Goal: Task Accomplishment & Management: Use online tool/utility

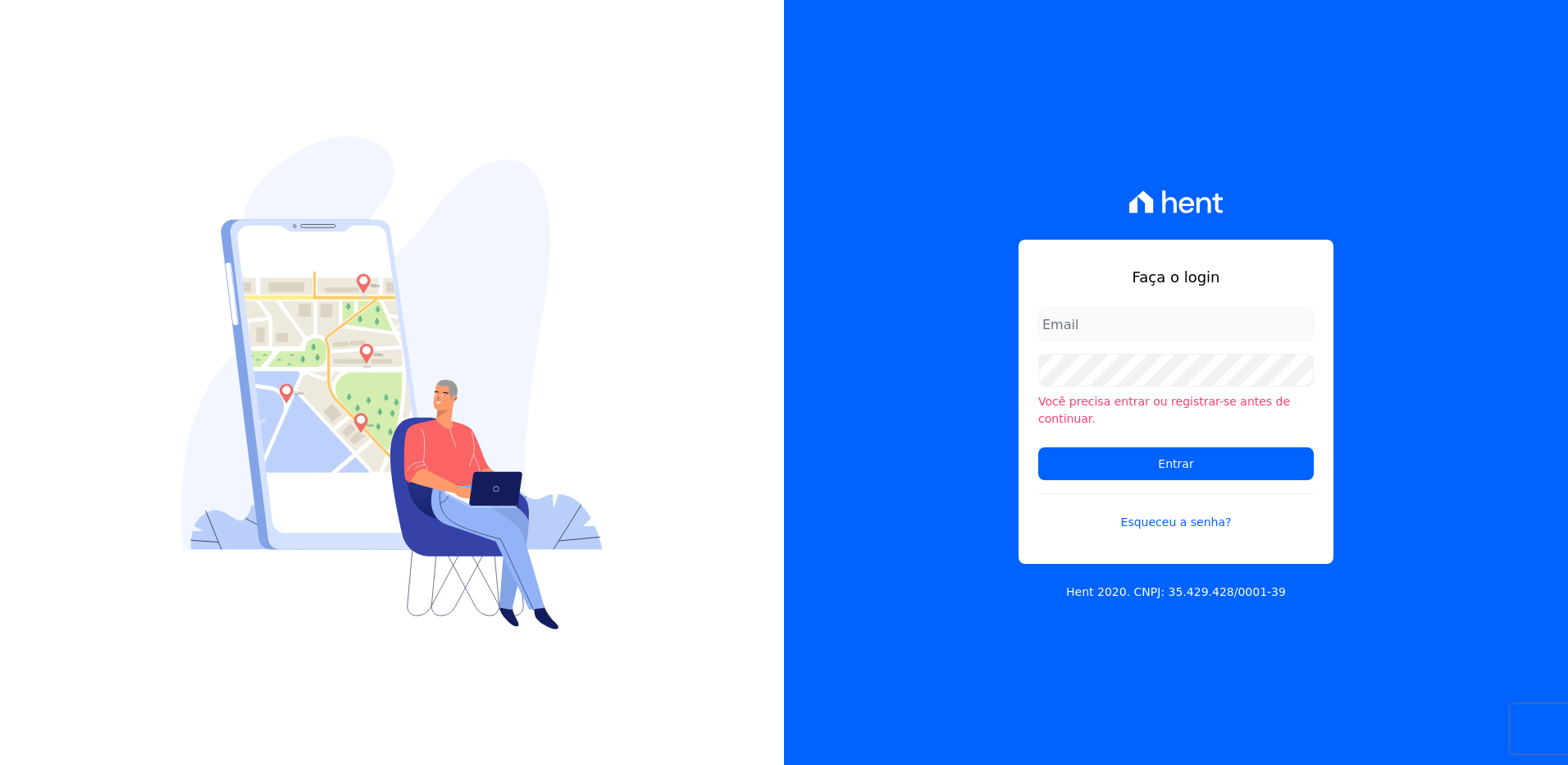
click at [1079, 330] on input "email" at bounding box center [1176, 323] width 276 height 33
type input "[PERSON_NAME][EMAIL_ADDRESS][DOMAIN_NAME]"
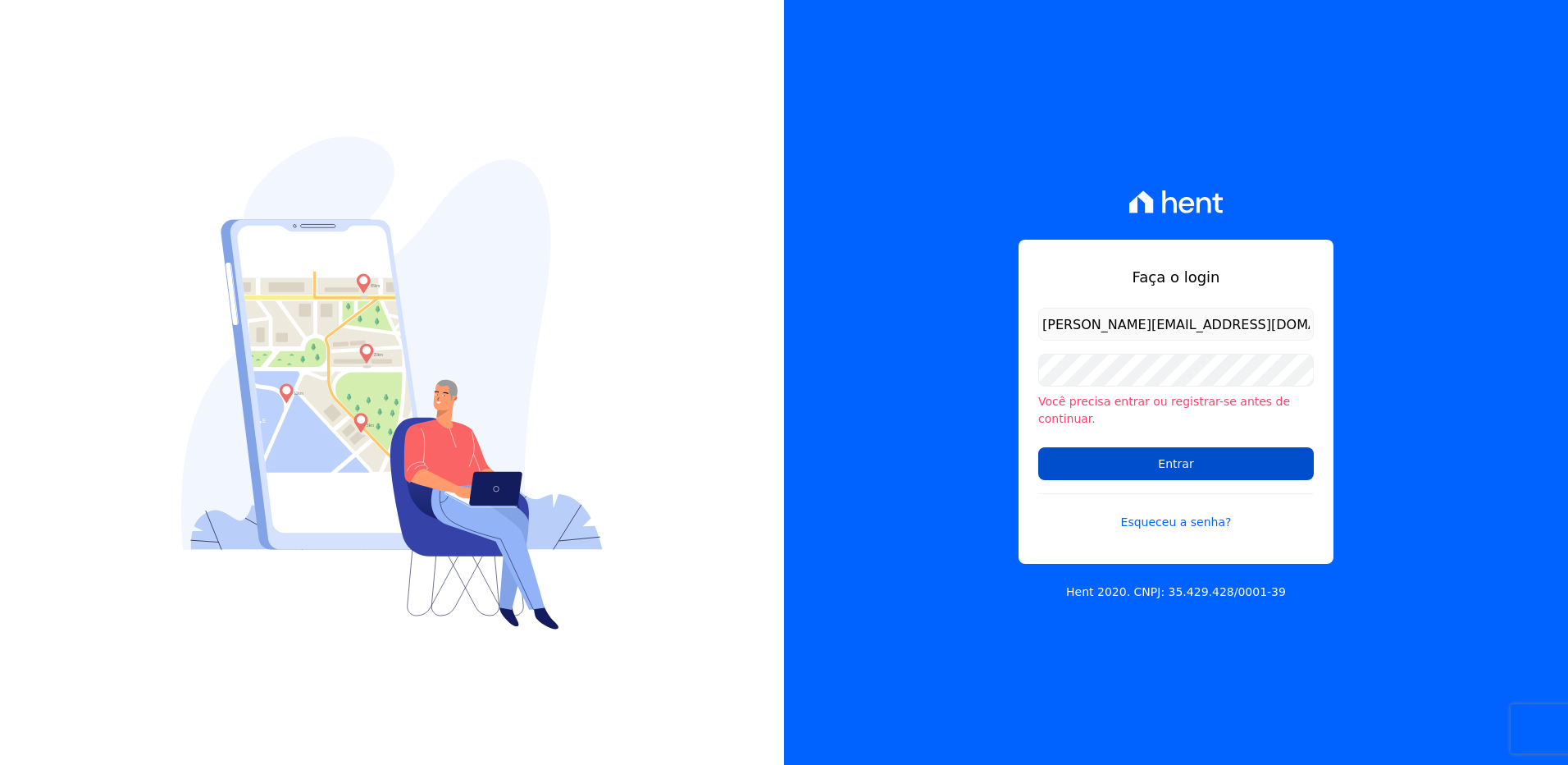
click at [1088, 453] on input "Entrar" at bounding box center [1176, 464] width 276 height 33
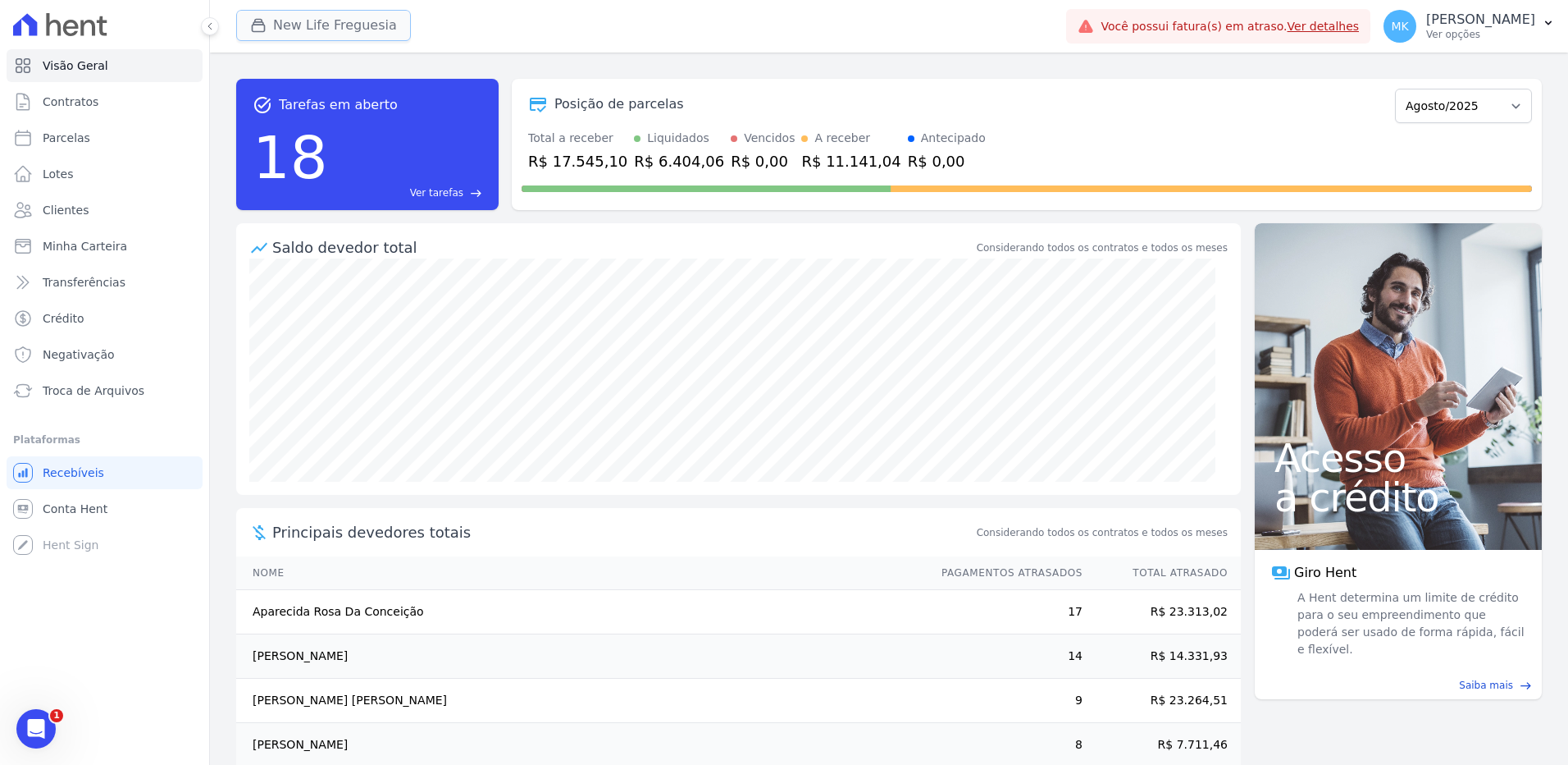
click at [310, 19] on button "New Life Freguesia" at bounding box center [323, 25] width 175 height 31
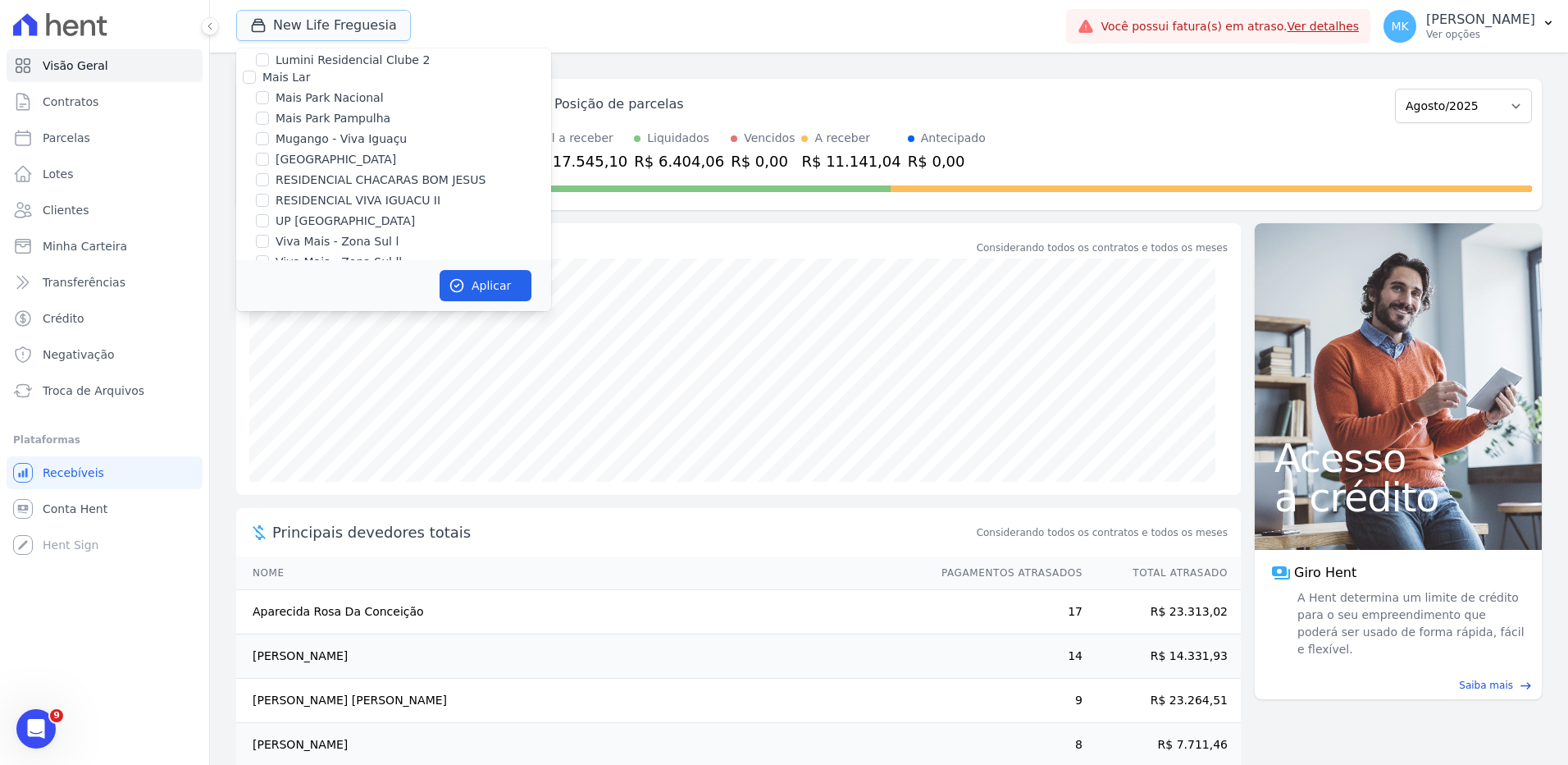
scroll to position [6319, 0]
click at [267, 399] on input "New Life Freguesia" at bounding box center [262, 405] width 14 height 14
checkbox input "false"
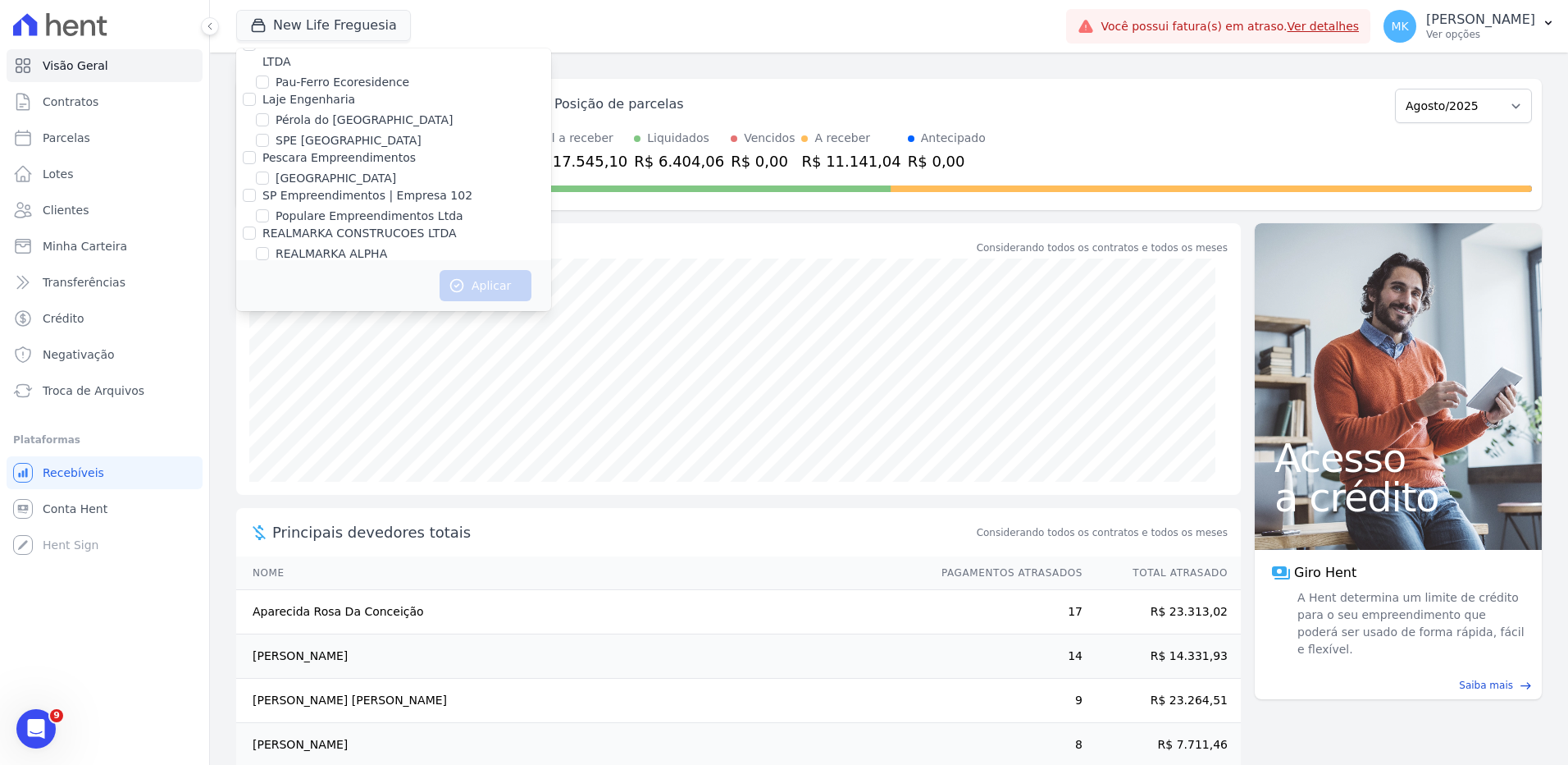
scroll to position [7342, 0]
click at [246, 339] on input "Reserva Vale dos Ipes Empreendimento" at bounding box center [250, 346] width 14 height 14
checkbox input "true"
click at [492, 286] on button "Aplicar" at bounding box center [485, 285] width 92 height 31
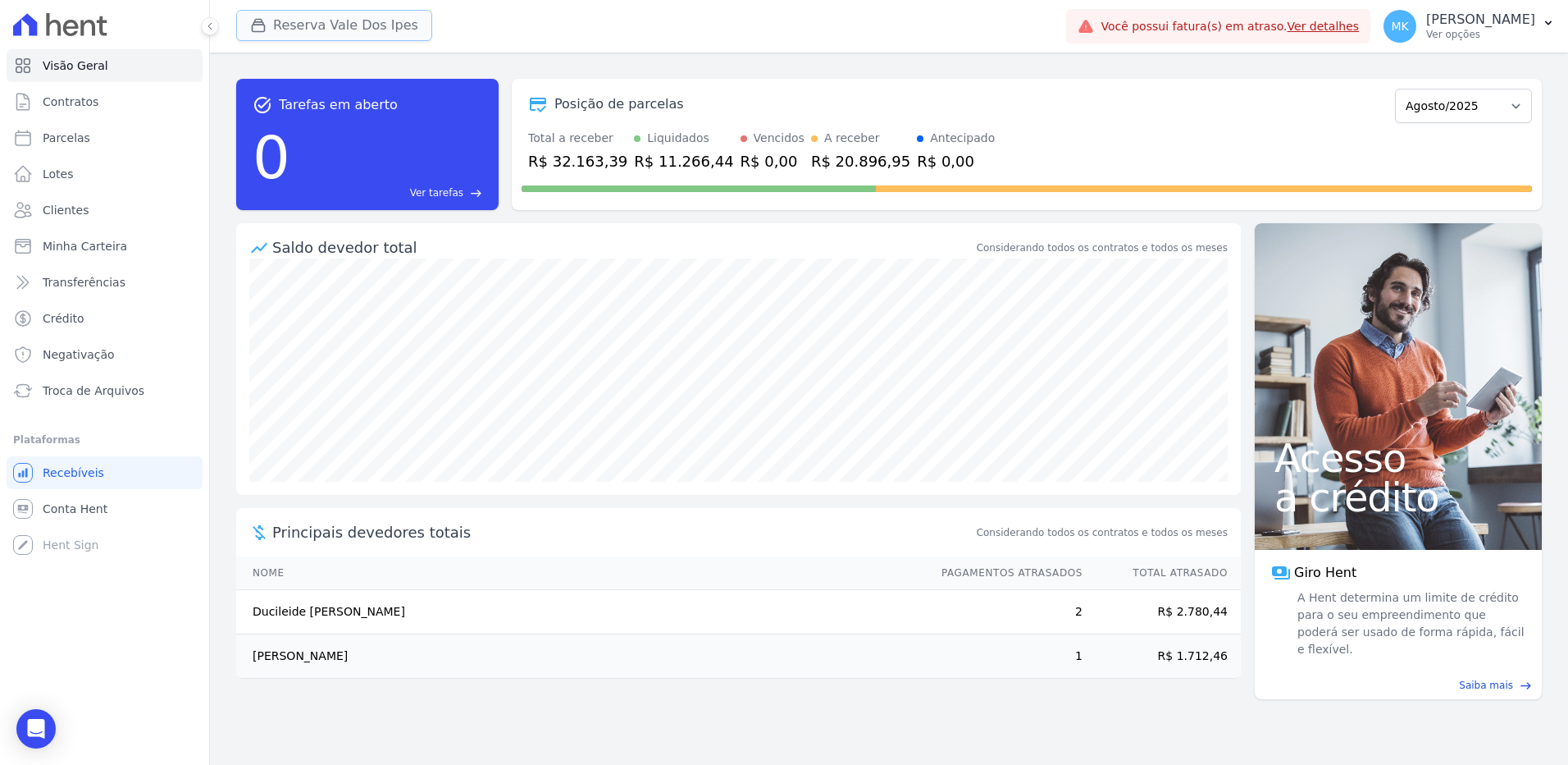
click at [326, 16] on button "Reserva Vale Dos Ipes" at bounding box center [334, 25] width 196 height 31
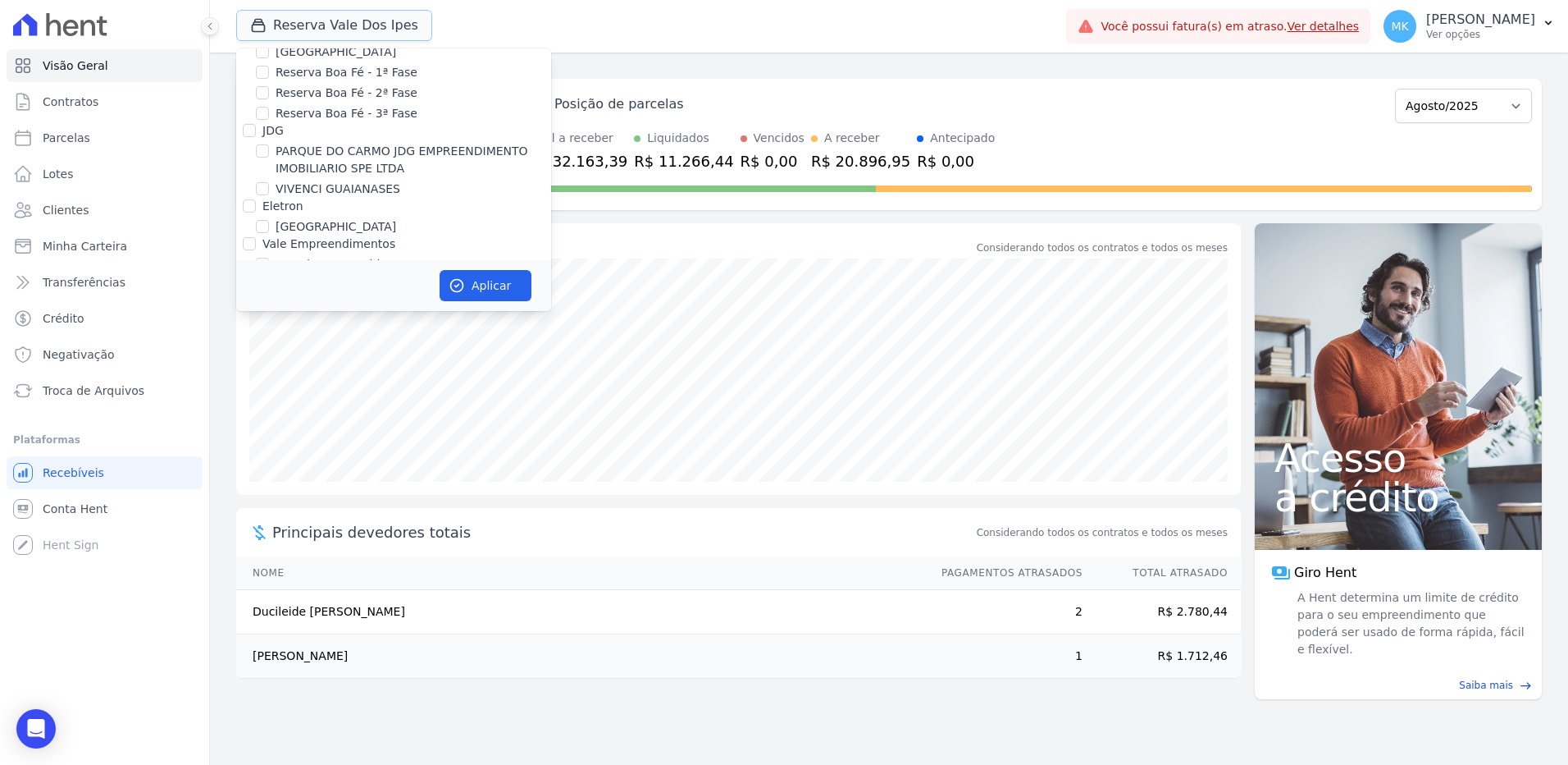
scroll to position [7303, 0]
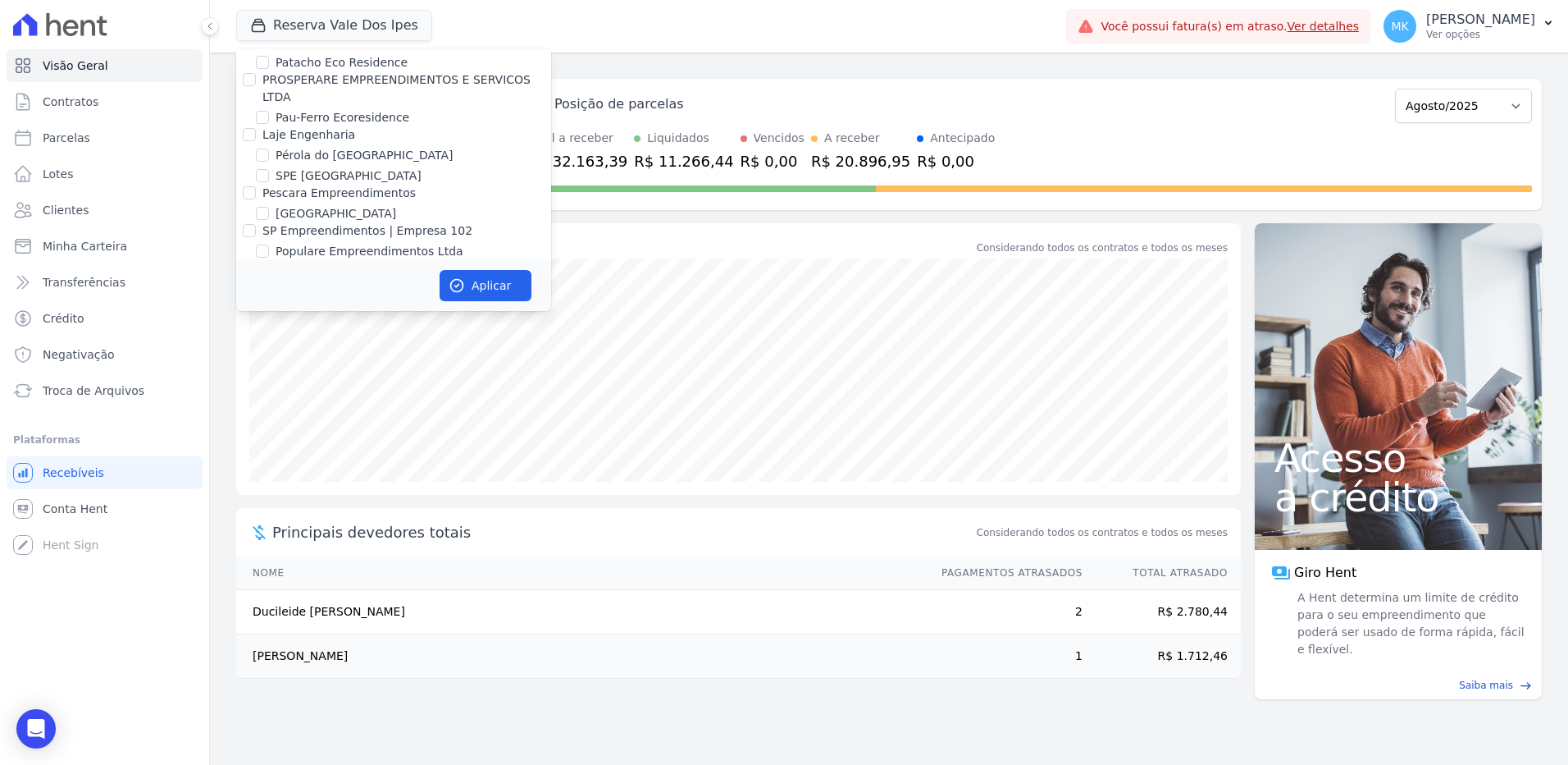
click at [249, 378] on input "Reserva Vale dos Ipes Empreendimento" at bounding box center [250, 385] width 14 height 14
checkbox input "false"
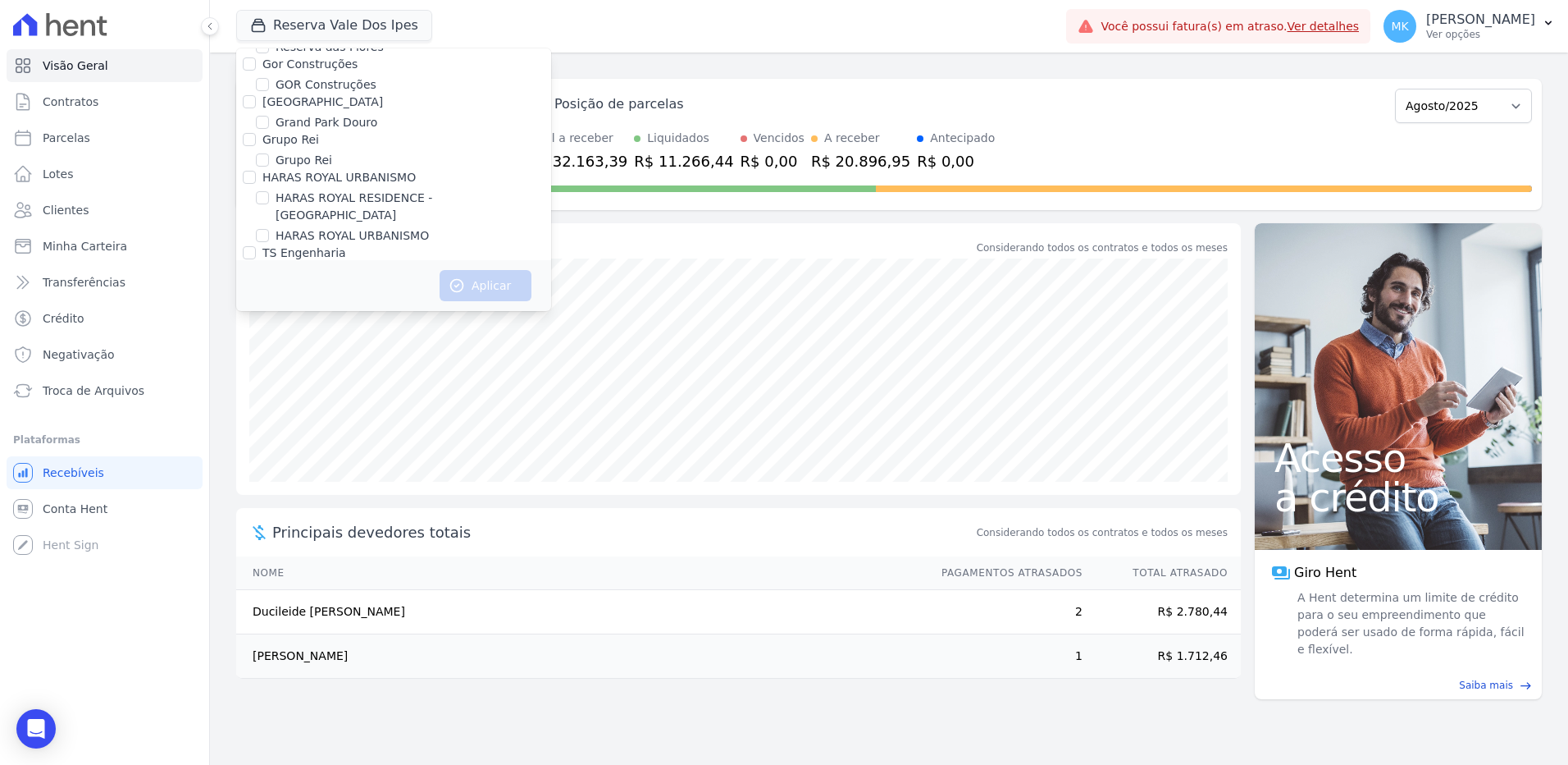
scroll to position [4563, 0]
click at [265, 274] on input "HARAS ROYAL RESIDENCE - [GEOGRAPHIC_DATA]" at bounding box center [262, 280] width 14 height 14
checkbox input "true"
click at [481, 288] on button "Aplicar" at bounding box center [485, 285] width 92 height 31
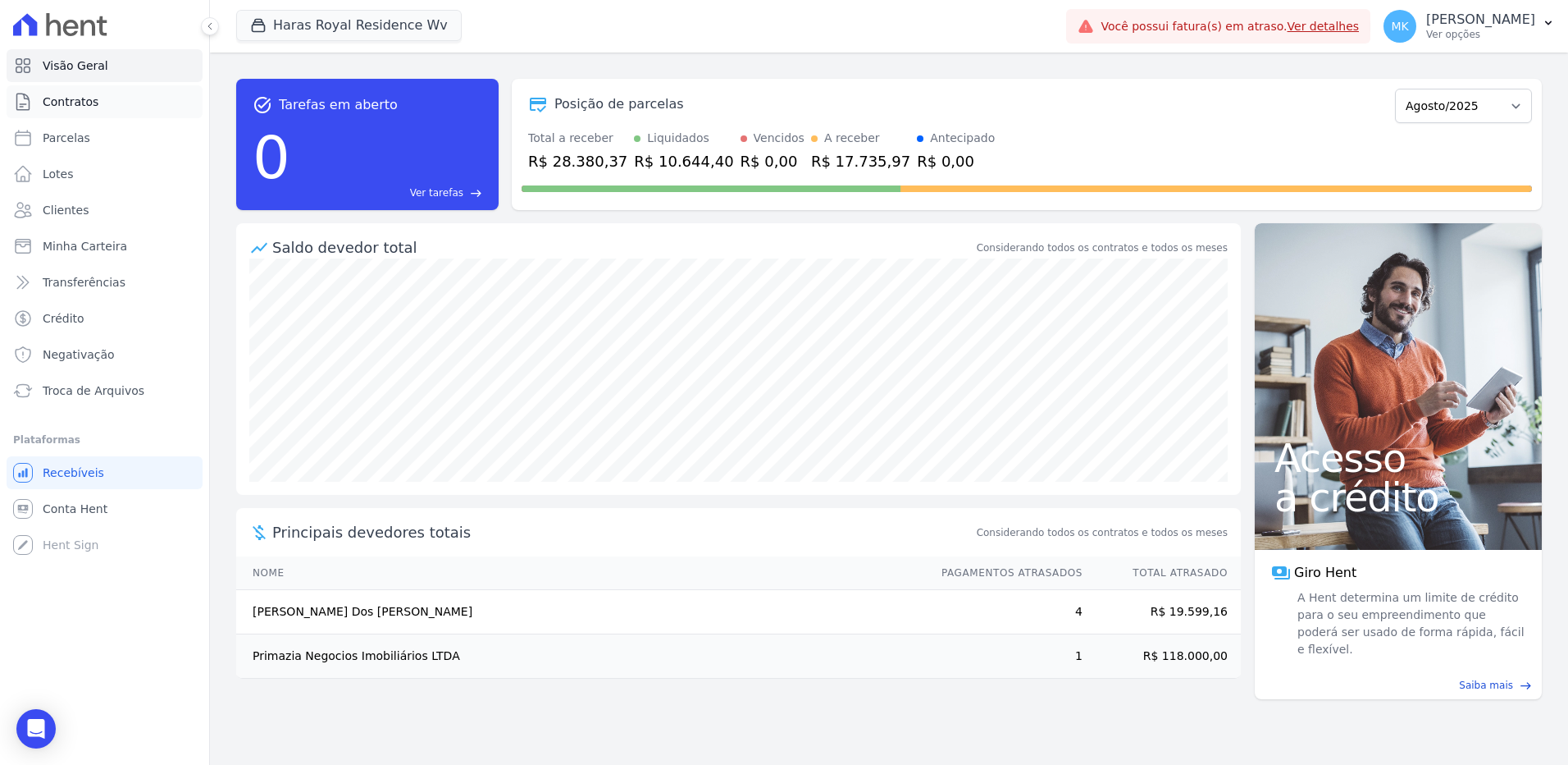
click at [69, 99] on span "Contratos" at bounding box center [71, 101] width 56 height 16
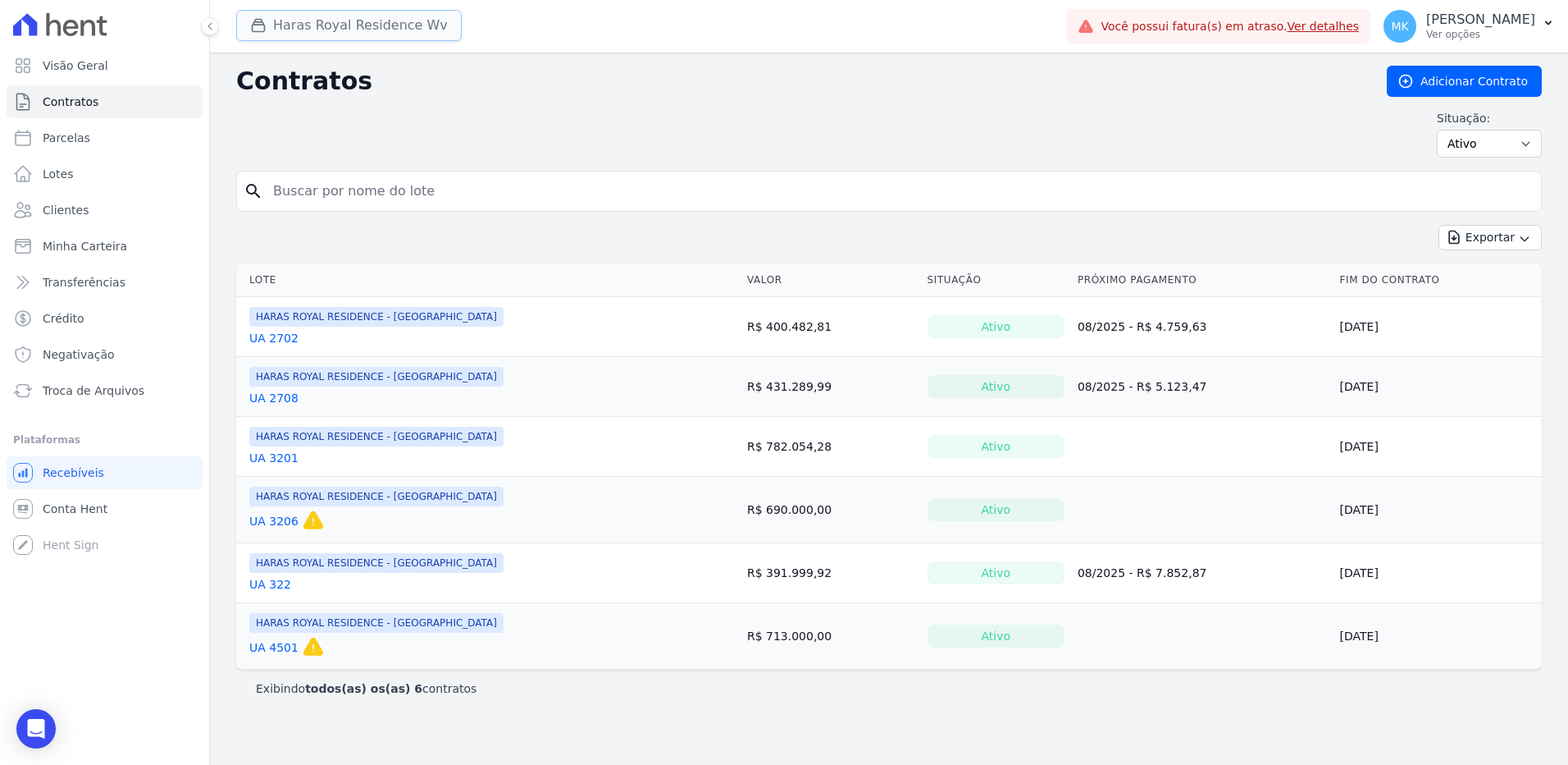
click at [311, 24] on button "Haras Royal Residence Wv" at bounding box center [349, 25] width 225 height 31
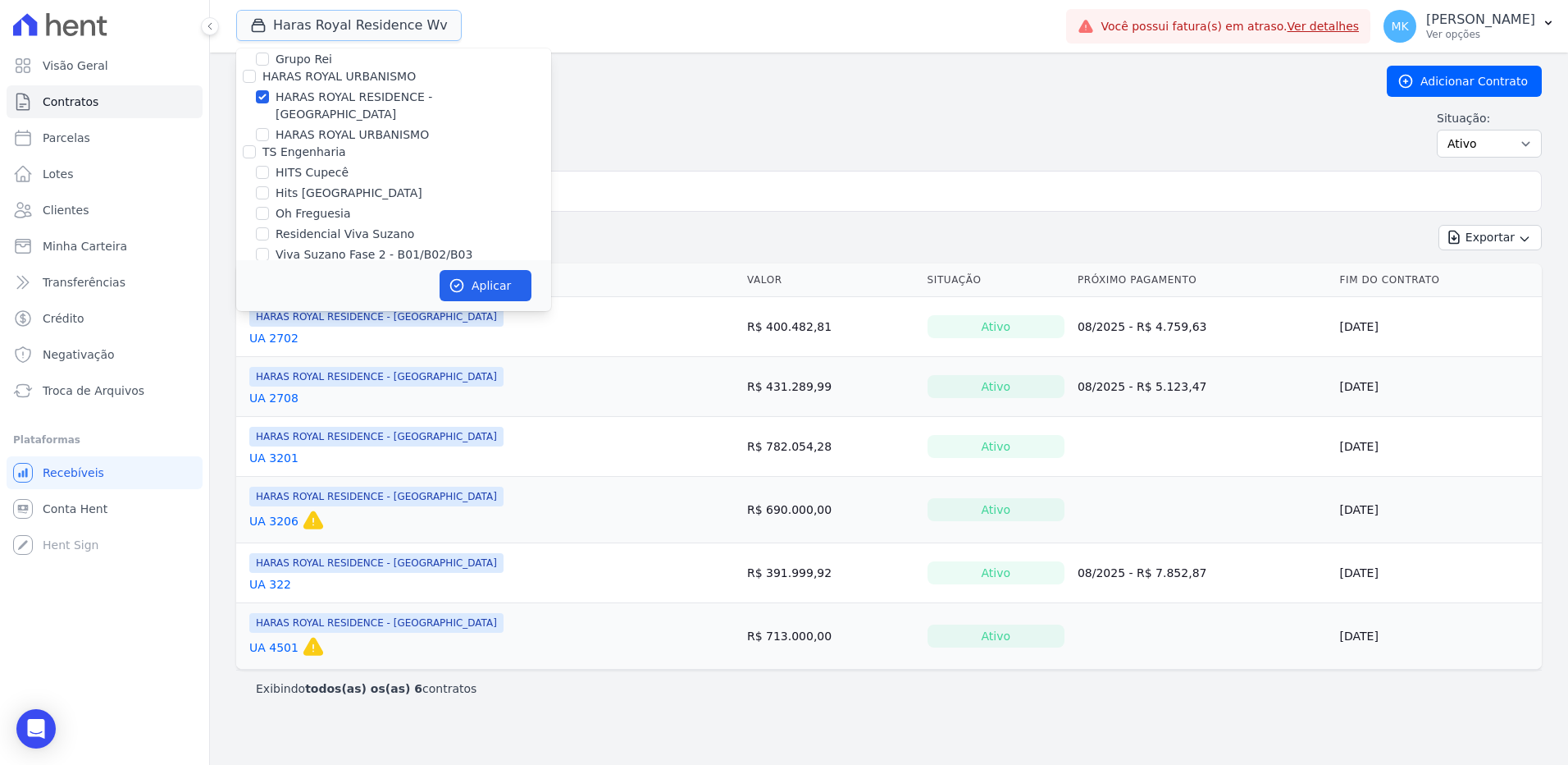
scroll to position [4661, 0]
click at [262, 176] on input "HARAS ROYAL RESIDENCE - [GEOGRAPHIC_DATA]" at bounding box center [262, 182] width 14 height 14
checkbox input "false"
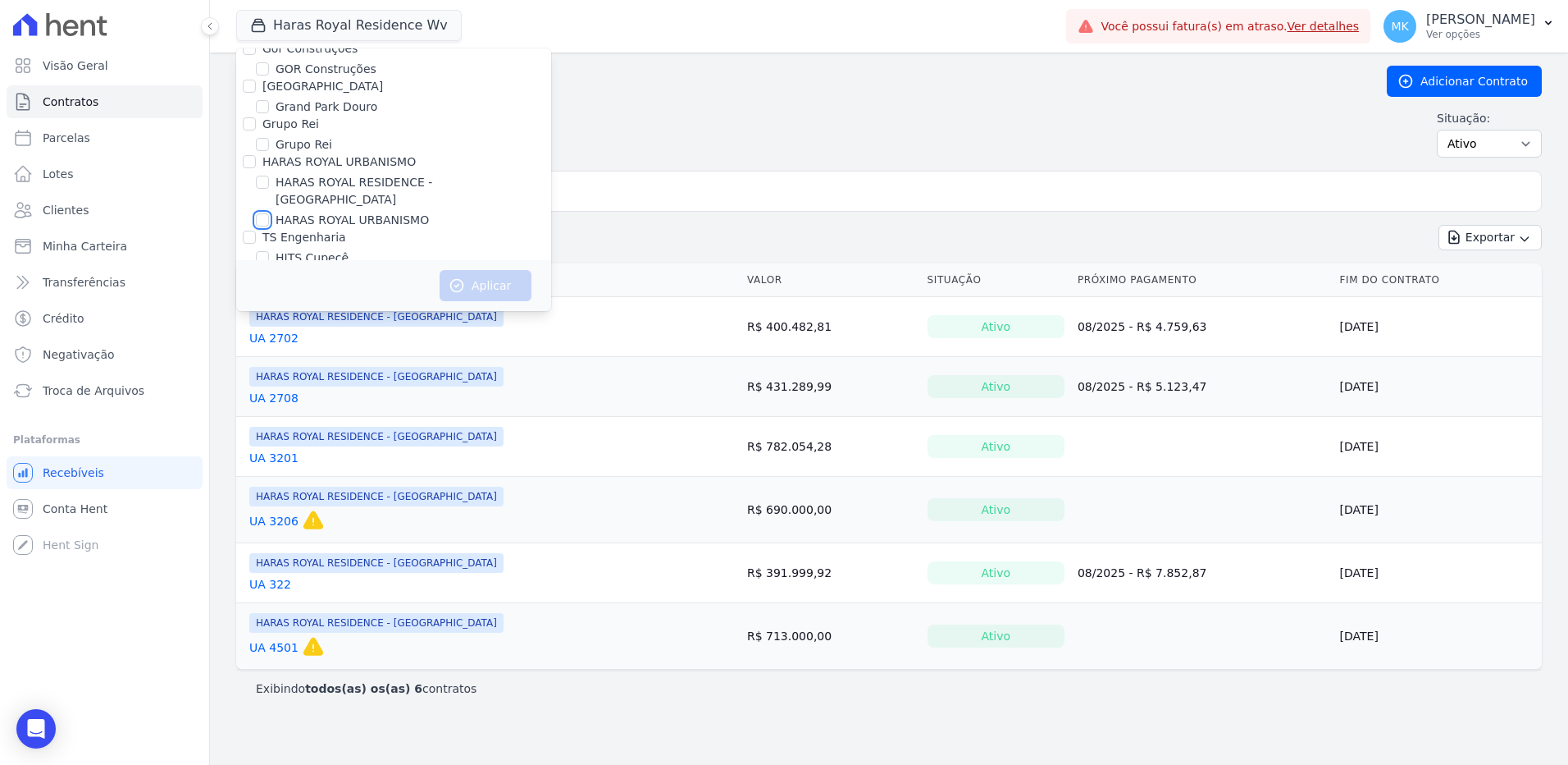
click at [262, 214] on input "HARAS ROYAL URBANISMO" at bounding box center [262, 220] width 14 height 14
checkbox input "true"
click at [471, 274] on button "Aplicar" at bounding box center [485, 285] width 92 height 31
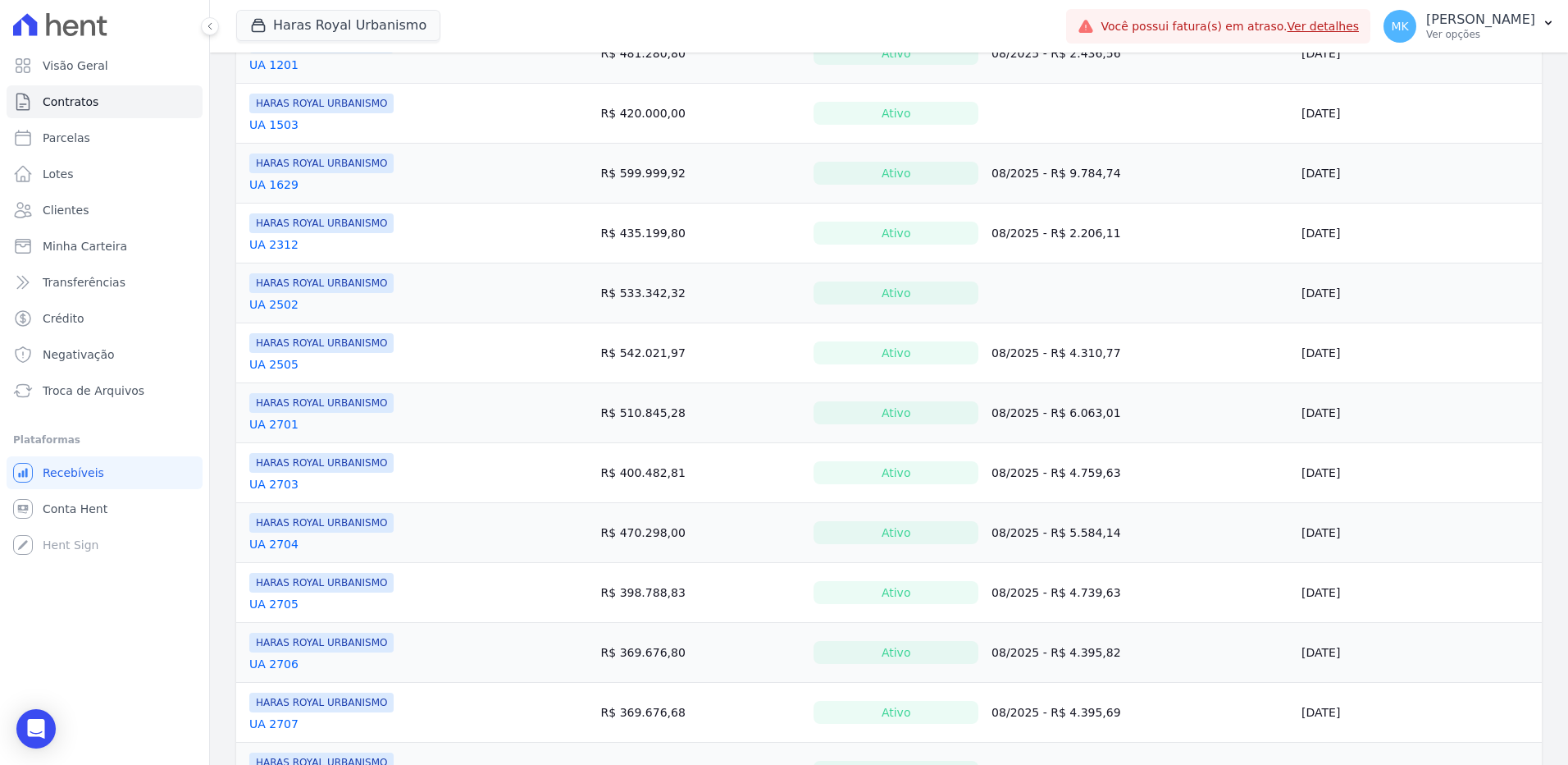
scroll to position [574, 0]
click at [282, 481] on link "UA 2703" at bounding box center [273, 482] width 49 height 16
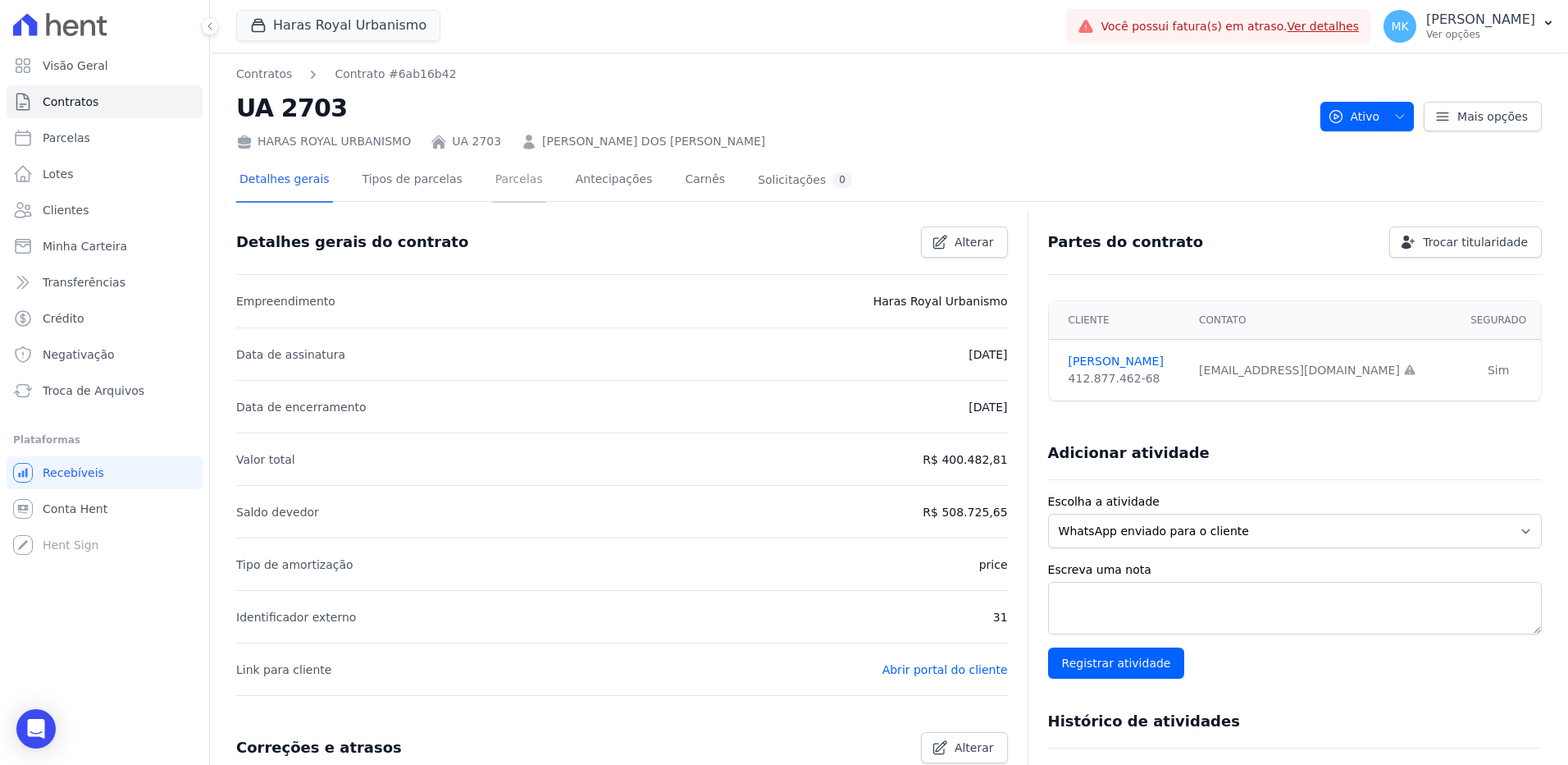
click at [494, 176] on link "Parcelas" at bounding box center [519, 182] width 54 height 44
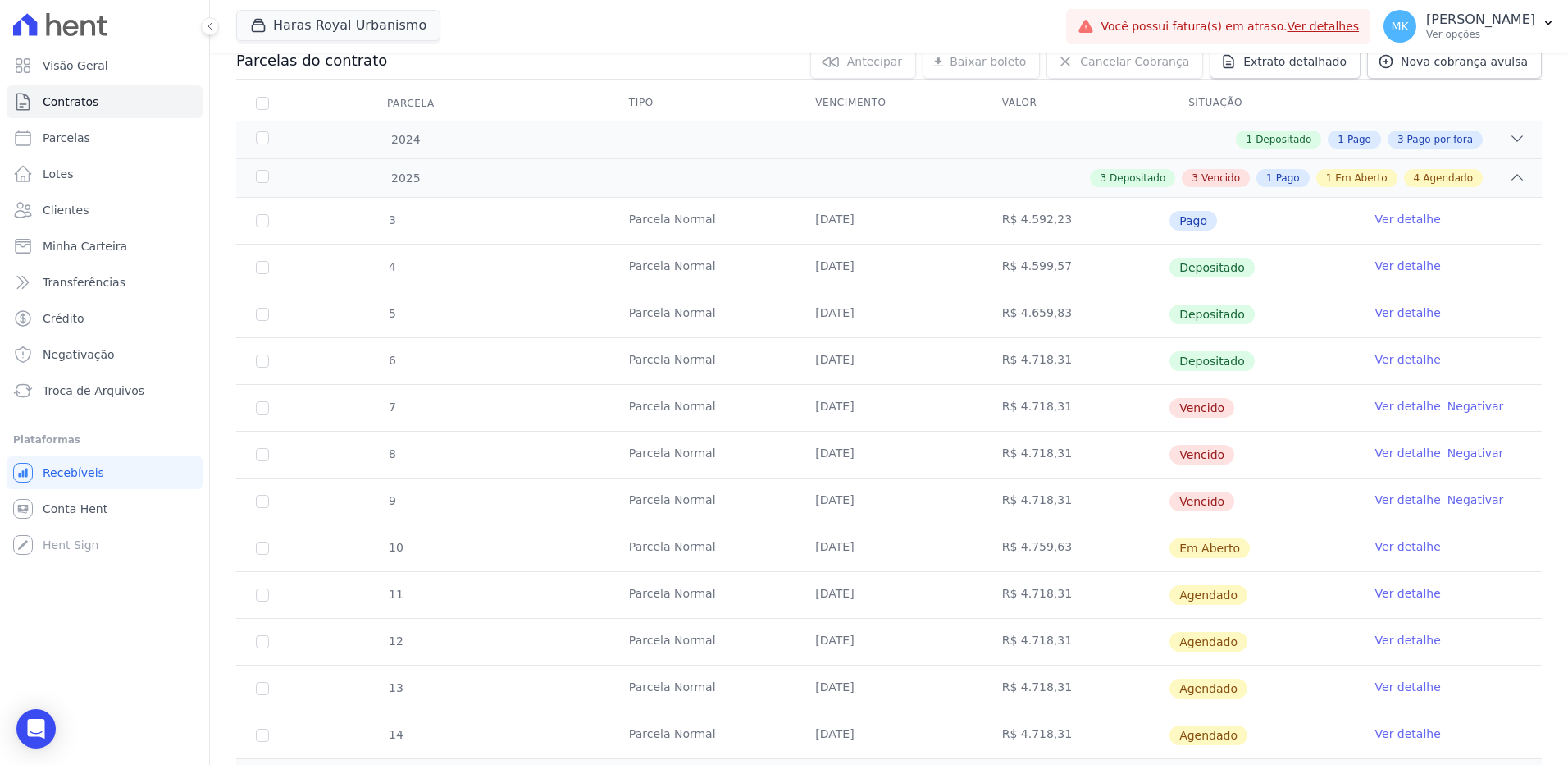
scroll to position [247, 0]
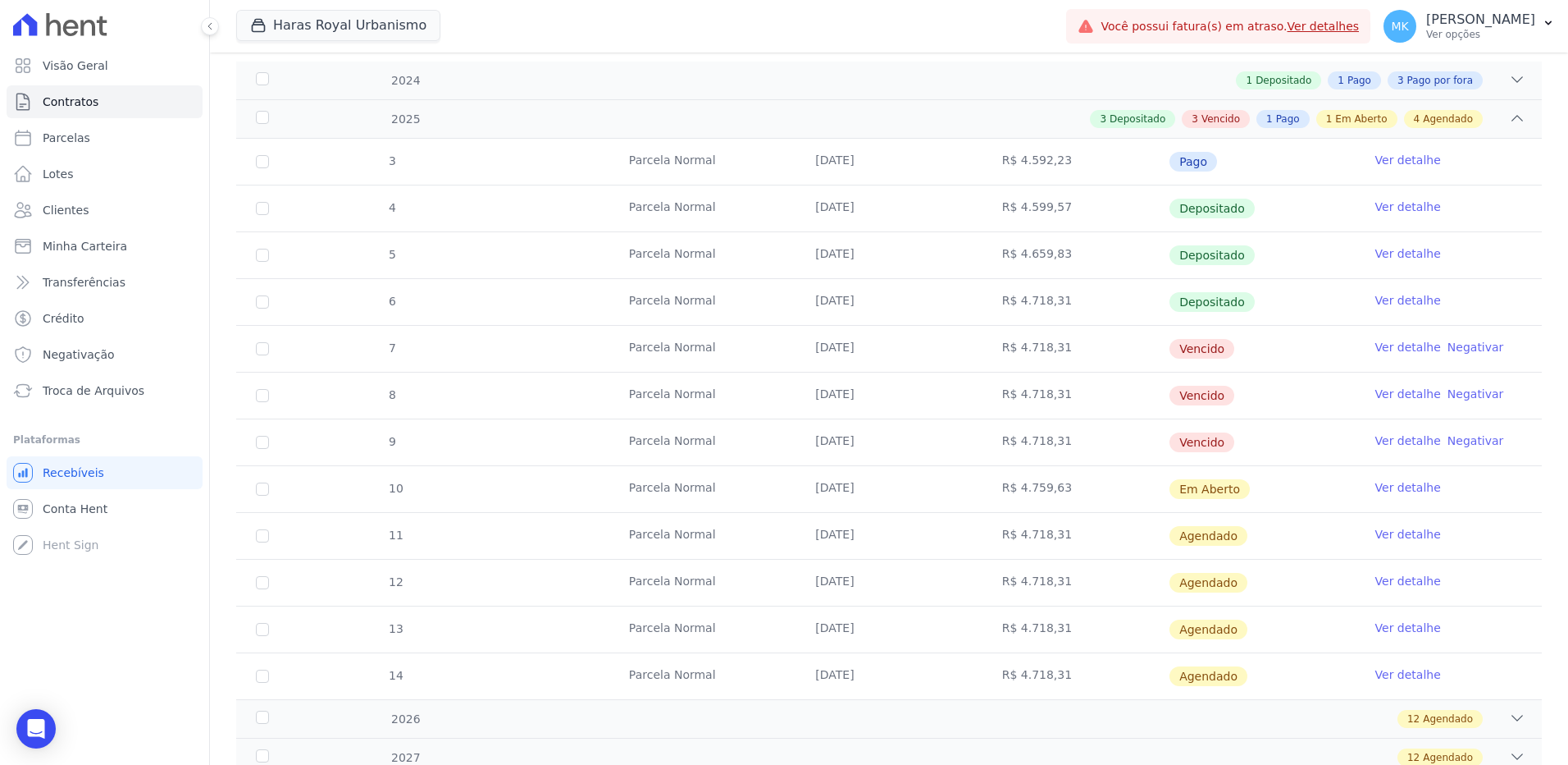
click at [1396, 345] on link "Ver detalhe" at bounding box center [1408, 346] width 66 height 16
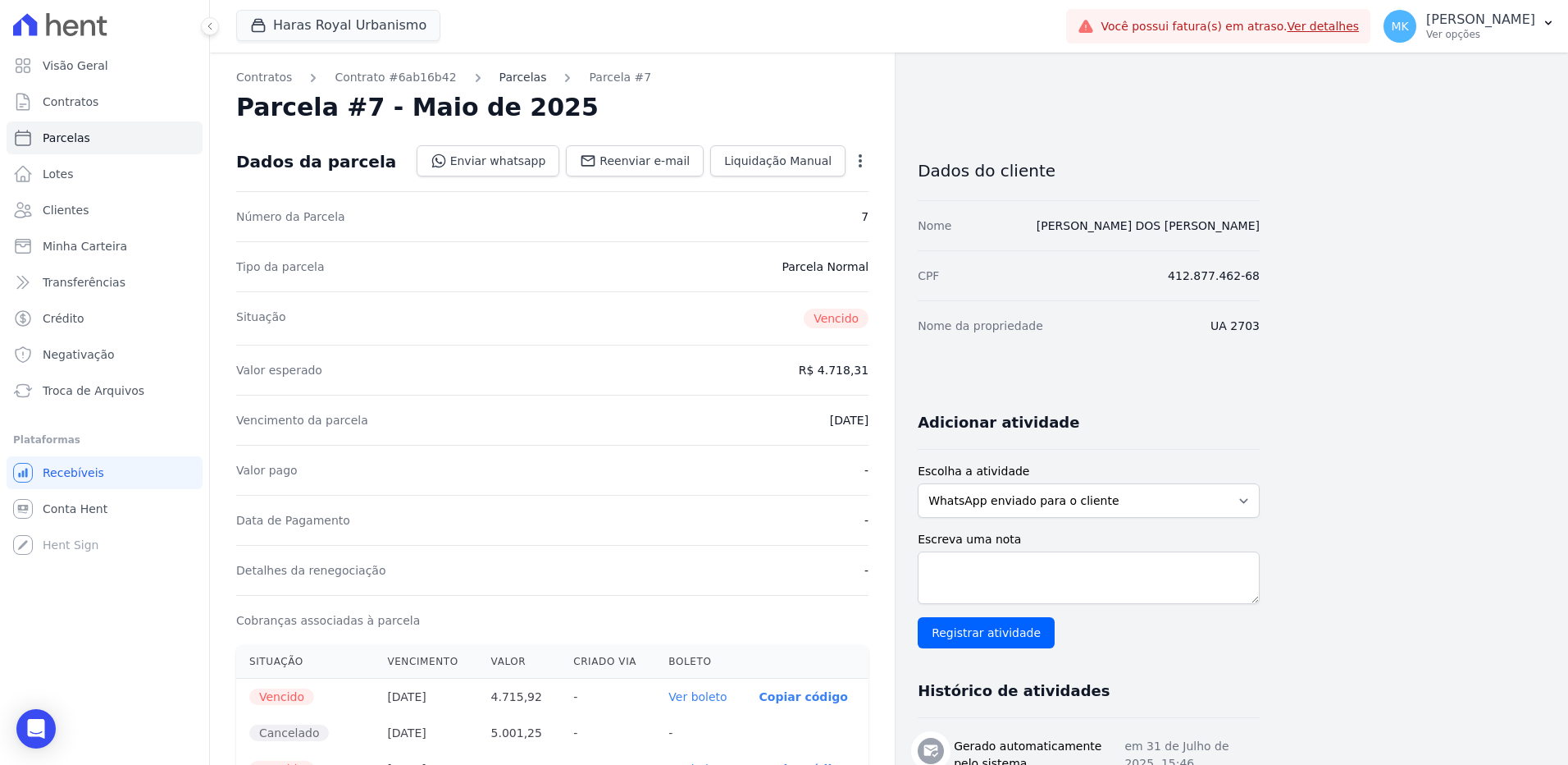
click at [500, 79] on link "Parcelas" at bounding box center [523, 78] width 47 height 17
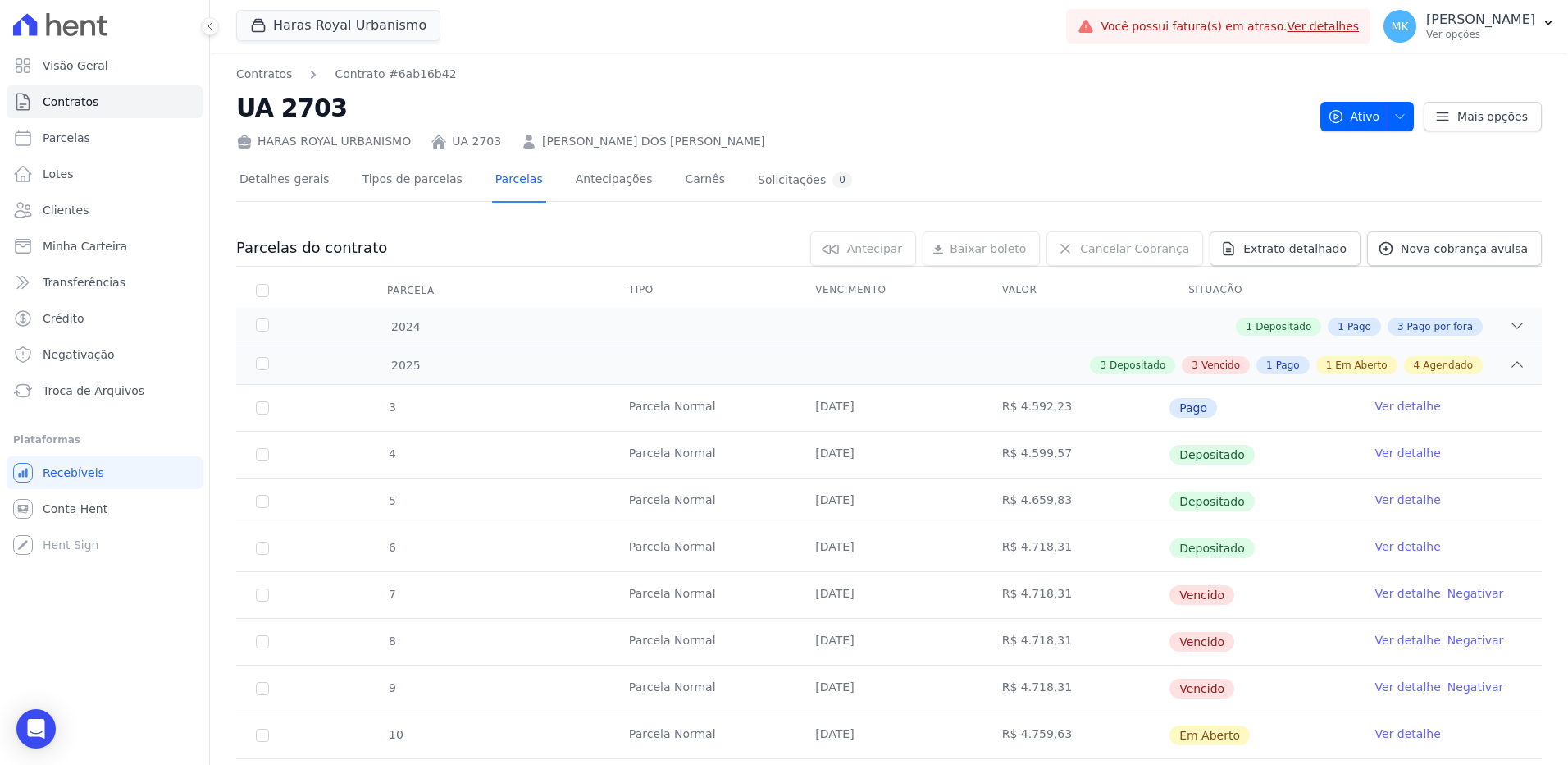
click at [1395, 594] on link "Ver detalhe" at bounding box center [1408, 593] width 66 height 16
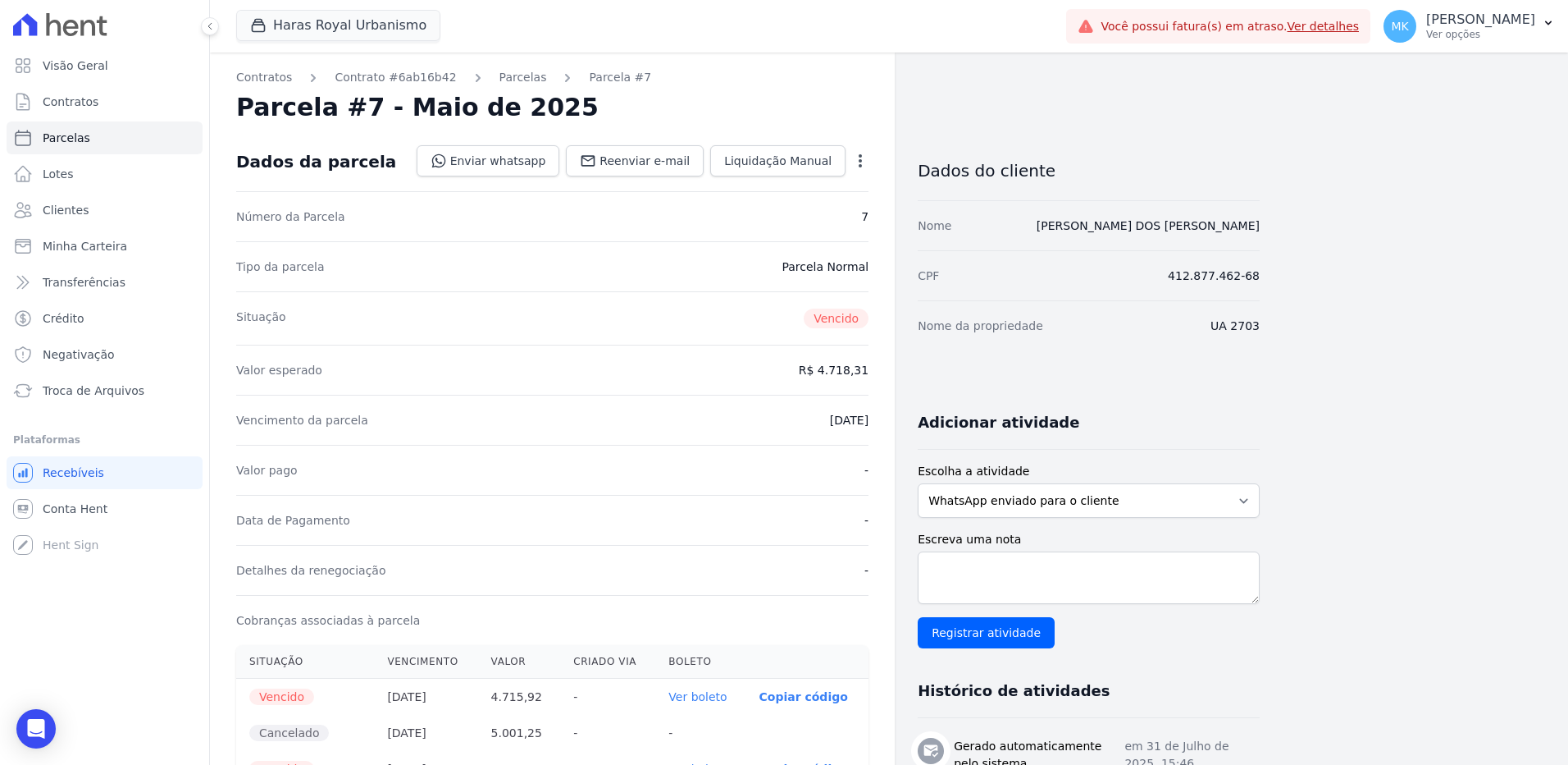
click at [857, 157] on icon "button" at bounding box center [860, 160] width 16 height 16
click at [774, 209] on link "Cancelar Cobrança" at bounding box center [789, 212] width 144 height 30
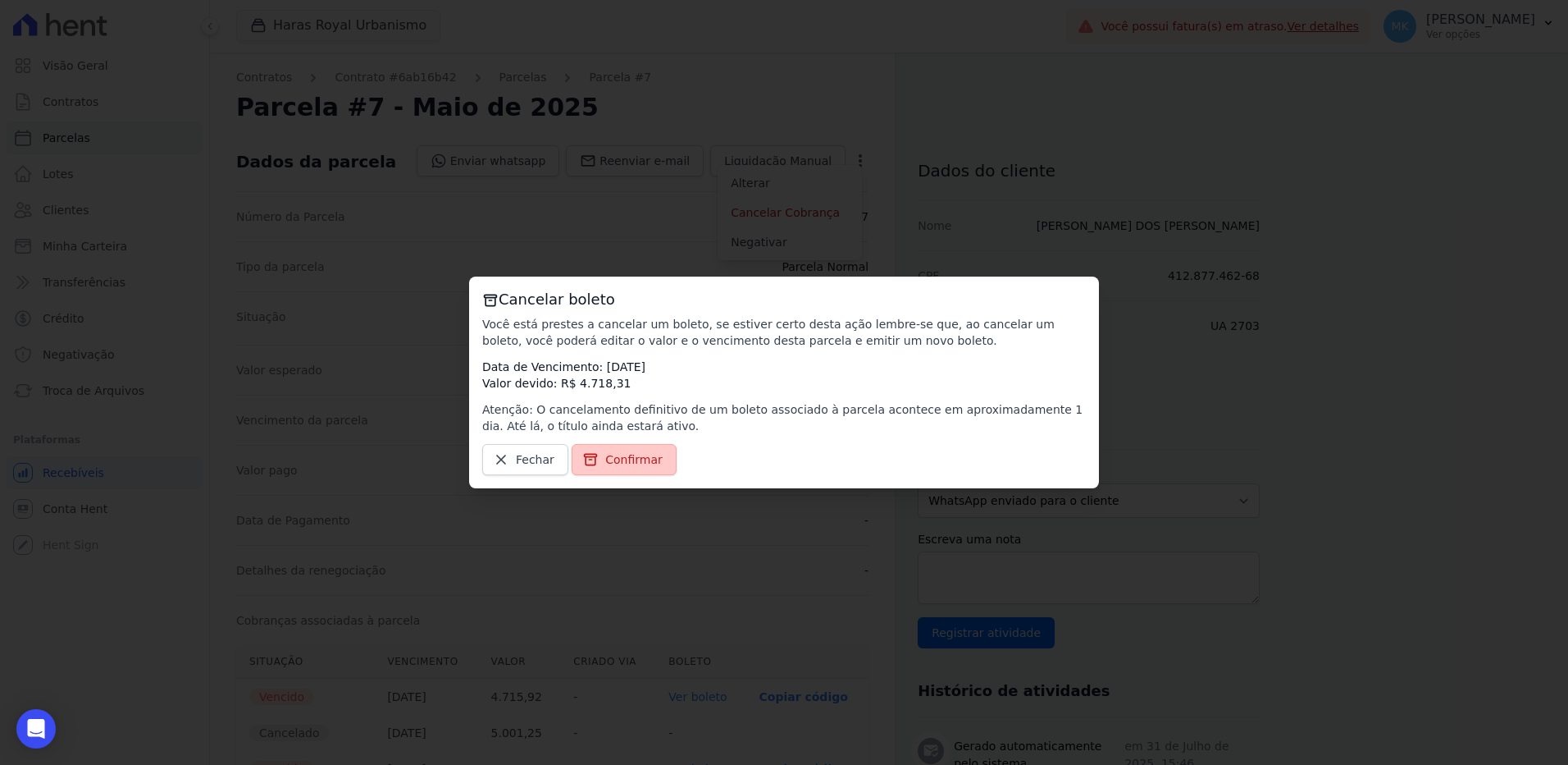
click at [630, 460] on span "Confirmar" at bounding box center [634, 459] width 57 height 16
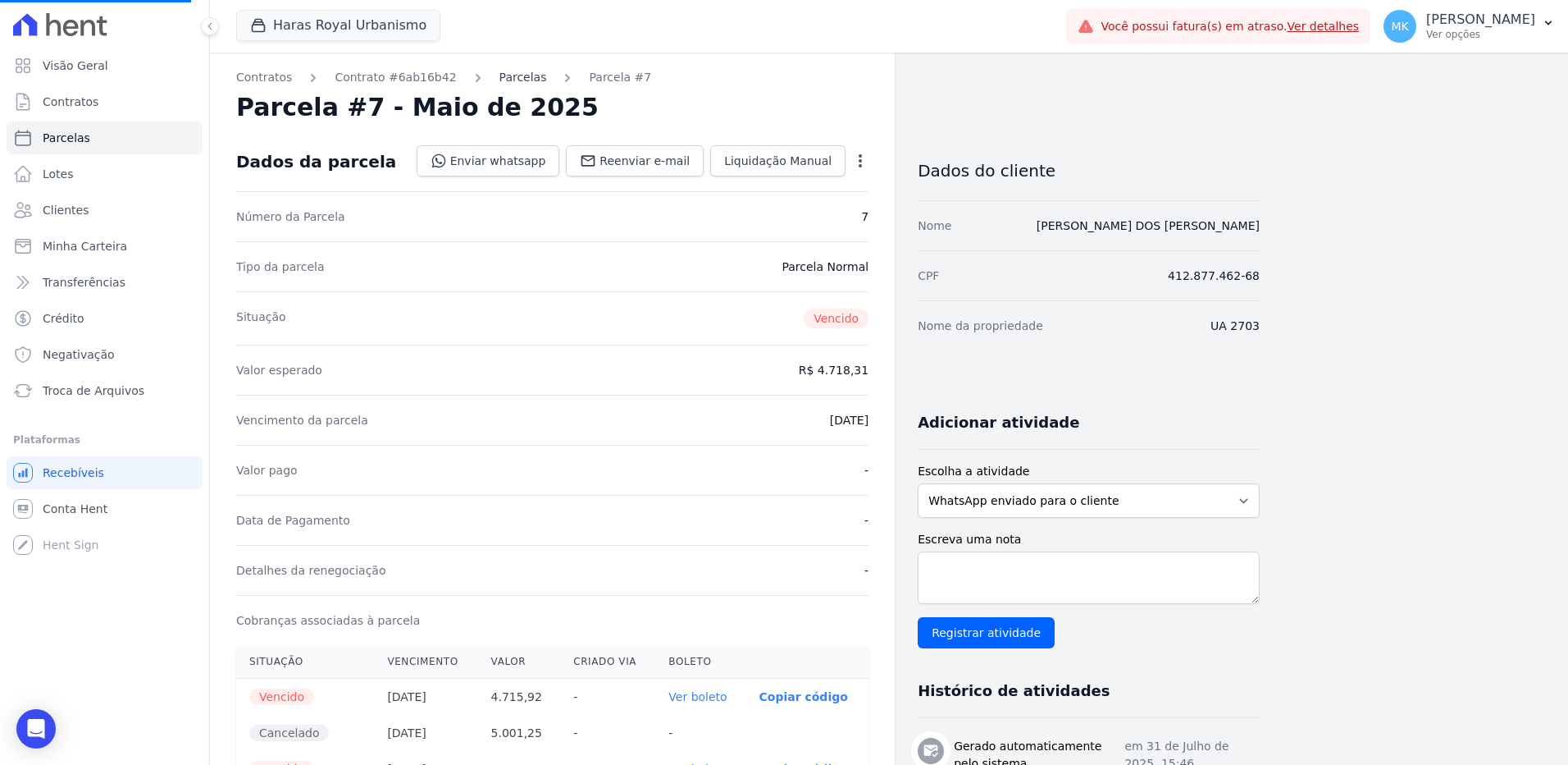
click at [500, 81] on link "Parcelas" at bounding box center [523, 78] width 47 height 17
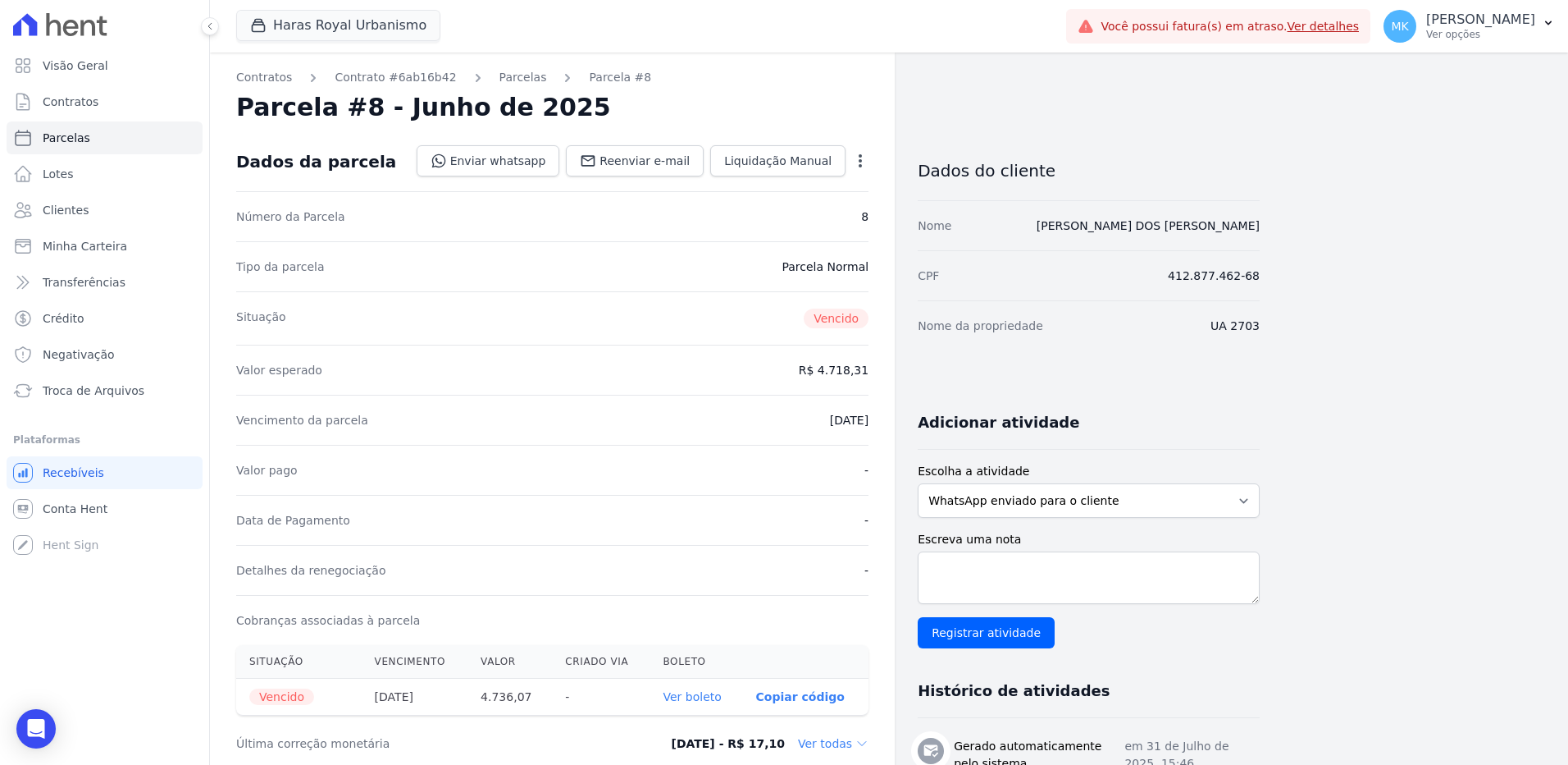
click at [862, 158] on icon "button" at bounding box center [860, 160] width 16 height 16
click at [598, 317] on div "Situação Vencido" at bounding box center [552, 317] width 632 height 53
click at [860, 165] on icon "button" at bounding box center [861, 161] width 3 height 14
click at [778, 218] on link "Cancelar Cobrança" at bounding box center [789, 212] width 144 height 30
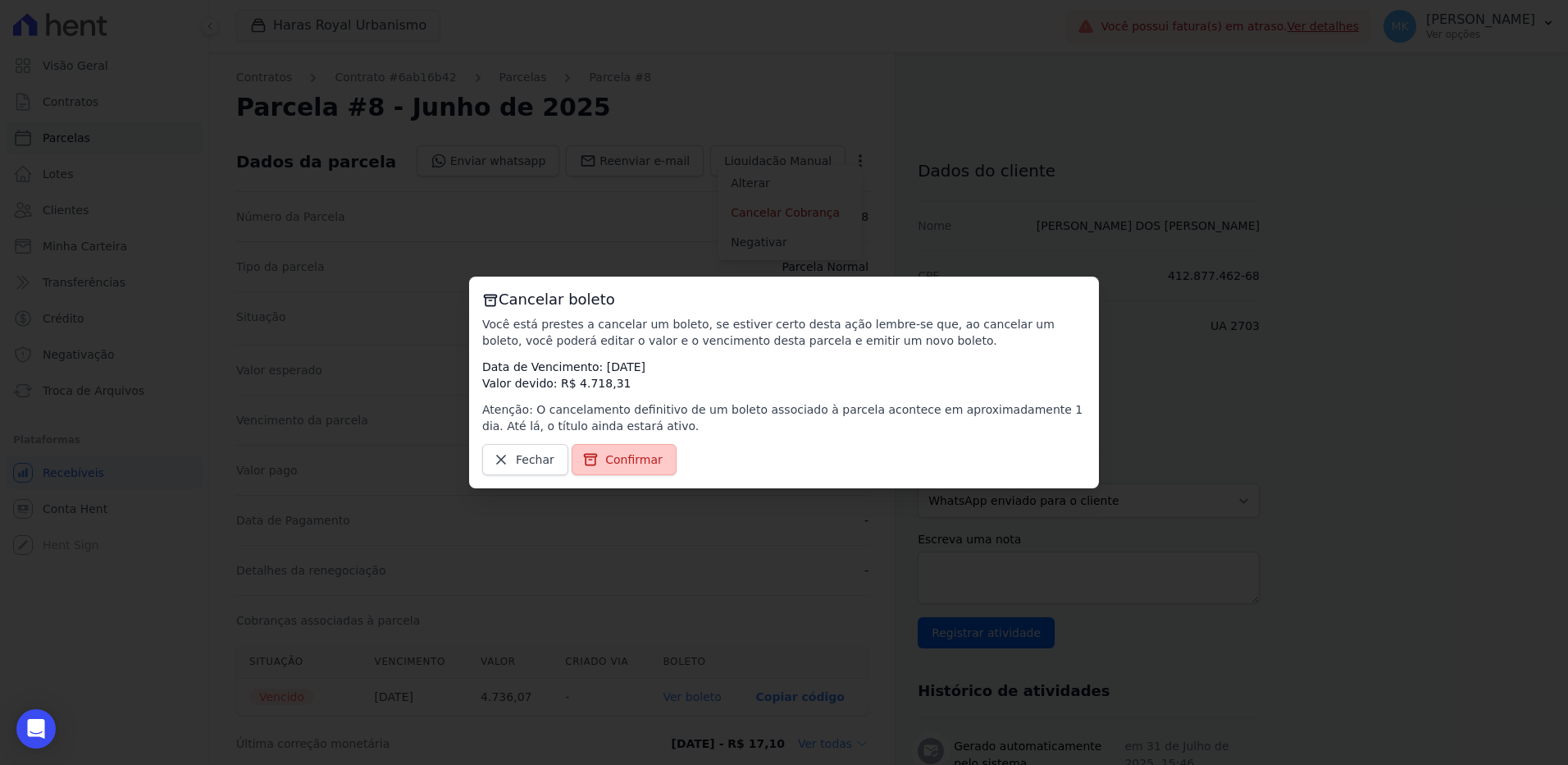
click at [638, 465] on span "Confirmar" at bounding box center [634, 459] width 57 height 16
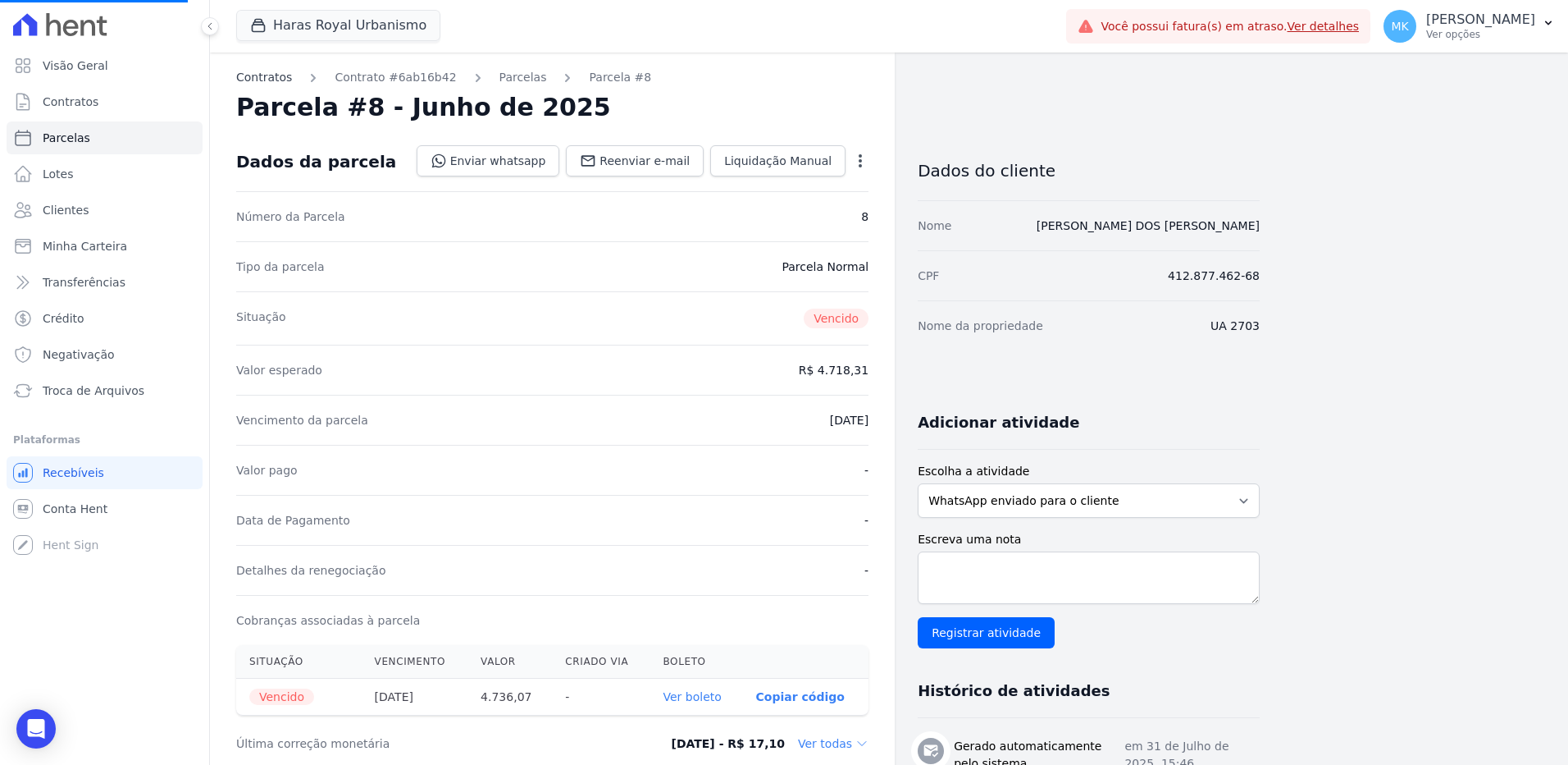
click at [257, 73] on link "Contratos" at bounding box center [264, 78] width 56 height 17
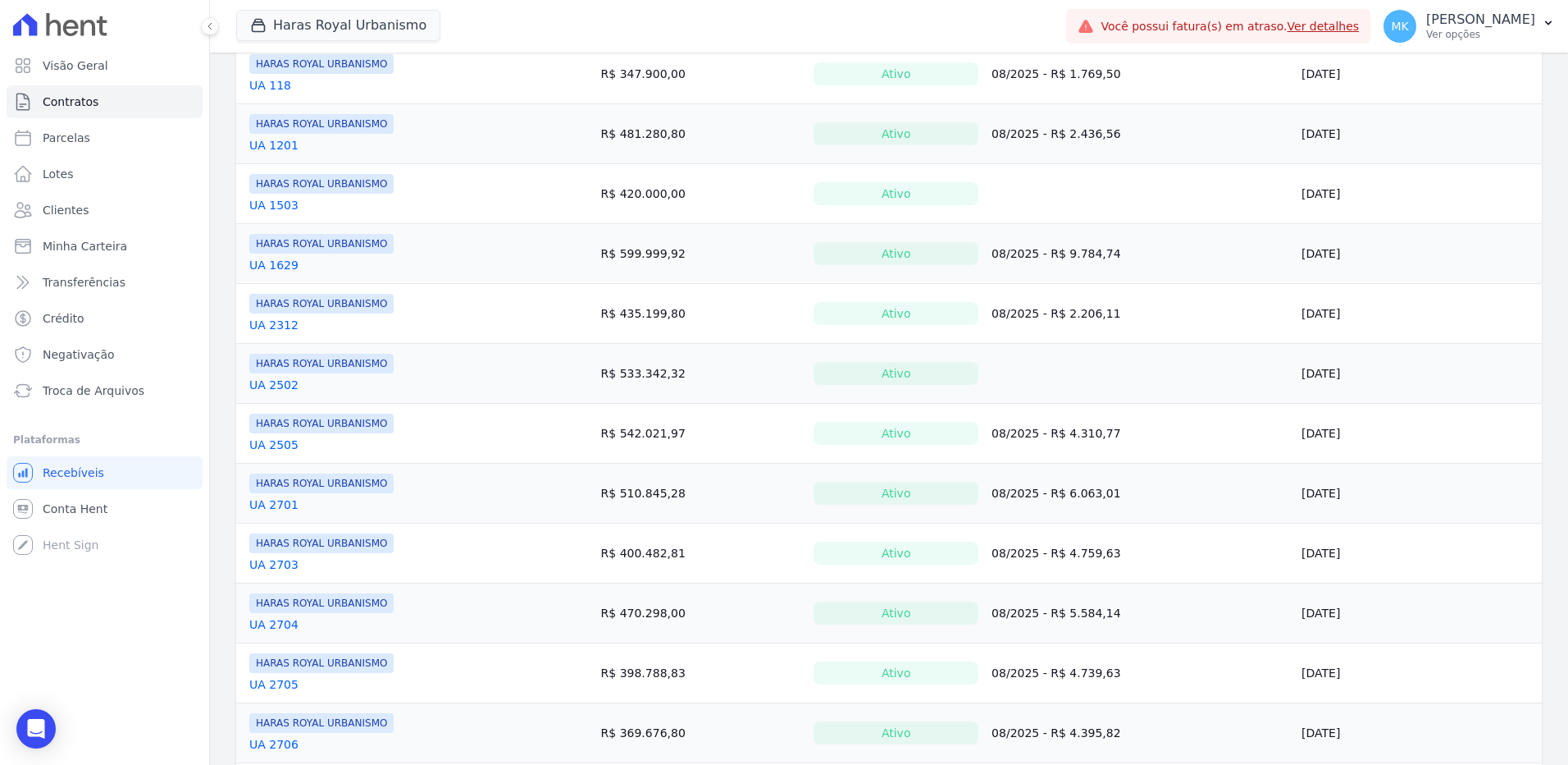
scroll to position [739, 0]
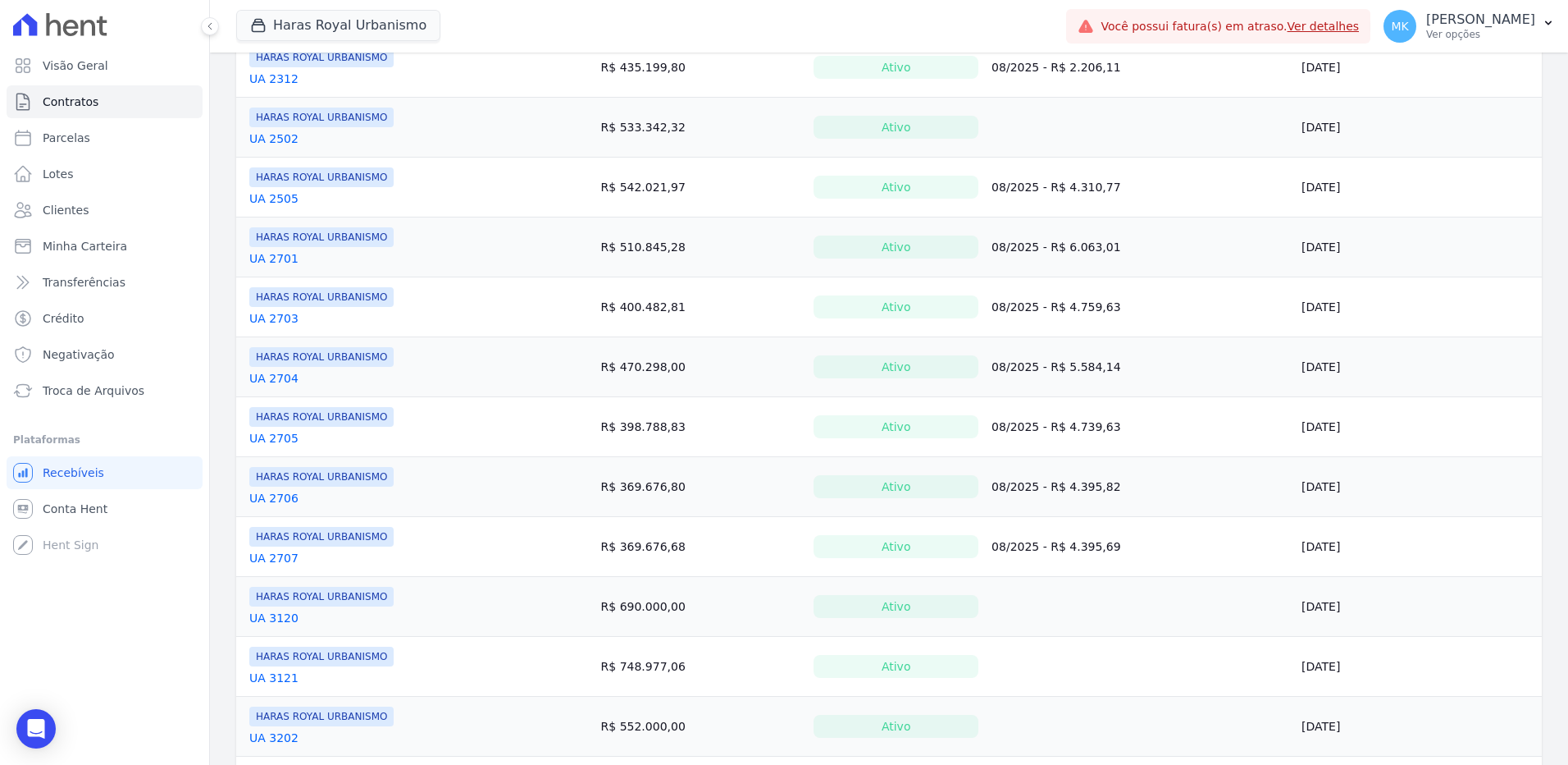
click at [275, 376] on link "UA 2704" at bounding box center [273, 377] width 49 height 16
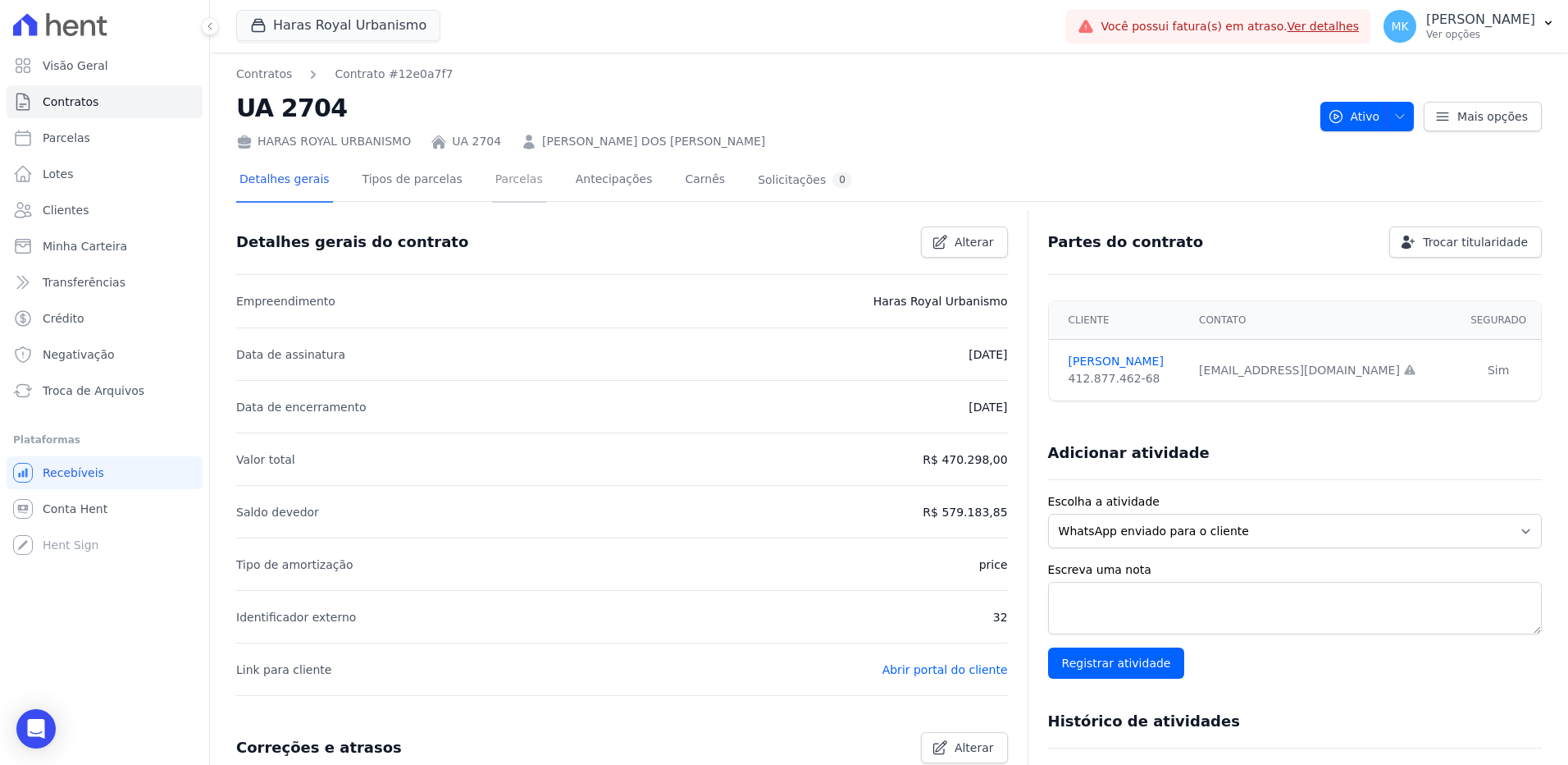
click at [503, 174] on link "Parcelas" at bounding box center [519, 182] width 54 height 44
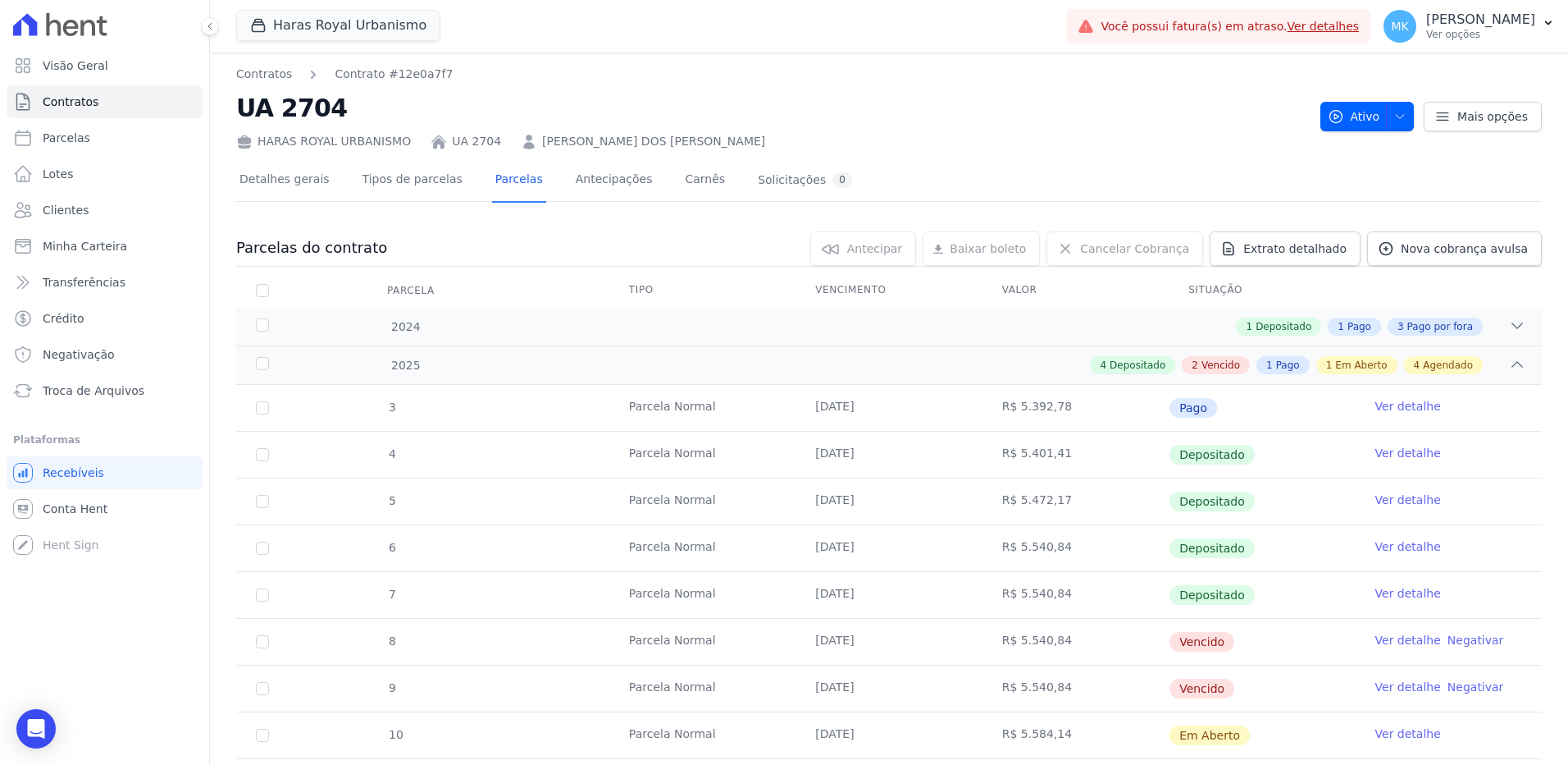
click at [1403, 638] on link "Ver detalhe" at bounding box center [1408, 639] width 66 height 16
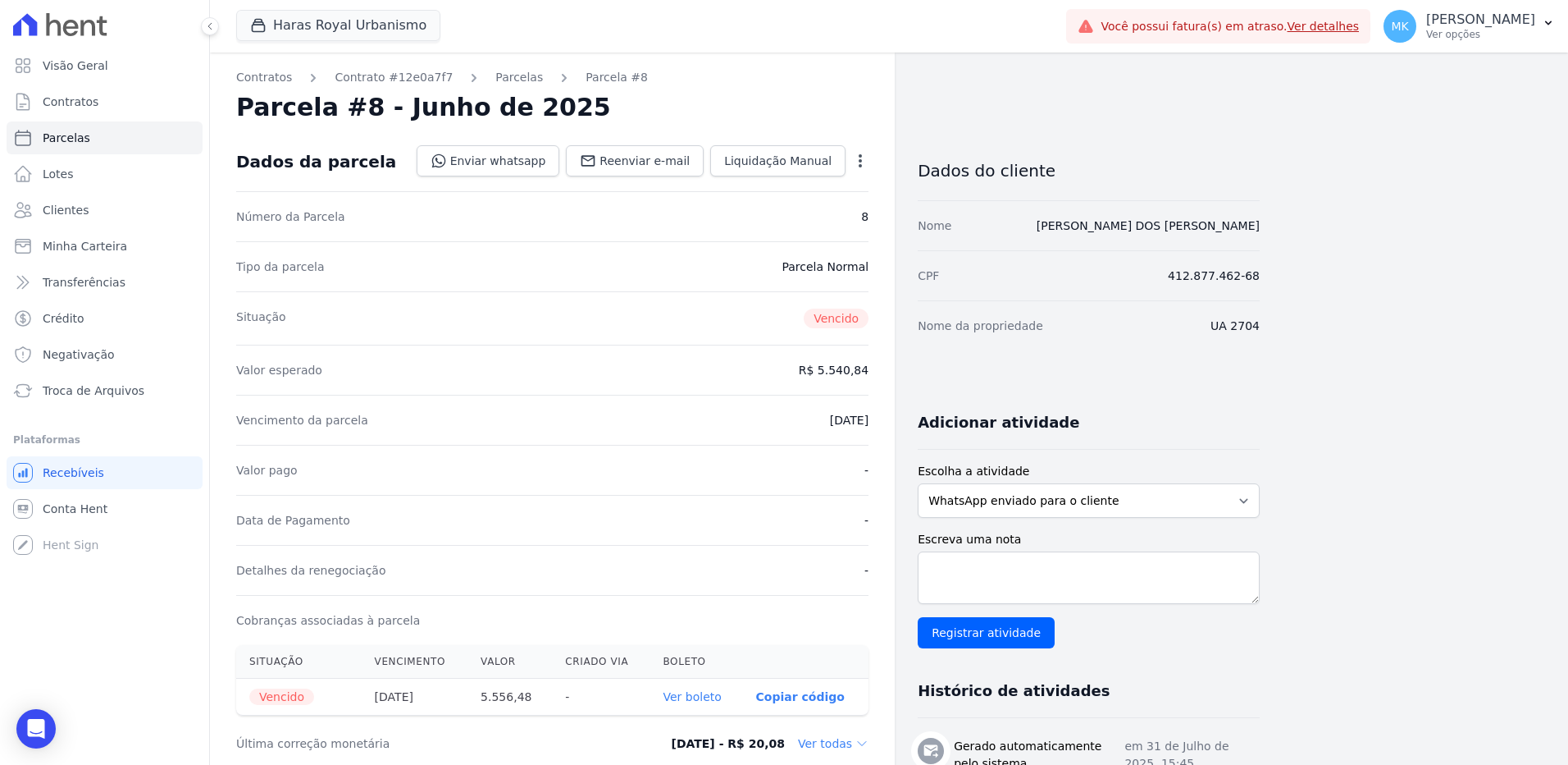
click at [858, 155] on icon "button" at bounding box center [860, 160] width 16 height 16
click at [786, 204] on link "Cancelar Cobrança" at bounding box center [789, 212] width 144 height 30
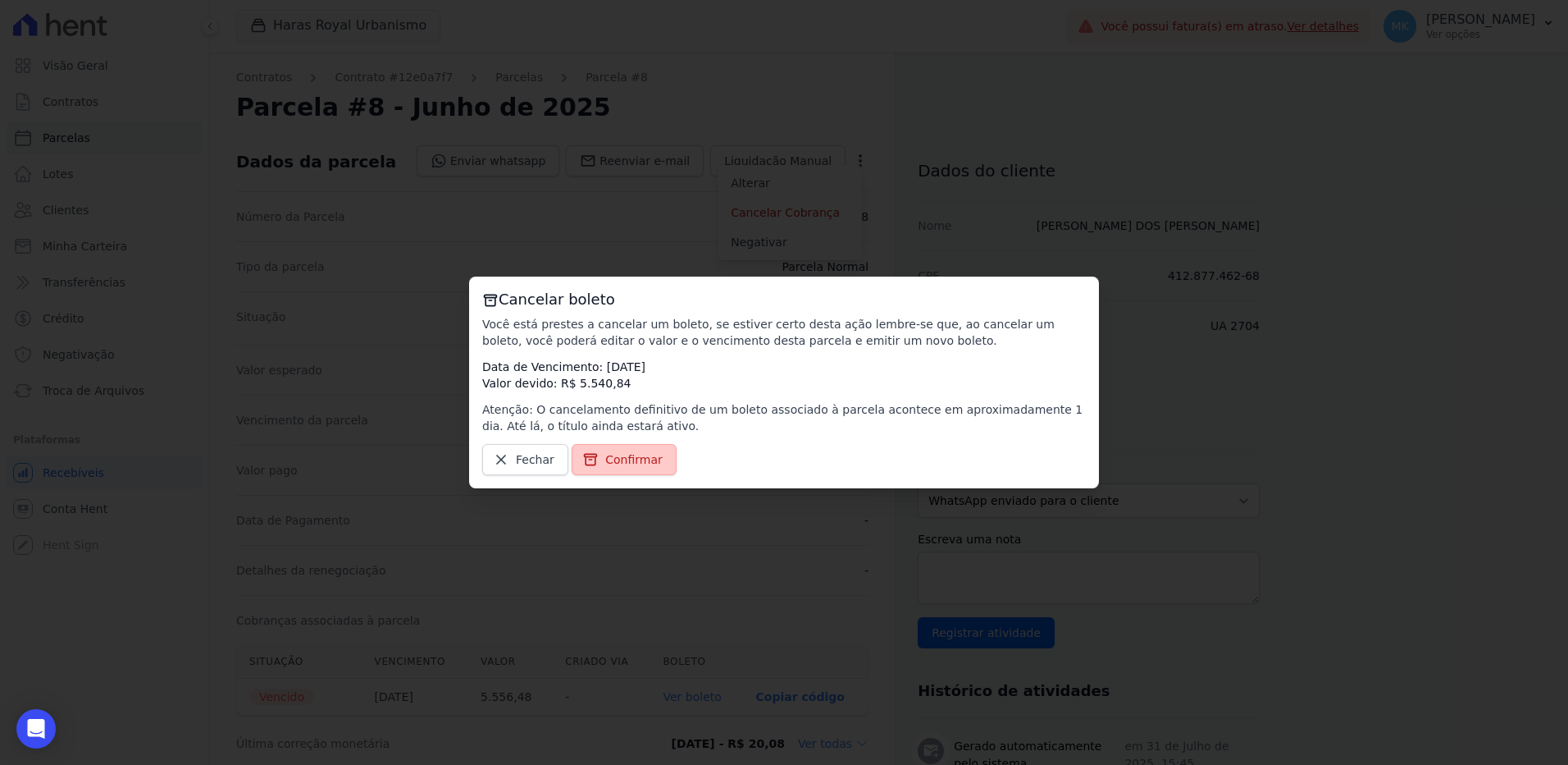
click at [614, 456] on span "Confirmar" at bounding box center [634, 459] width 57 height 16
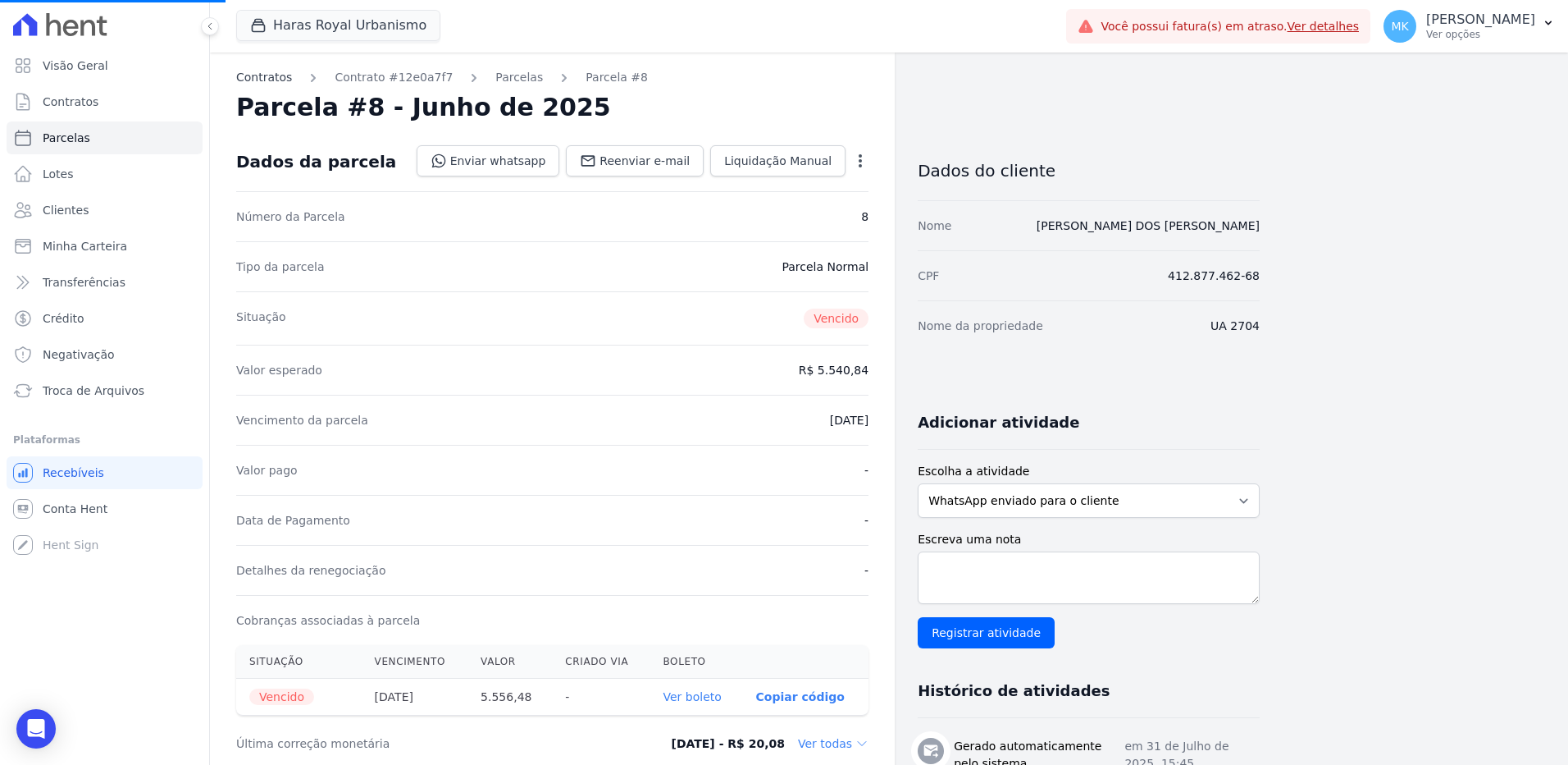
click at [255, 73] on link "Contratos" at bounding box center [264, 78] width 56 height 17
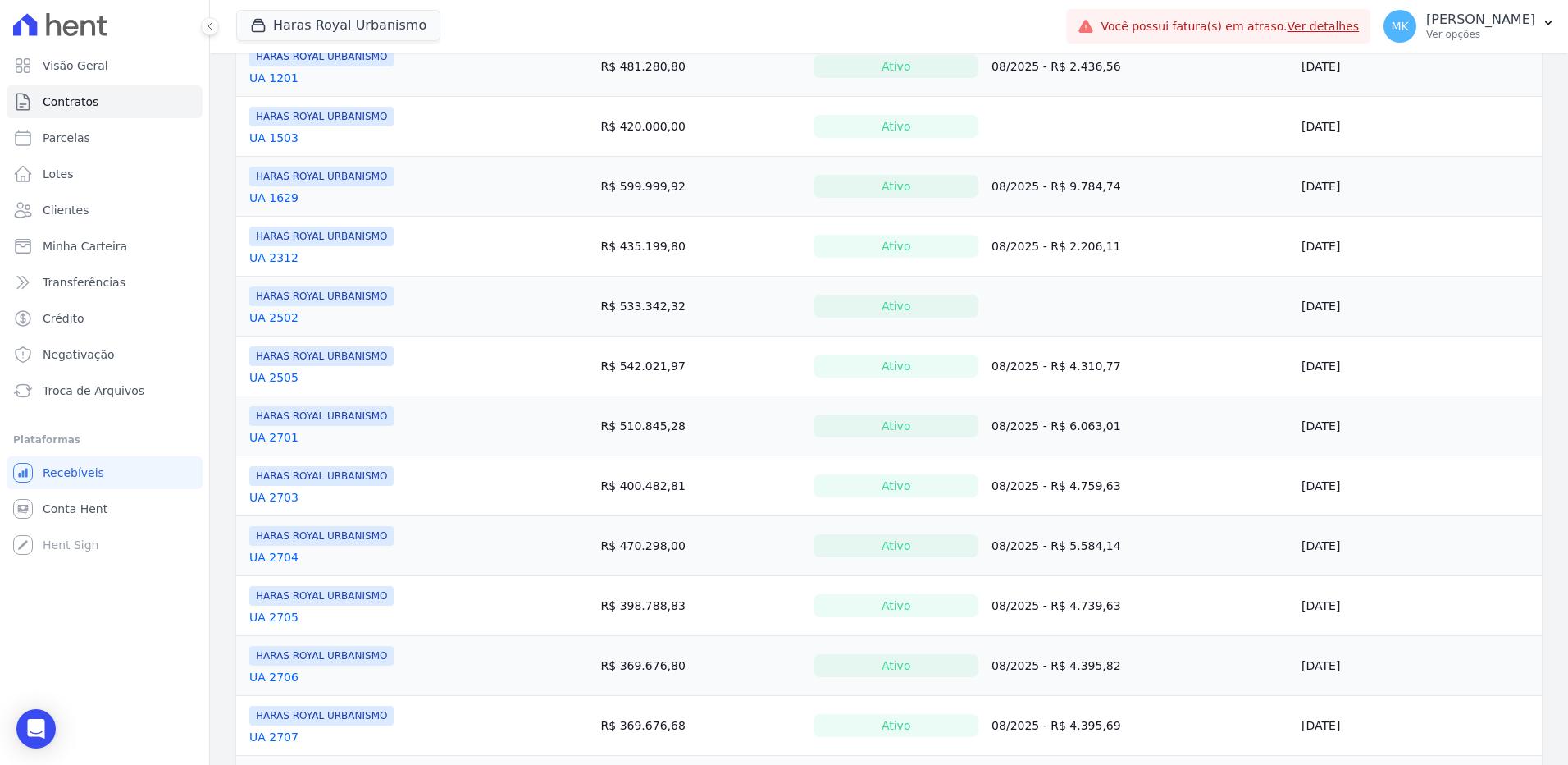
scroll to position [657, 0]
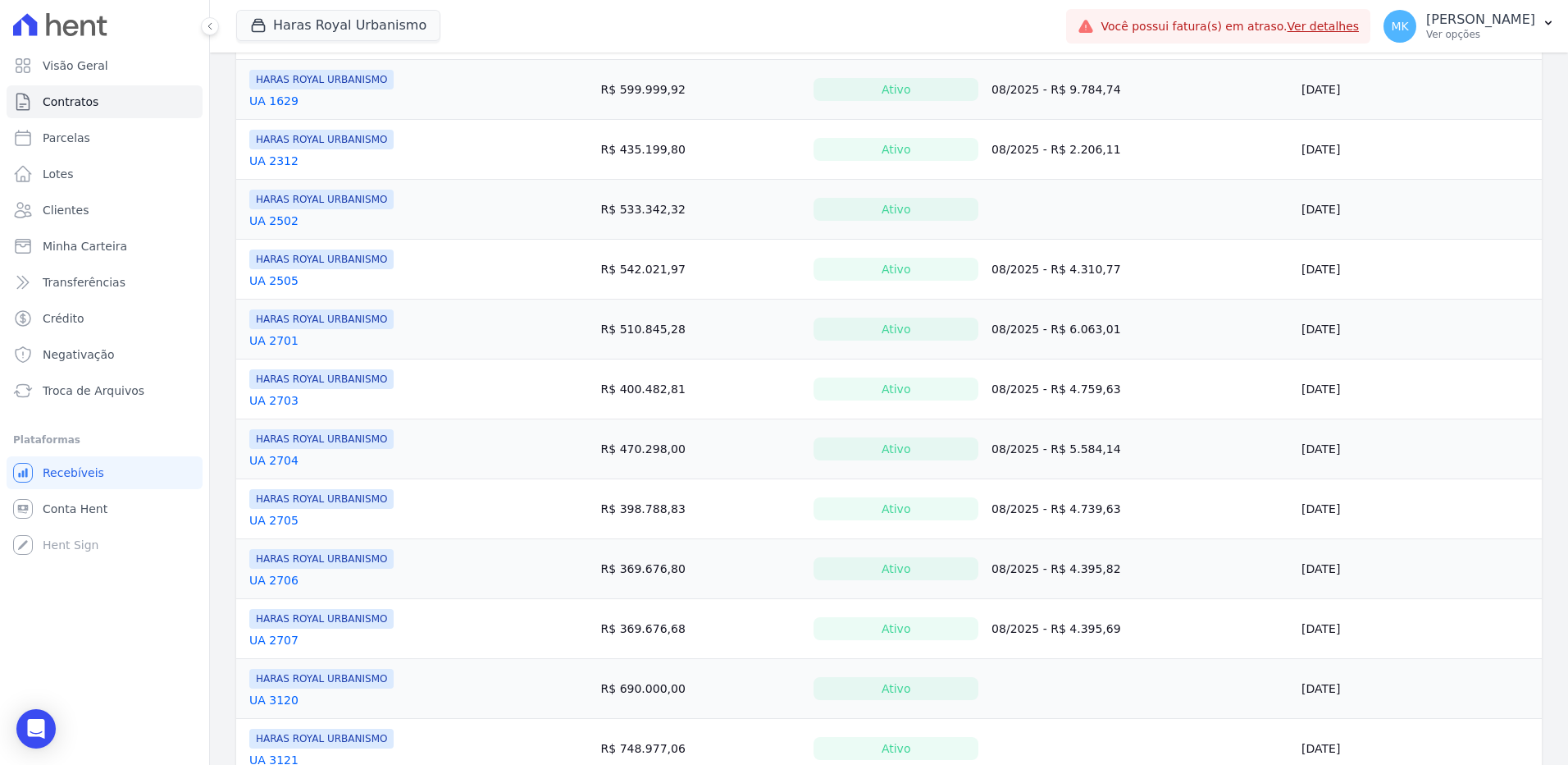
click at [282, 523] on link "UA 2705" at bounding box center [273, 519] width 49 height 16
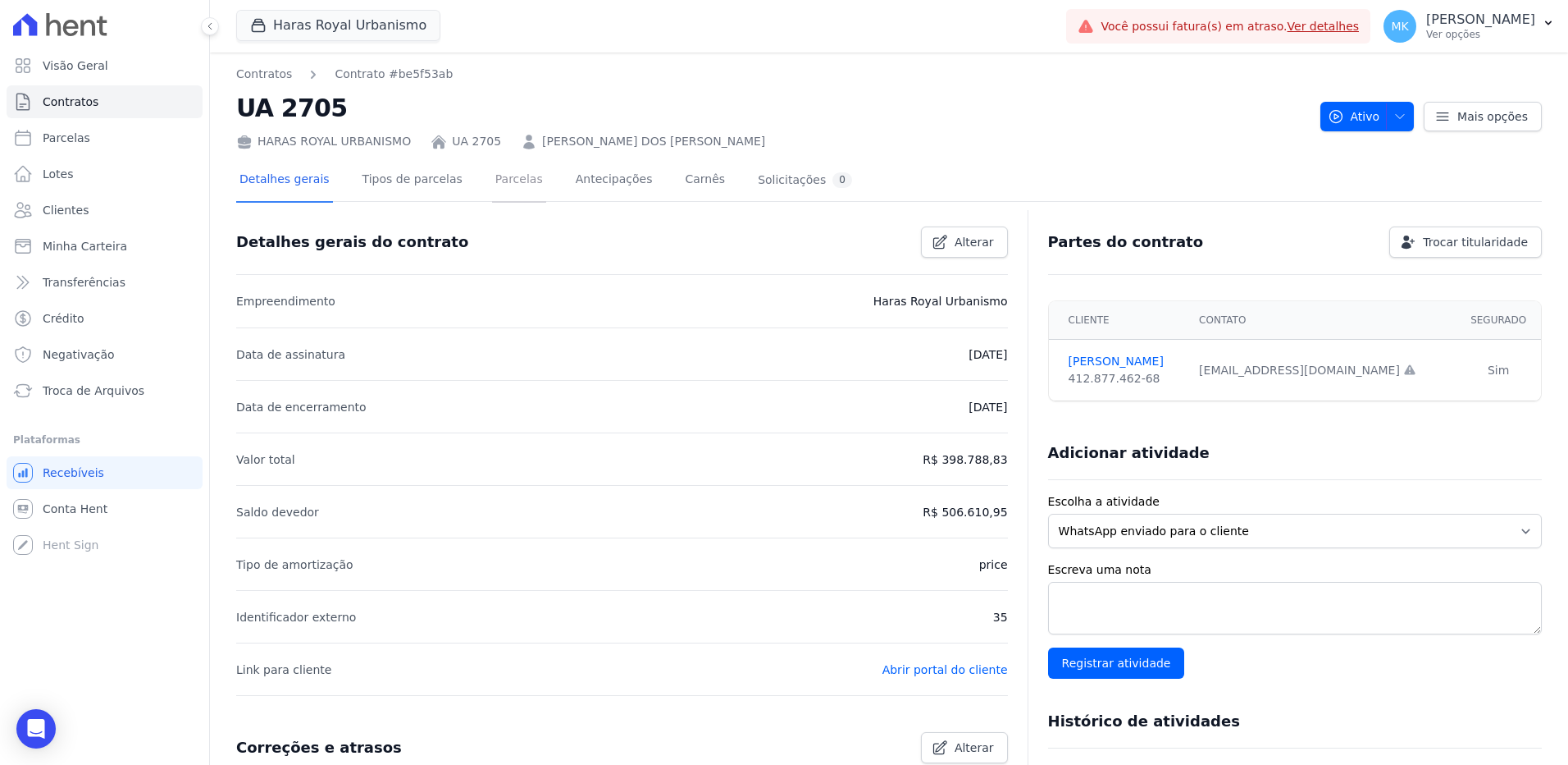
click at [492, 165] on link "Parcelas" at bounding box center [519, 182] width 54 height 44
click at [492, 176] on link "Parcelas" at bounding box center [519, 182] width 54 height 44
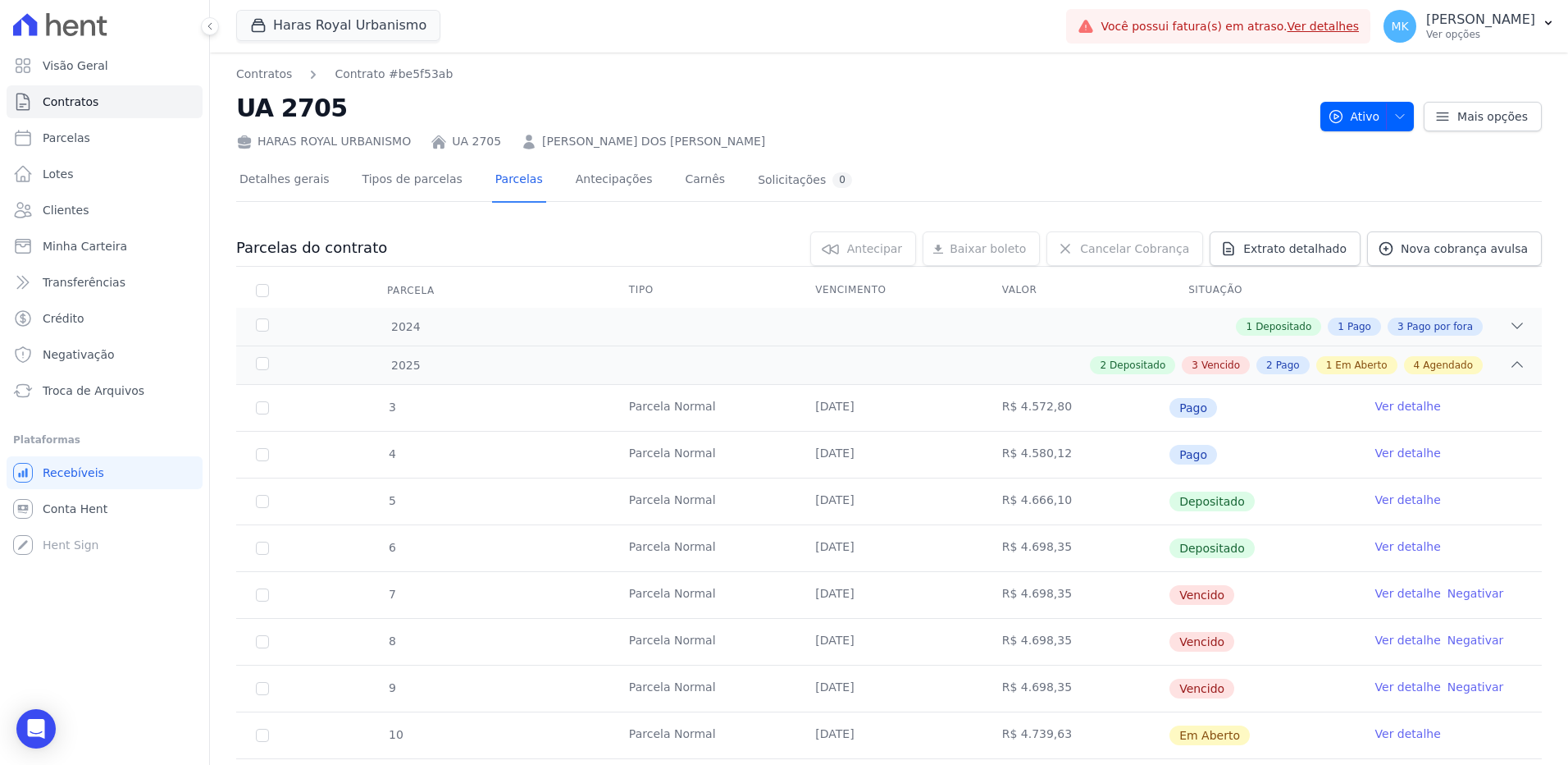
click at [1382, 594] on link "Ver detalhe" at bounding box center [1408, 593] width 66 height 16
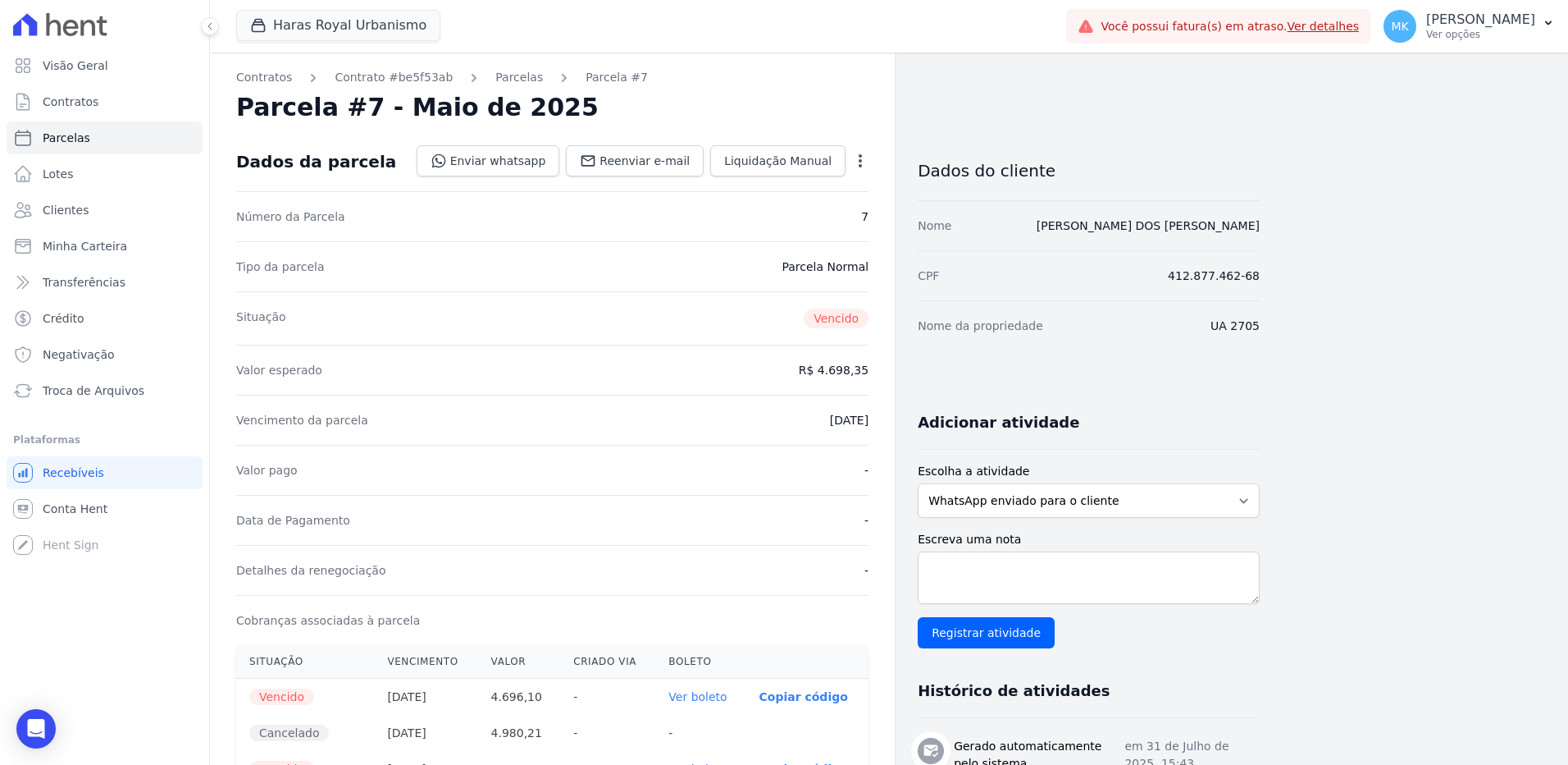
click at [859, 165] on icon "button" at bounding box center [860, 160] width 16 height 16
click at [771, 214] on link "Cancelar Cobrança" at bounding box center [789, 212] width 144 height 30
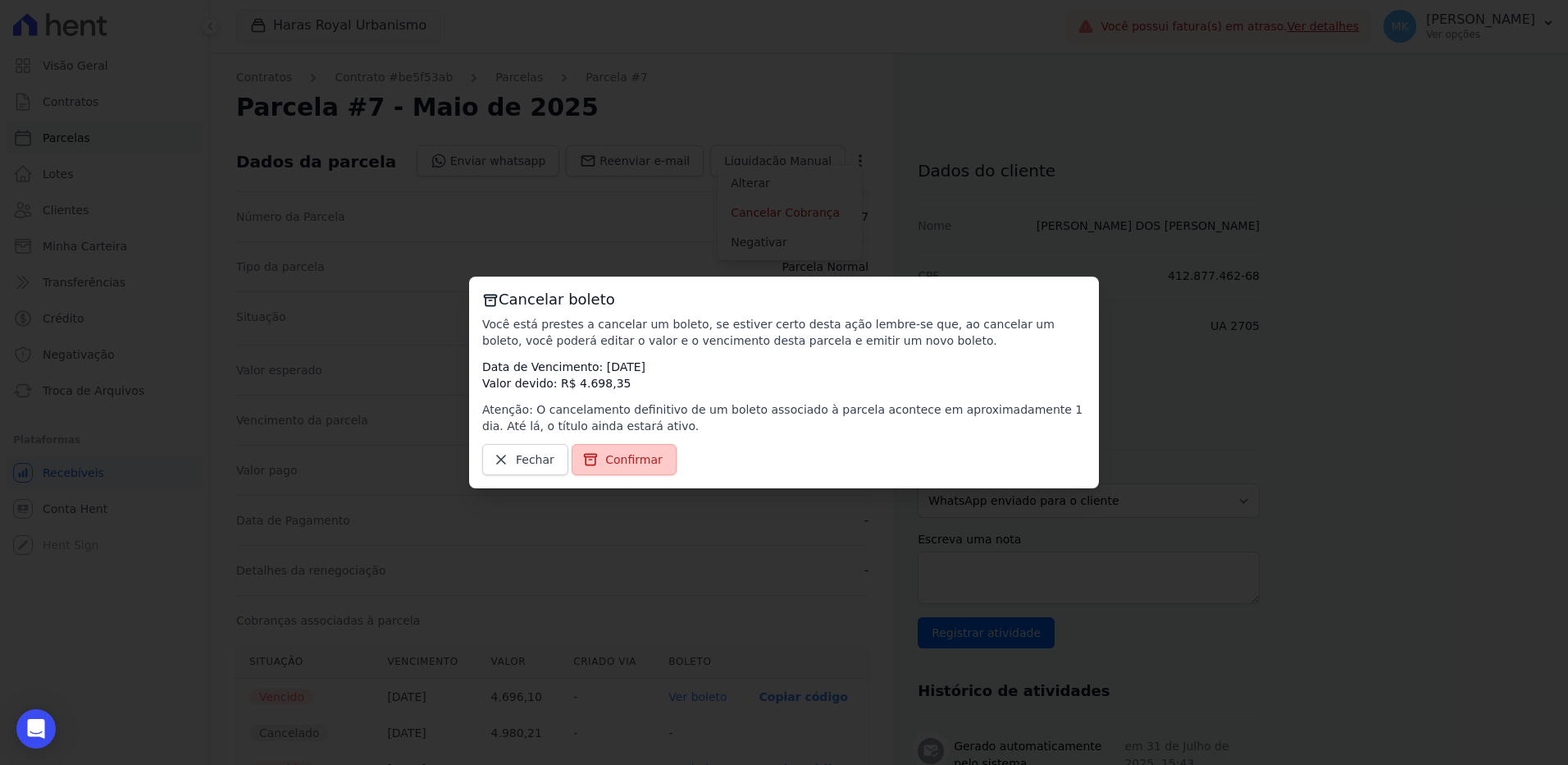
click at [619, 461] on span "Confirmar" at bounding box center [634, 459] width 57 height 16
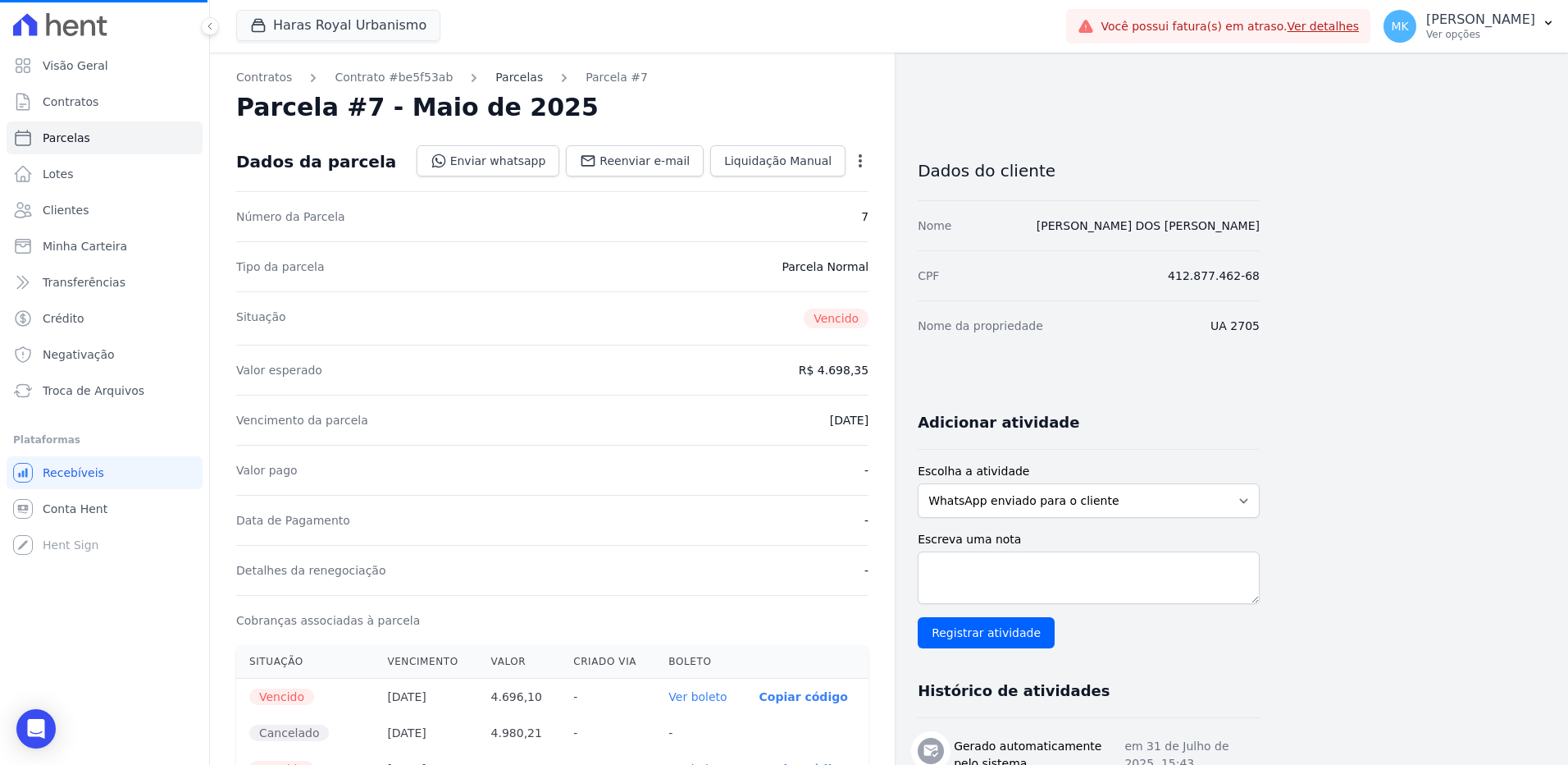
click at [495, 81] on link "Parcelas" at bounding box center [519, 78] width 47 height 17
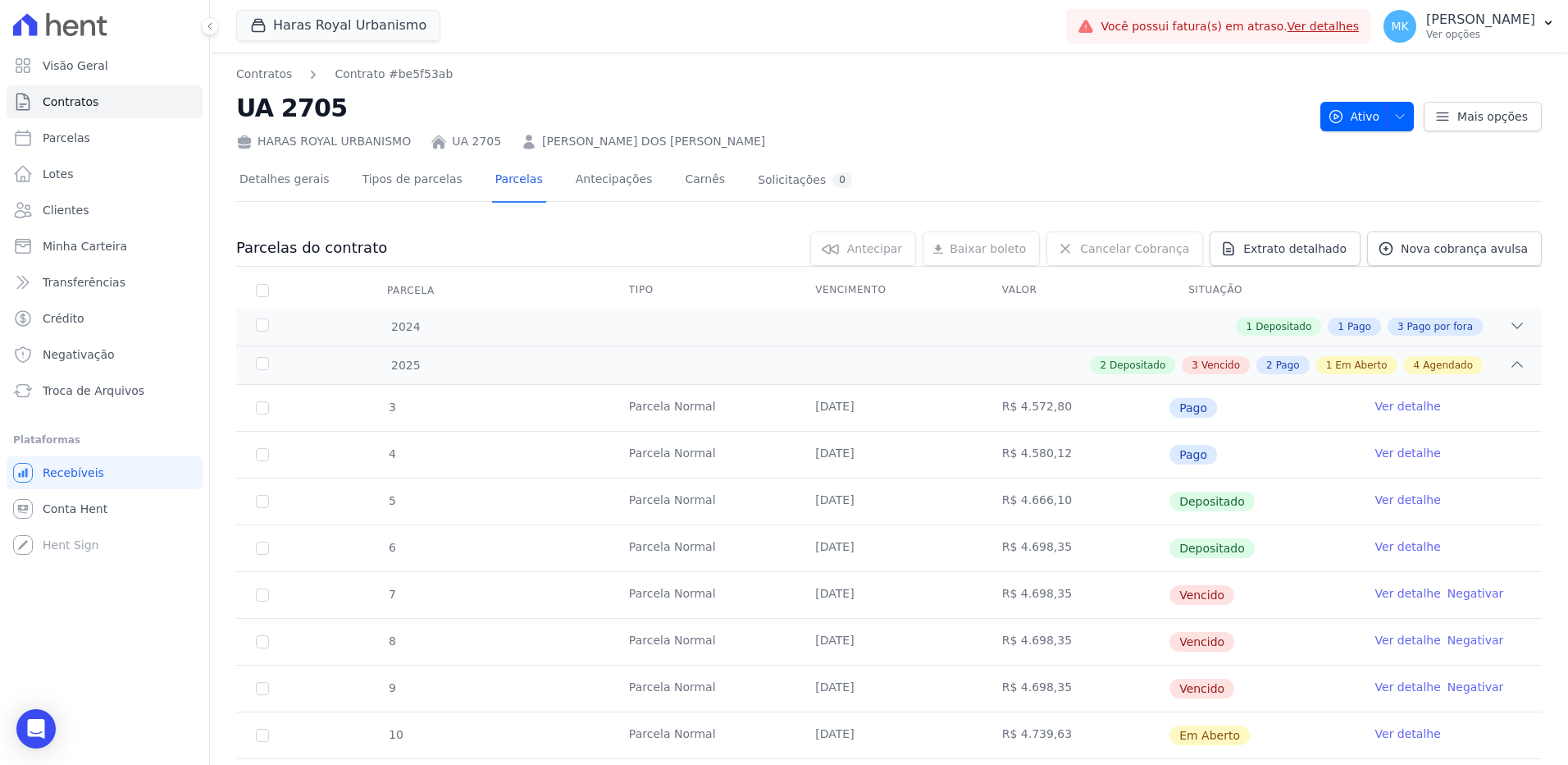
click at [1410, 642] on link "Ver detalhe" at bounding box center [1408, 639] width 66 height 16
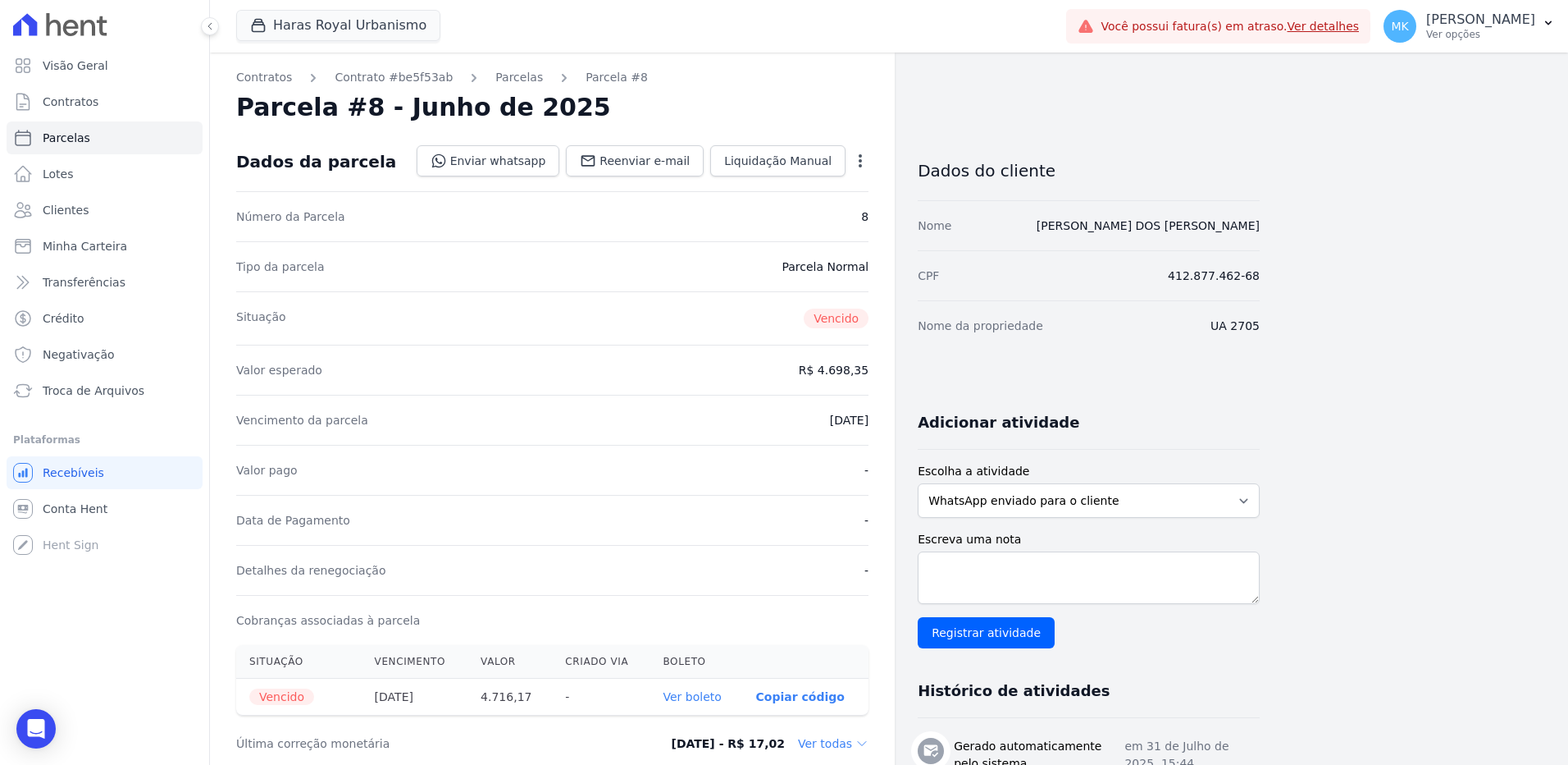
click at [859, 160] on icon "button" at bounding box center [860, 160] width 16 height 16
click at [763, 206] on link "Cancelar Cobrança" at bounding box center [789, 212] width 144 height 30
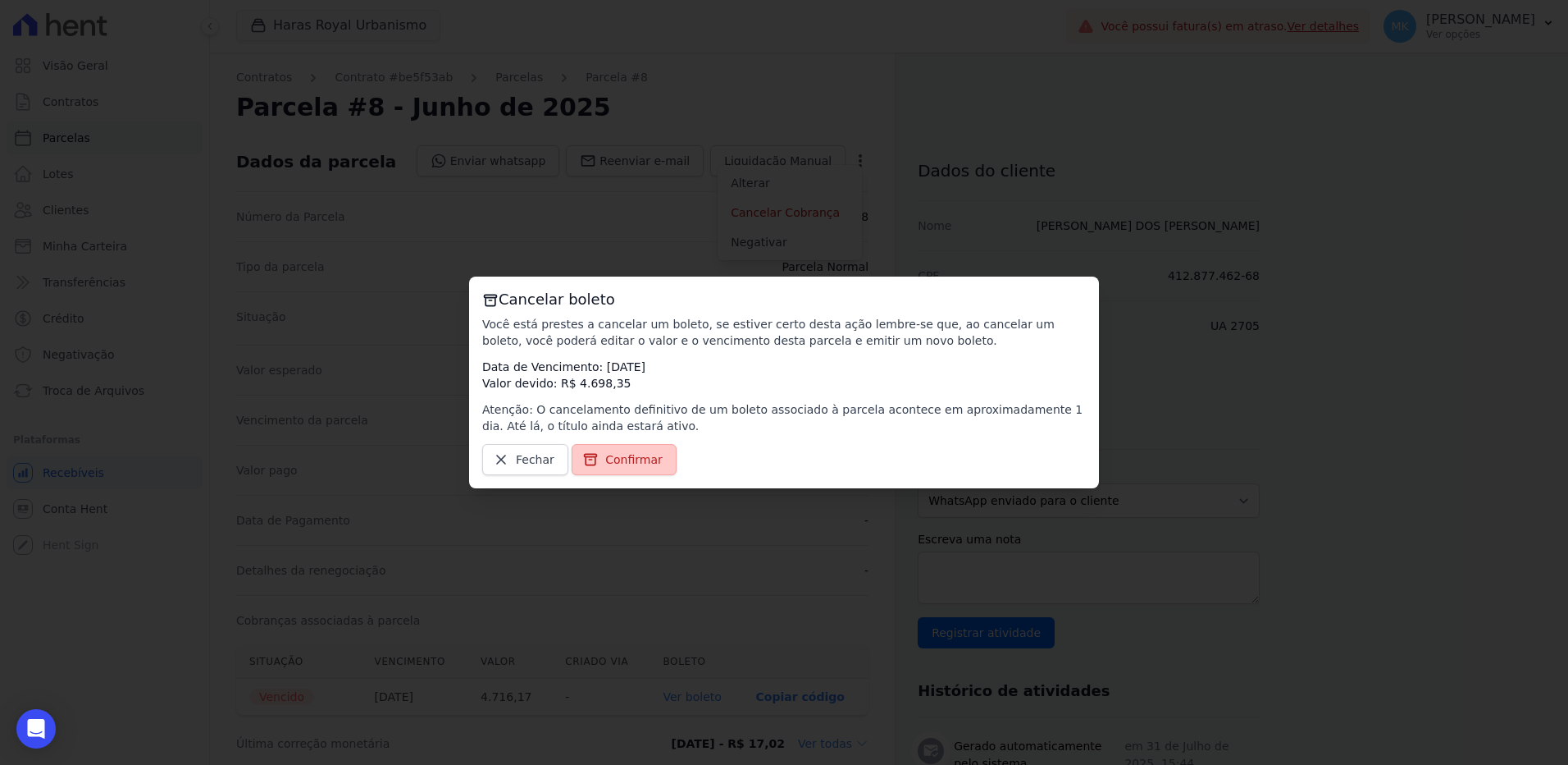
click at [620, 458] on span "Confirmar" at bounding box center [634, 459] width 57 height 16
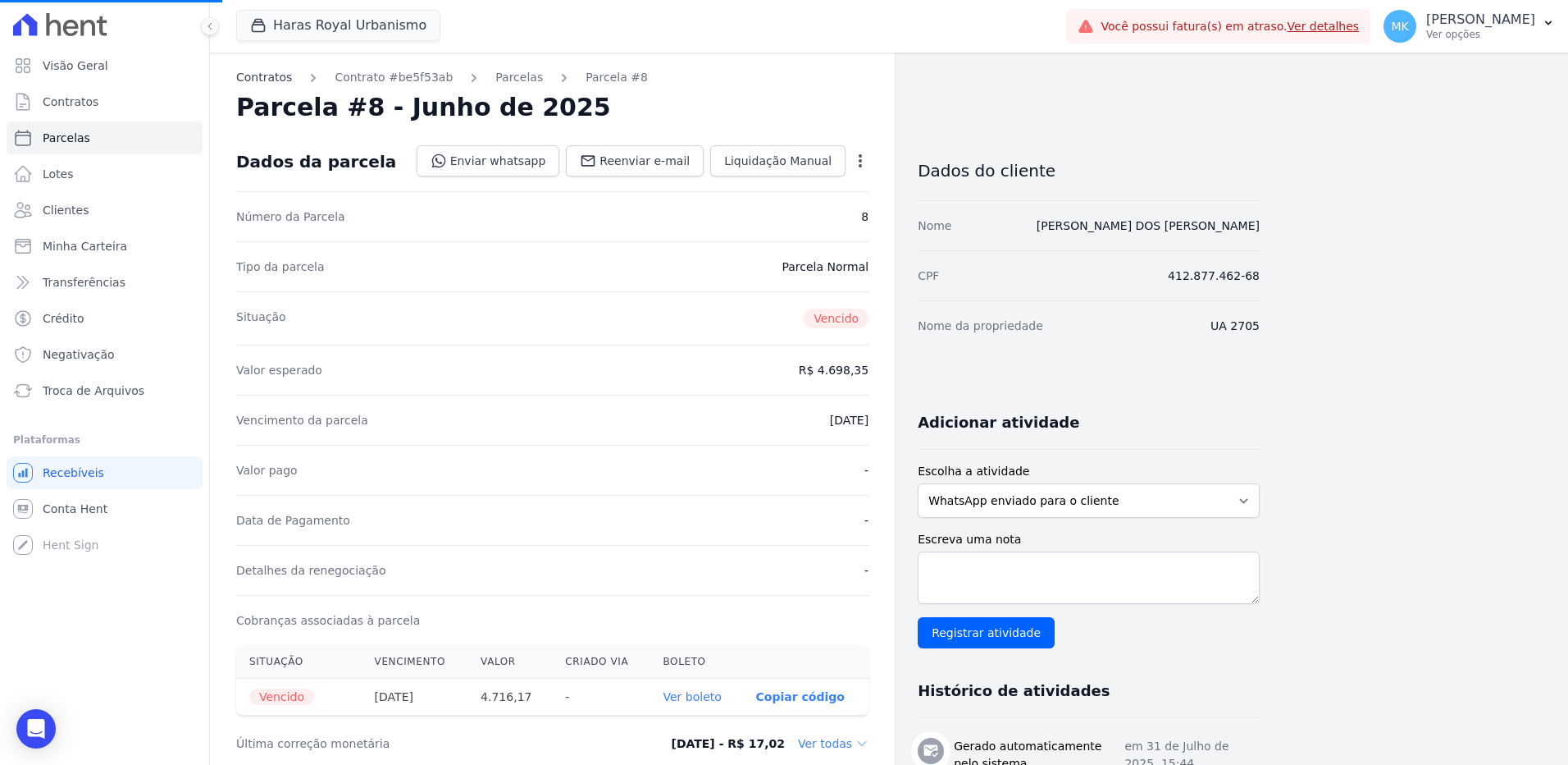
click at [267, 73] on link "Contratos" at bounding box center [264, 78] width 56 height 17
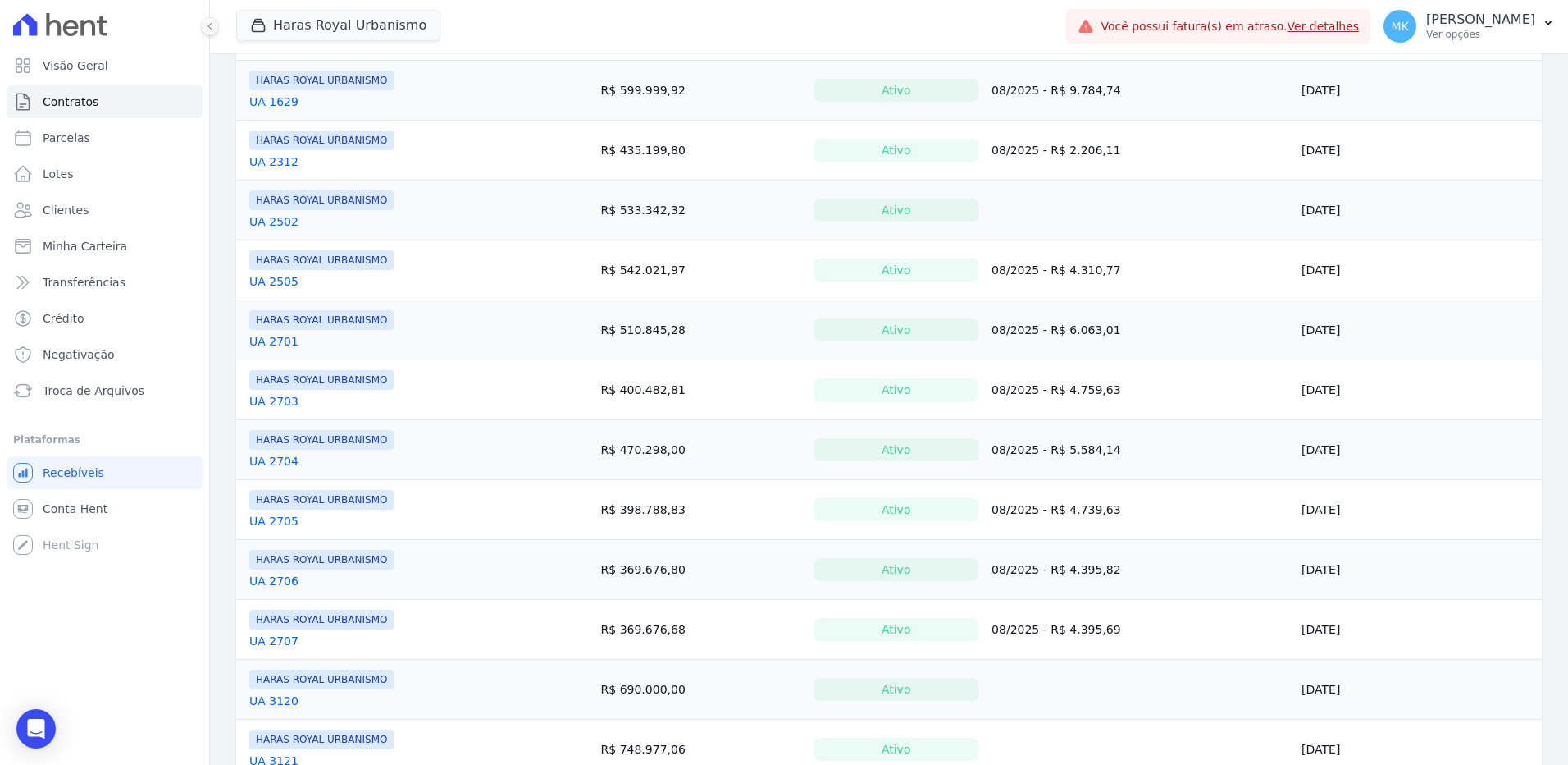
scroll to position [657, 0]
click at [274, 578] on link "UA 2706" at bounding box center [273, 579] width 49 height 16
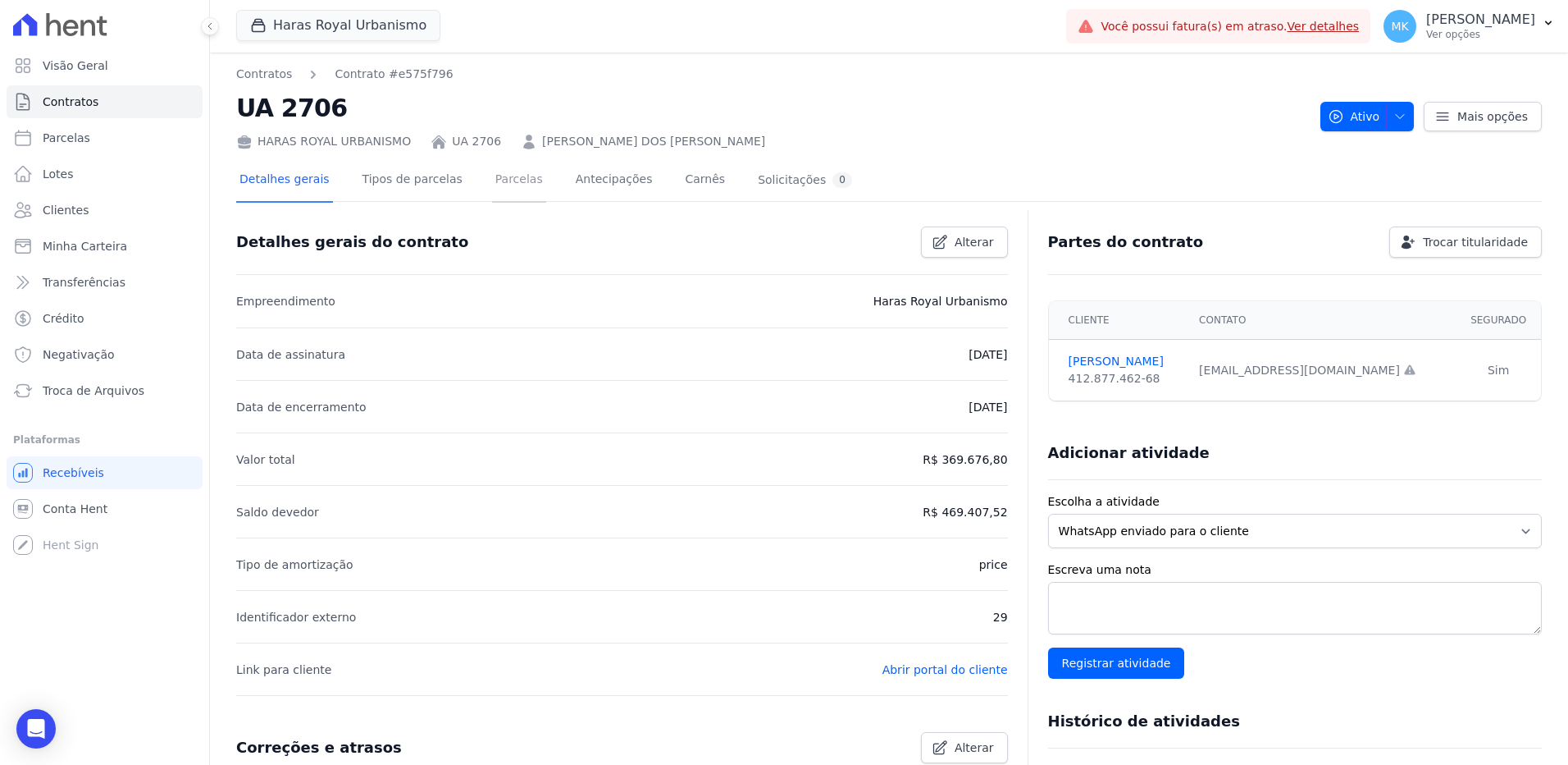
click at [500, 174] on link "Parcelas" at bounding box center [519, 182] width 54 height 44
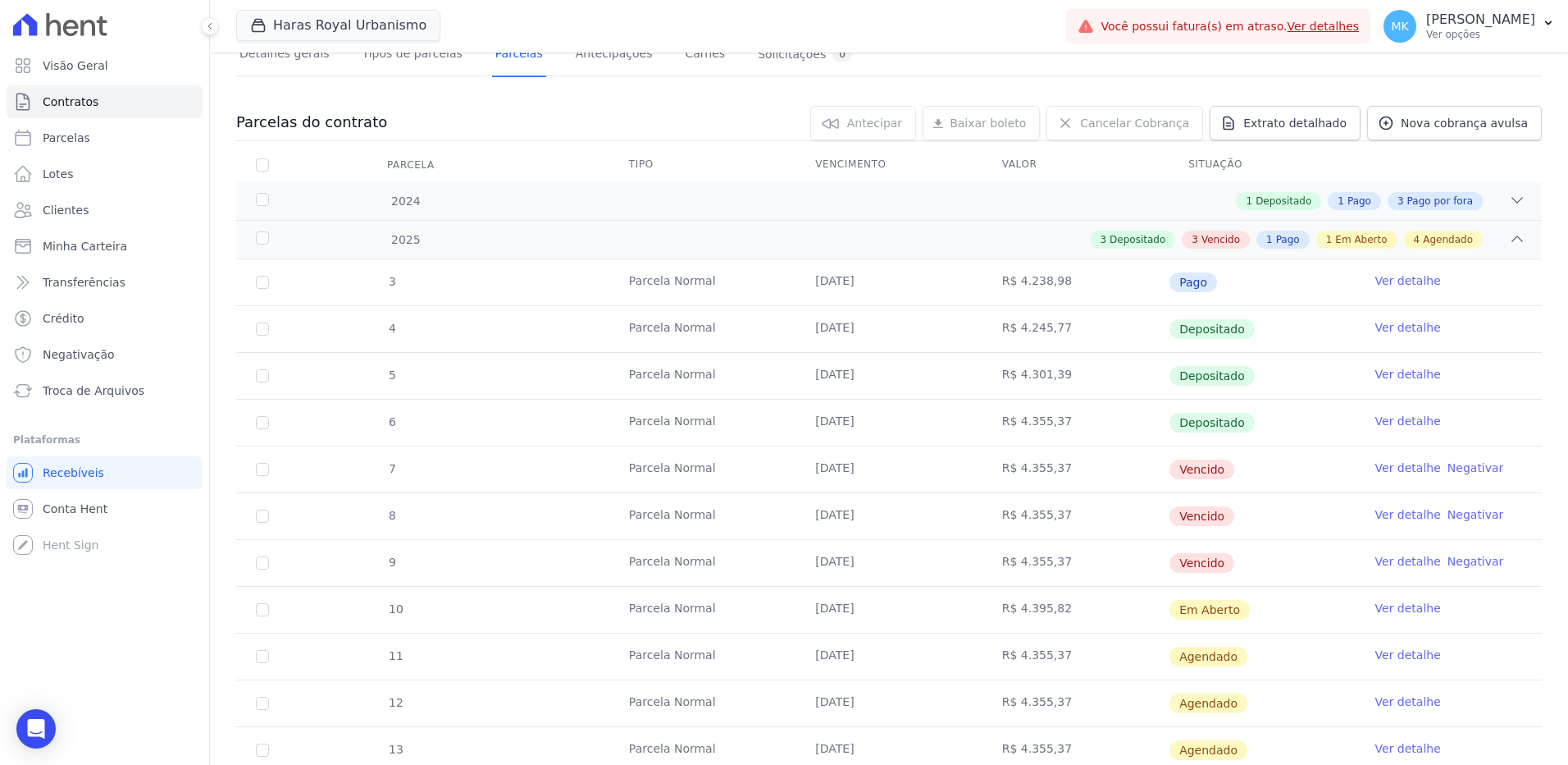
scroll to position [164, 0]
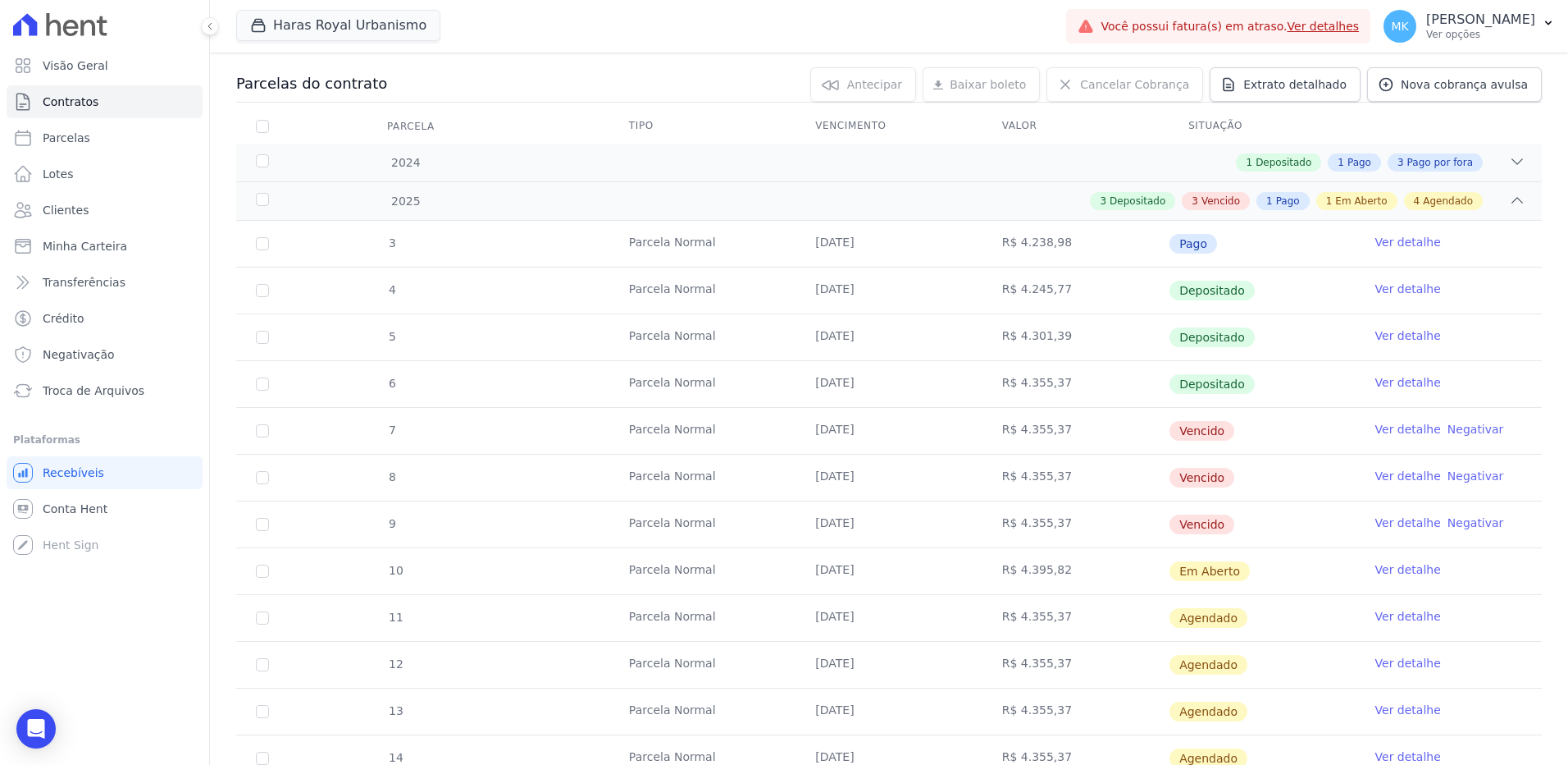
click at [1399, 426] on link "Ver detalhe" at bounding box center [1408, 429] width 66 height 16
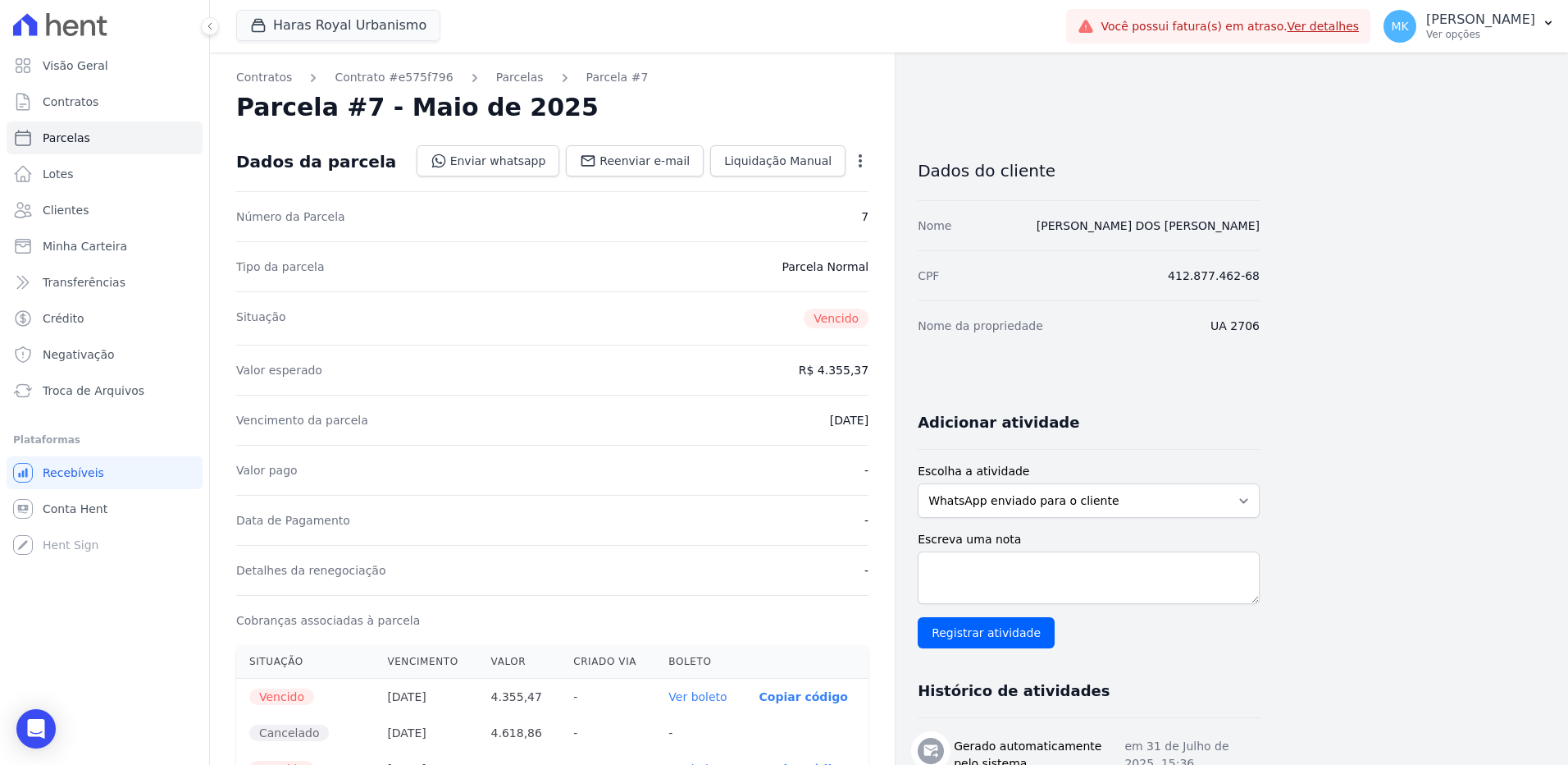
click at [862, 155] on icon "button" at bounding box center [861, 161] width 3 height 14
click at [776, 209] on link "Cancelar Cobrança" at bounding box center [789, 212] width 144 height 30
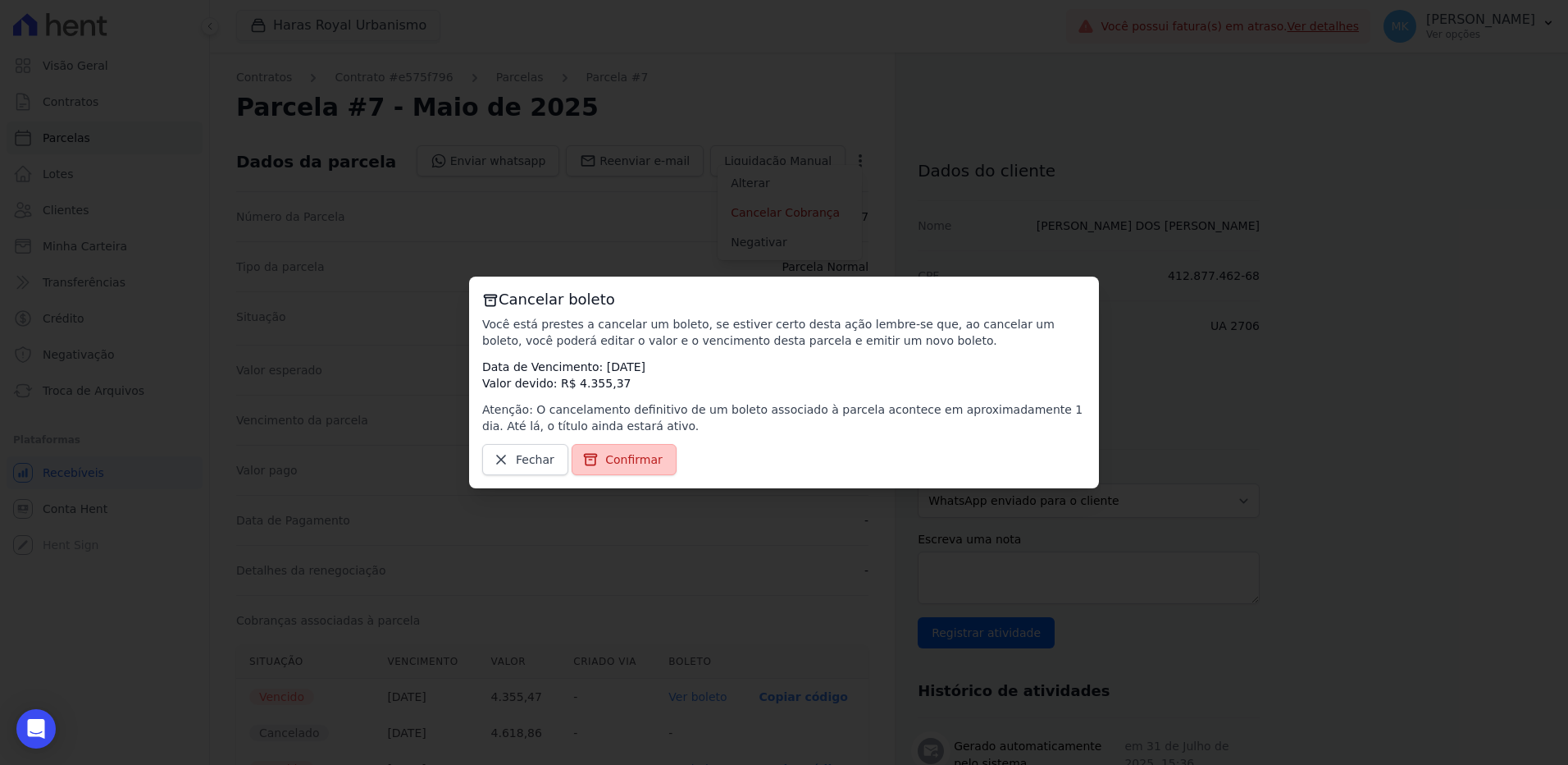
click at [620, 461] on span "Confirmar" at bounding box center [634, 459] width 57 height 16
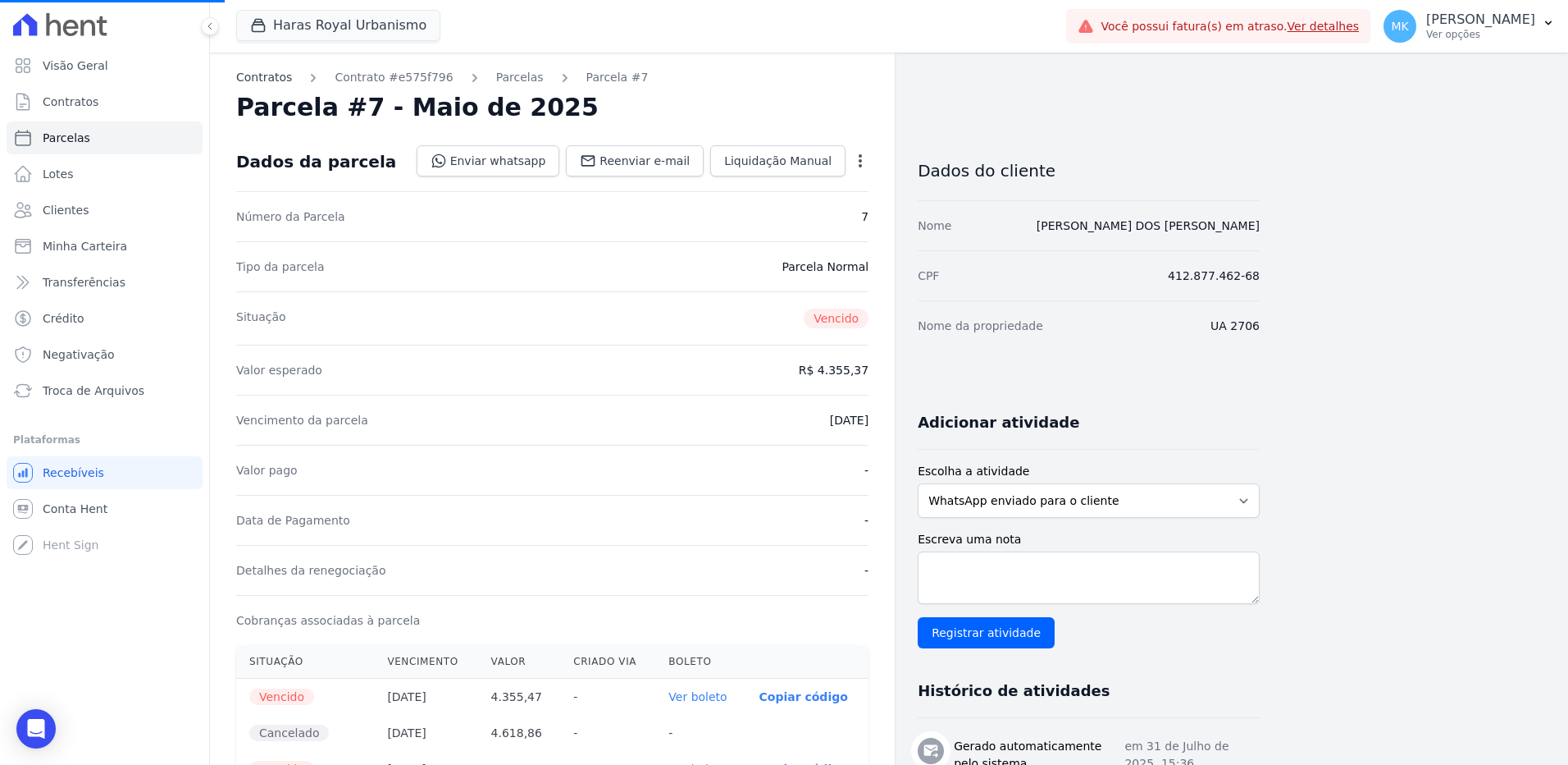
click at [273, 73] on link "Contratos" at bounding box center [264, 78] width 56 height 17
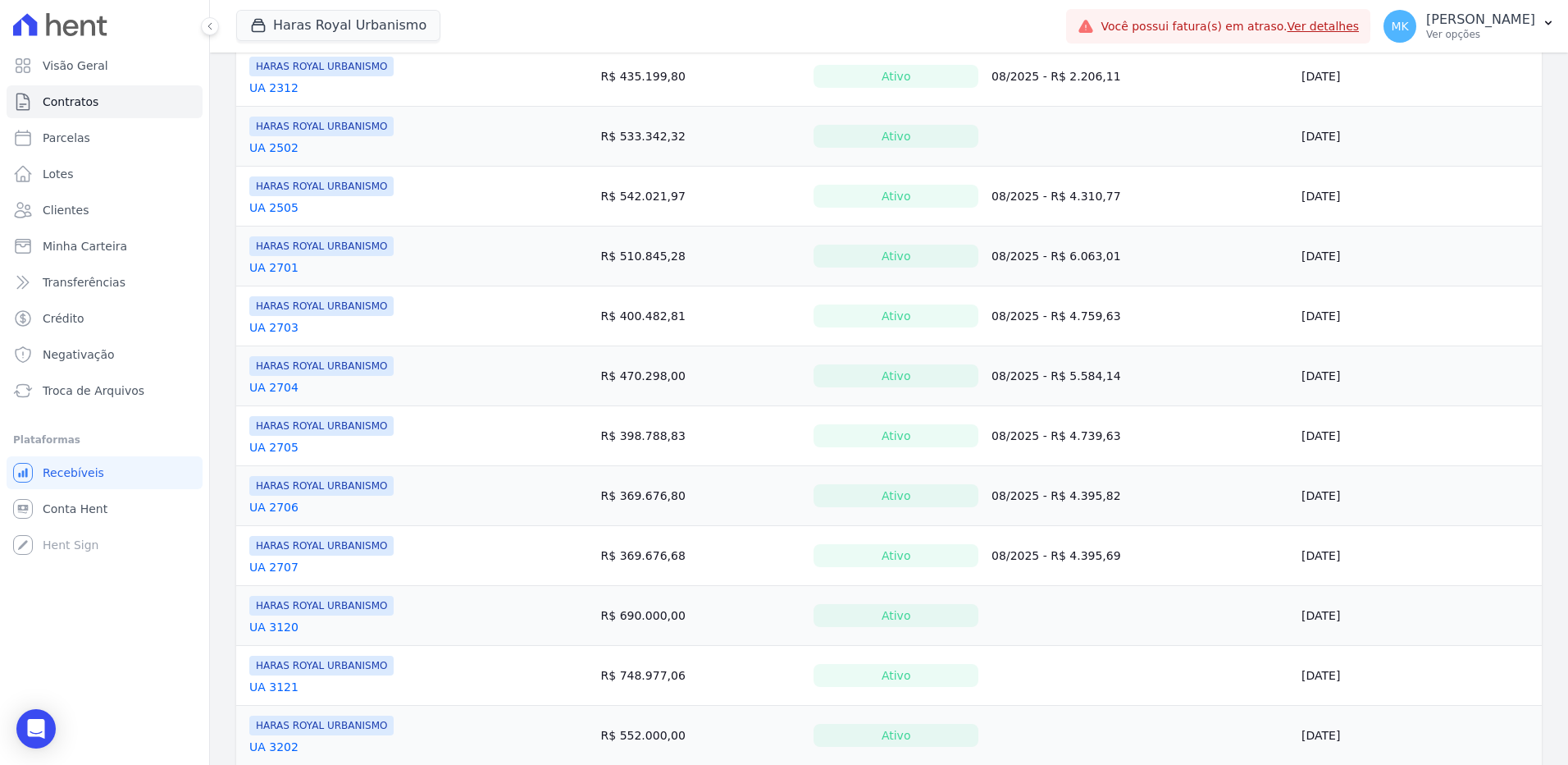
scroll to position [739, 0]
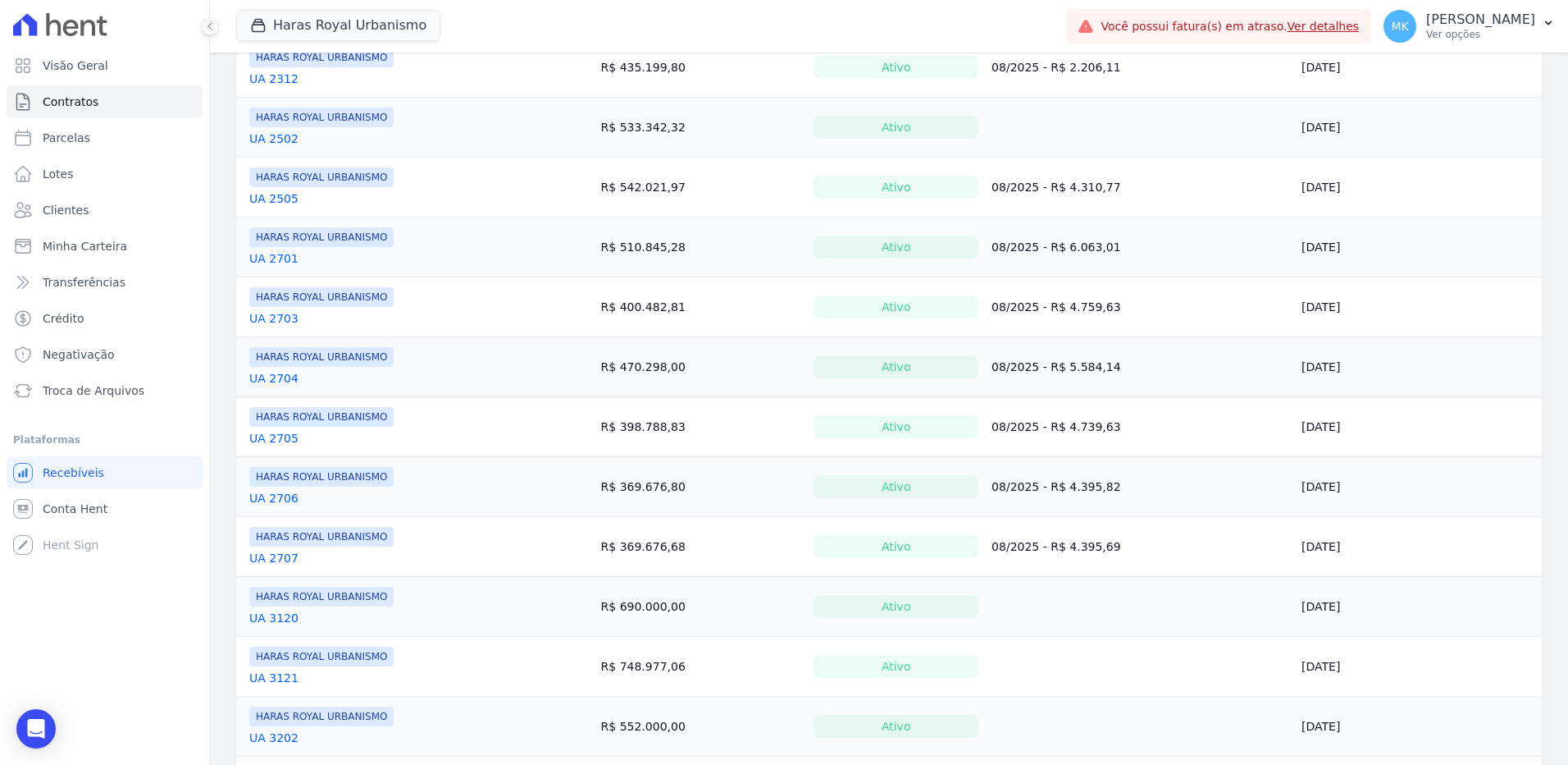
click at [275, 502] on link "UA 2706" at bounding box center [273, 497] width 49 height 16
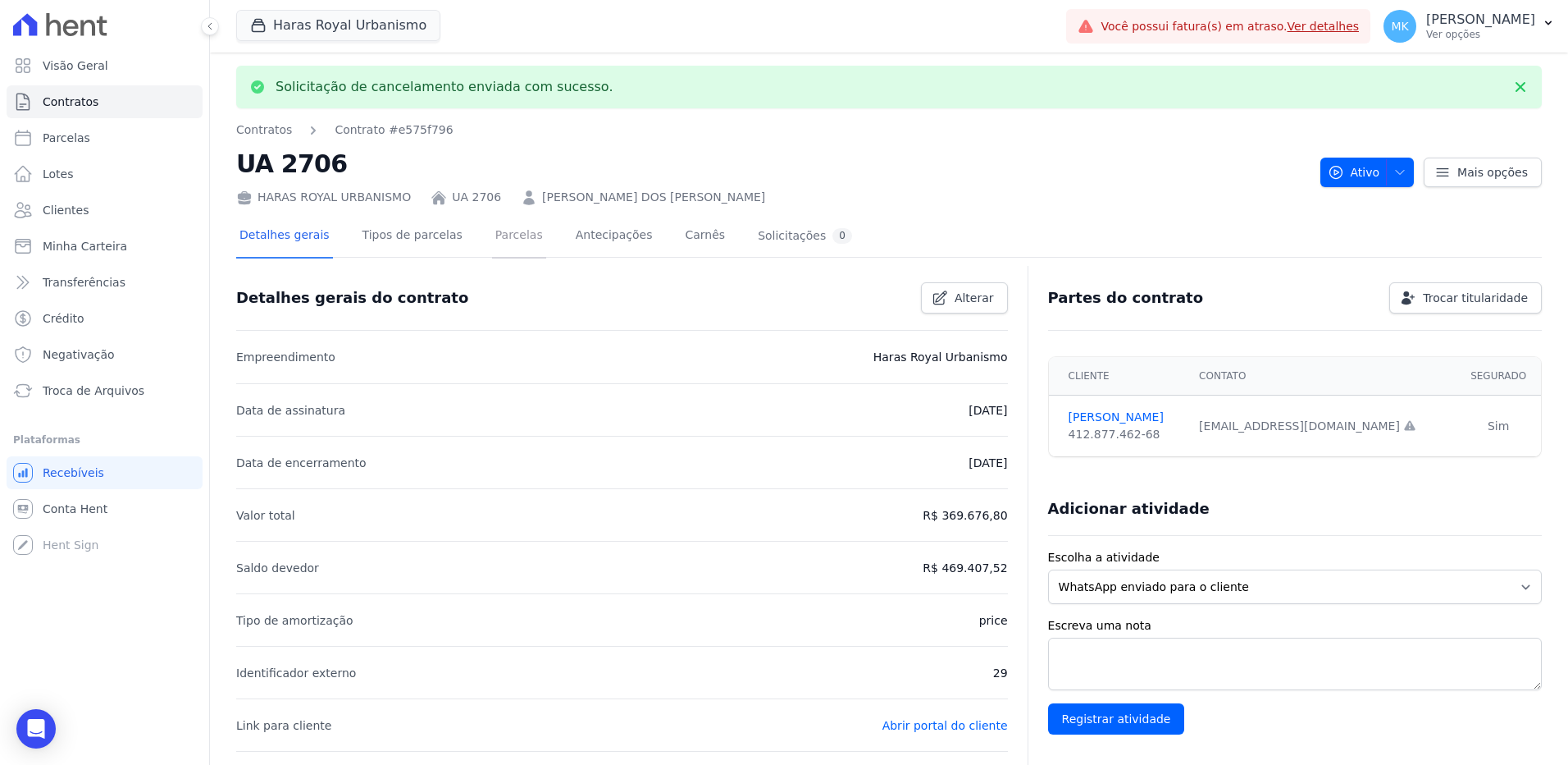
click at [492, 234] on link "Parcelas" at bounding box center [519, 237] width 54 height 44
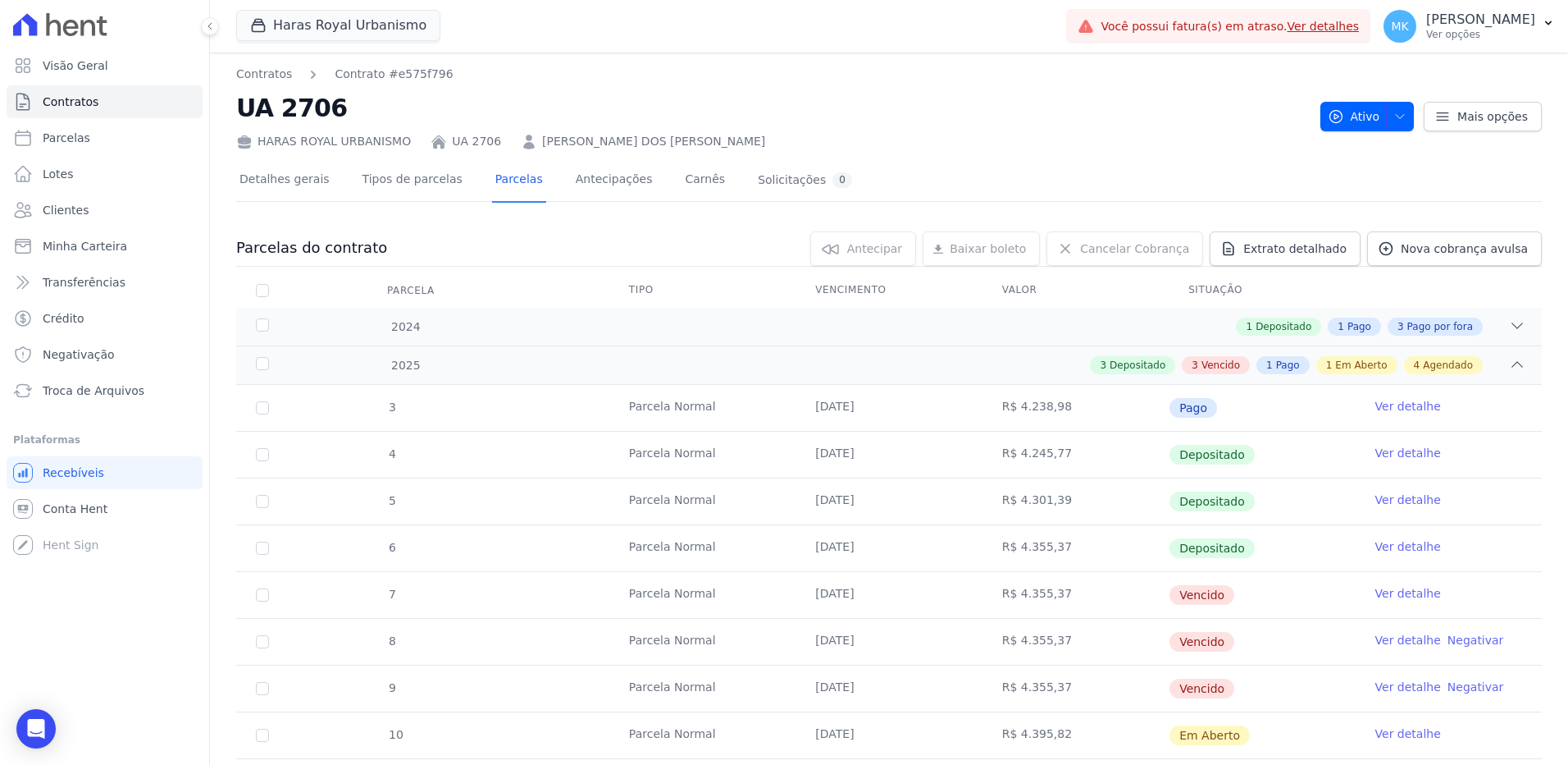
click at [1390, 638] on link "Ver detalhe" at bounding box center [1408, 639] width 66 height 16
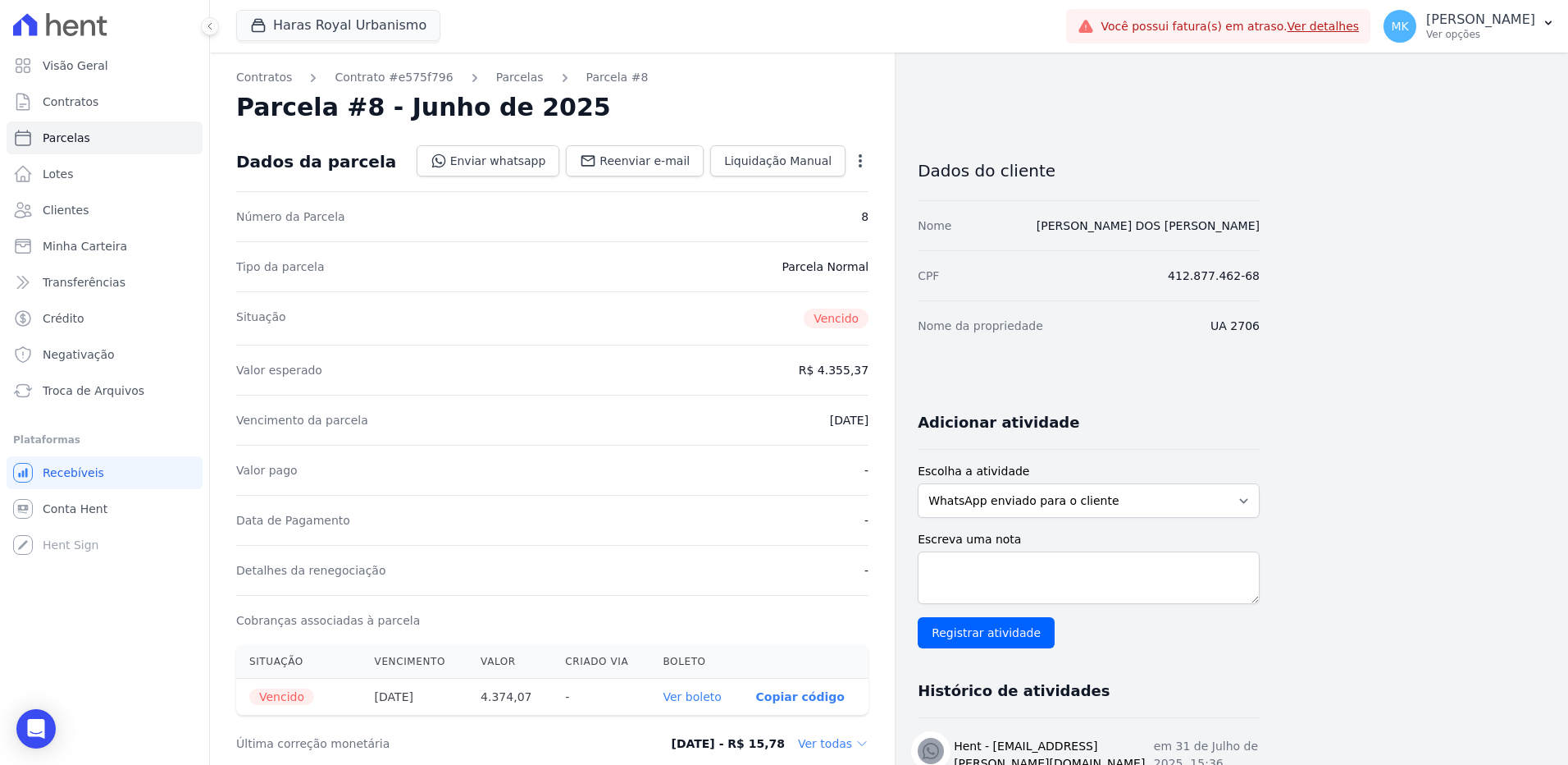
click at [862, 160] on icon "button" at bounding box center [861, 161] width 3 height 14
click at [791, 203] on link "Cancelar Cobrança" at bounding box center [789, 212] width 144 height 30
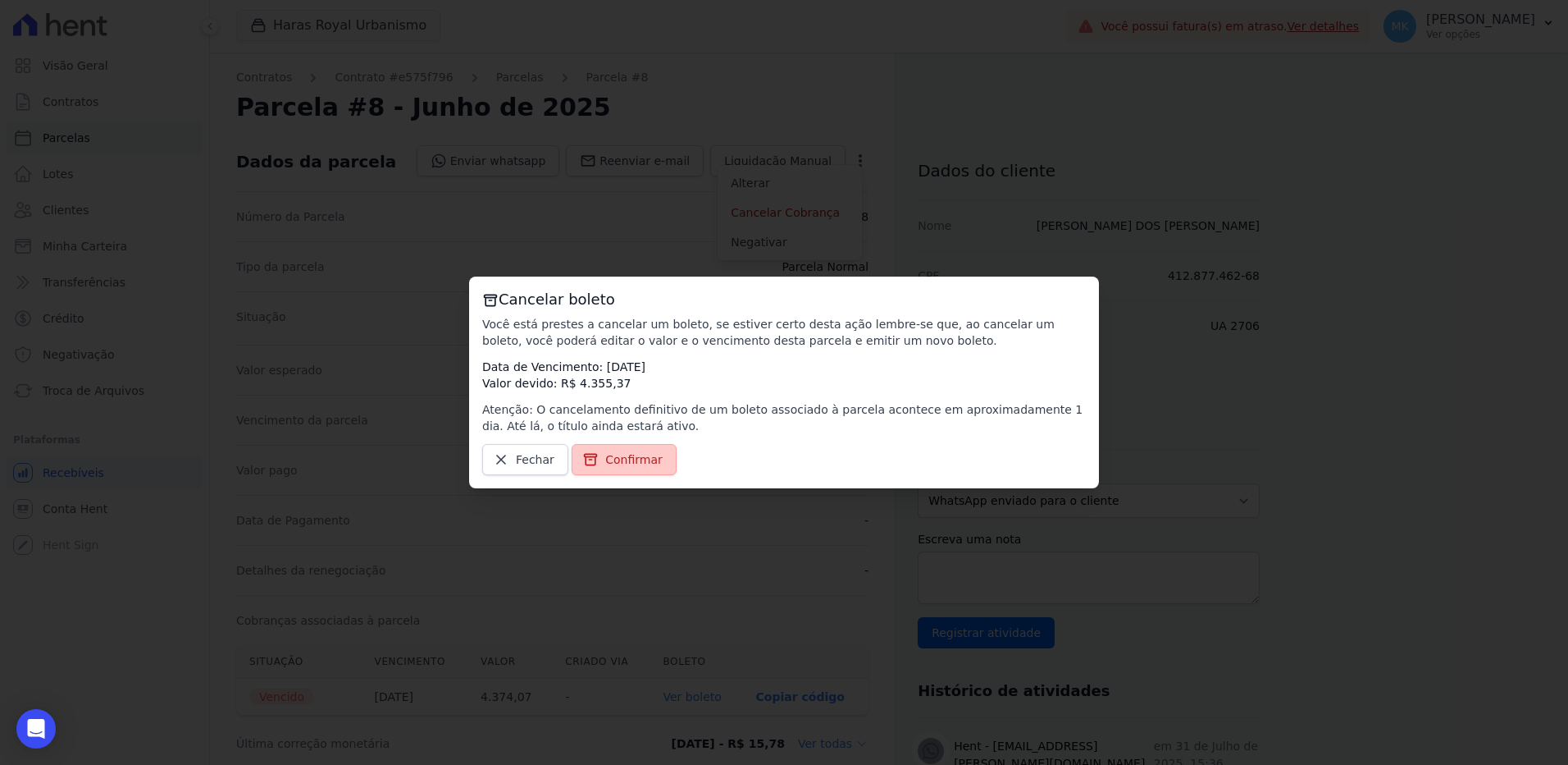
click at [652, 451] on link "Confirmar" at bounding box center [624, 459] width 105 height 31
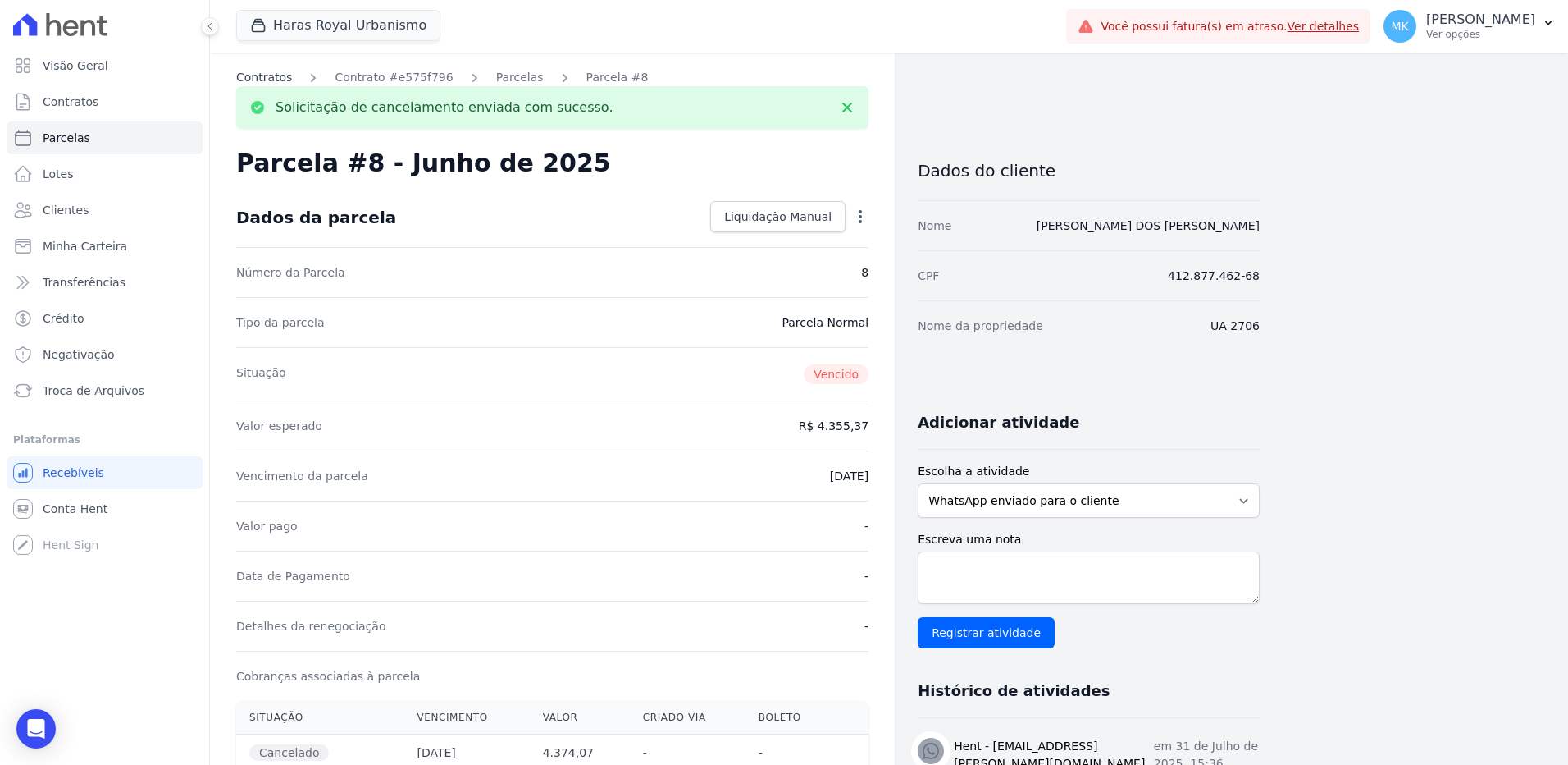
click at [270, 79] on link "Contratos" at bounding box center [264, 78] width 56 height 17
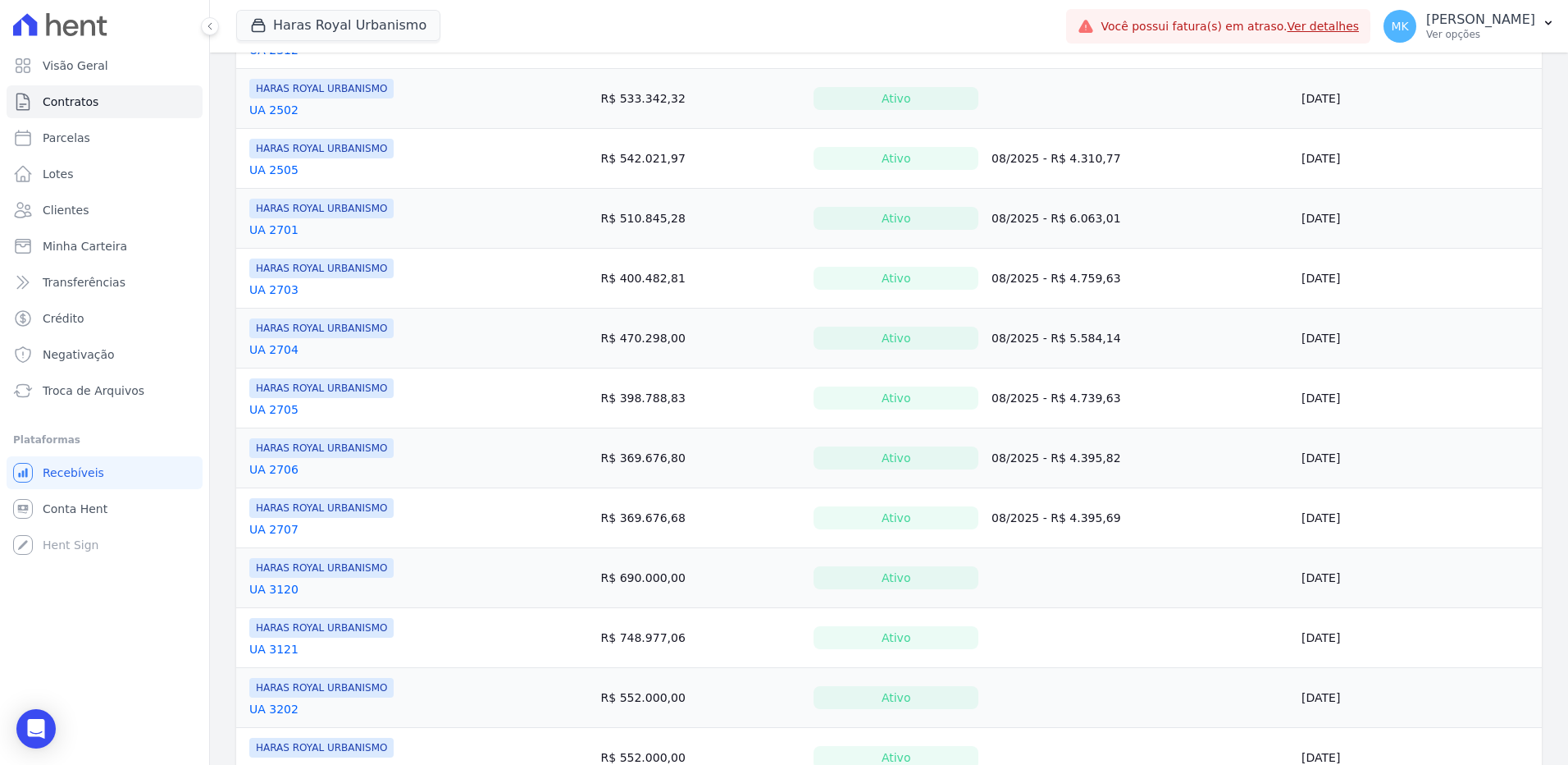
scroll to position [821, 0]
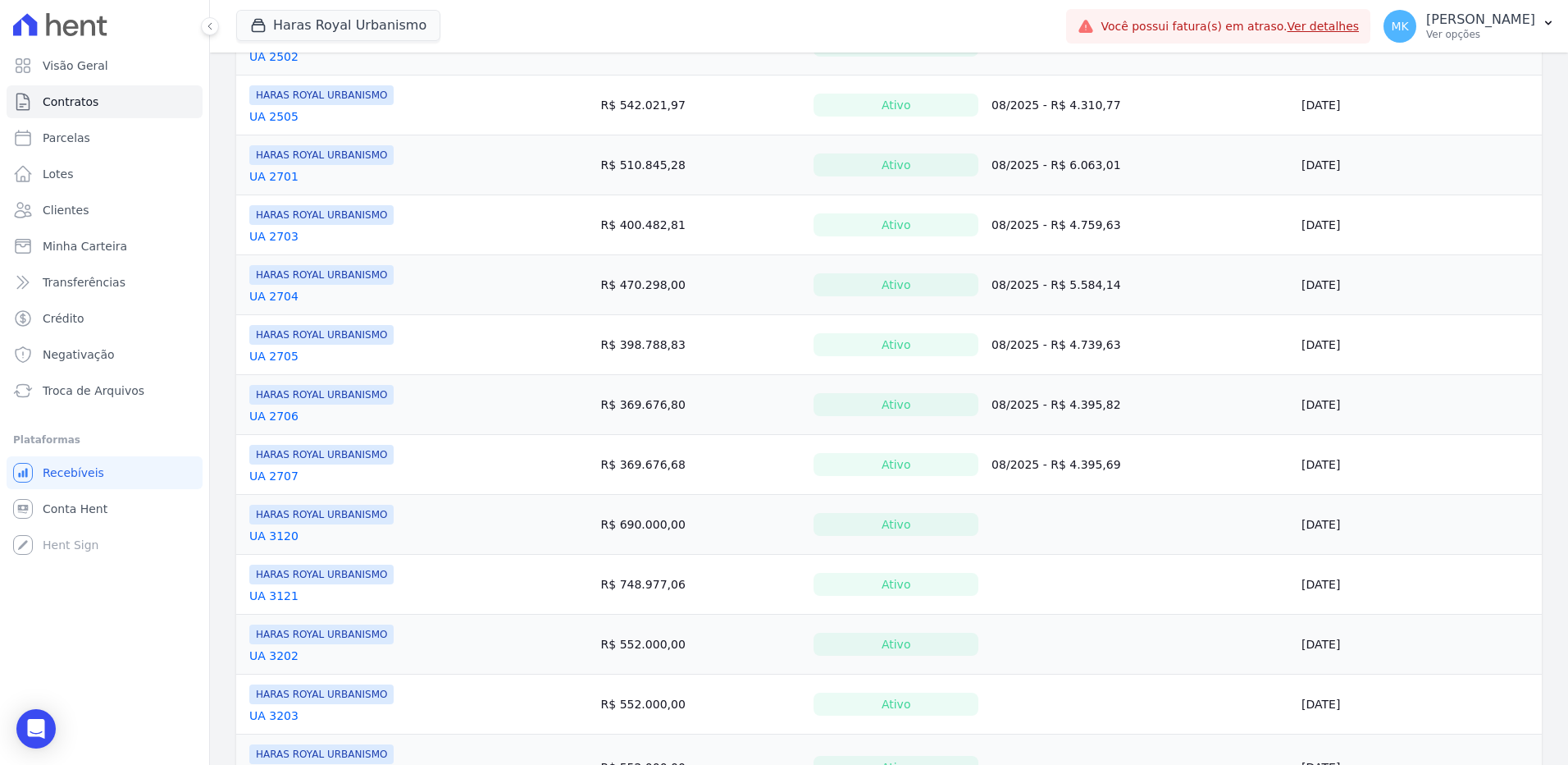
click at [276, 475] on link "UA 2707" at bounding box center [273, 475] width 49 height 16
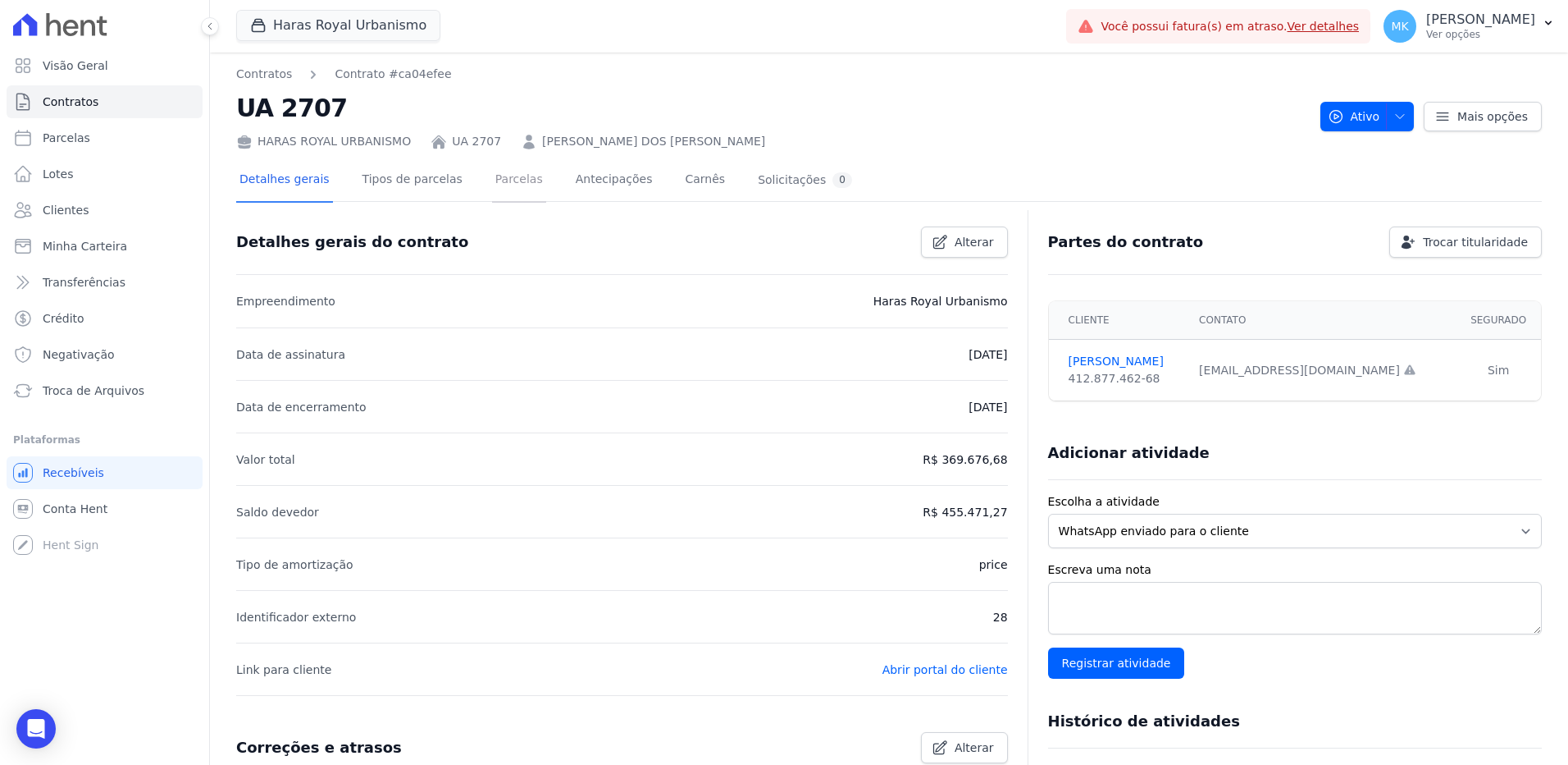
click at [495, 180] on link "Parcelas" at bounding box center [519, 182] width 54 height 44
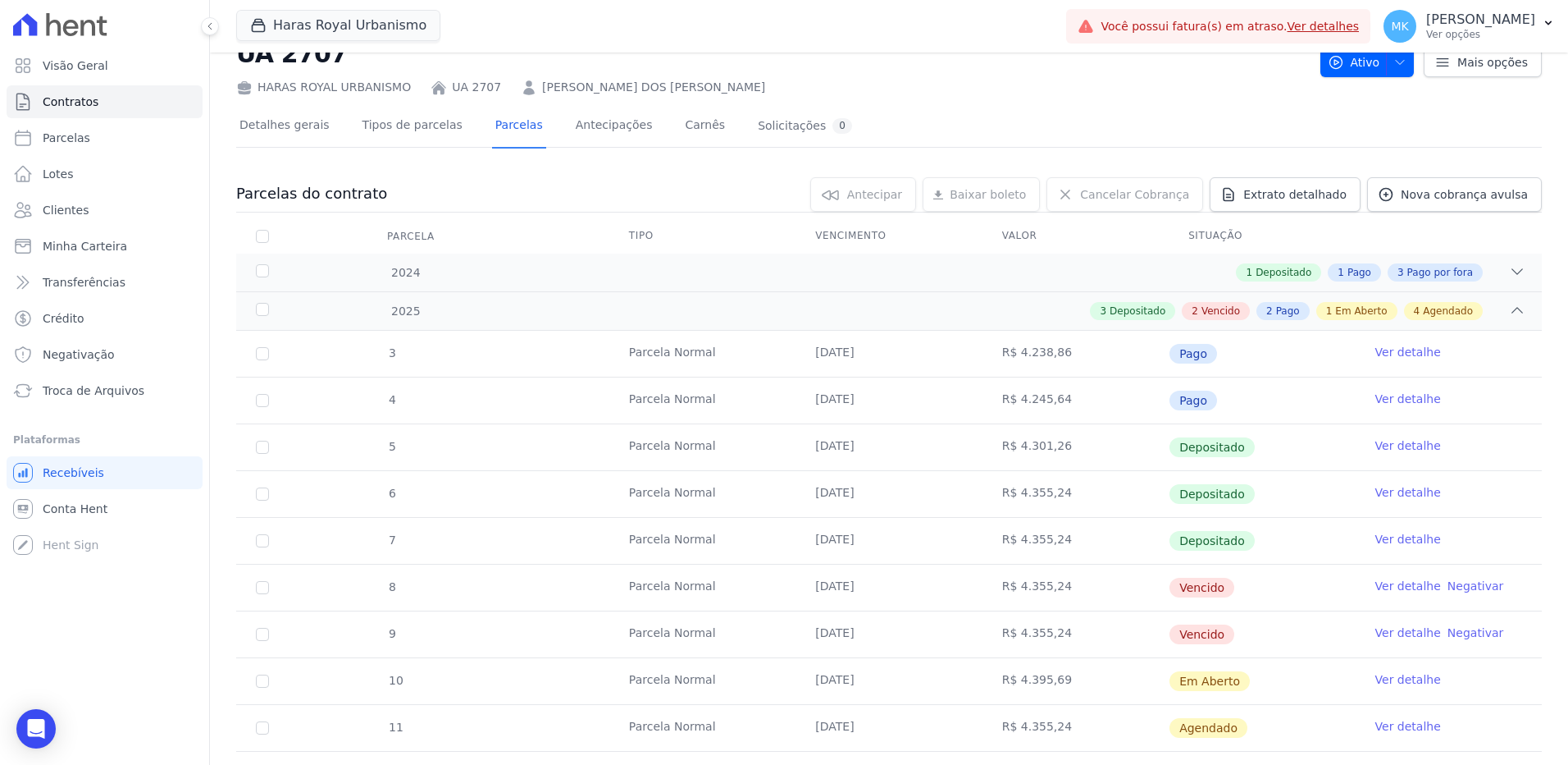
scroll to position [82, 0]
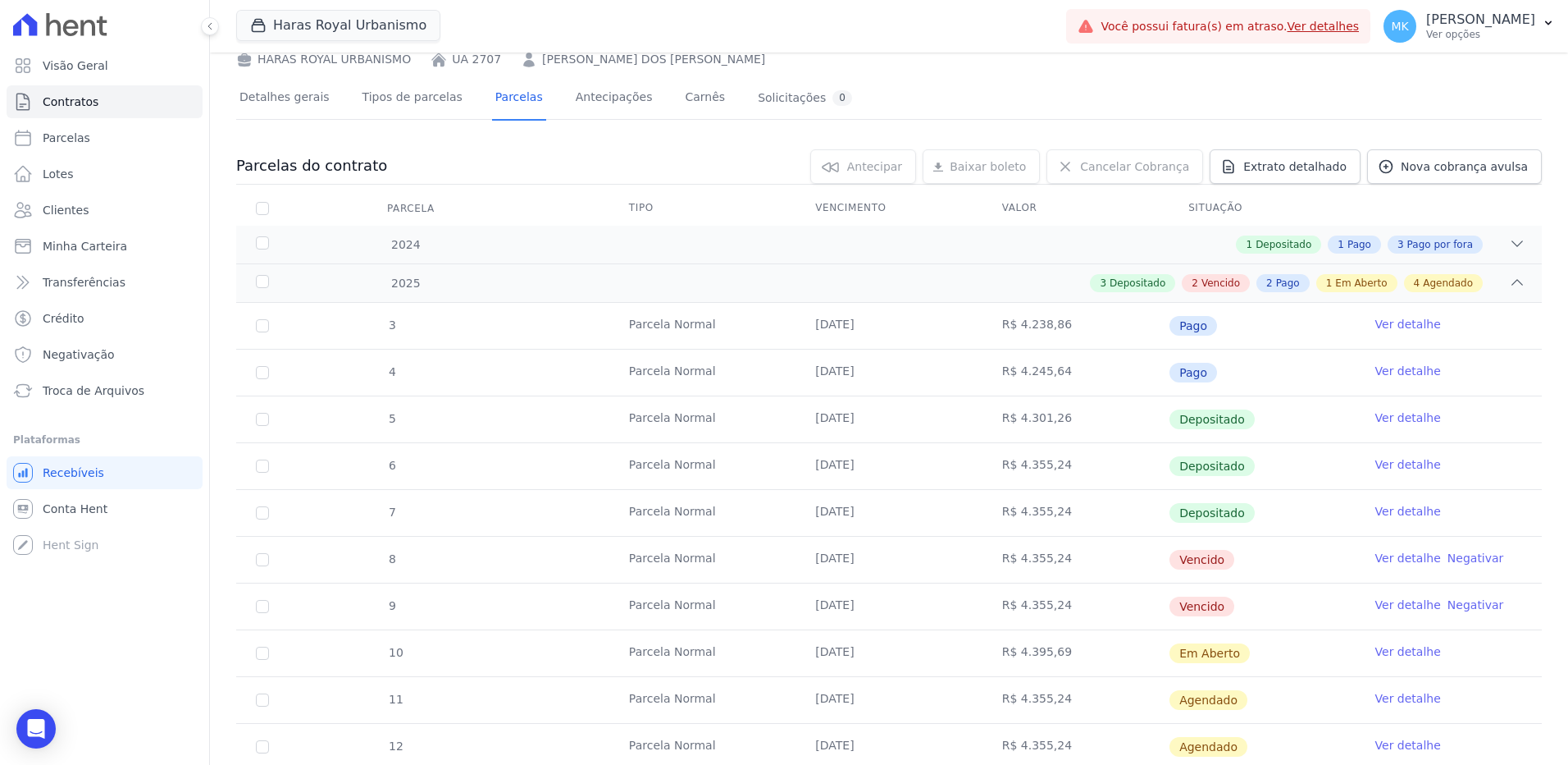
click at [1393, 558] on link "Ver detalhe" at bounding box center [1408, 557] width 66 height 16
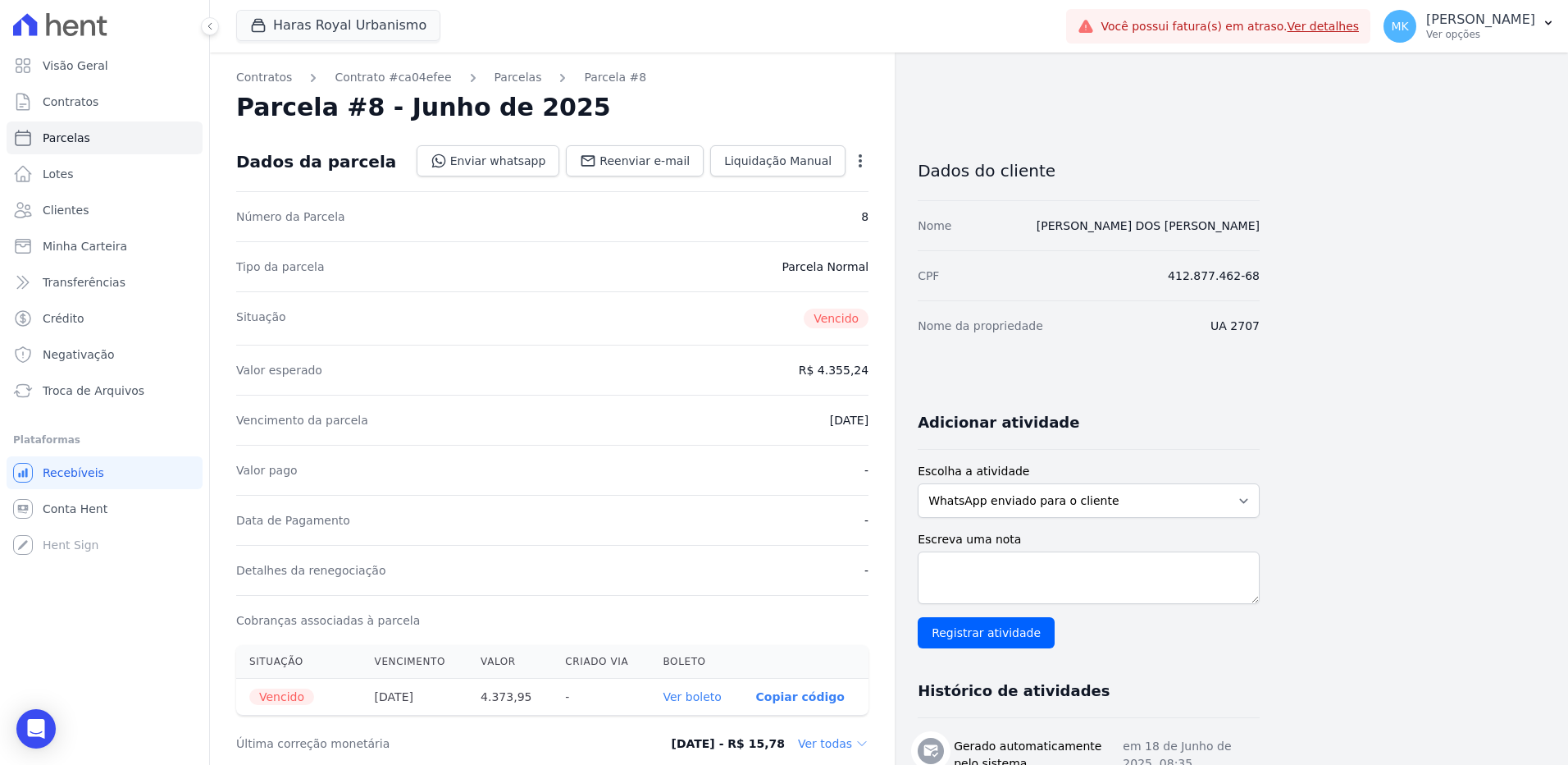
click at [860, 161] on icon "button" at bounding box center [861, 161] width 3 height 14
click at [778, 206] on link "Cancelar Cobrança" at bounding box center [789, 212] width 144 height 30
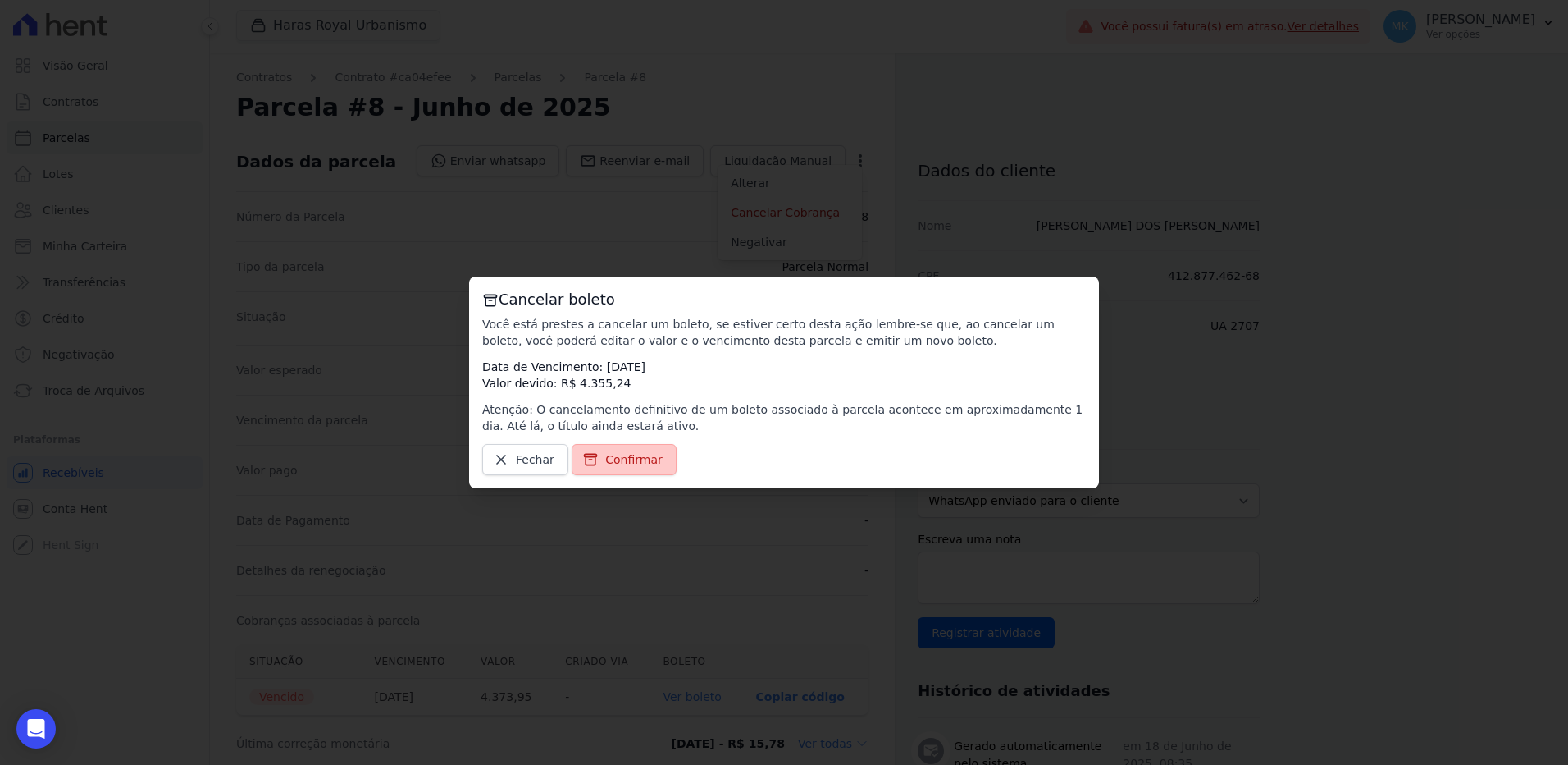
click at [605, 461] on span "Confirmar" at bounding box center [634, 459] width 57 height 16
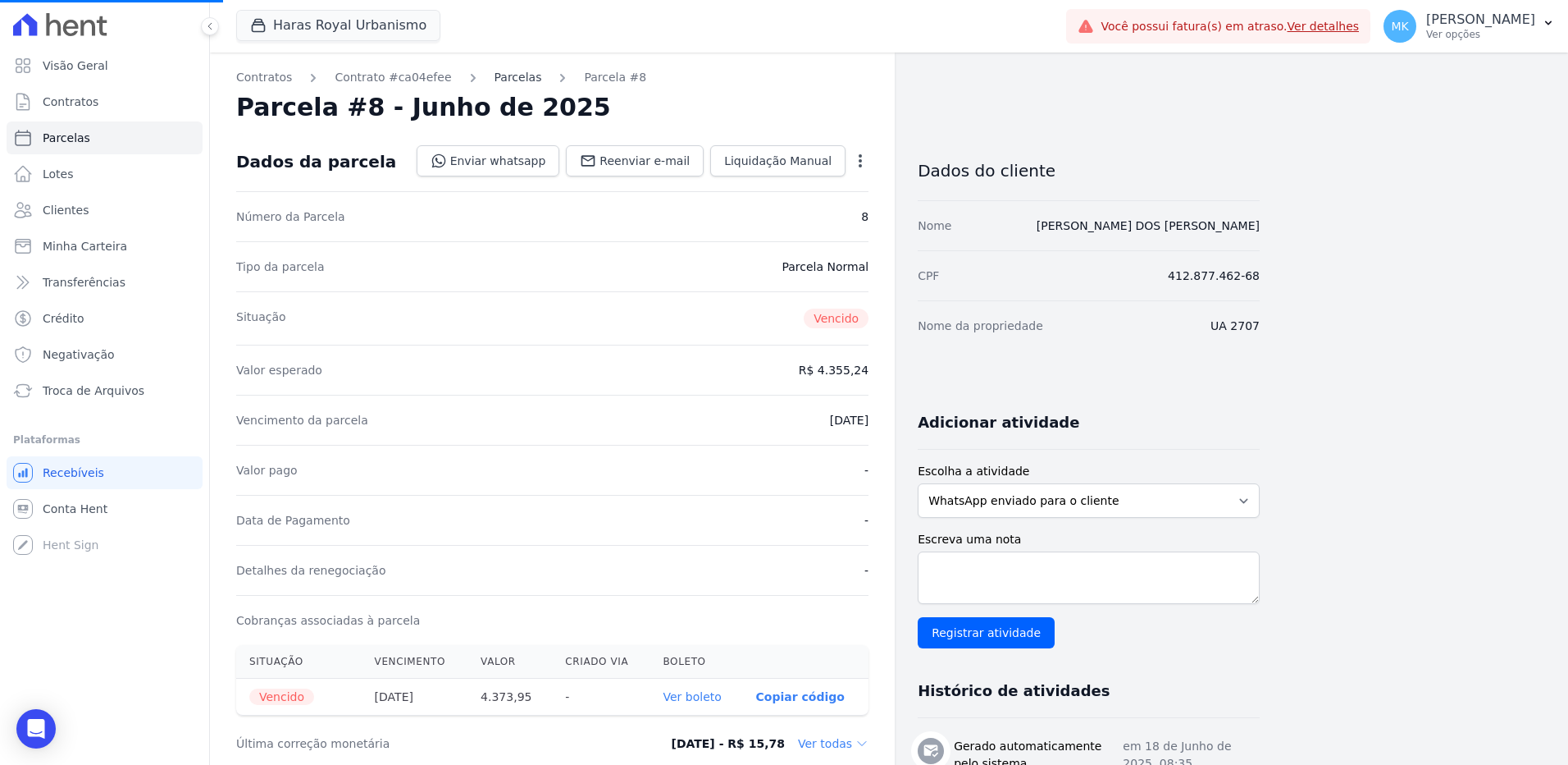
click at [509, 75] on link "Parcelas" at bounding box center [518, 78] width 47 height 17
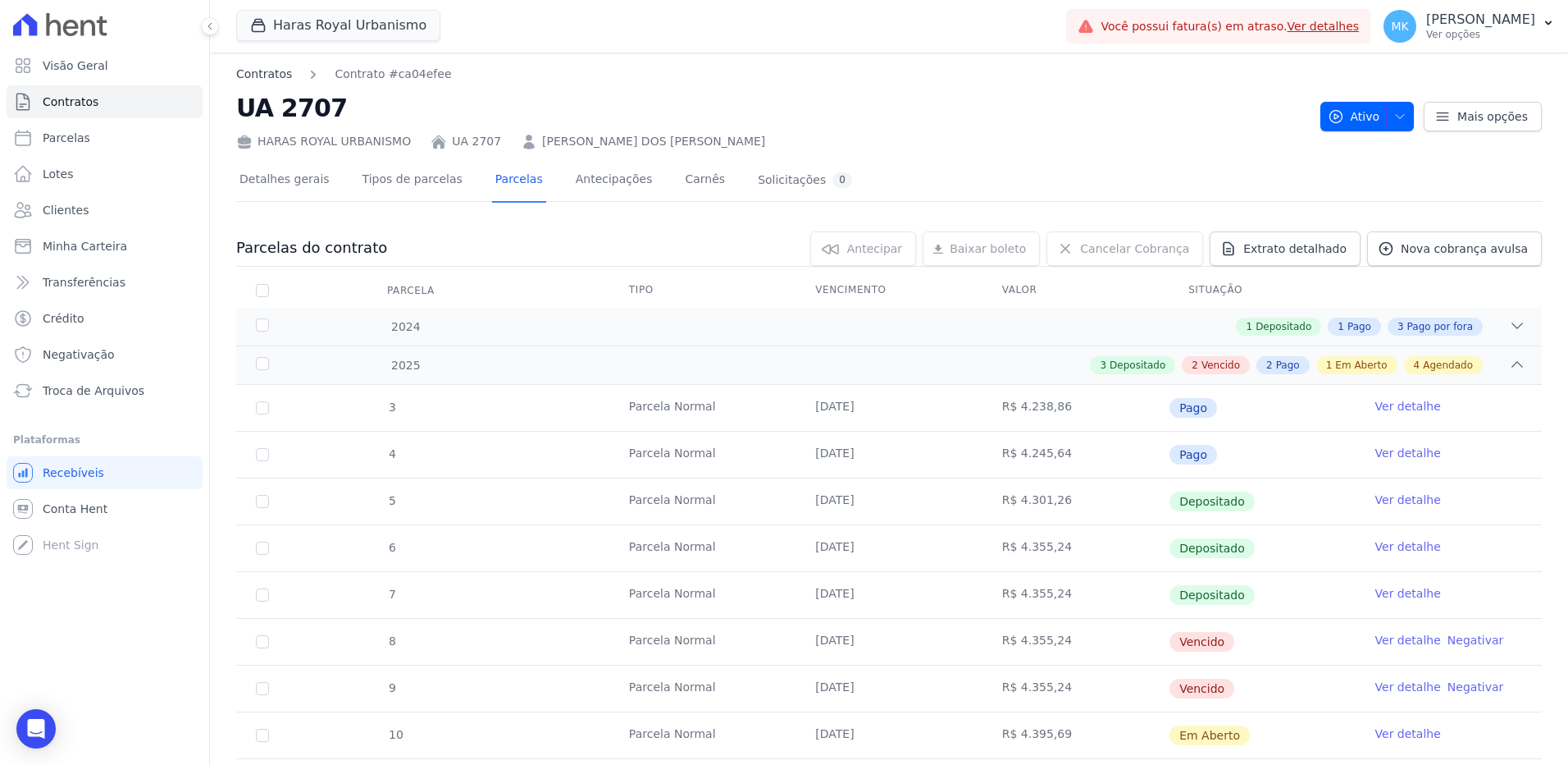
click at [265, 68] on link "Contratos" at bounding box center [264, 74] width 56 height 17
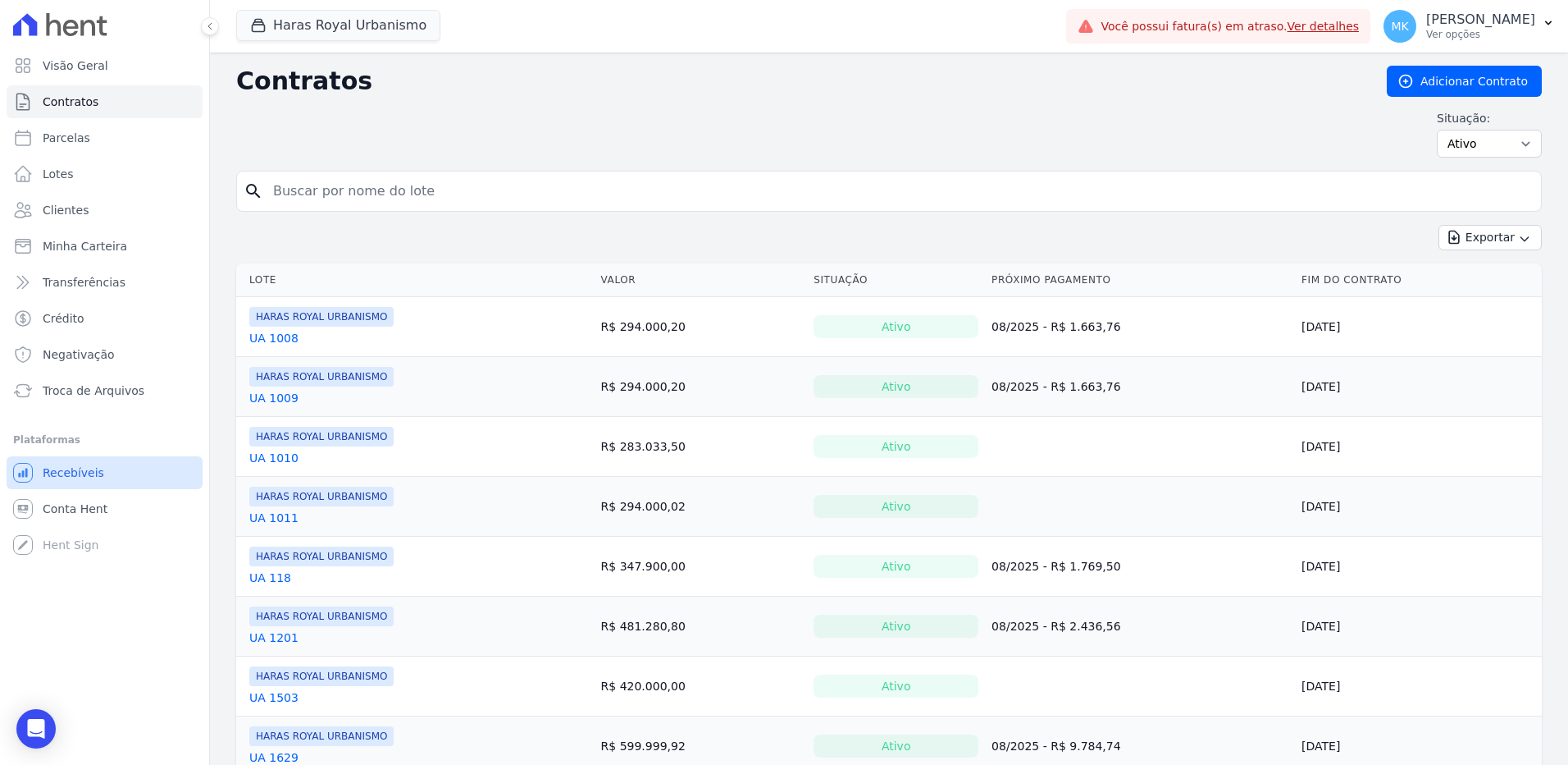
click at [89, 471] on span "Recebíveis" at bounding box center [73, 472] width 62 height 16
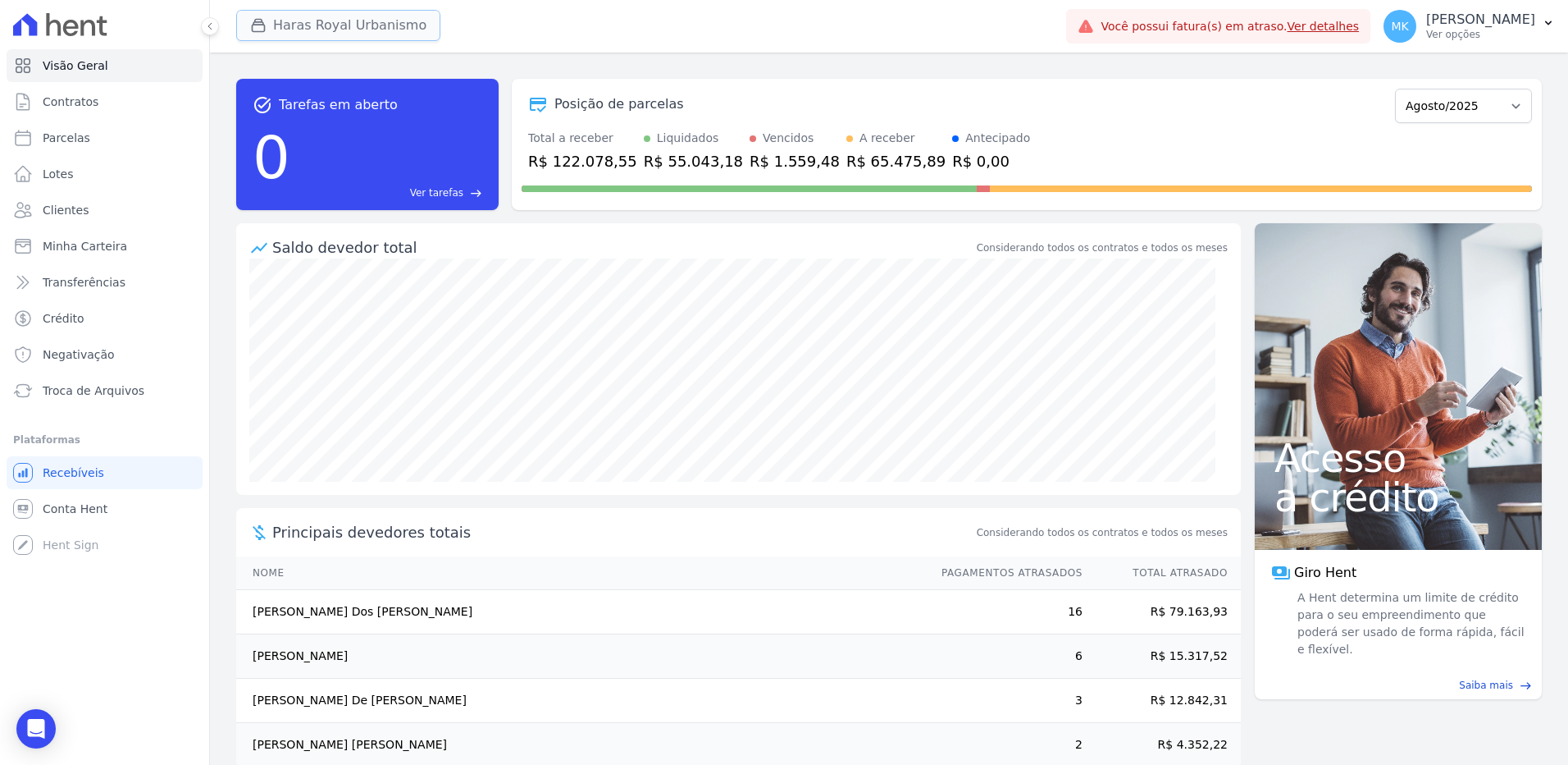
click at [303, 26] on button "Haras Royal Urbanismo" at bounding box center [338, 25] width 204 height 31
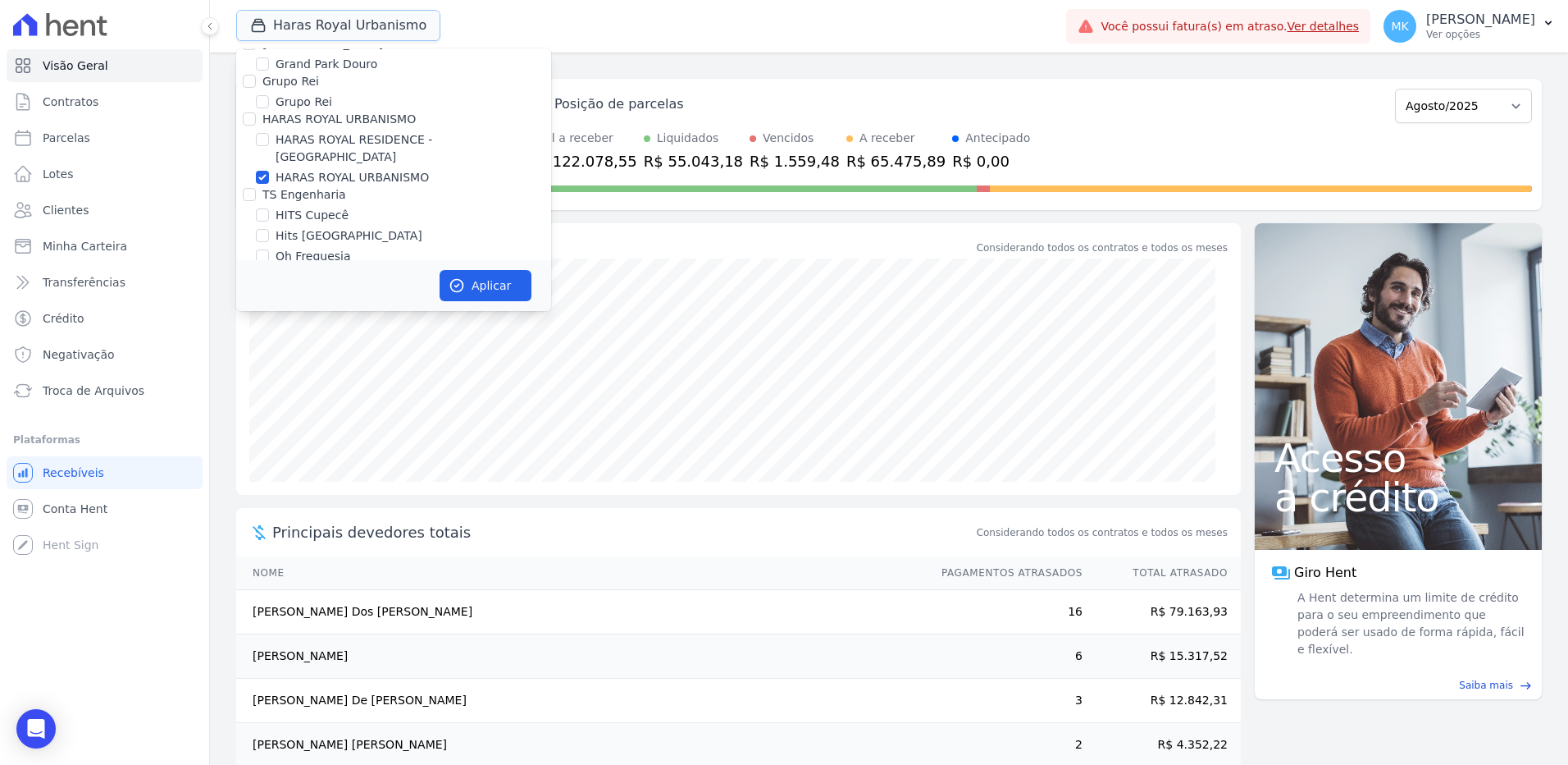
scroll to position [4576, 0]
click at [262, 299] on input "HARAS ROYAL URBANISMO" at bounding box center [262, 306] width 14 height 14
checkbox input "false"
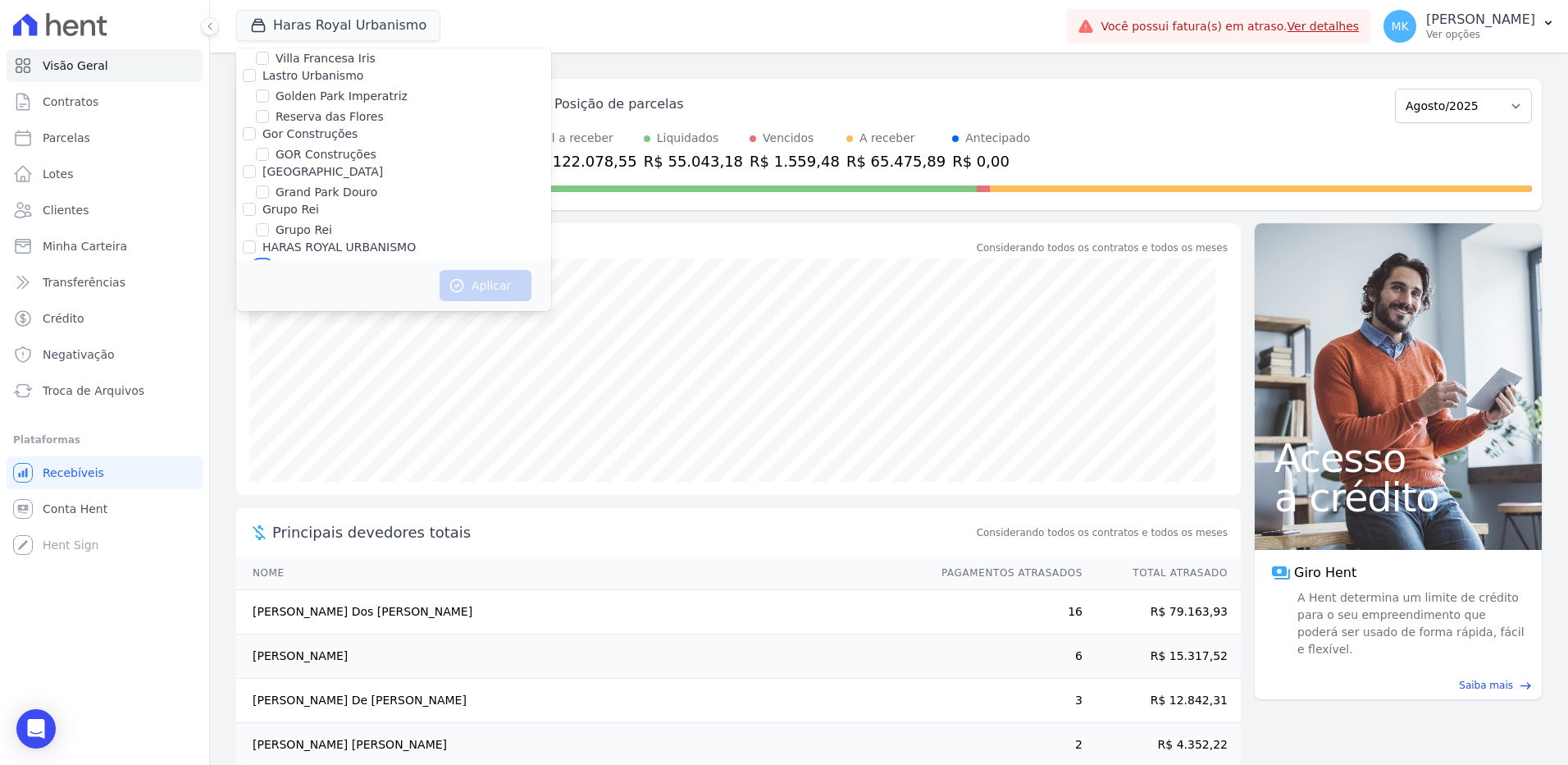
click at [266, 261] on input "HARAS ROYAL RESIDENCE - [GEOGRAPHIC_DATA]" at bounding box center [262, 268] width 14 height 14
checkbox input "true"
click at [468, 279] on button "Aplicar" at bounding box center [485, 285] width 92 height 31
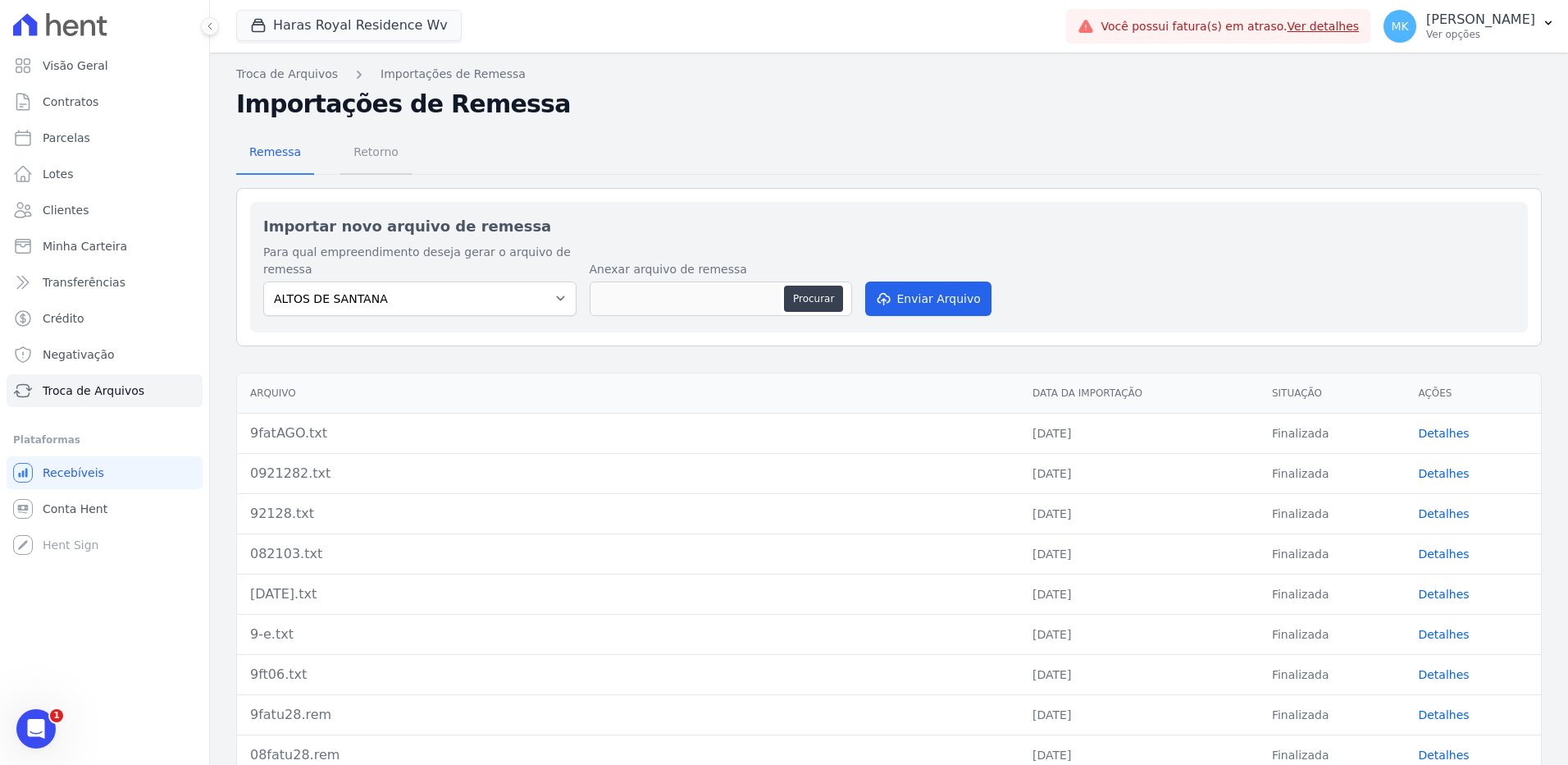
click at [377, 149] on span "Retorno" at bounding box center [376, 151] width 65 height 33
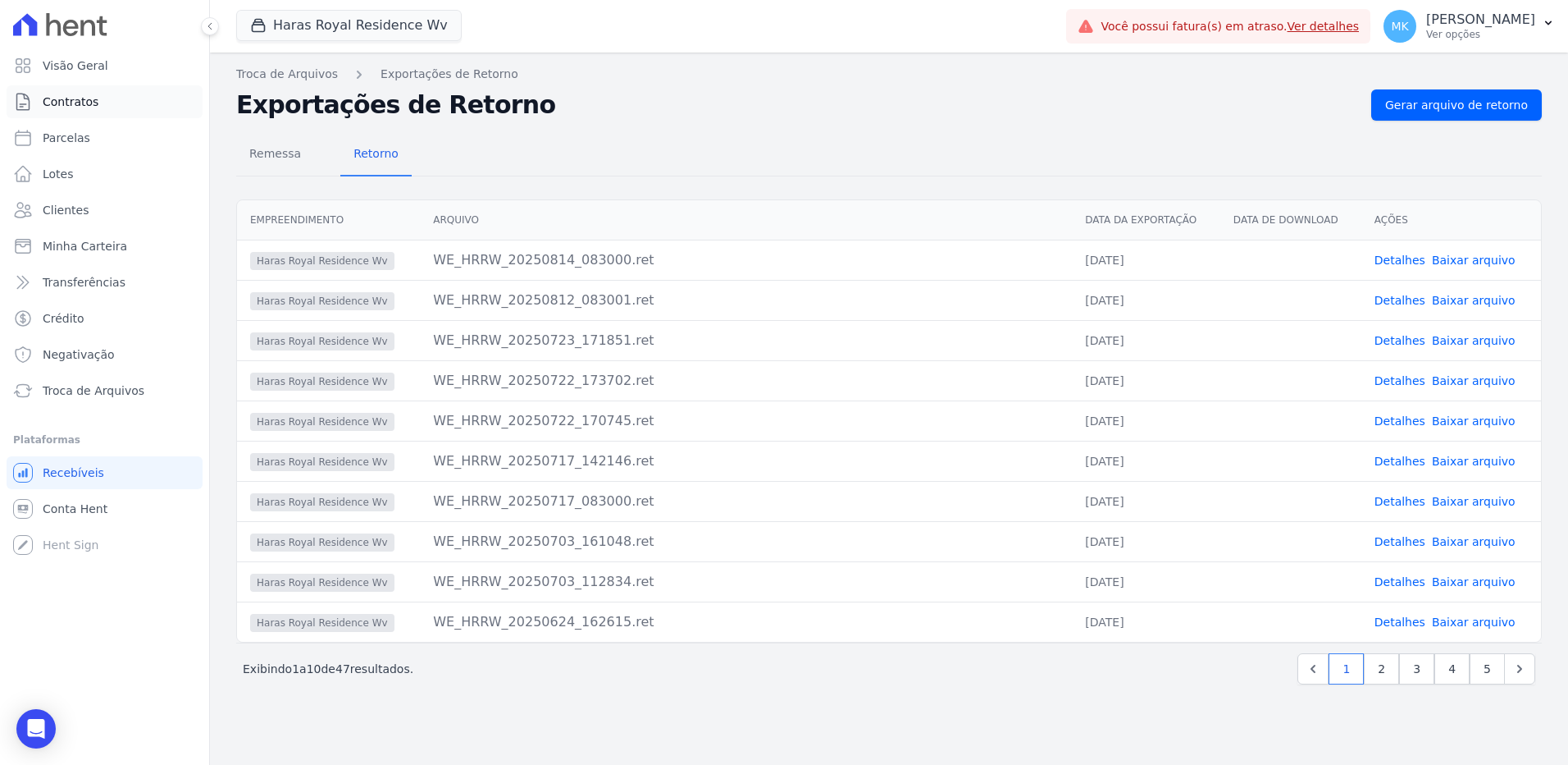
click at [75, 105] on span "Contratos" at bounding box center [71, 101] width 56 height 16
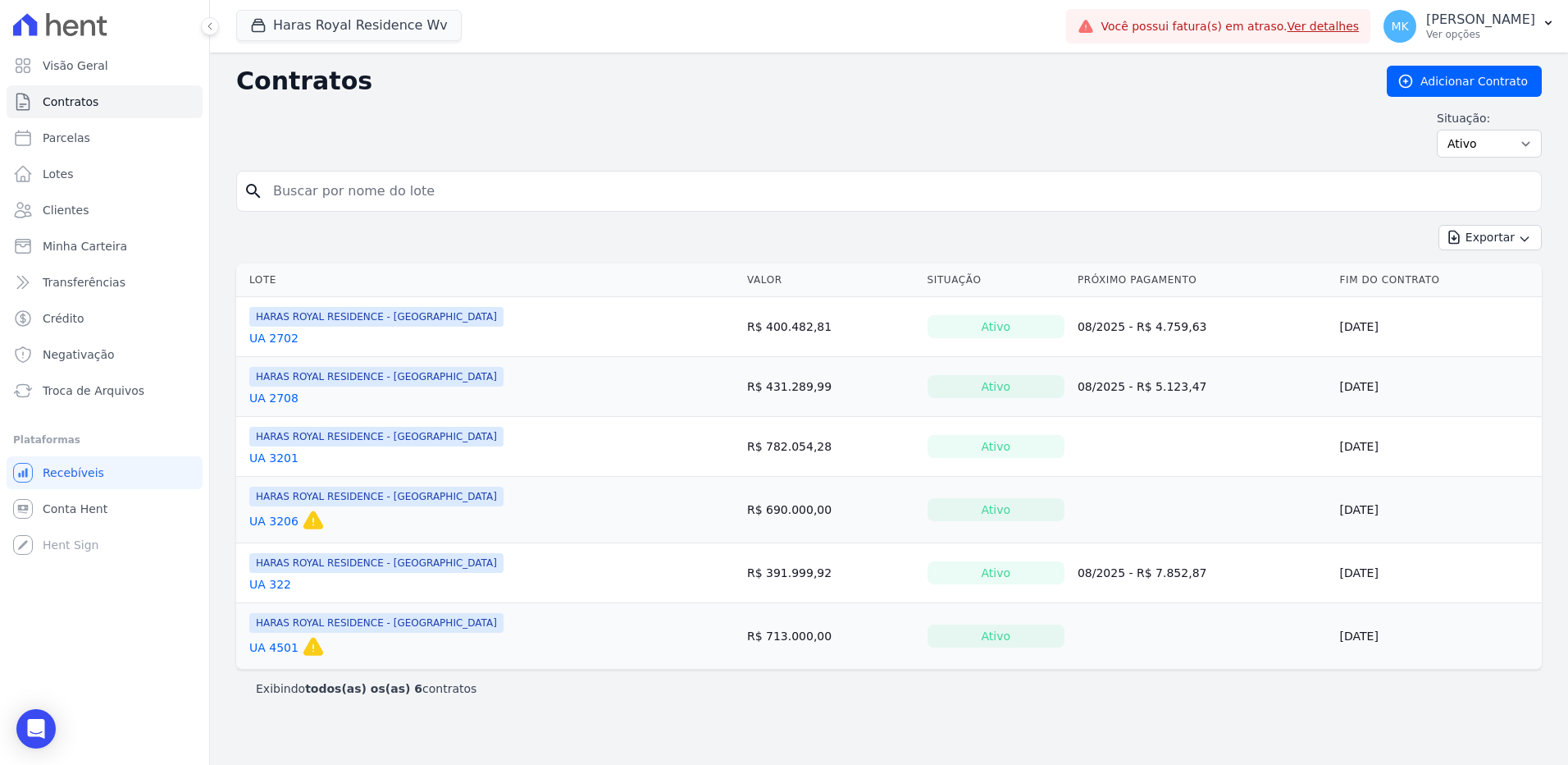
click at [278, 341] on link "UA 2702" at bounding box center [273, 338] width 49 height 16
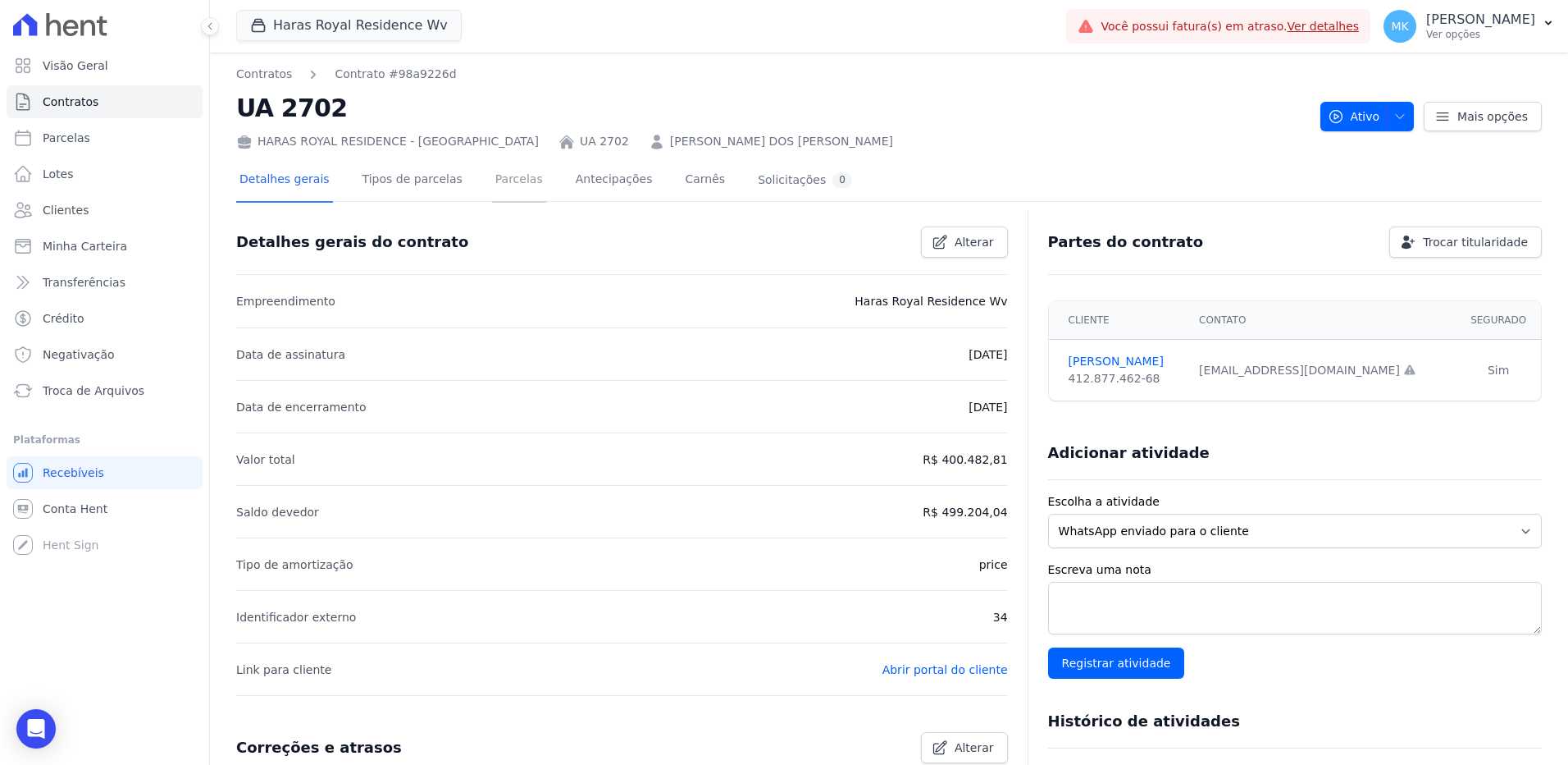
click at [500, 182] on link "Parcelas" at bounding box center [519, 182] width 54 height 44
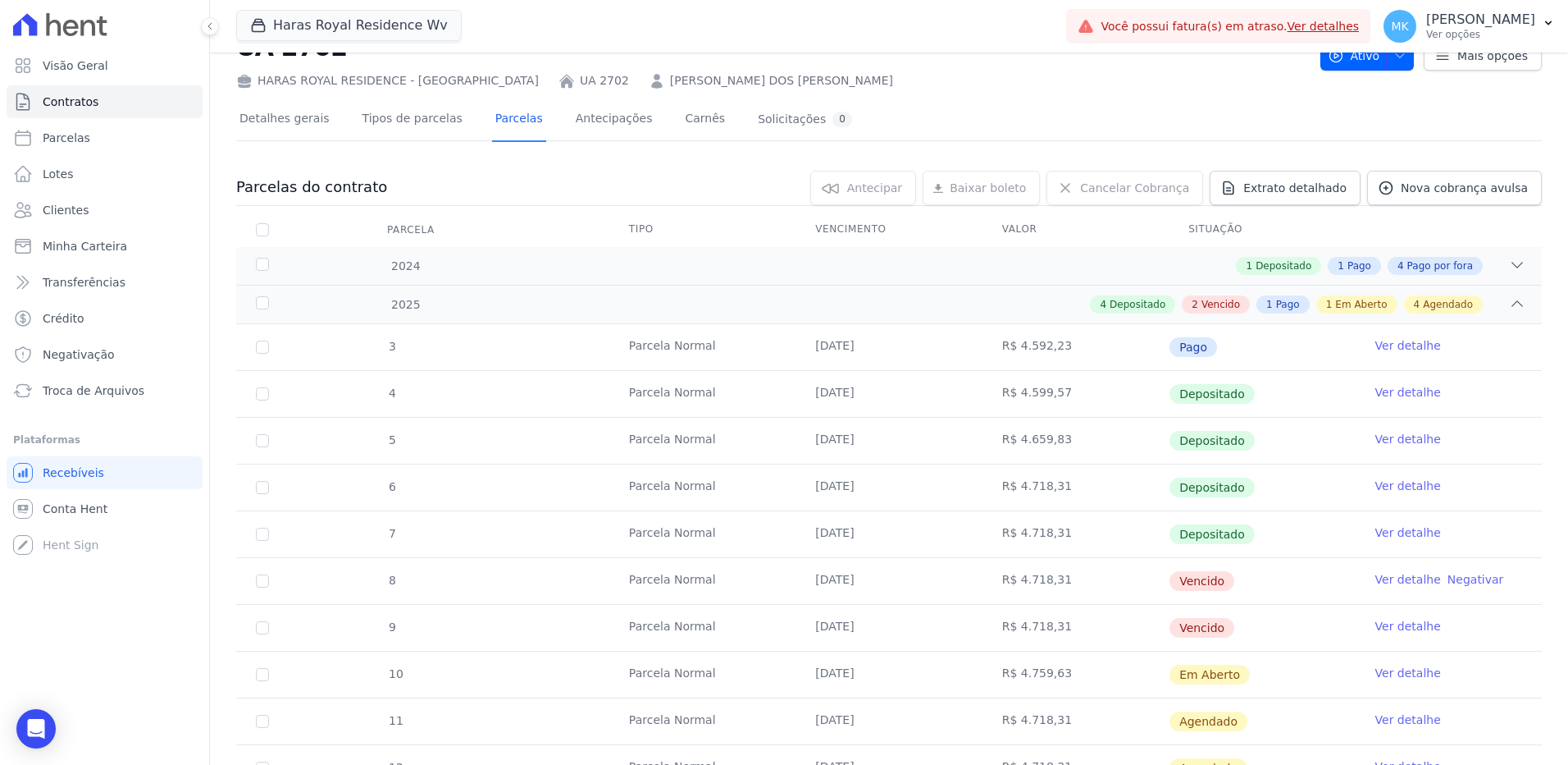
scroll to position [164, 0]
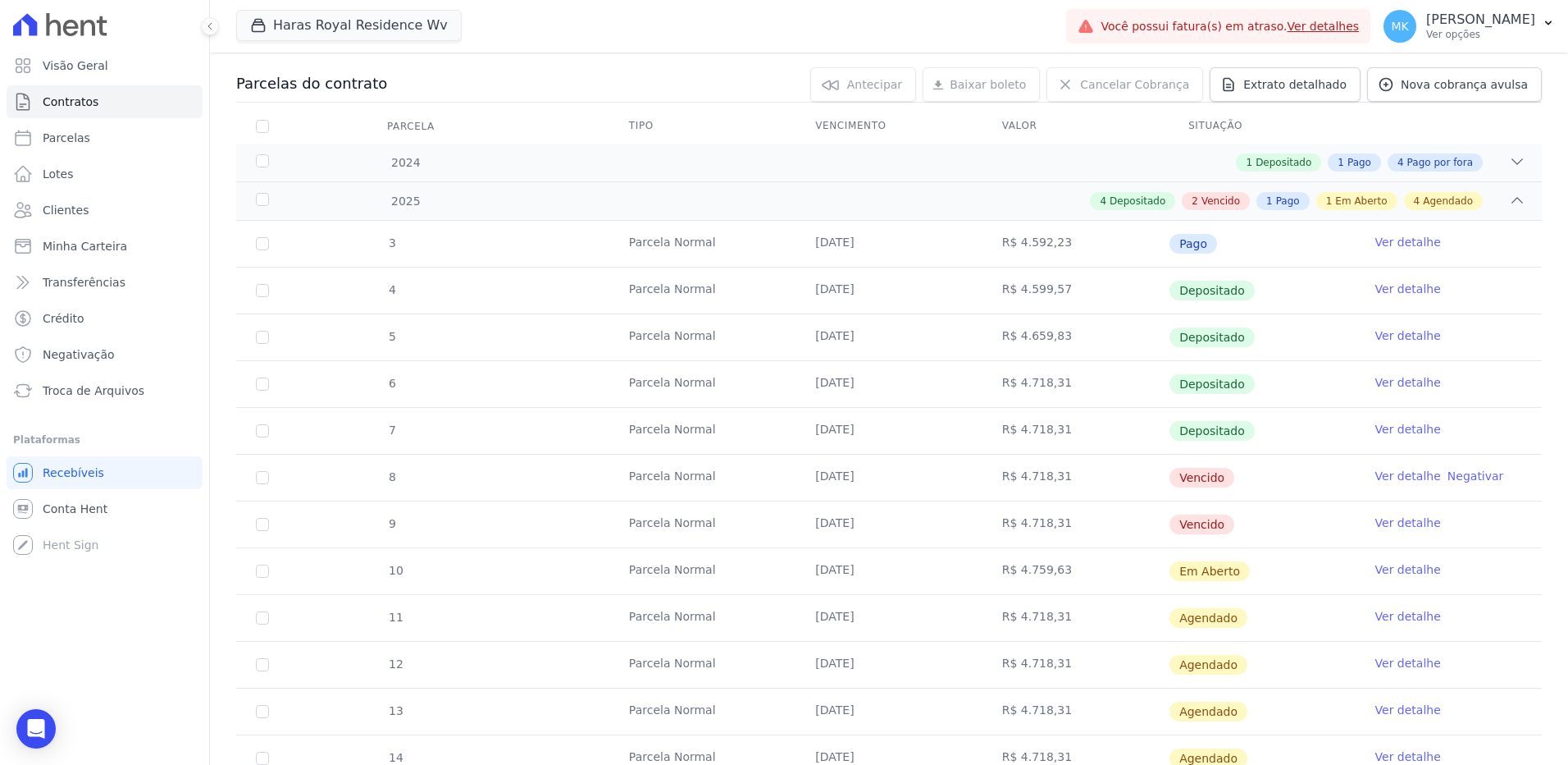
click at [1390, 476] on link "Ver detalhe" at bounding box center [1408, 475] width 66 height 16
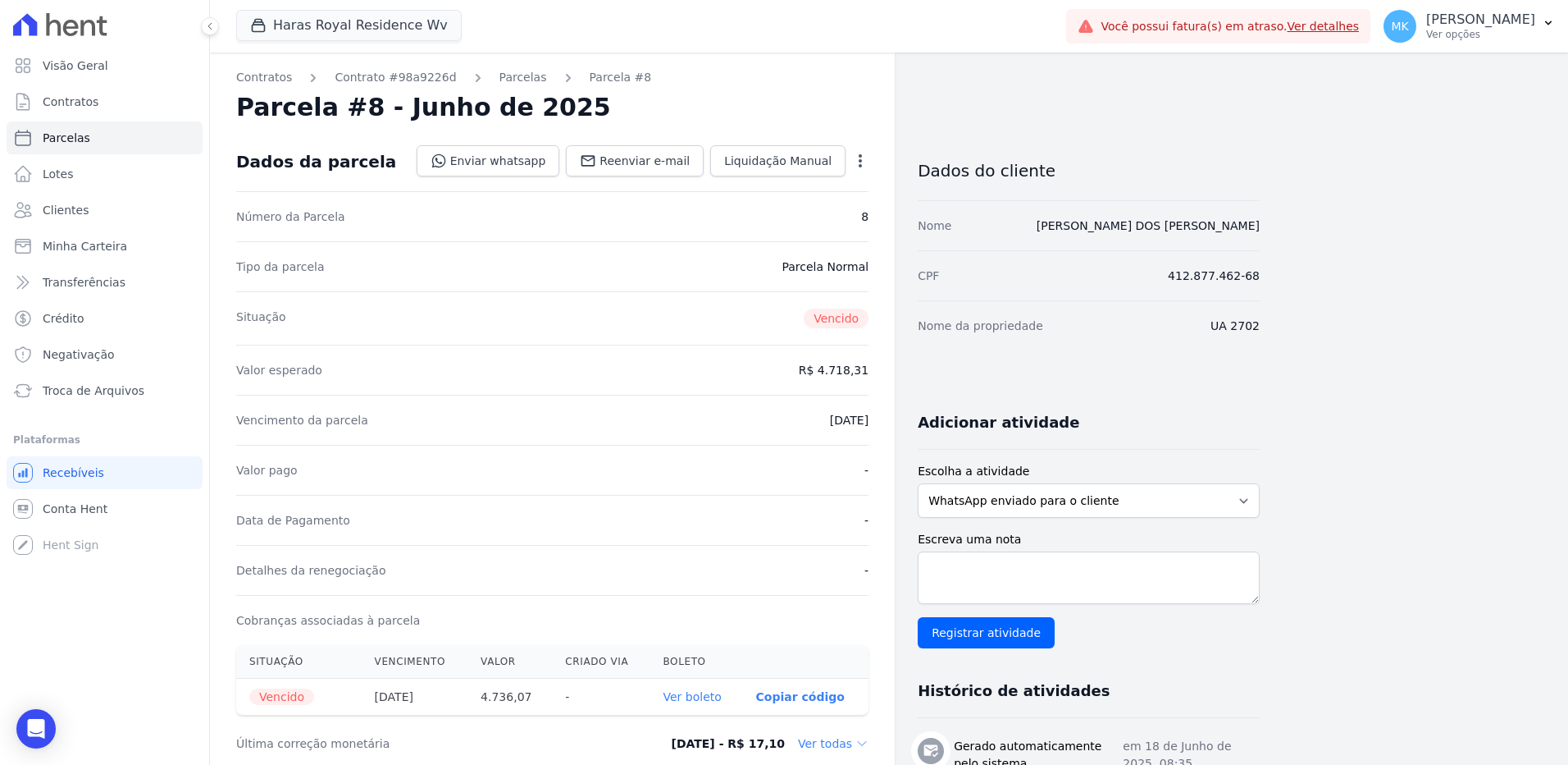
click at [866, 155] on icon "button" at bounding box center [860, 160] width 16 height 16
click at [777, 206] on link "Cancelar Cobrança" at bounding box center [789, 212] width 144 height 30
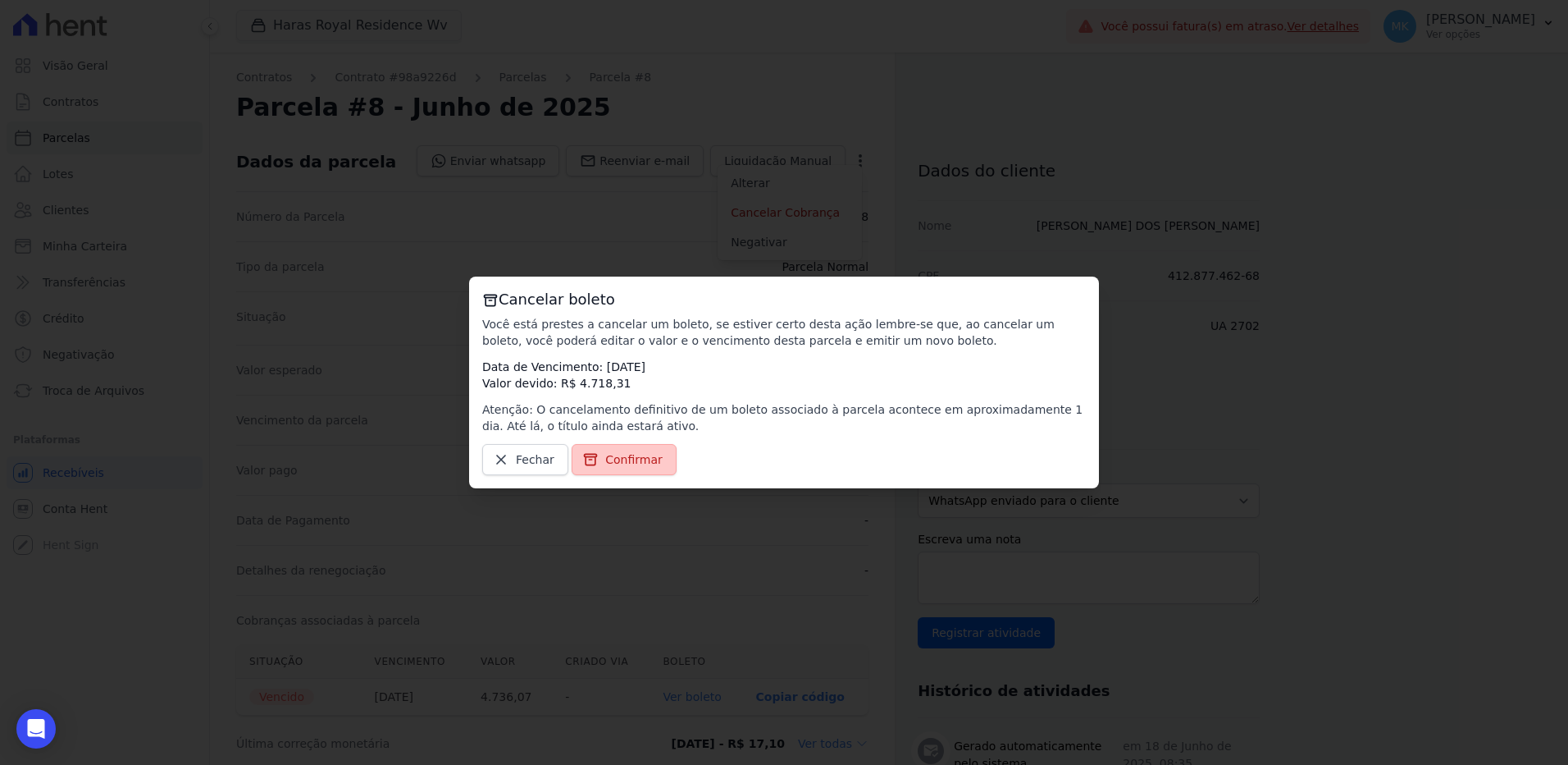
click at [593, 456] on icon at bounding box center [590, 459] width 16 height 16
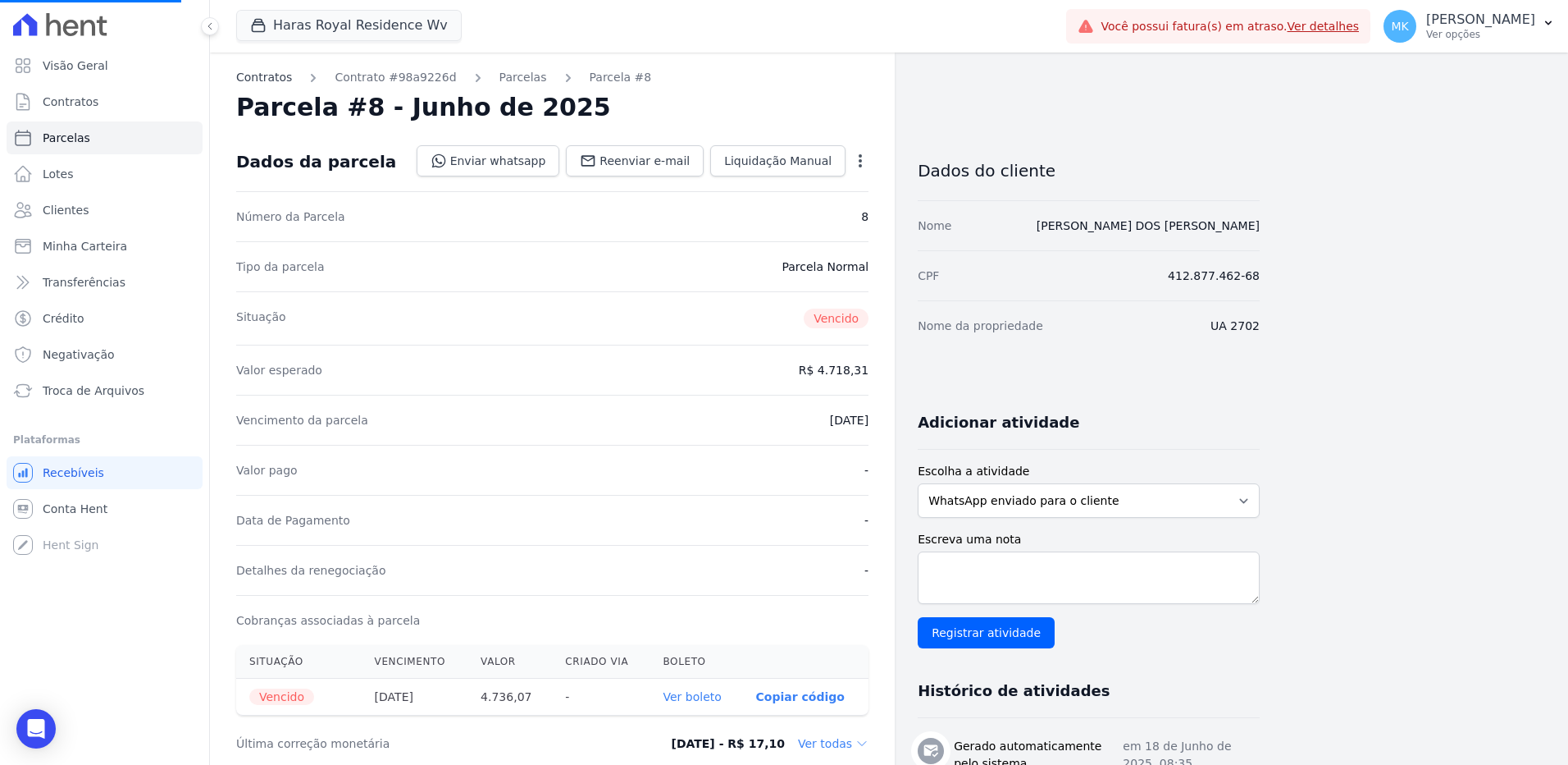
click at [261, 76] on link "Contratos" at bounding box center [264, 78] width 56 height 17
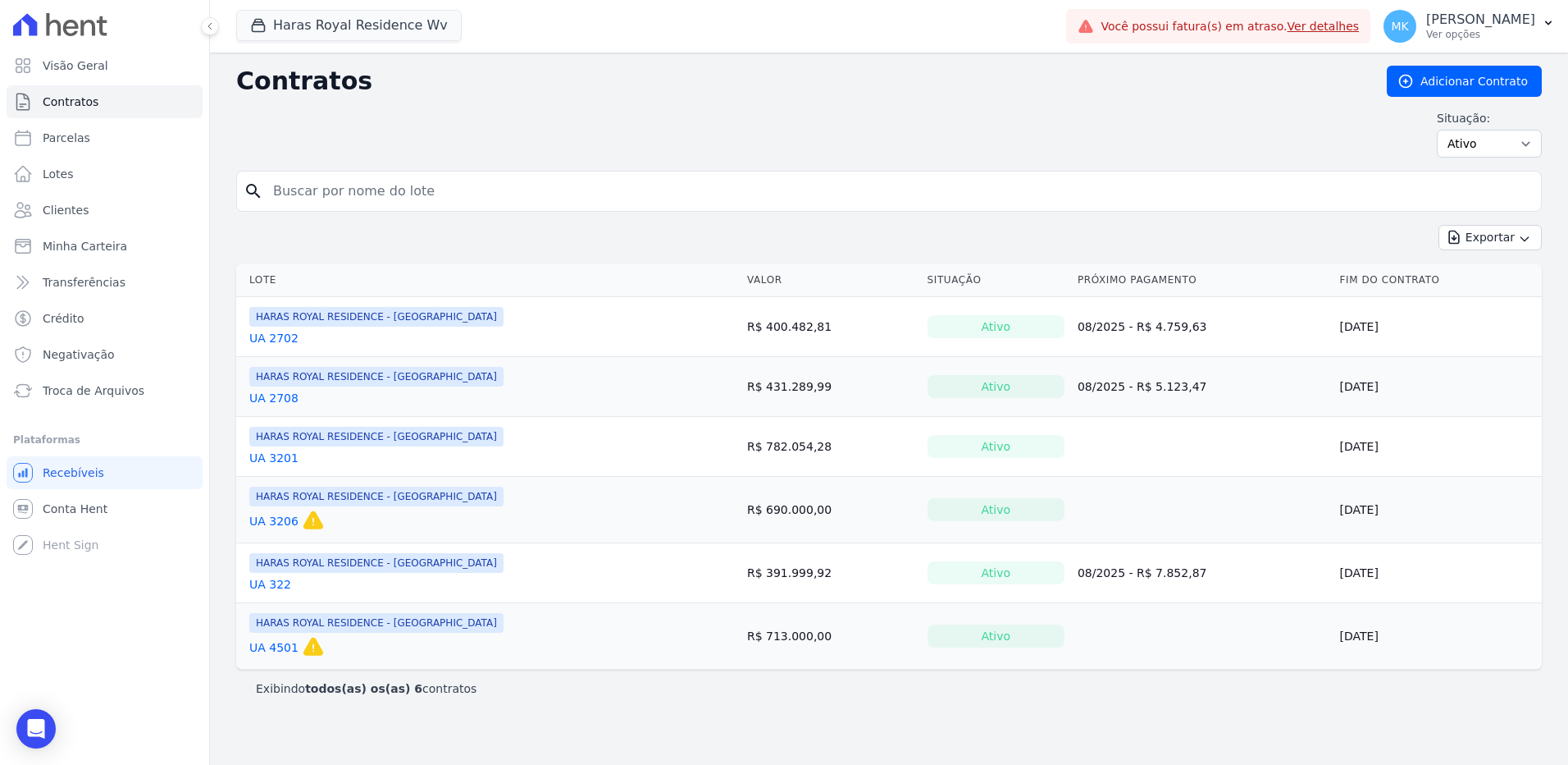
click at [278, 396] on link "UA 2708" at bounding box center [273, 398] width 49 height 16
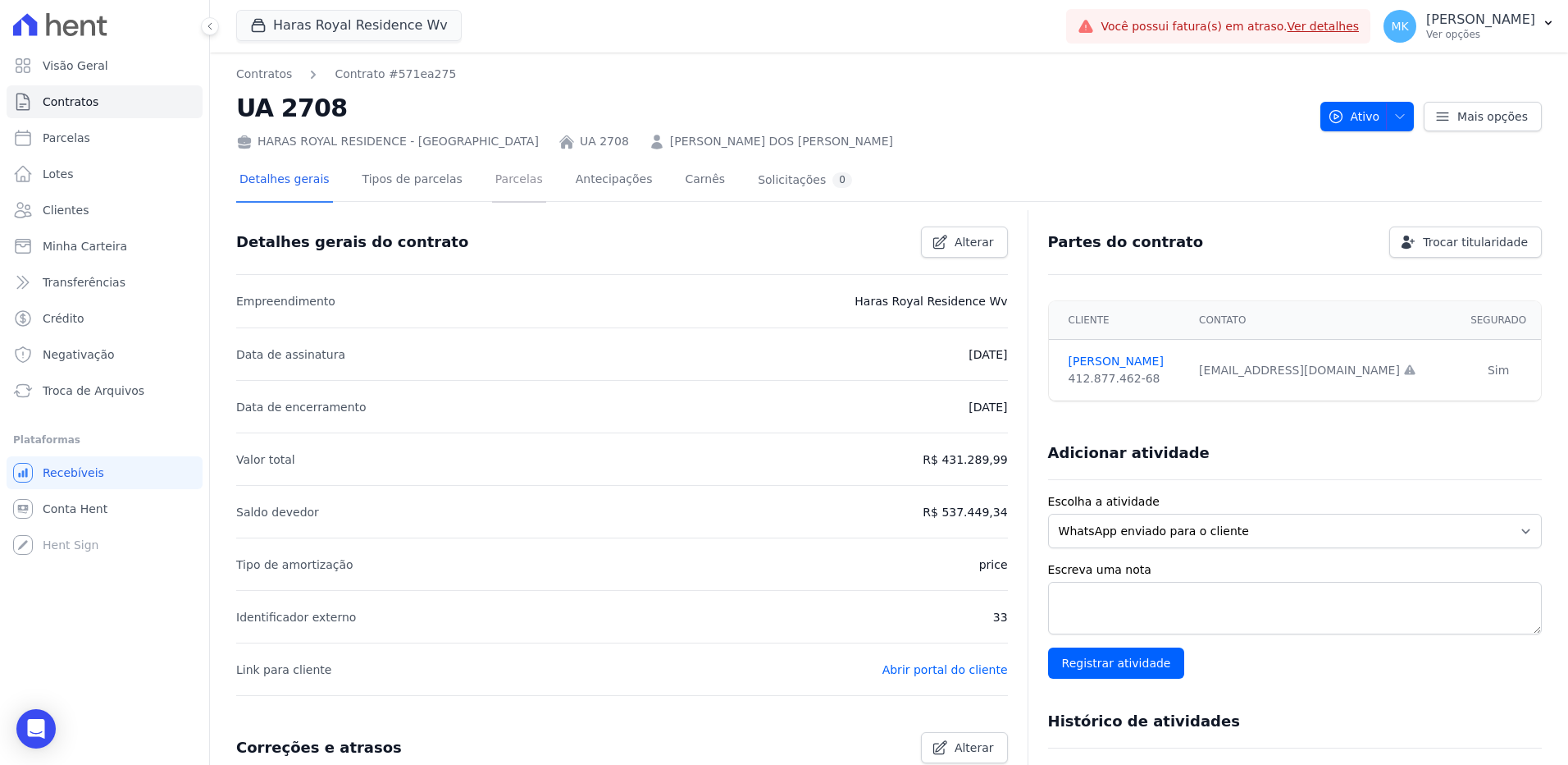
click at [492, 180] on link "Parcelas" at bounding box center [519, 182] width 54 height 44
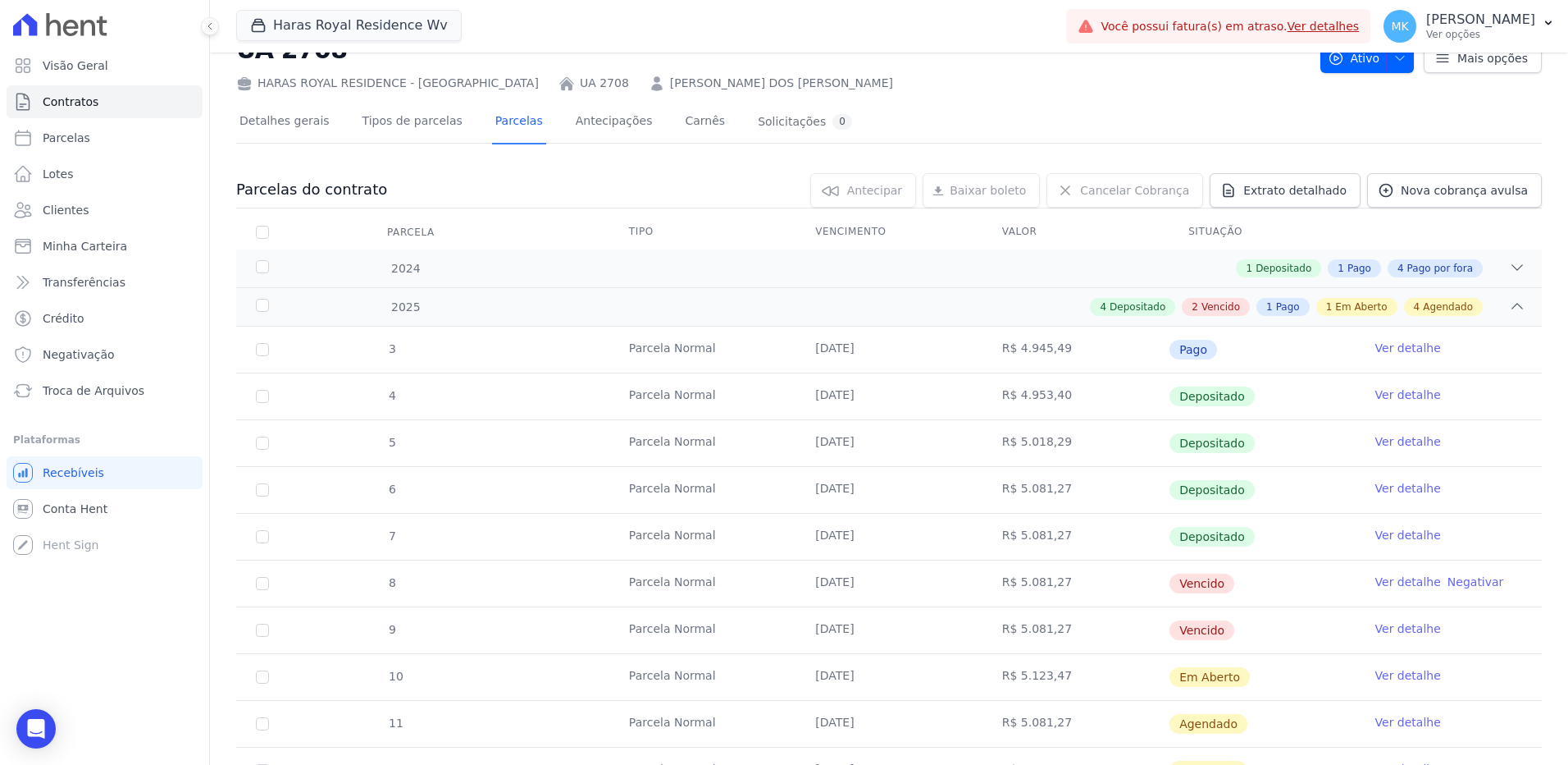
scroll to position [82, 0]
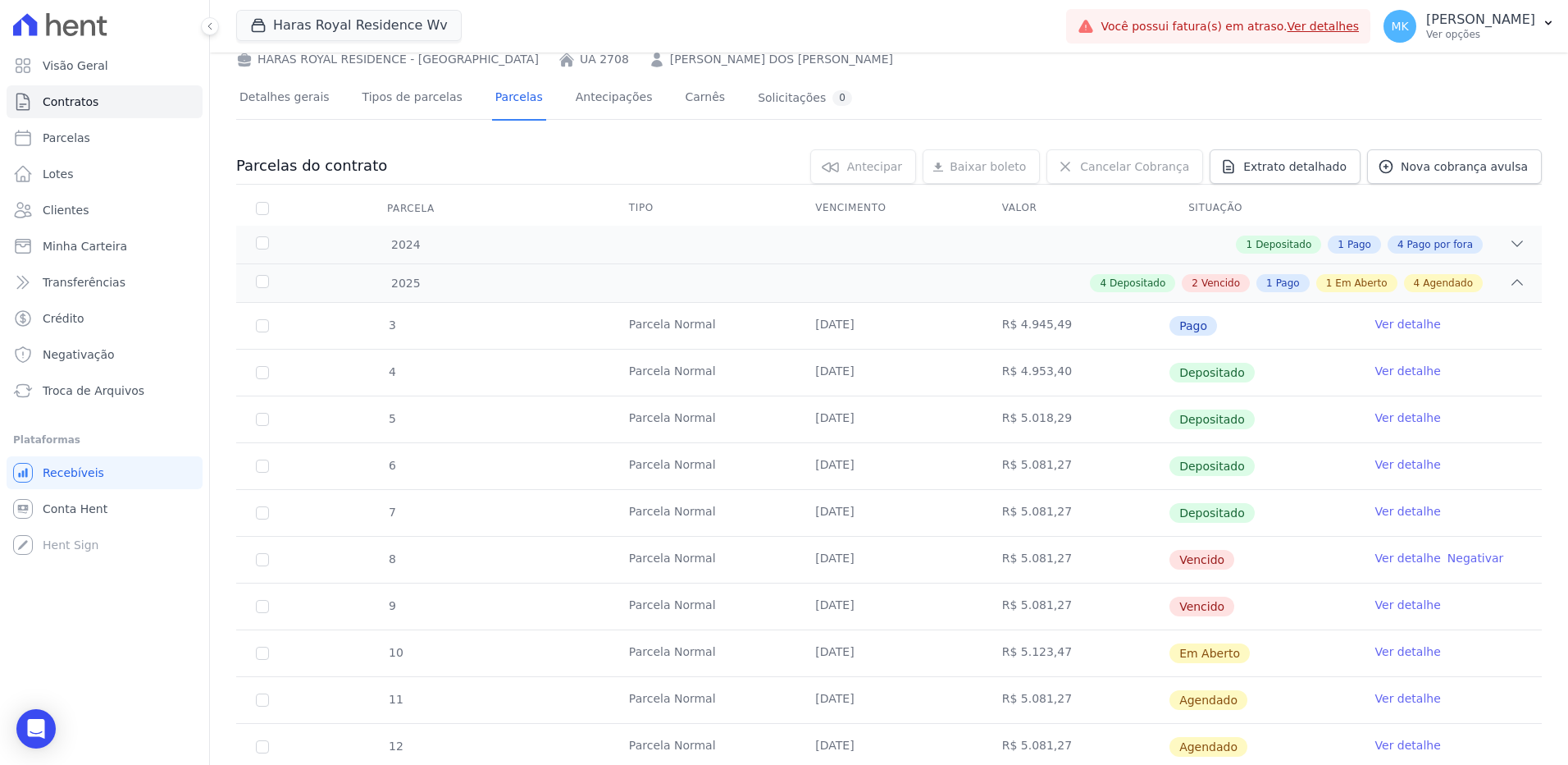
click at [1404, 553] on link "Ver detalhe" at bounding box center [1408, 557] width 66 height 16
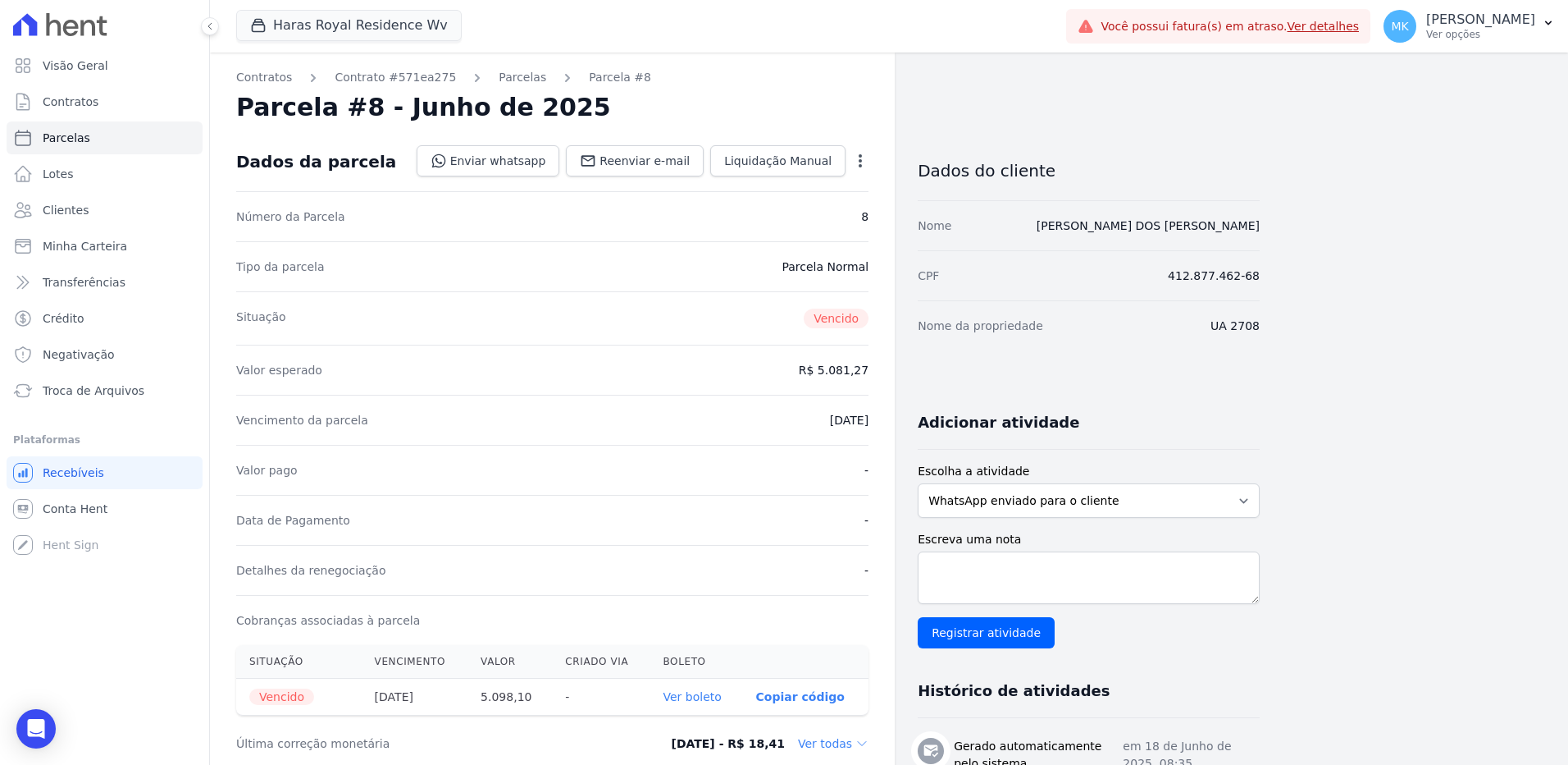
click at [862, 159] on icon "button" at bounding box center [860, 160] width 16 height 16
click at [768, 208] on link "Cancelar Cobrança" at bounding box center [789, 212] width 144 height 30
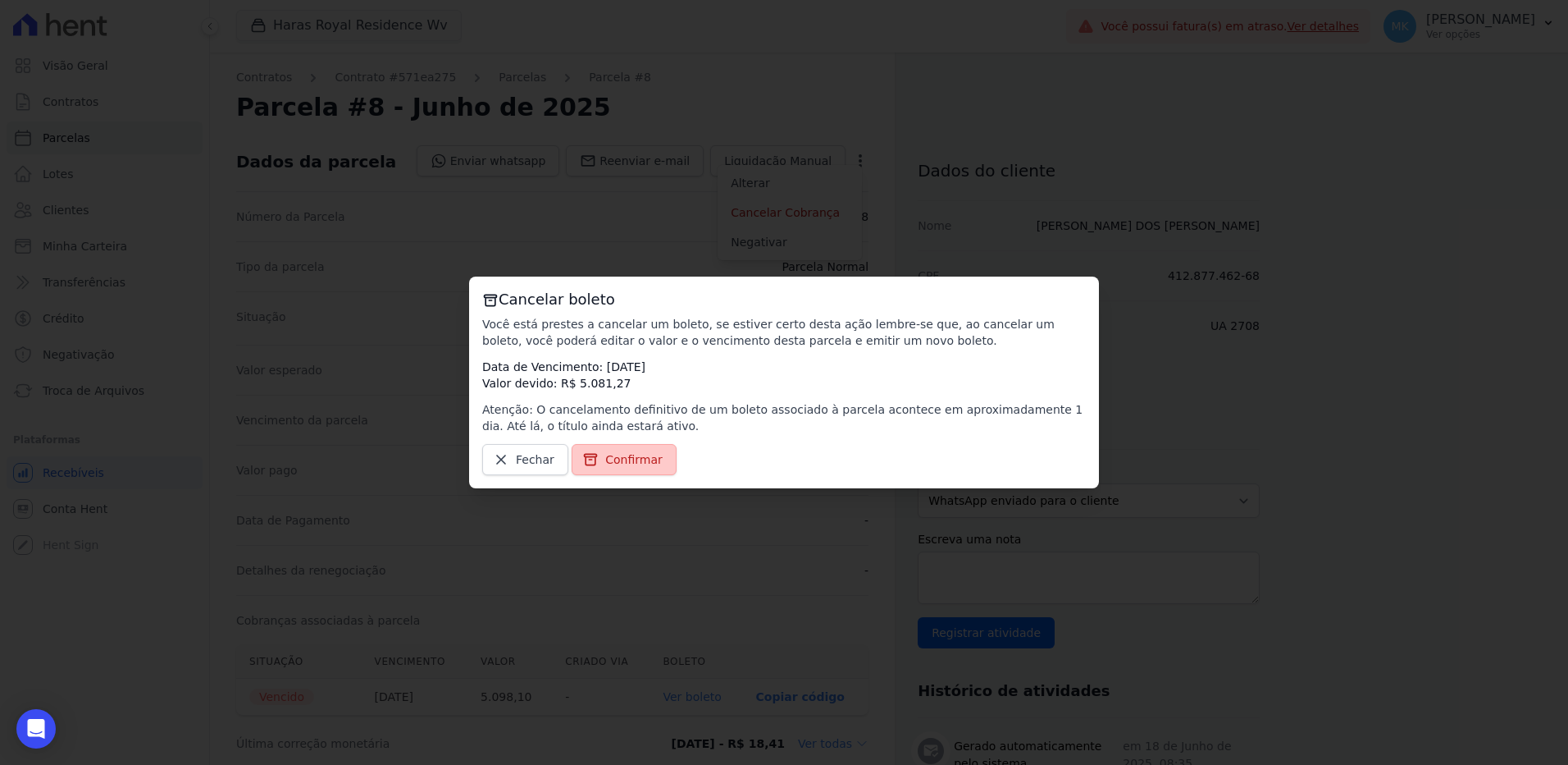
click at [643, 456] on span "Confirmar" at bounding box center [634, 459] width 57 height 16
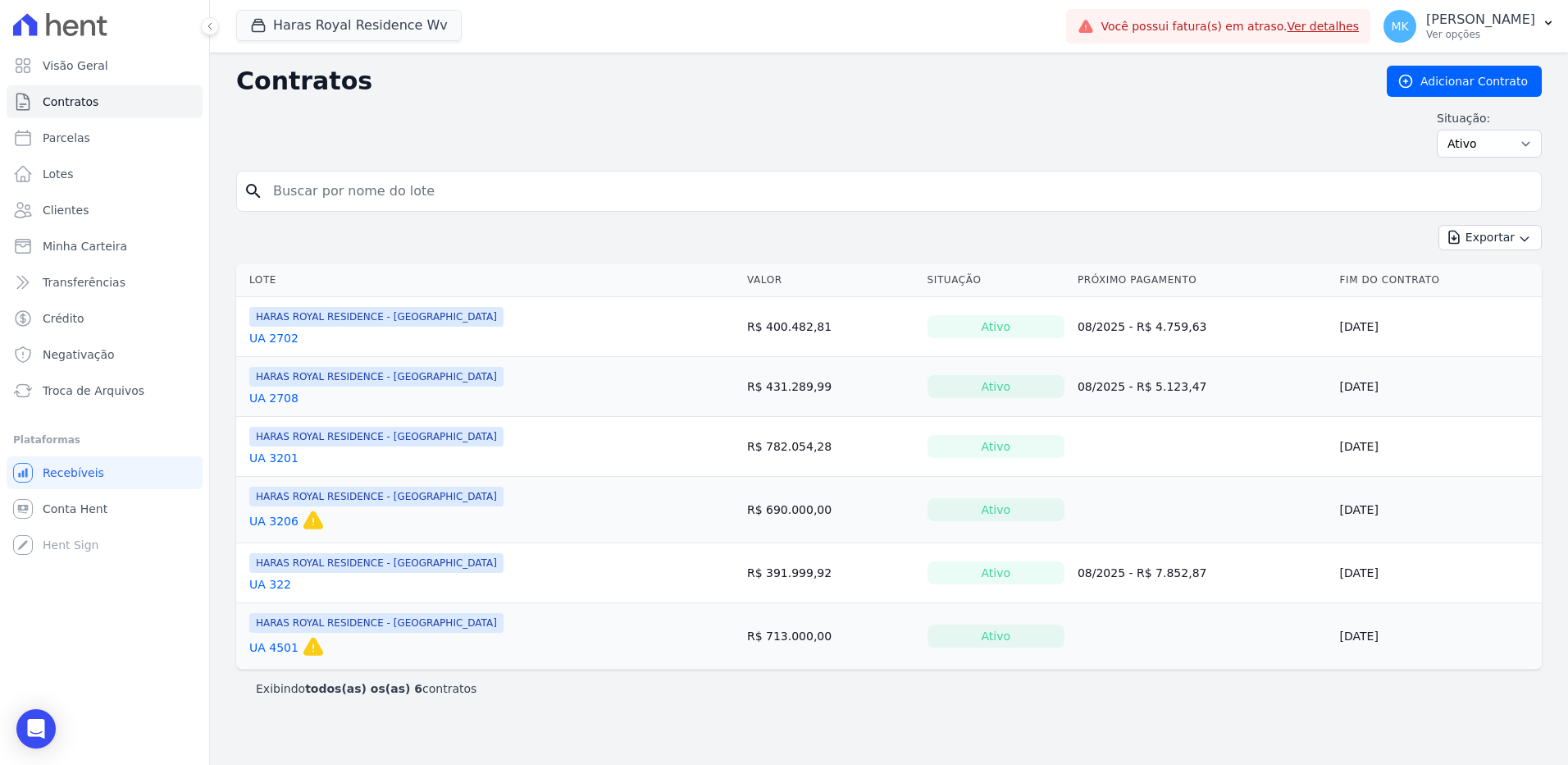
click at [290, 338] on link "UA 2702" at bounding box center [273, 338] width 49 height 16
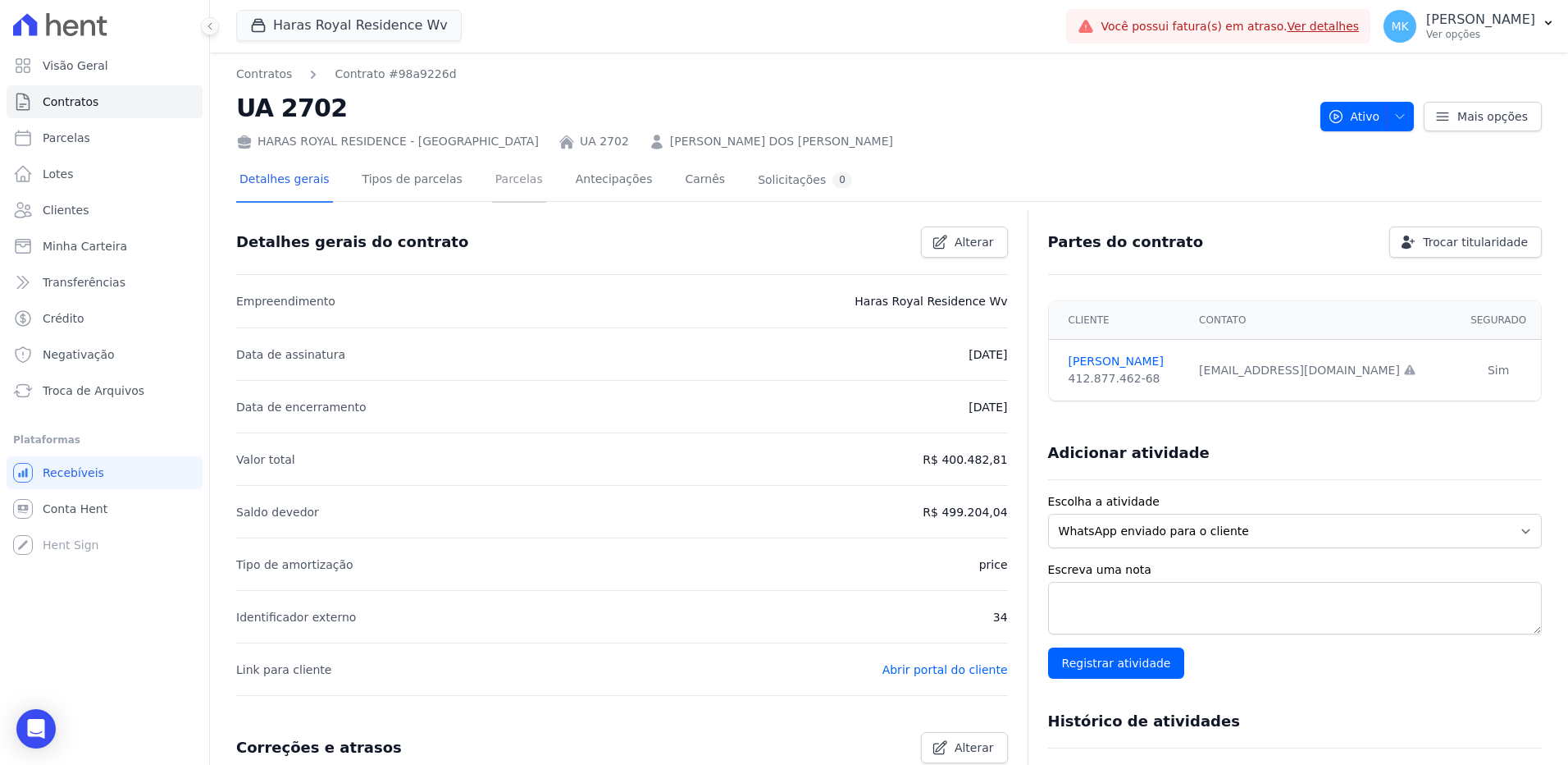
click at [492, 182] on link "Parcelas" at bounding box center [519, 182] width 54 height 44
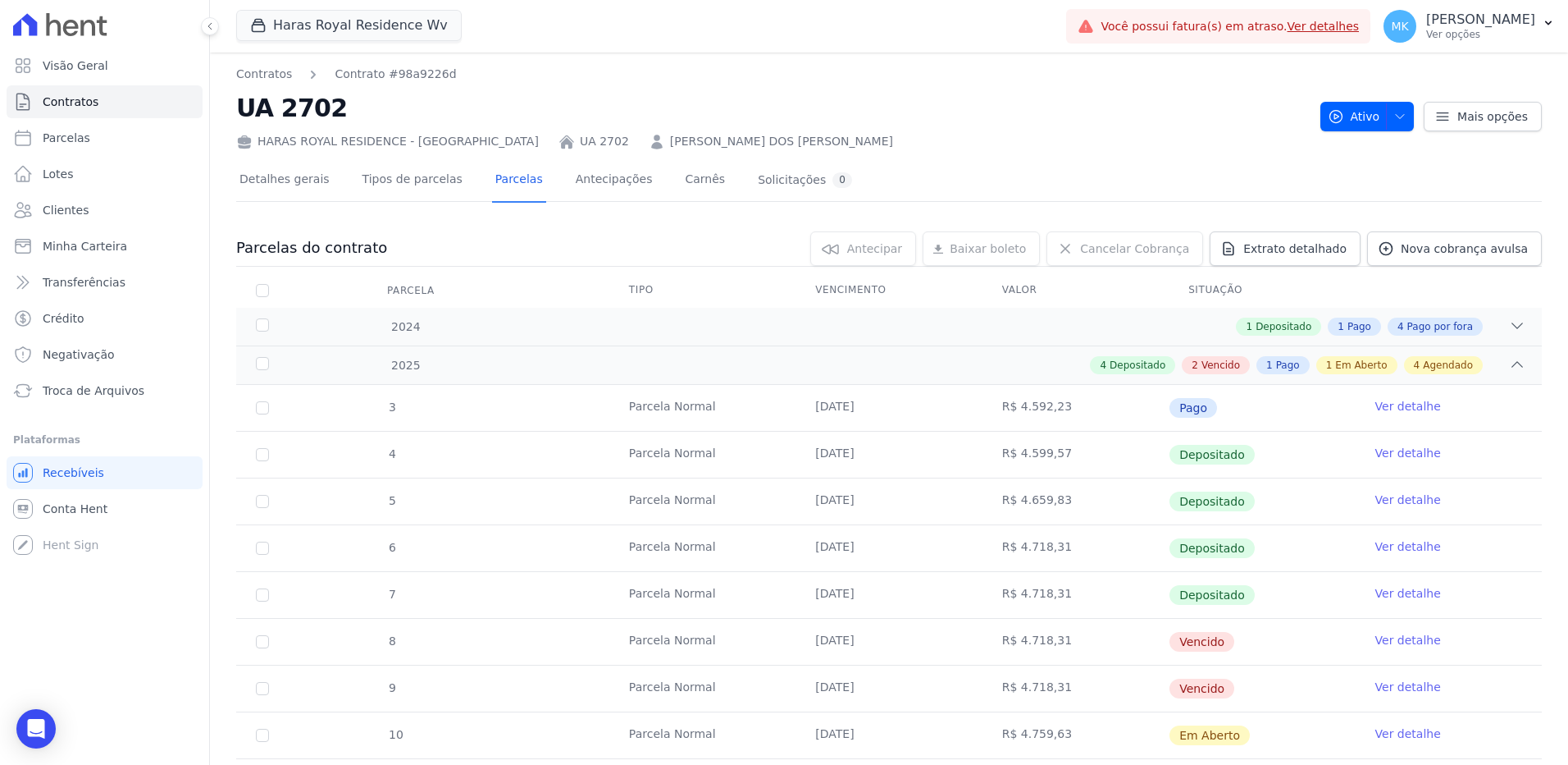
click at [1376, 640] on link "Ver detalhe" at bounding box center [1408, 639] width 66 height 16
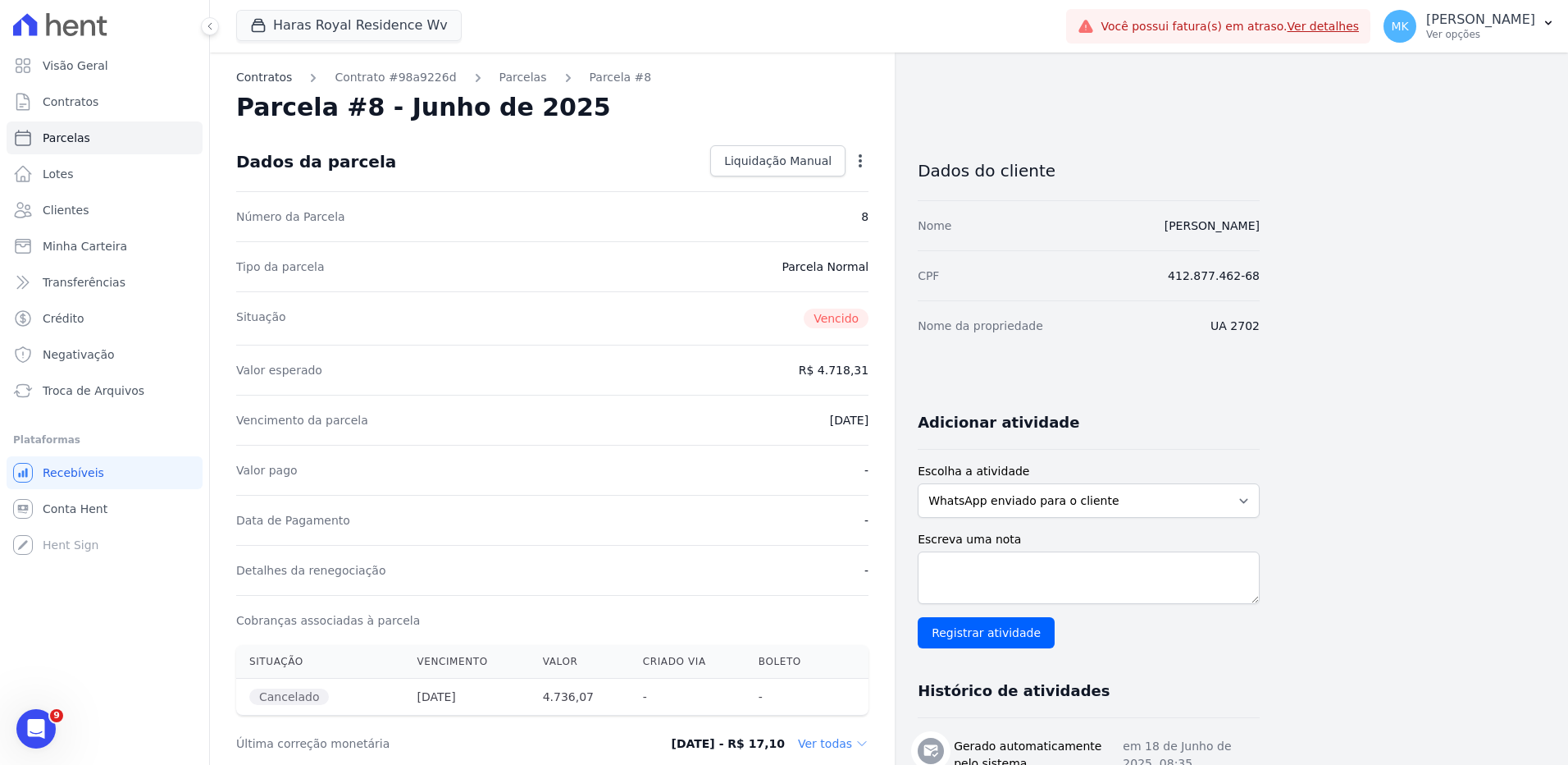
click at [284, 73] on link "Contratos" at bounding box center [264, 78] width 56 height 17
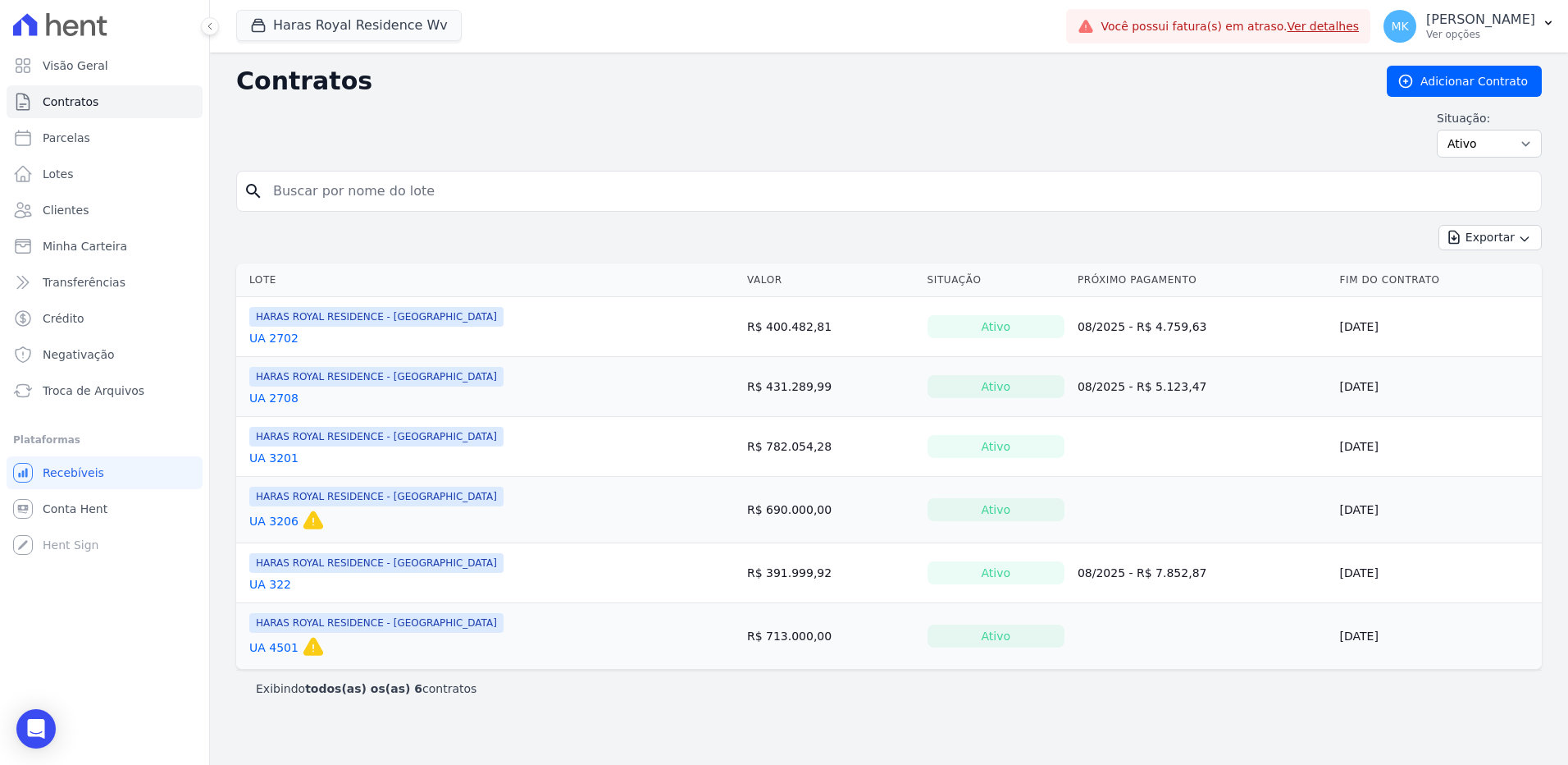
click at [280, 393] on link "UA 2708" at bounding box center [273, 398] width 49 height 16
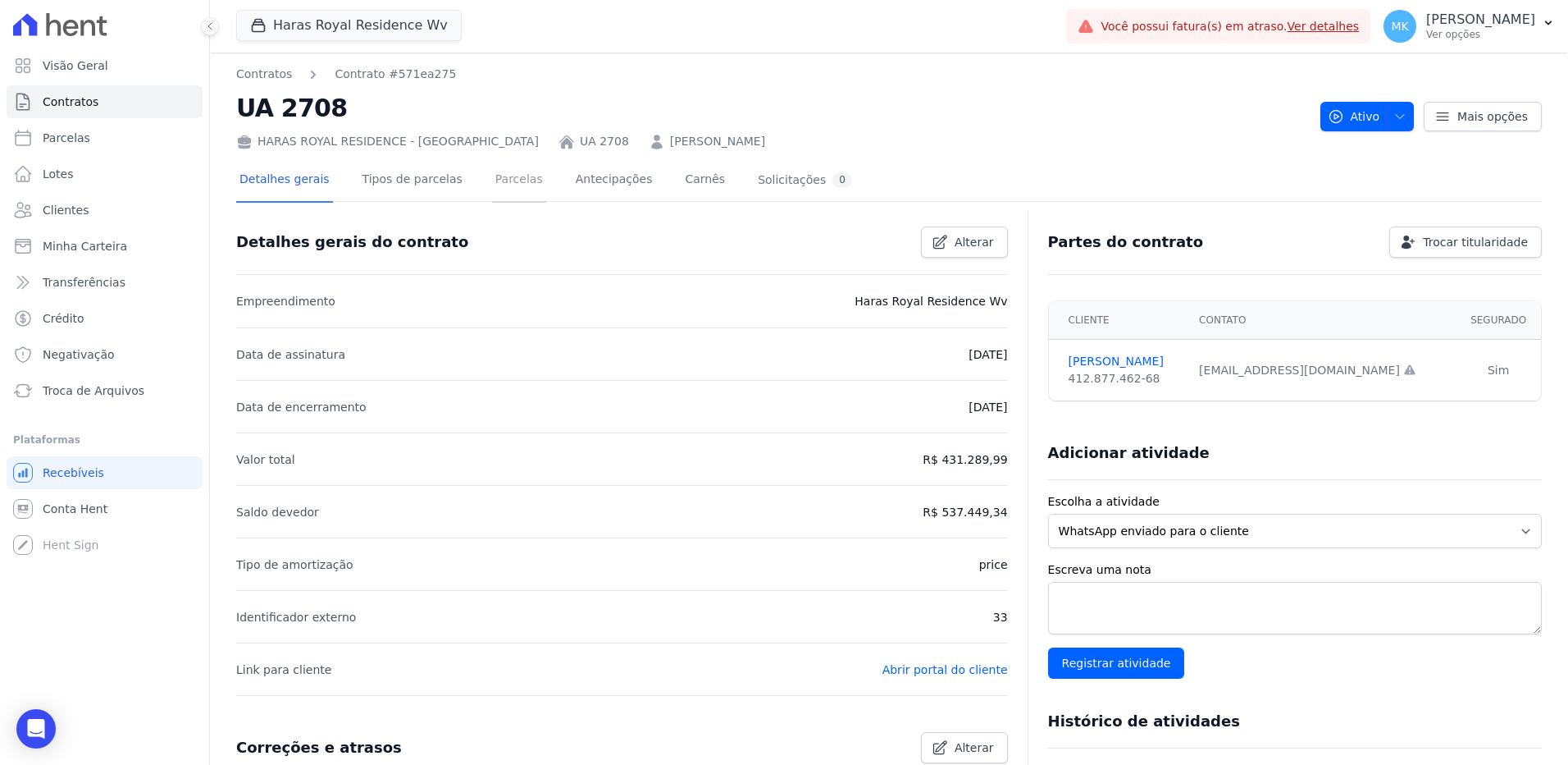
click at [495, 171] on link "Parcelas" at bounding box center [519, 182] width 54 height 44
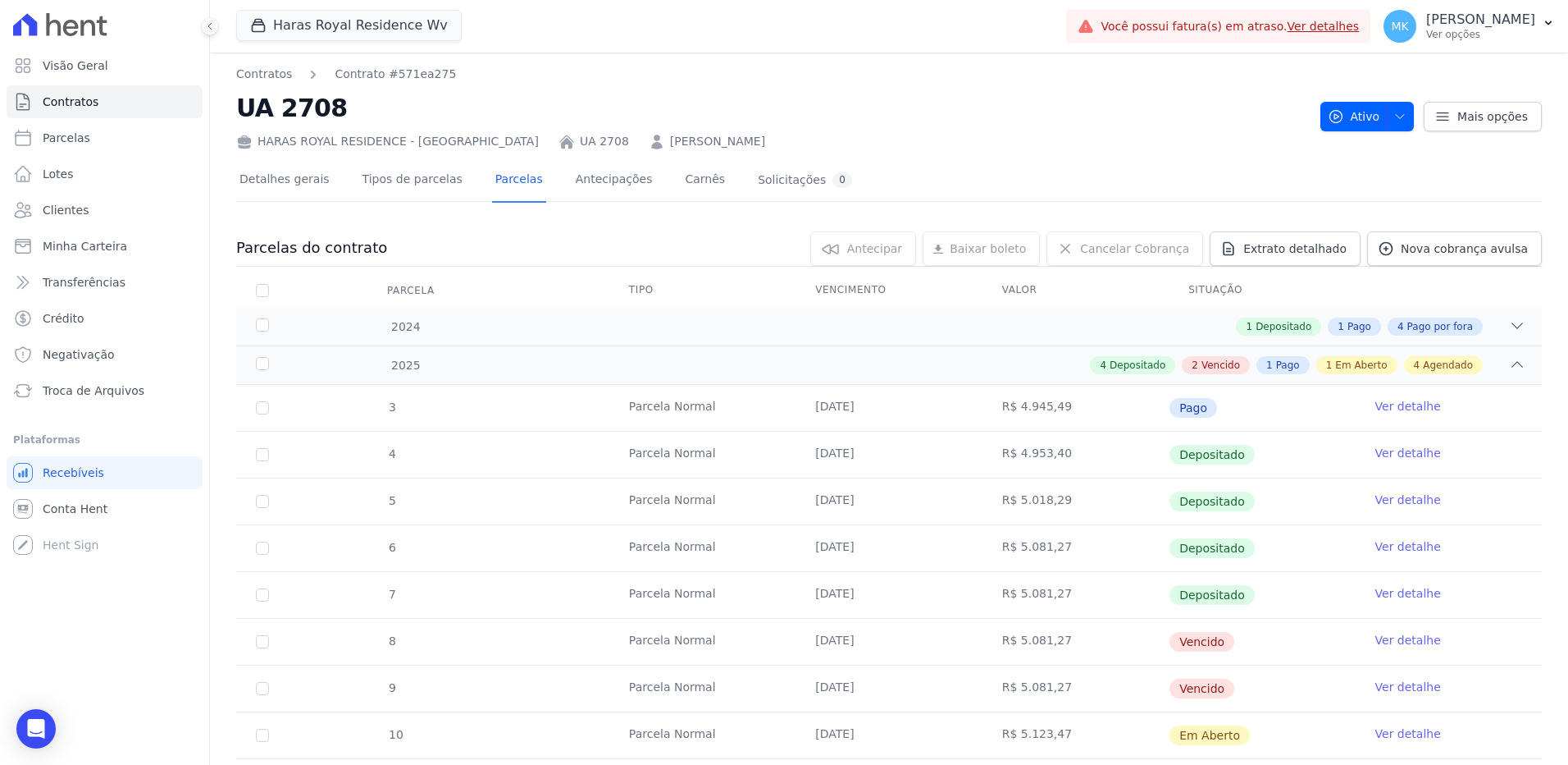
click at [1389, 642] on link "Ver detalhe" at bounding box center [1408, 639] width 66 height 16
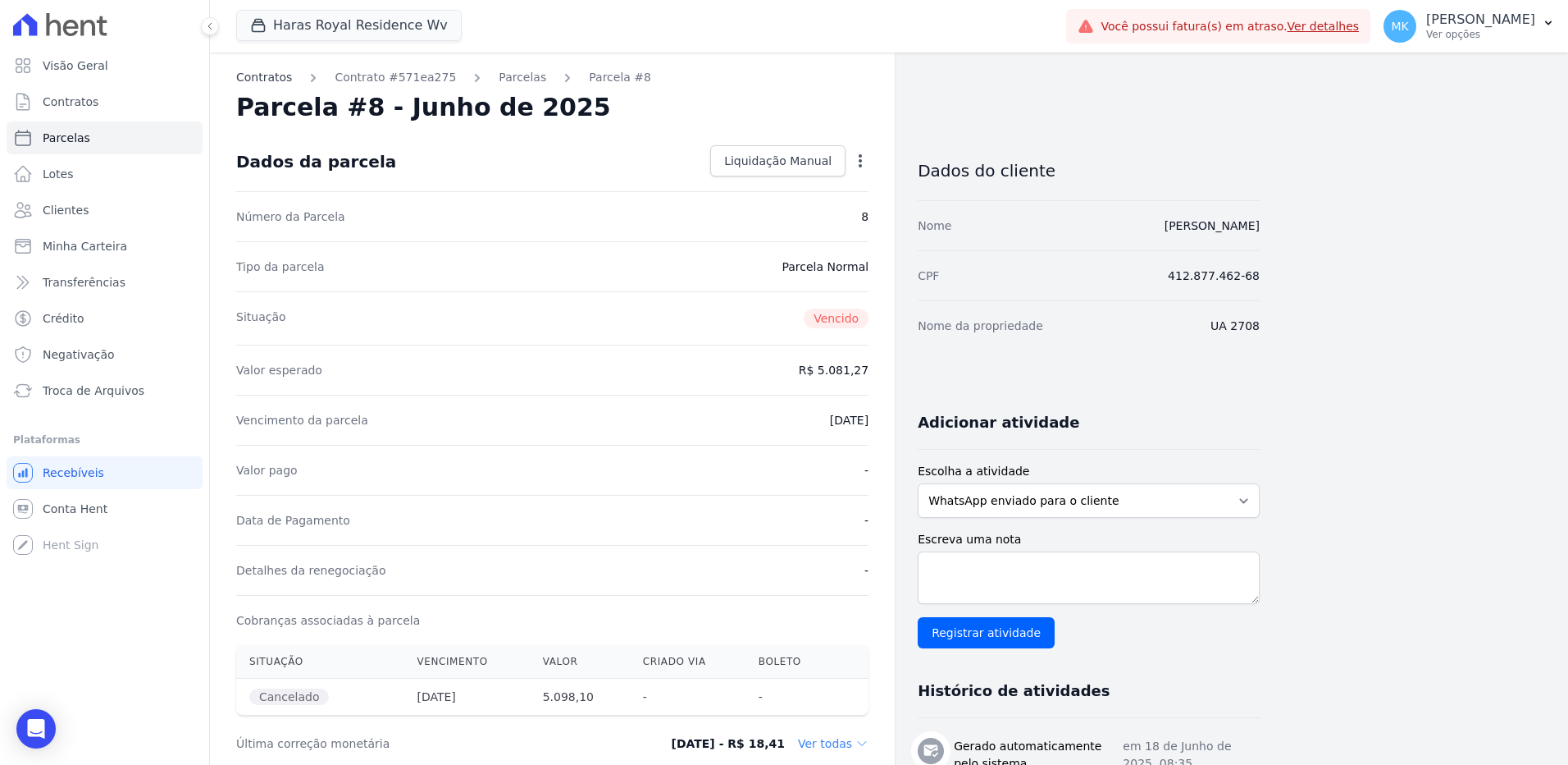
click at [261, 73] on link "Contratos" at bounding box center [264, 78] width 56 height 17
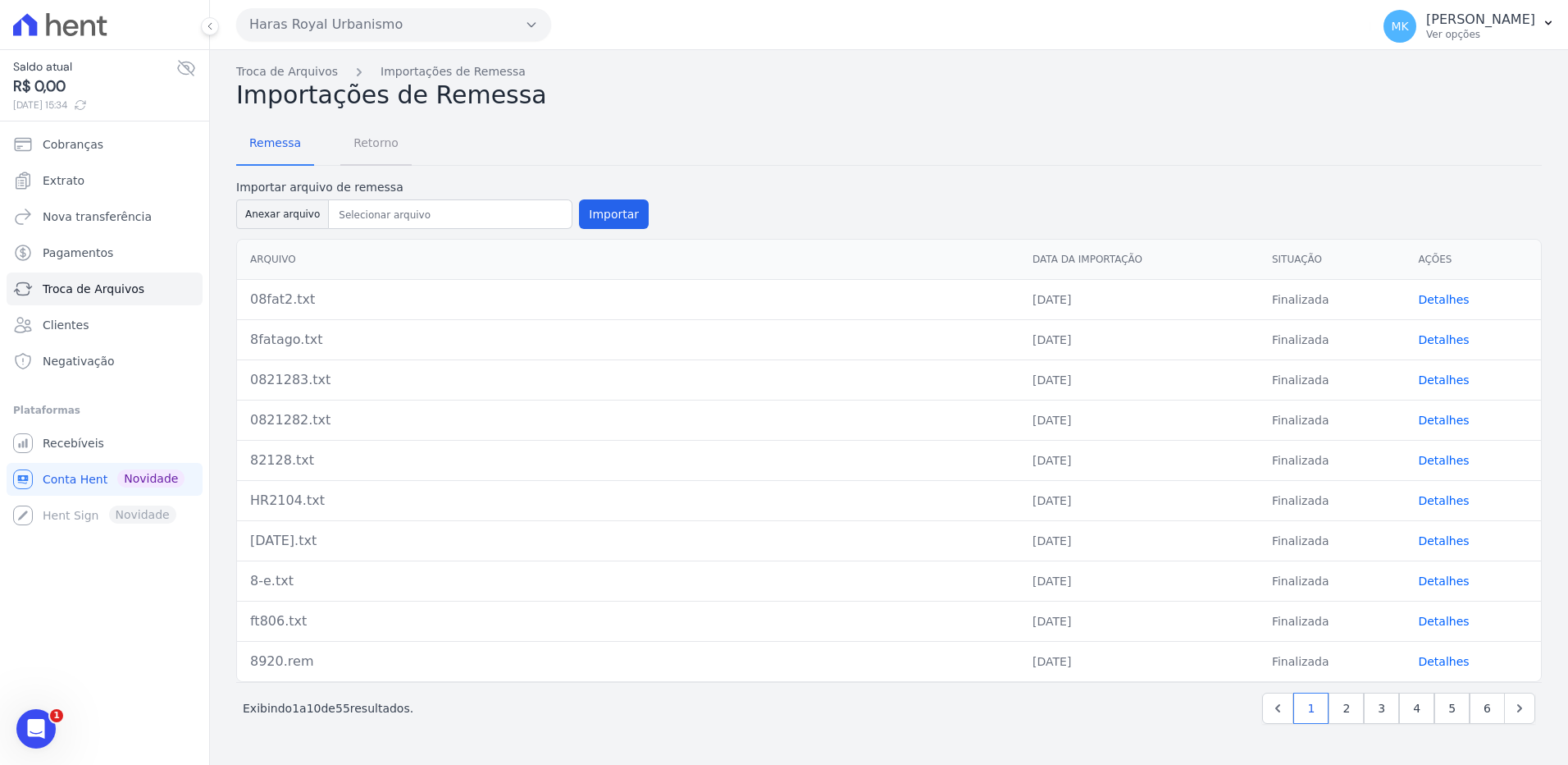
click at [370, 140] on span "Retorno" at bounding box center [376, 143] width 65 height 33
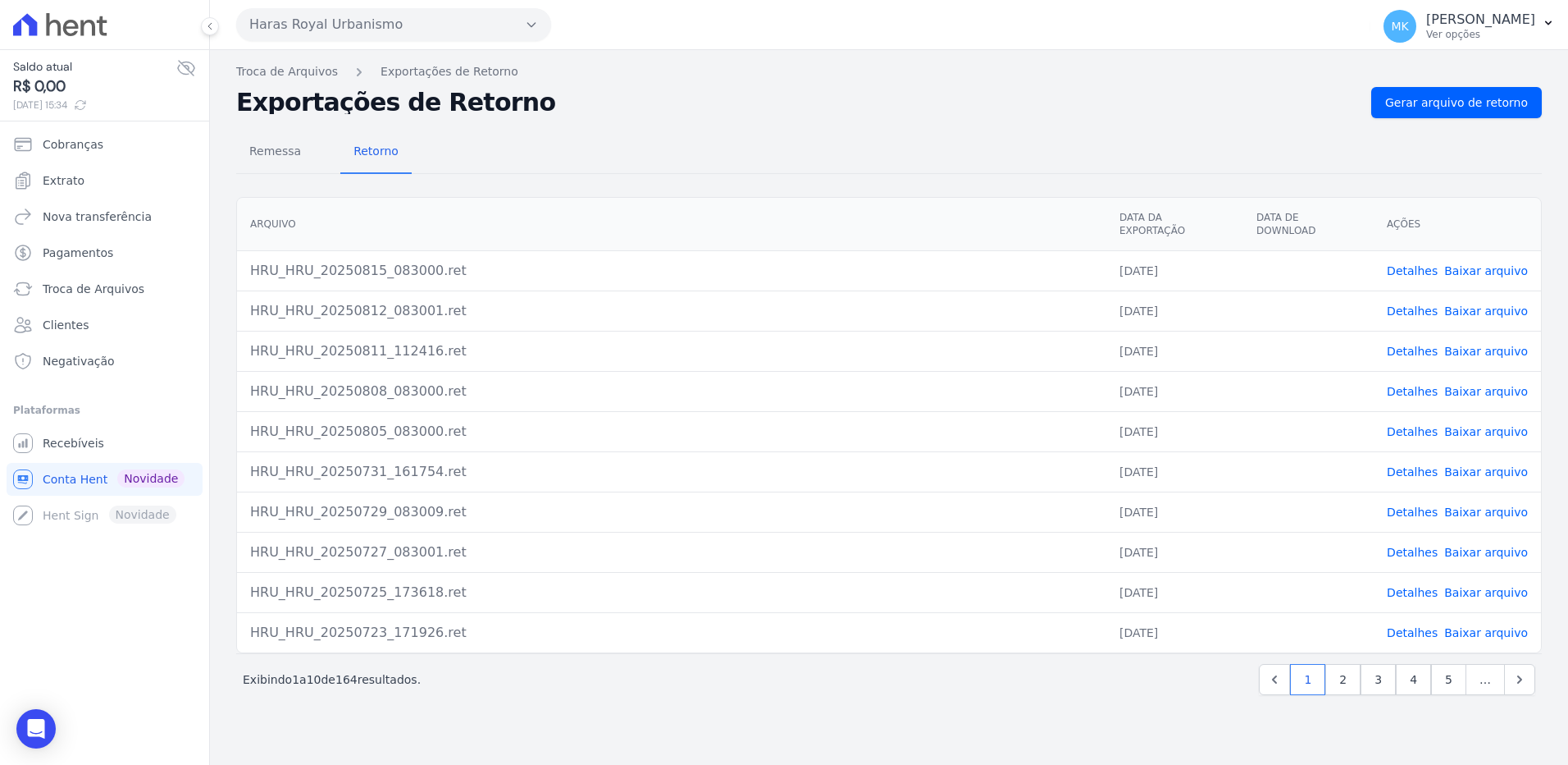
click at [1502, 264] on link "Baixar arquivo" at bounding box center [1486, 271] width 84 height 14
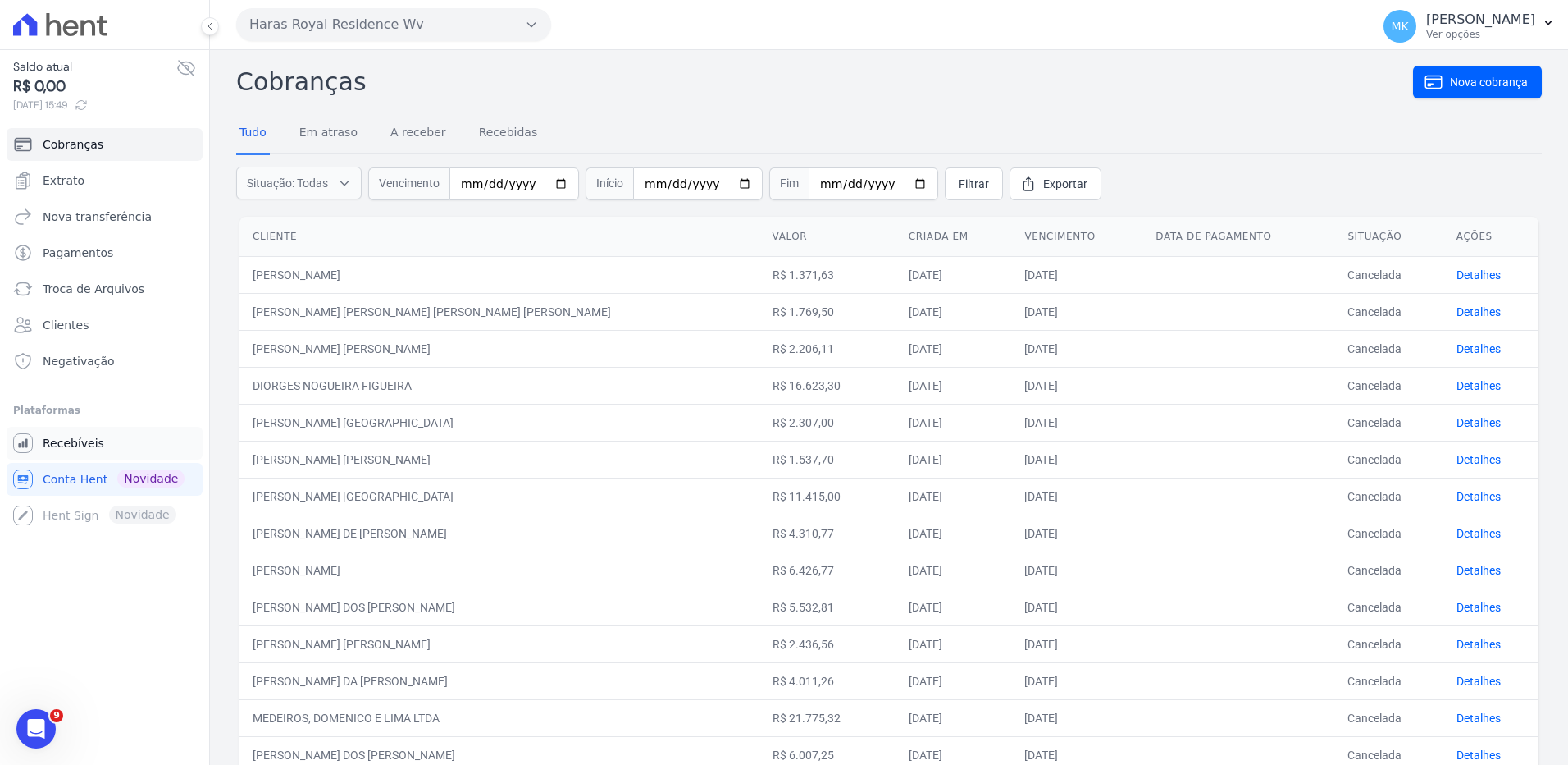
click at [96, 441] on span "Recebíveis" at bounding box center [73, 442] width 62 height 16
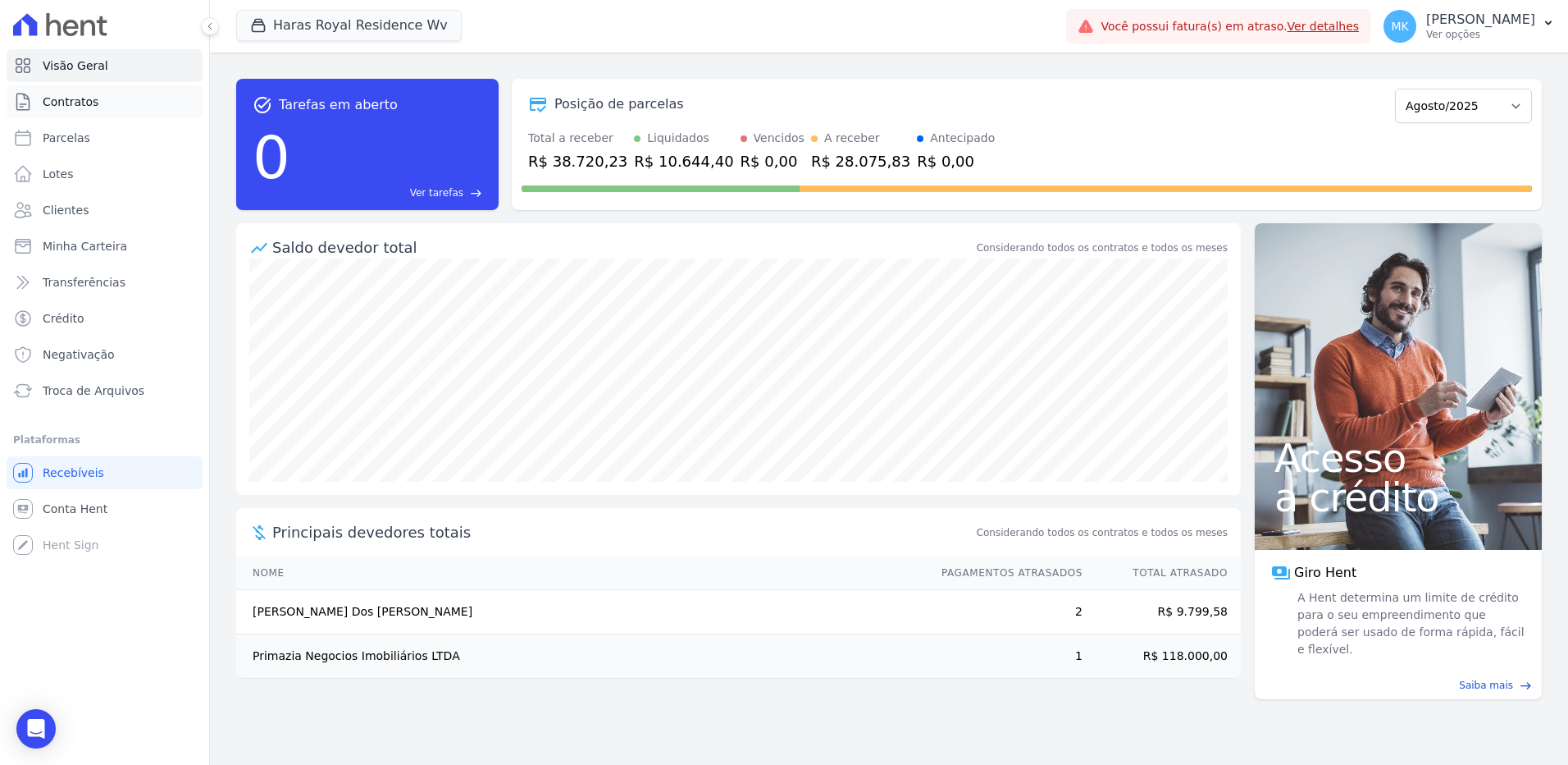
click at [65, 102] on span "Contratos" at bounding box center [71, 101] width 56 height 16
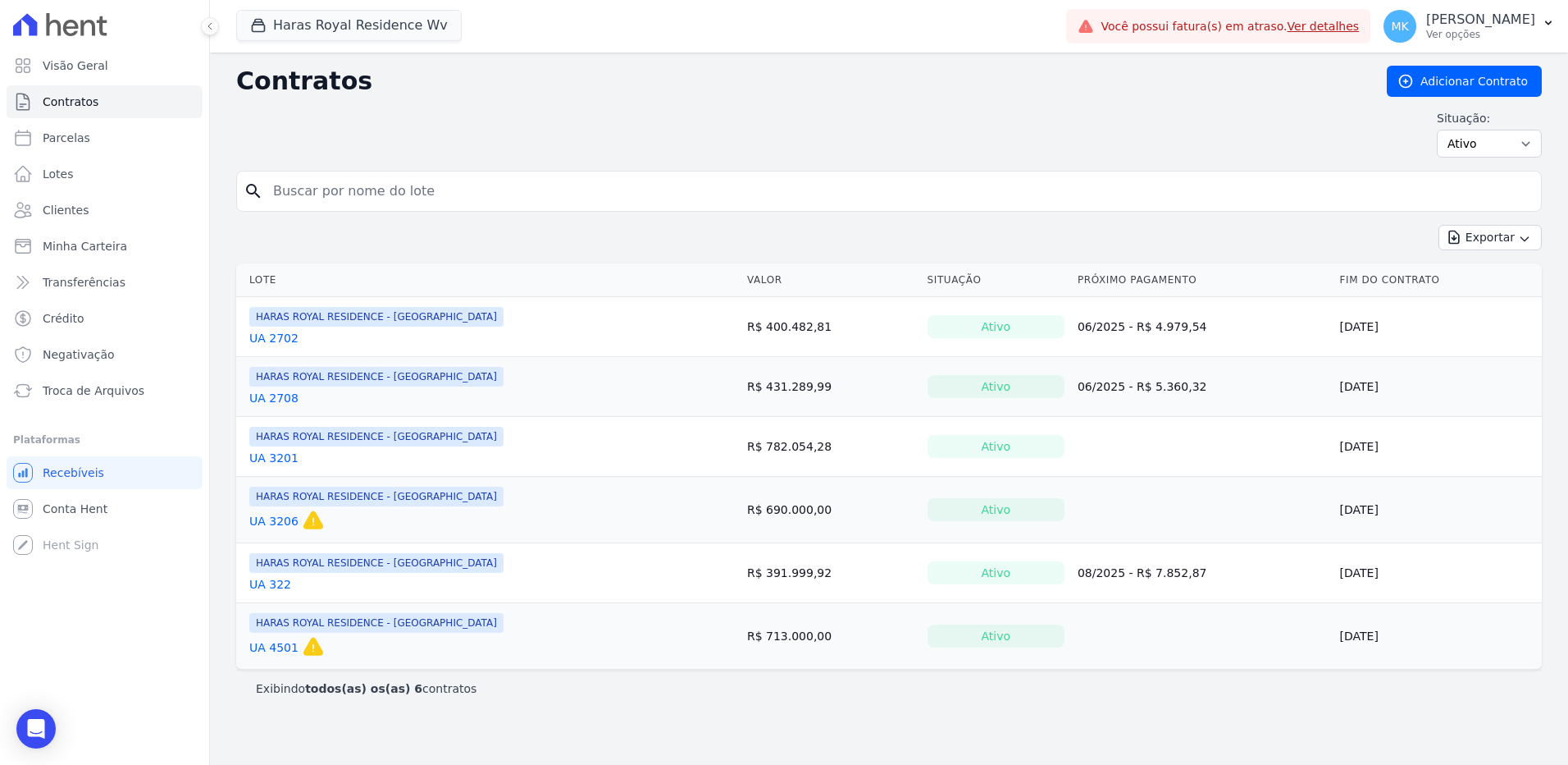
click at [277, 339] on link "UA 2702" at bounding box center [273, 338] width 49 height 16
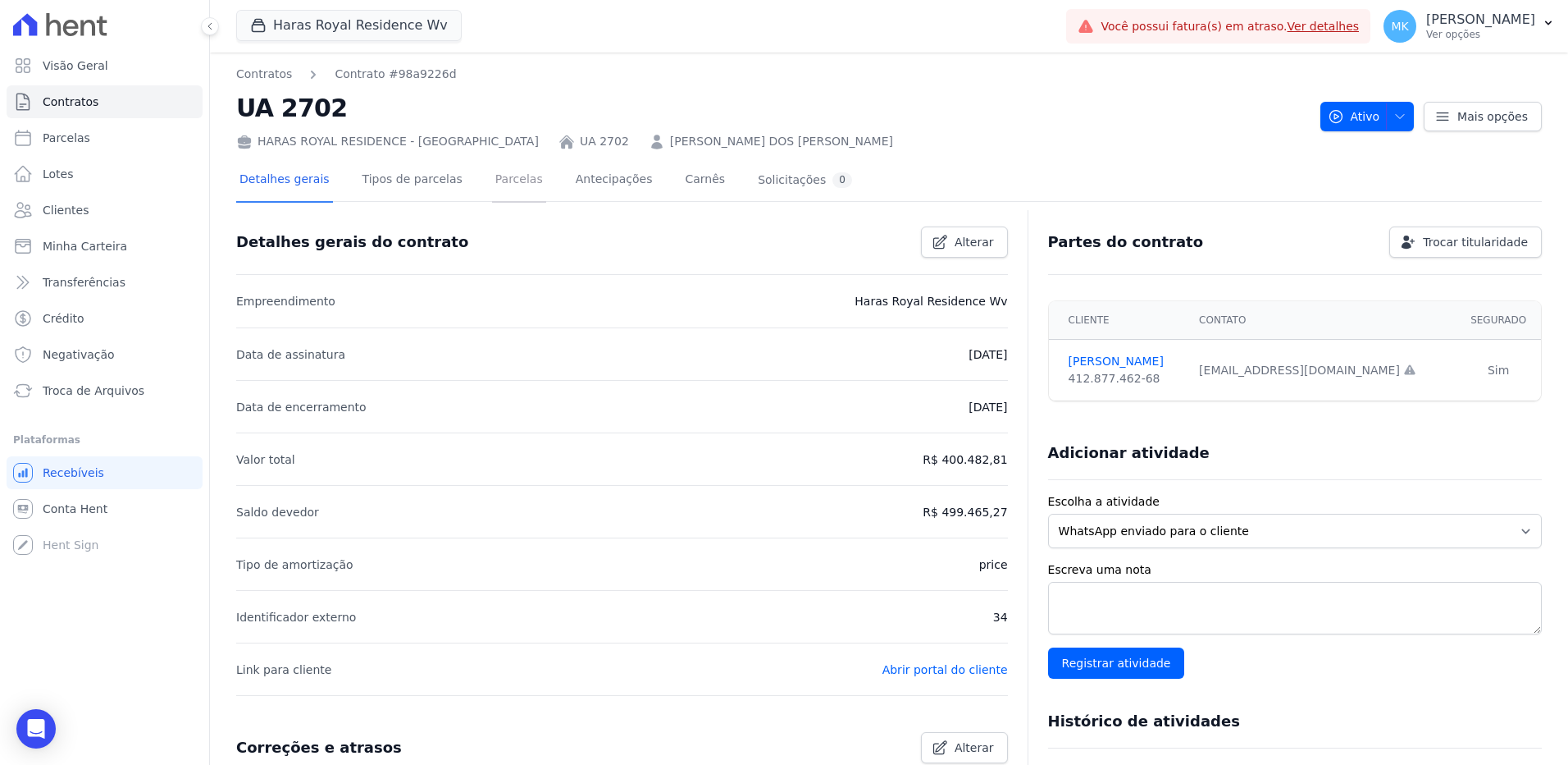
click at [505, 178] on link "Parcelas" at bounding box center [519, 182] width 54 height 44
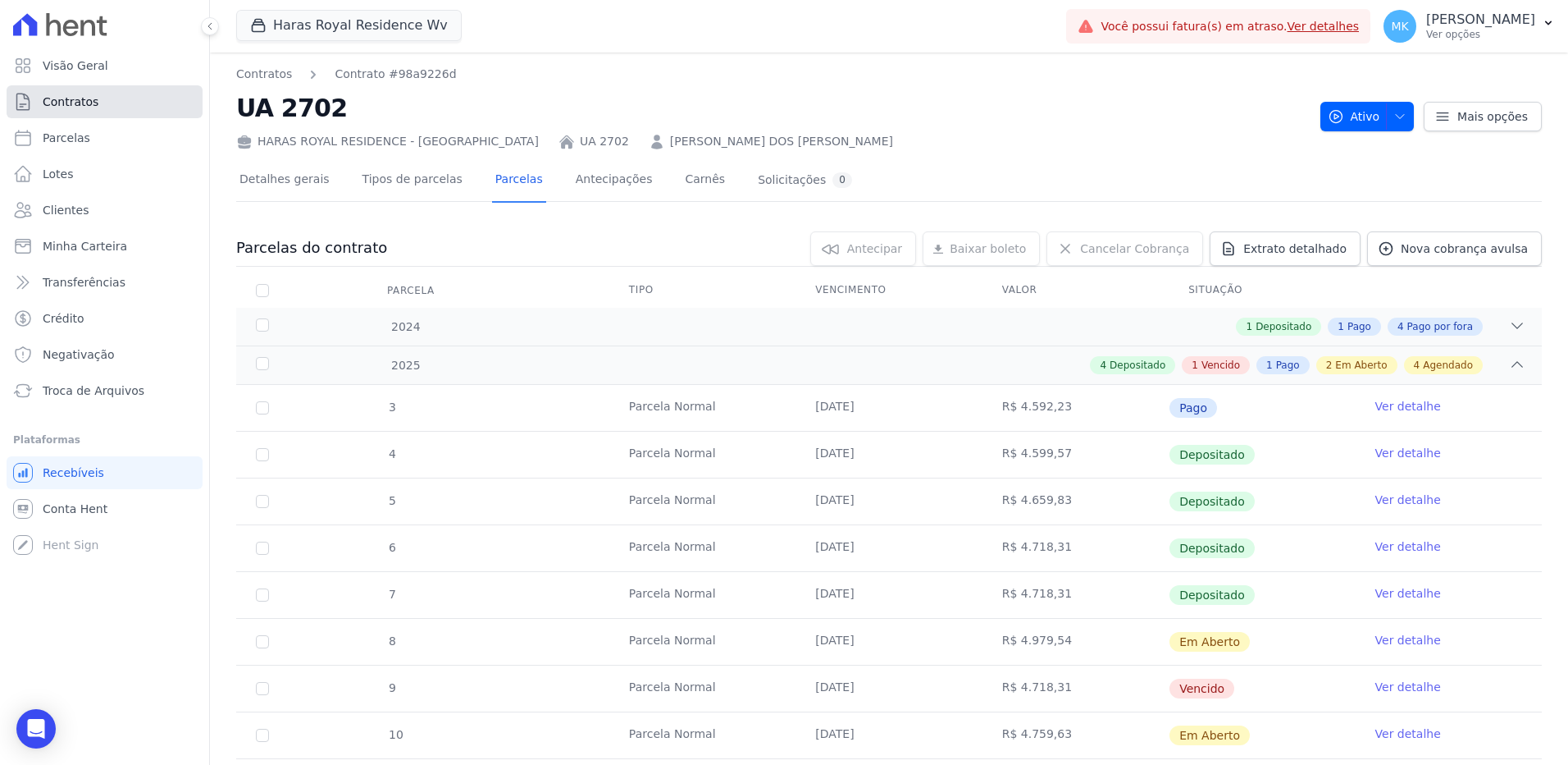
click at [62, 94] on span "Contratos" at bounding box center [71, 101] width 56 height 16
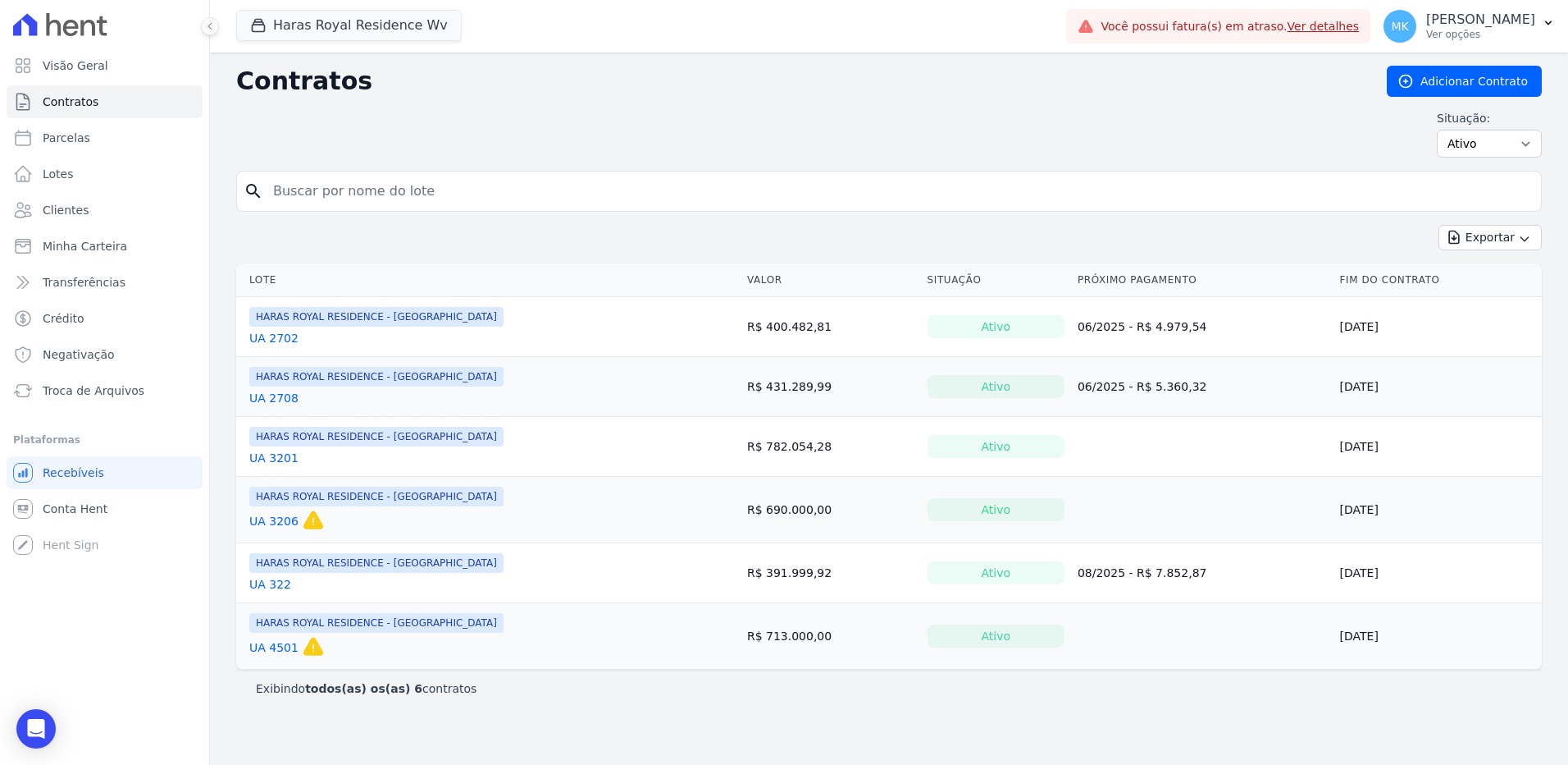
click at [280, 402] on link "UA 2708" at bounding box center [273, 398] width 49 height 16
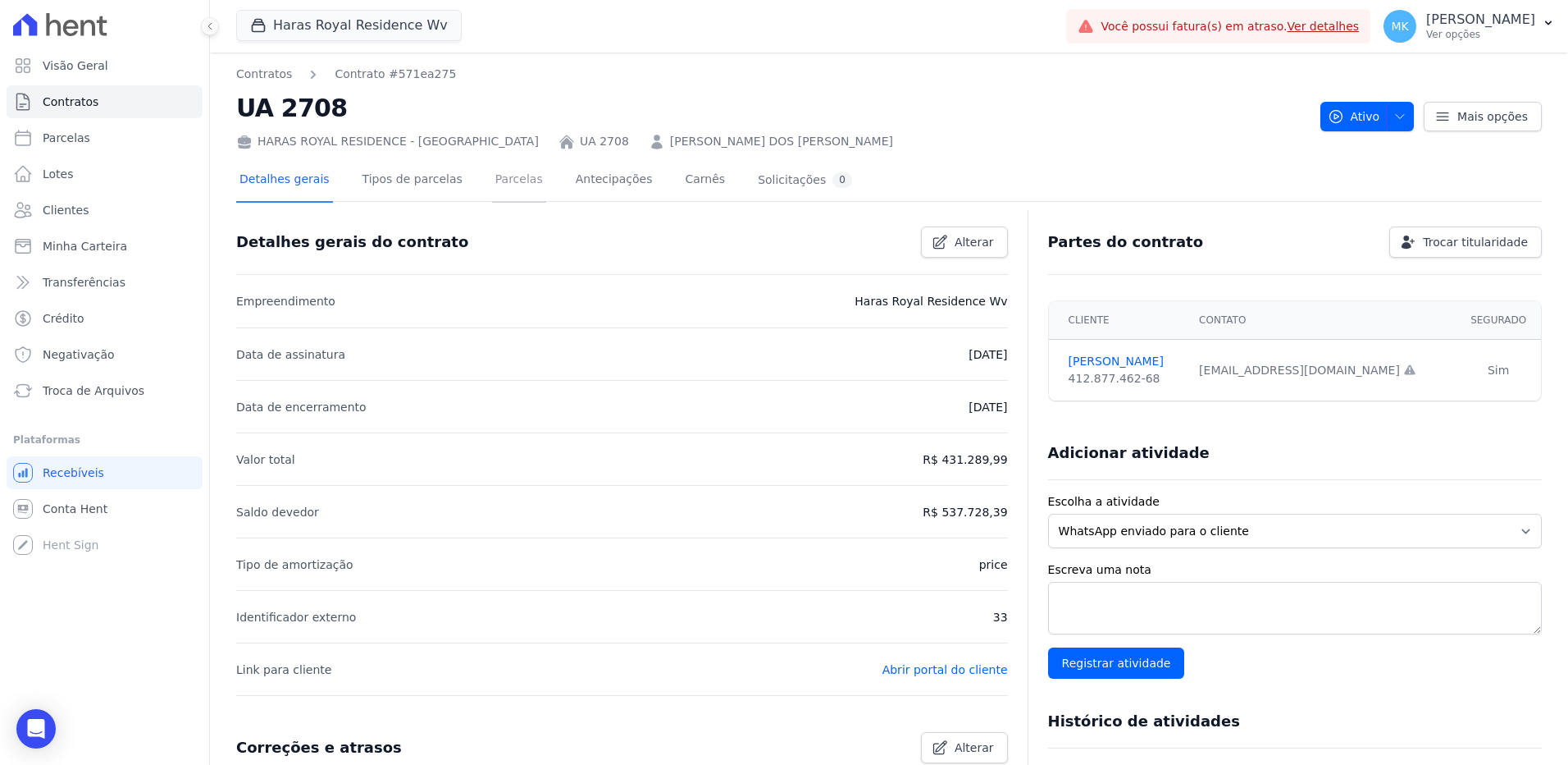
click at [492, 176] on link "Parcelas" at bounding box center [519, 182] width 54 height 44
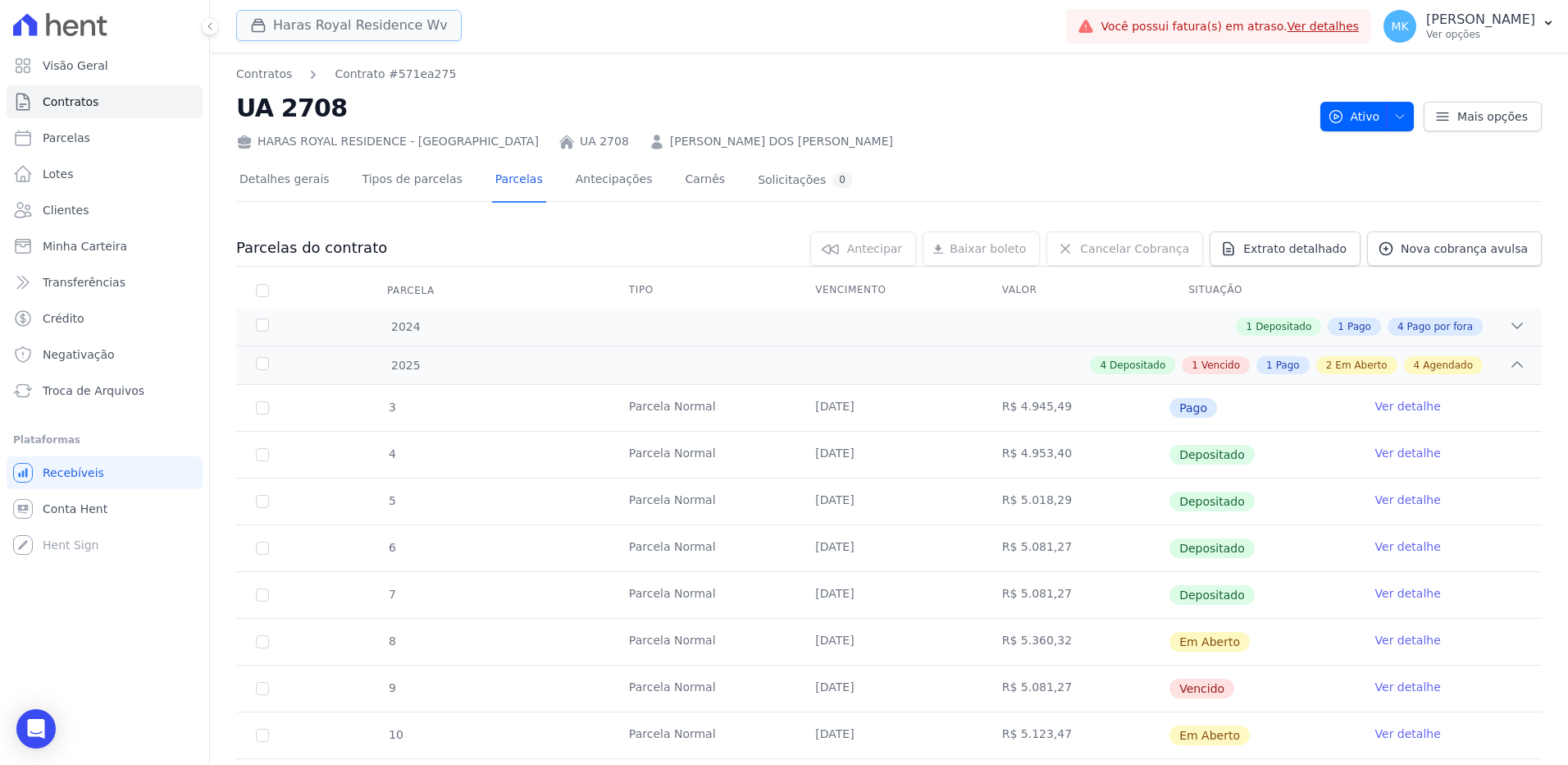
click at [354, 24] on button "Haras Royal Residence Wv" at bounding box center [349, 25] width 225 height 31
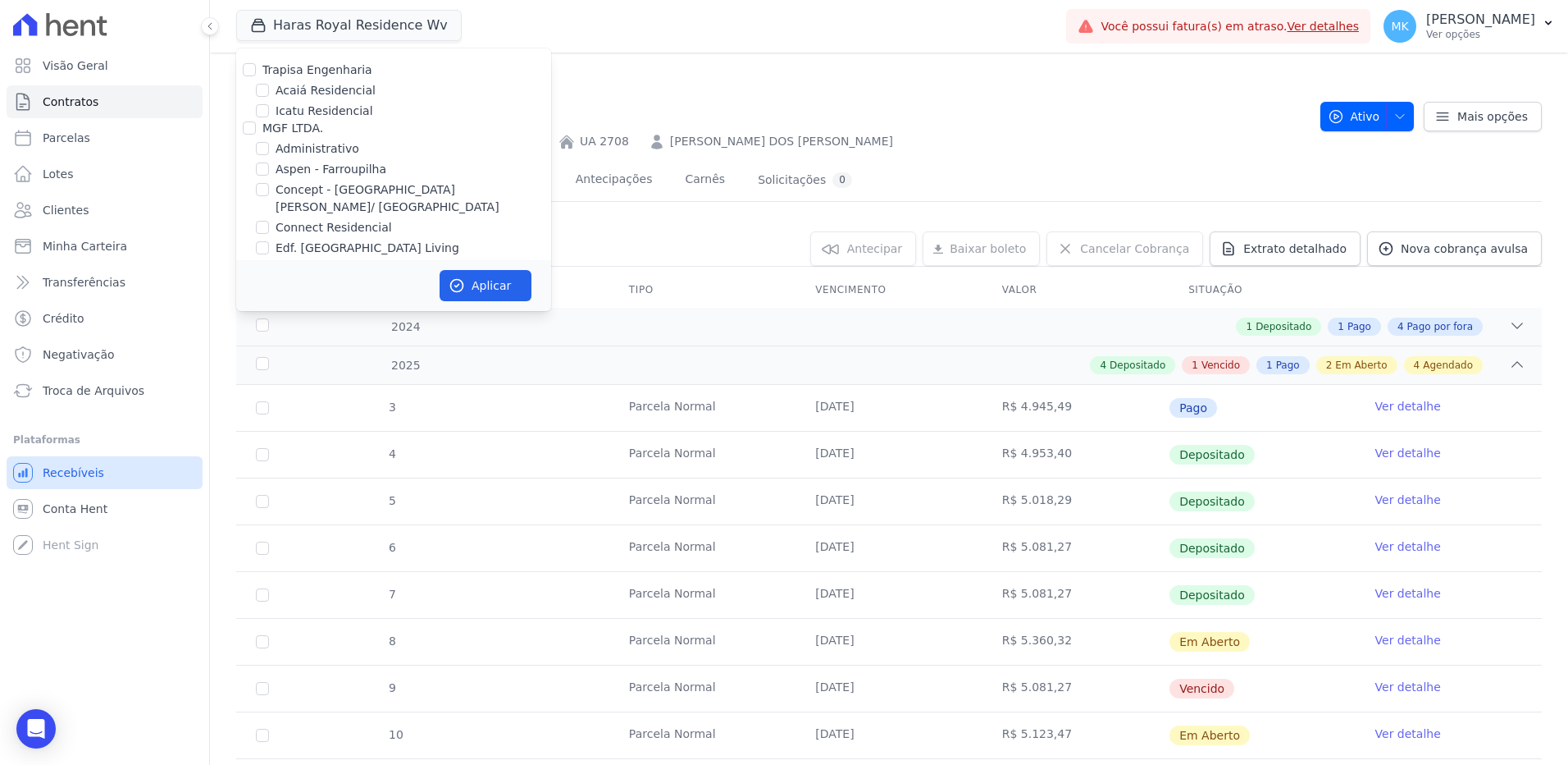
click at [84, 472] on span "Recebíveis" at bounding box center [73, 472] width 62 height 16
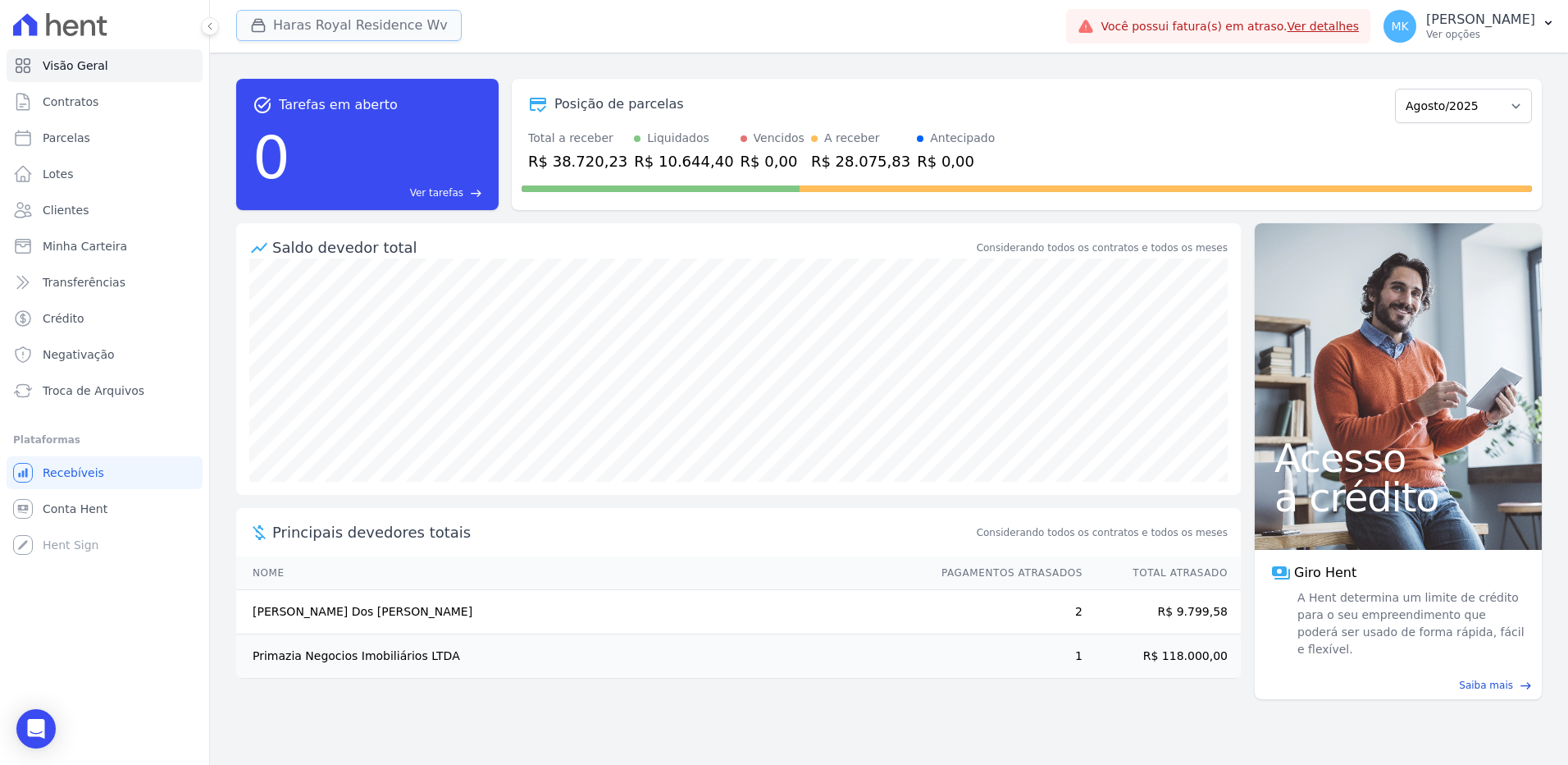
click at [342, 20] on button "Haras Royal Residence Wv" at bounding box center [349, 25] width 225 height 31
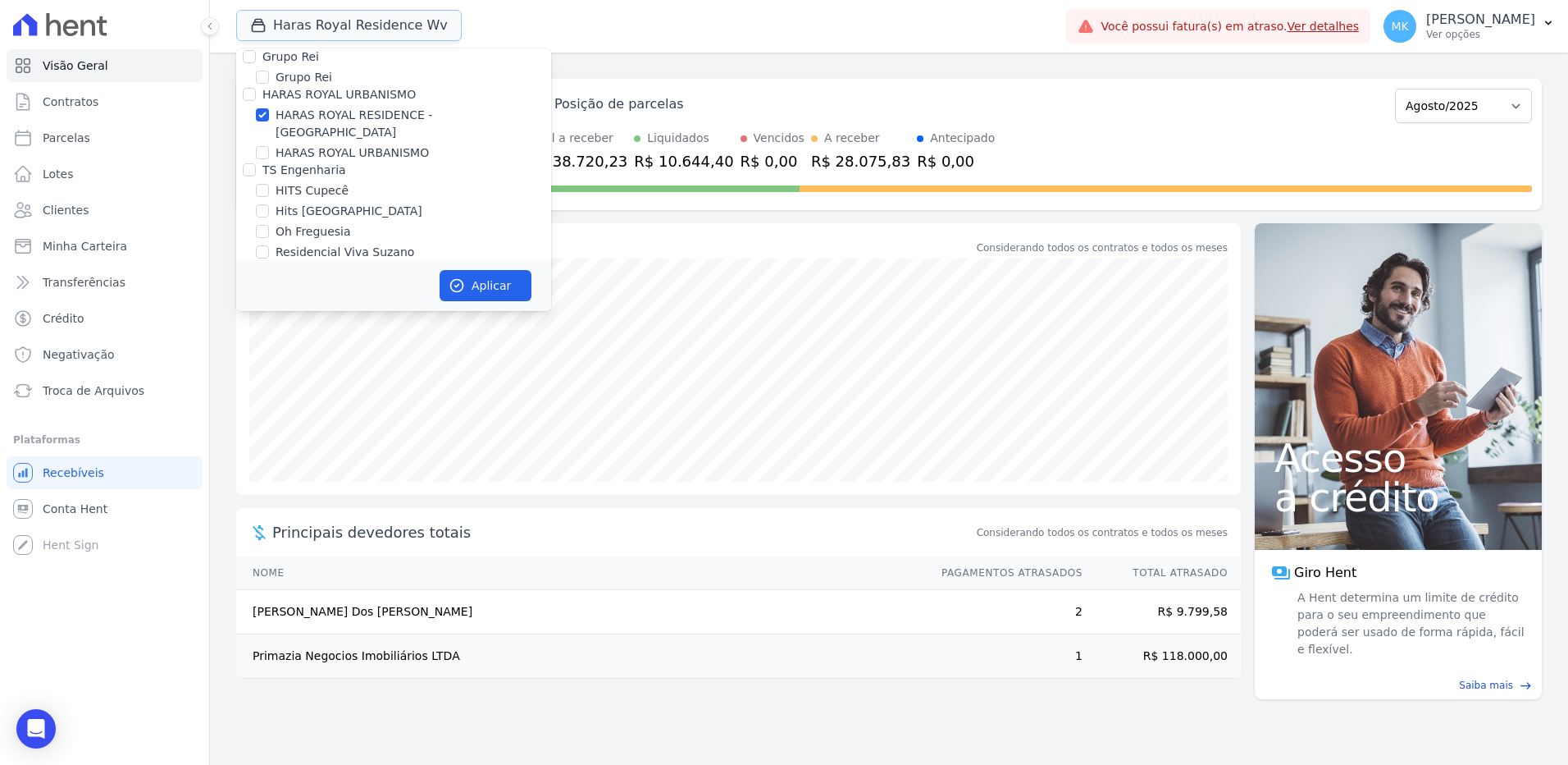
scroll to position [4642, 0]
click at [261, 193] on input "HARAS ROYAL RESIDENCE - [GEOGRAPHIC_DATA]" at bounding box center [262, 200] width 14 height 14
checkbox input "false"
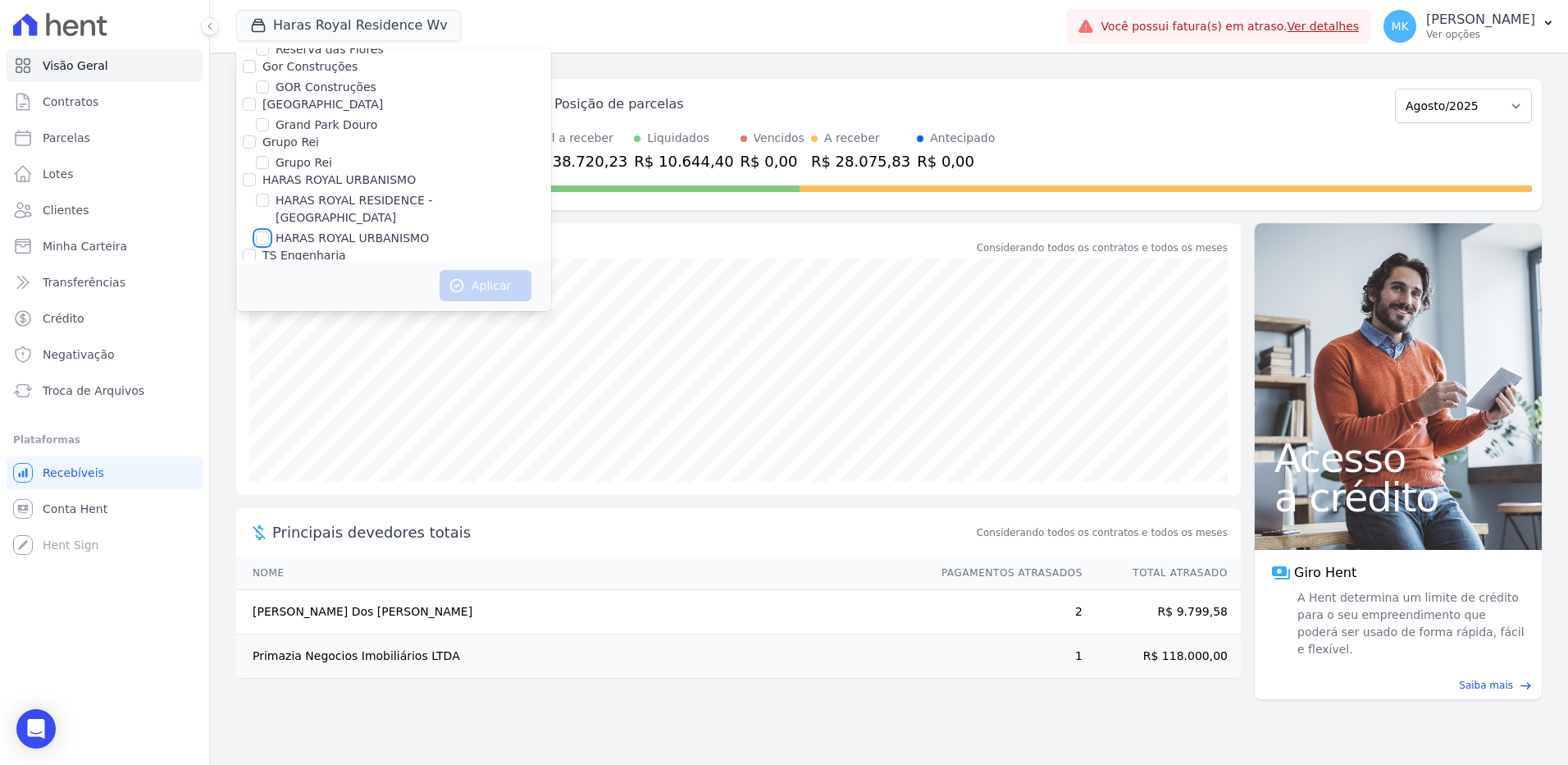
click at [263, 231] on input "HARAS ROYAL URBANISMO" at bounding box center [262, 238] width 14 height 14
checkbox input "true"
click at [483, 287] on button "Aplicar" at bounding box center [485, 285] width 92 height 31
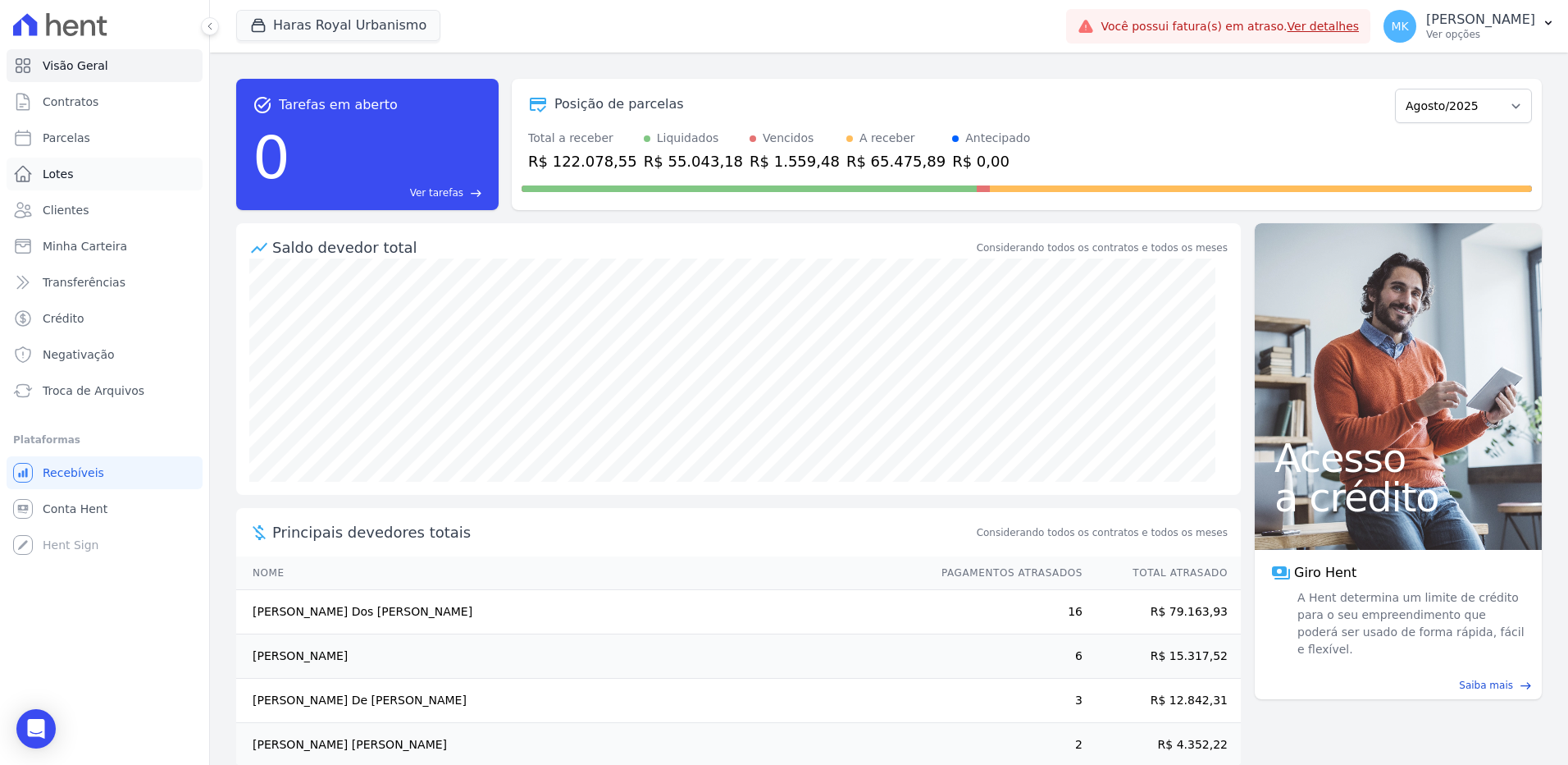
drag, startPoint x: 81, startPoint y: 502, endPoint x: 184, endPoint y: 164, distance: 353.3
click at [184, 164] on link "Lotes" at bounding box center [105, 174] width 196 height 33
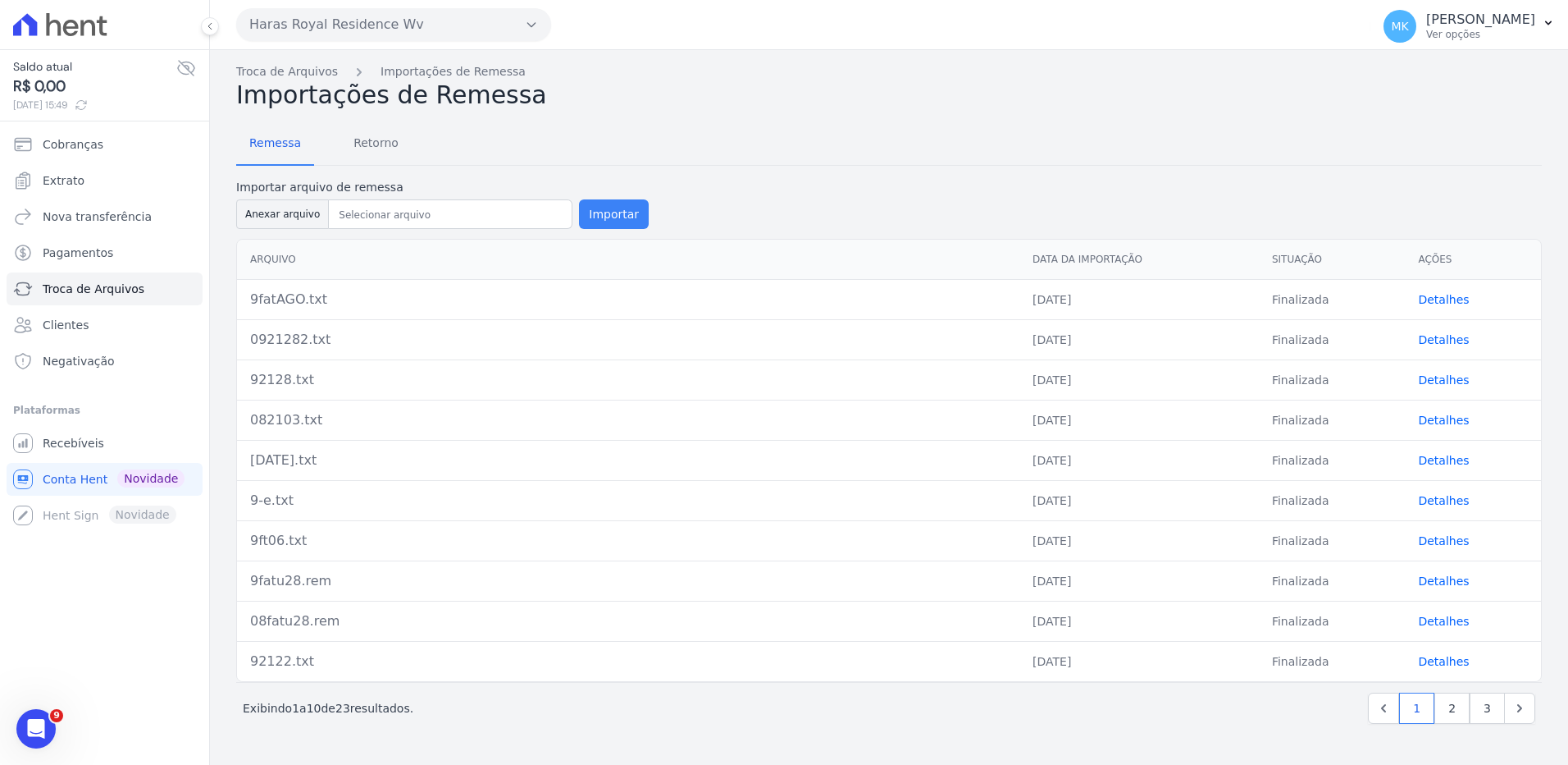
click at [593, 214] on button "Importar" at bounding box center [614, 214] width 70 height 30
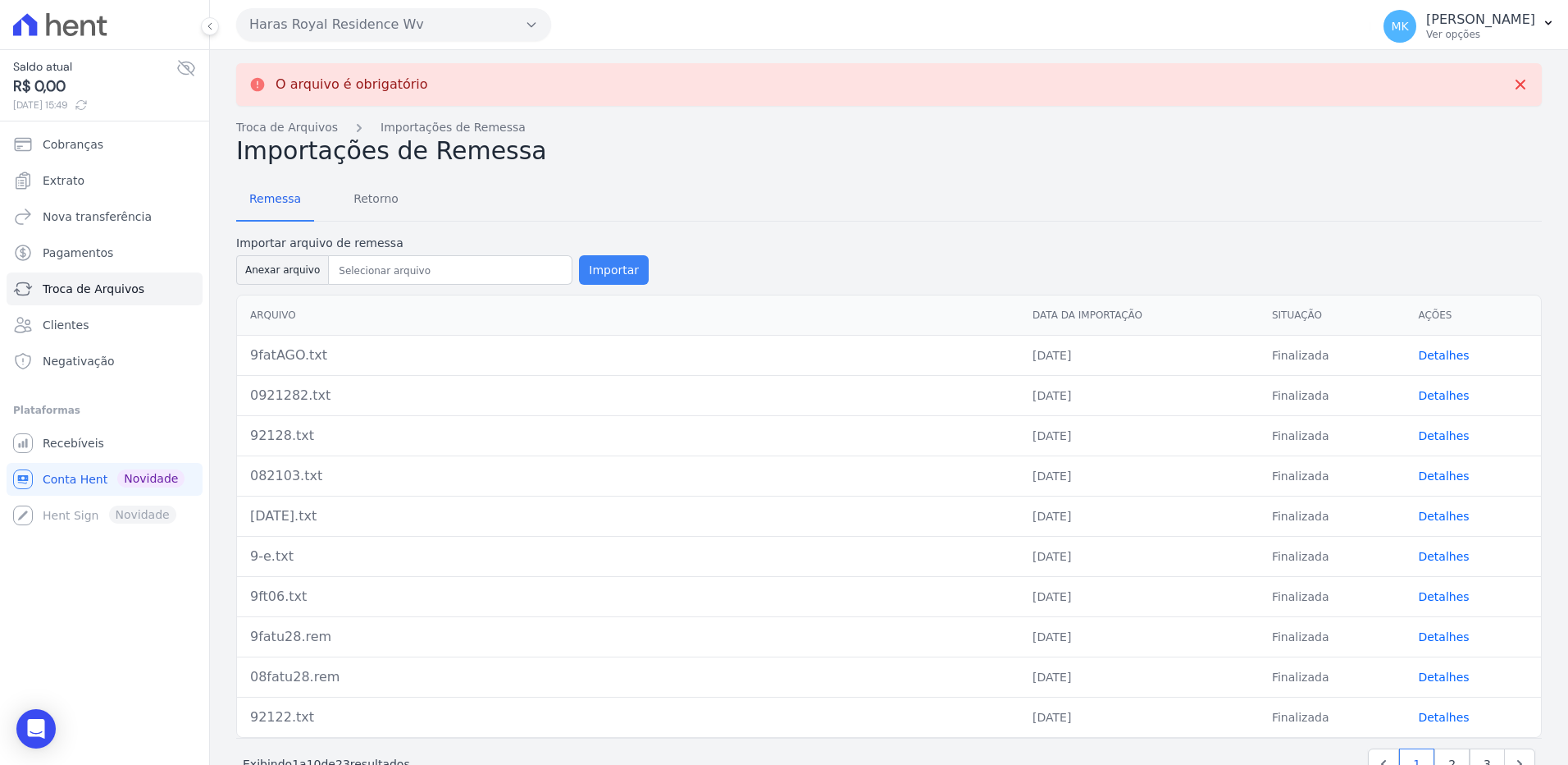
click at [606, 268] on button "Importar" at bounding box center [614, 269] width 70 height 30
click at [290, 274] on button "Anexar arquivo" at bounding box center [283, 269] width 93 height 30
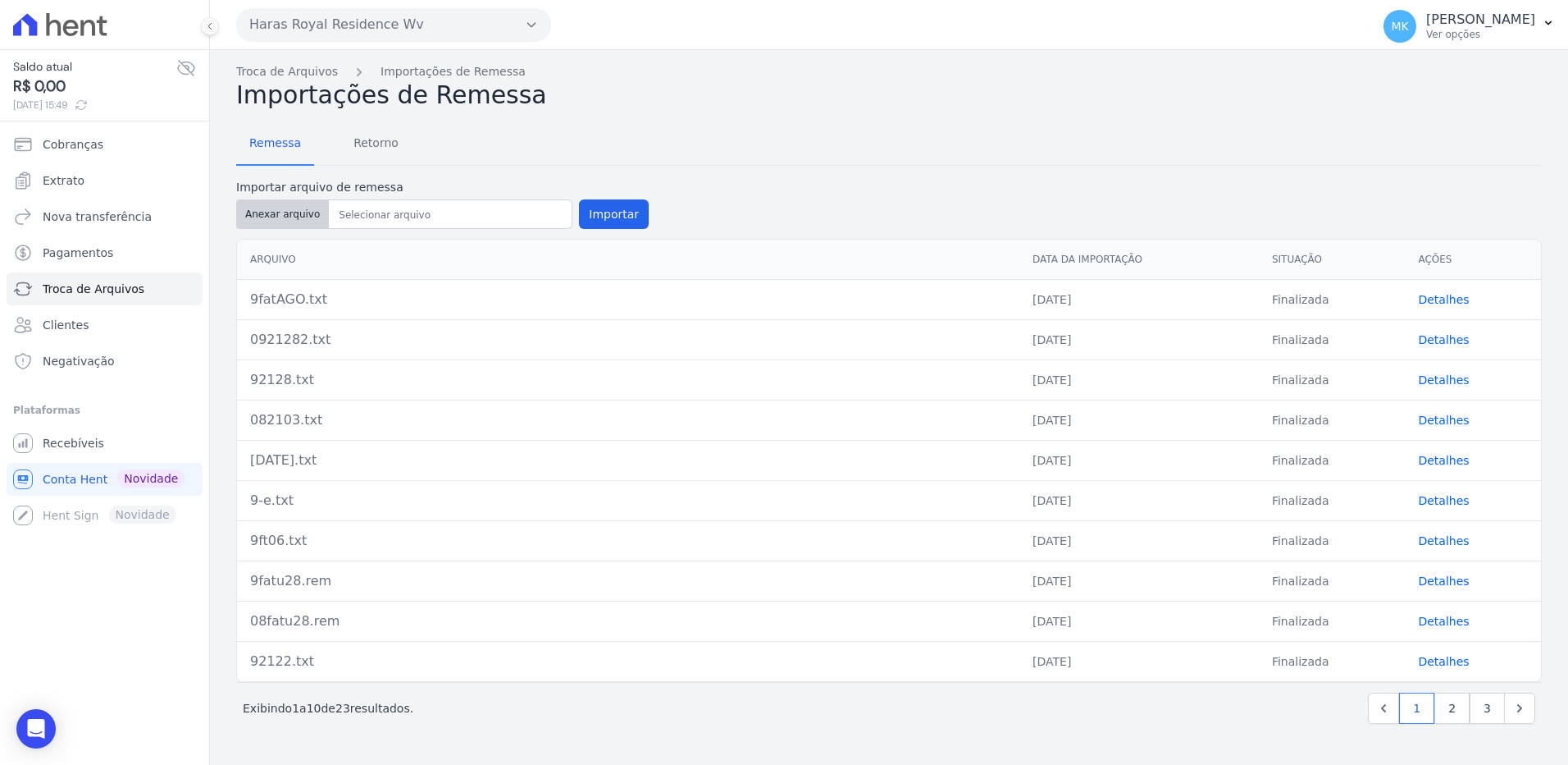
type input "09eli.txt"
click at [612, 218] on button "Importar" at bounding box center [614, 214] width 70 height 30
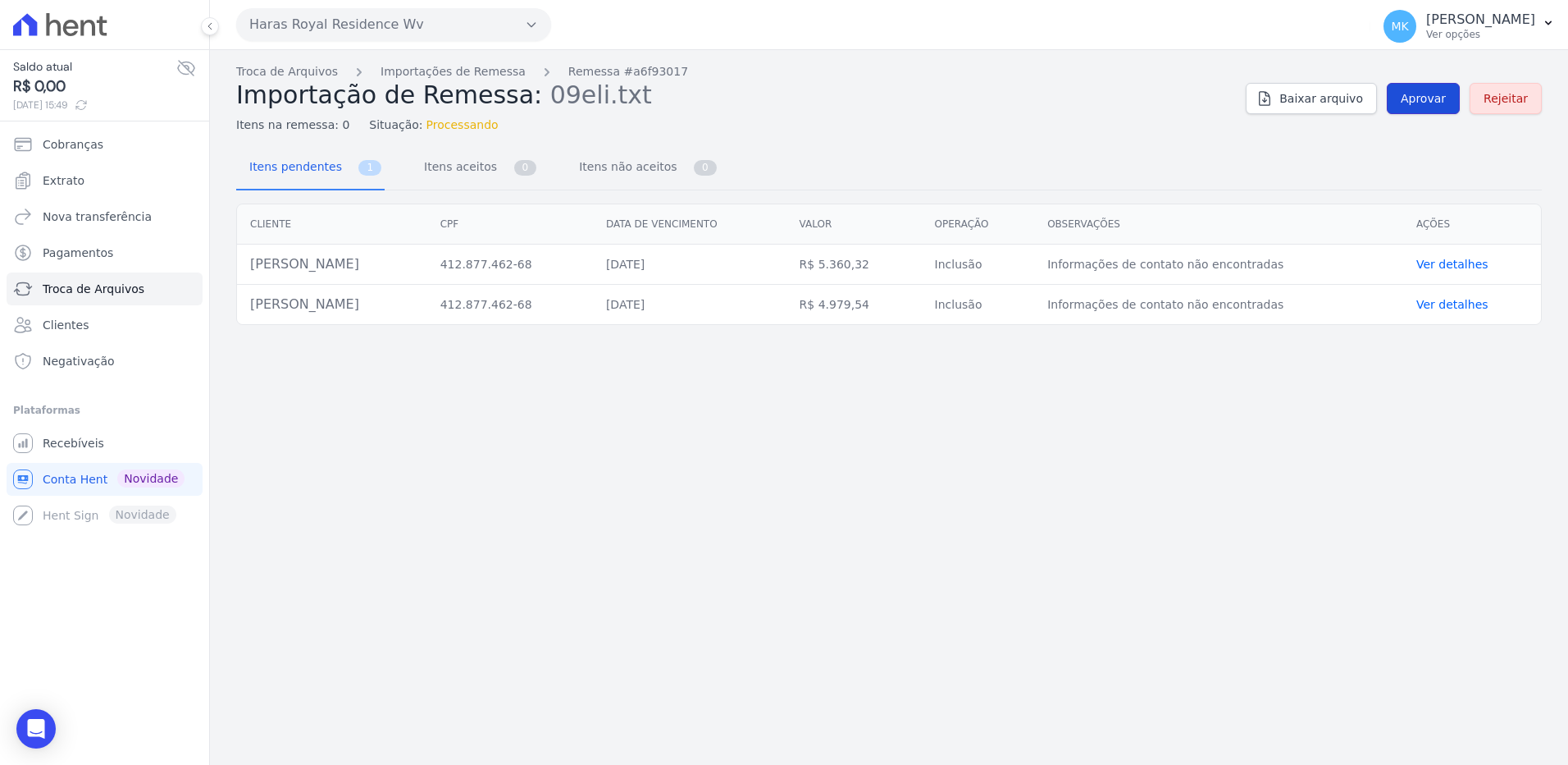
click at [1434, 100] on span "Aprovar" at bounding box center [1423, 98] width 45 height 16
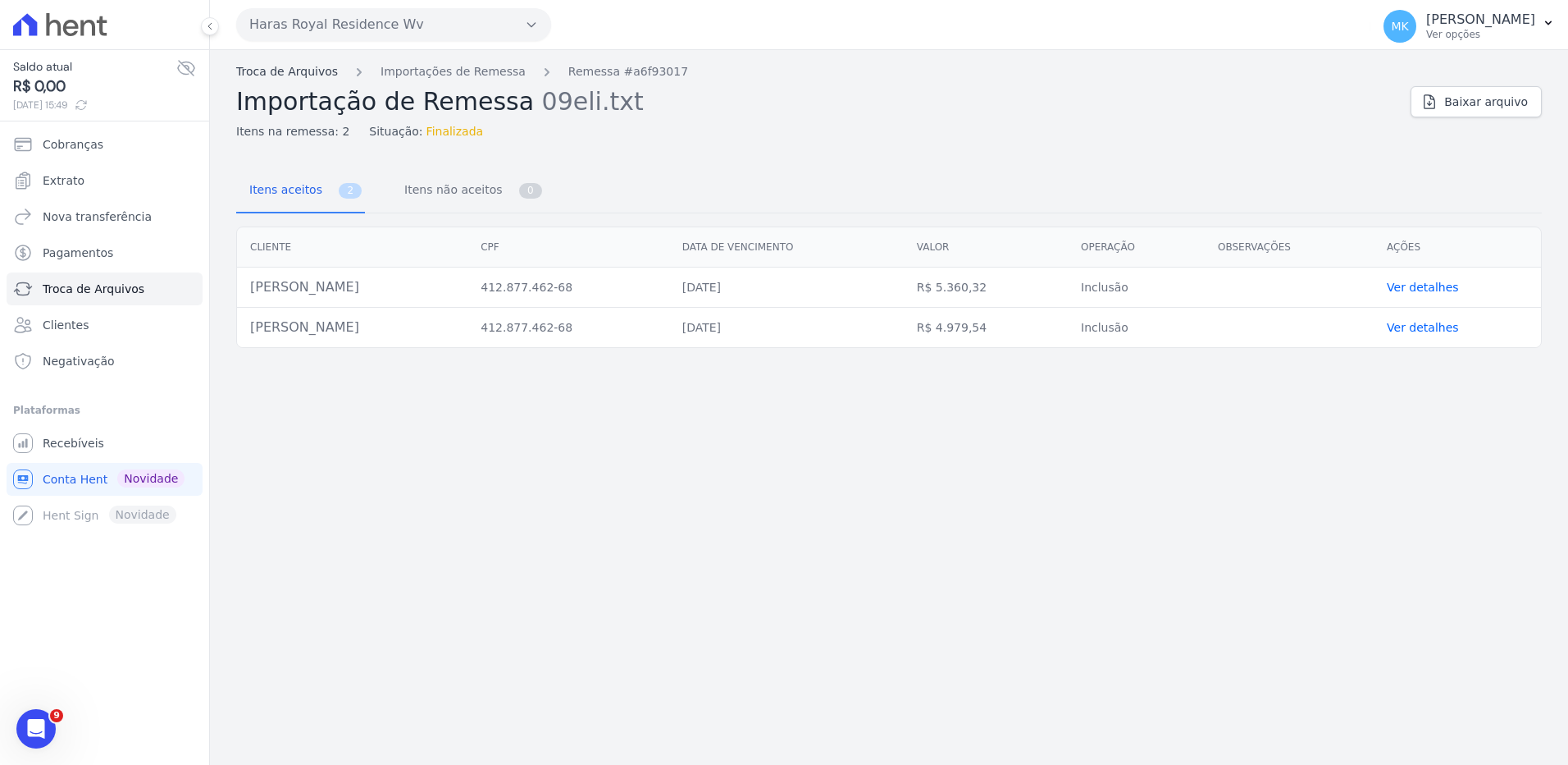
click at [286, 68] on link "Troca de Arquivos" at bounding box center [287, 72] width 102 height 17
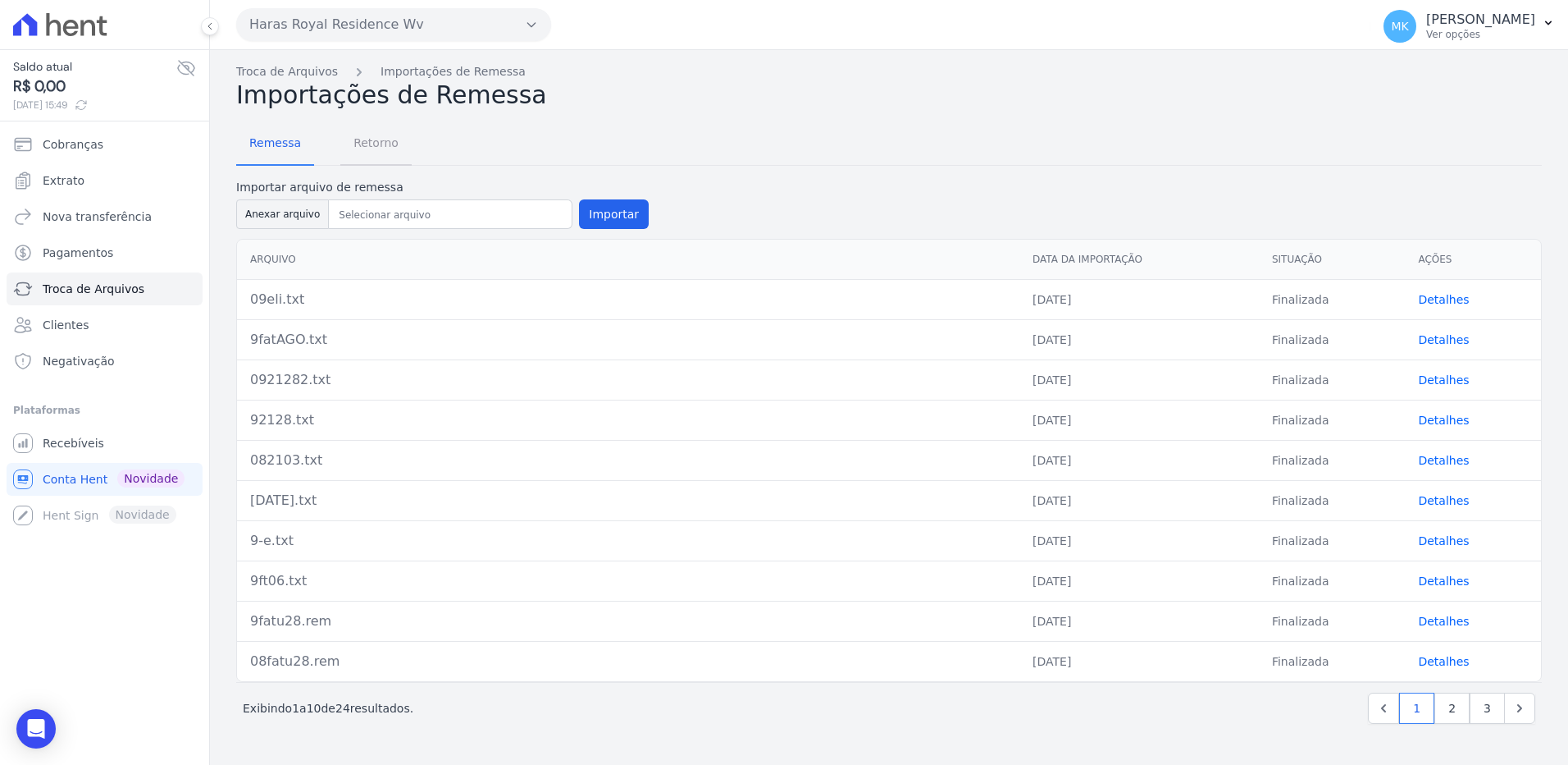
click at [365, 141] on span "Retorno" at bounding box center [376, 143] width 65 height 33
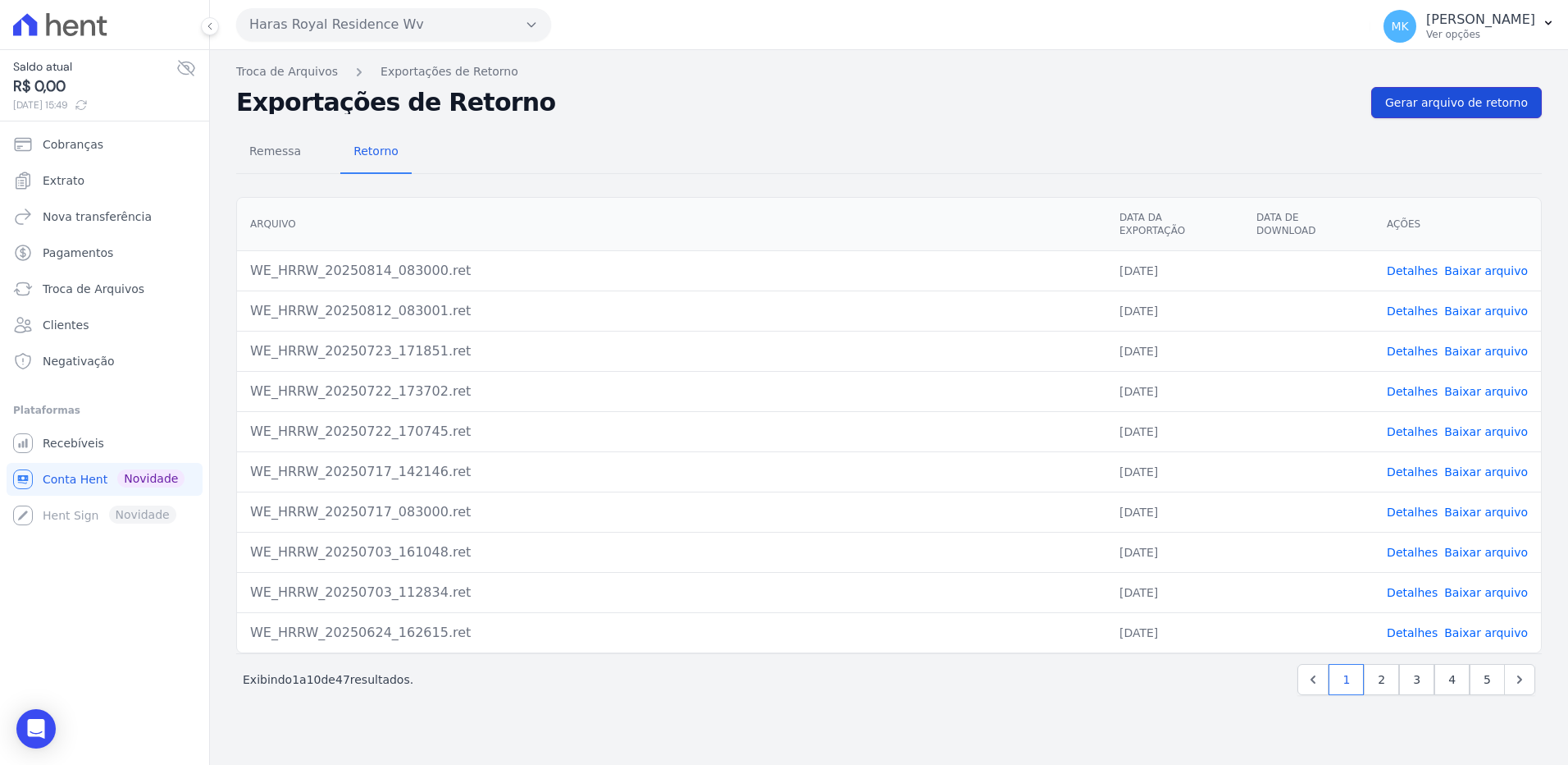
click at [1433, 97] on span "Gerar arquivo de retorno" at bounding box center [1457, 102] width 143 height 16
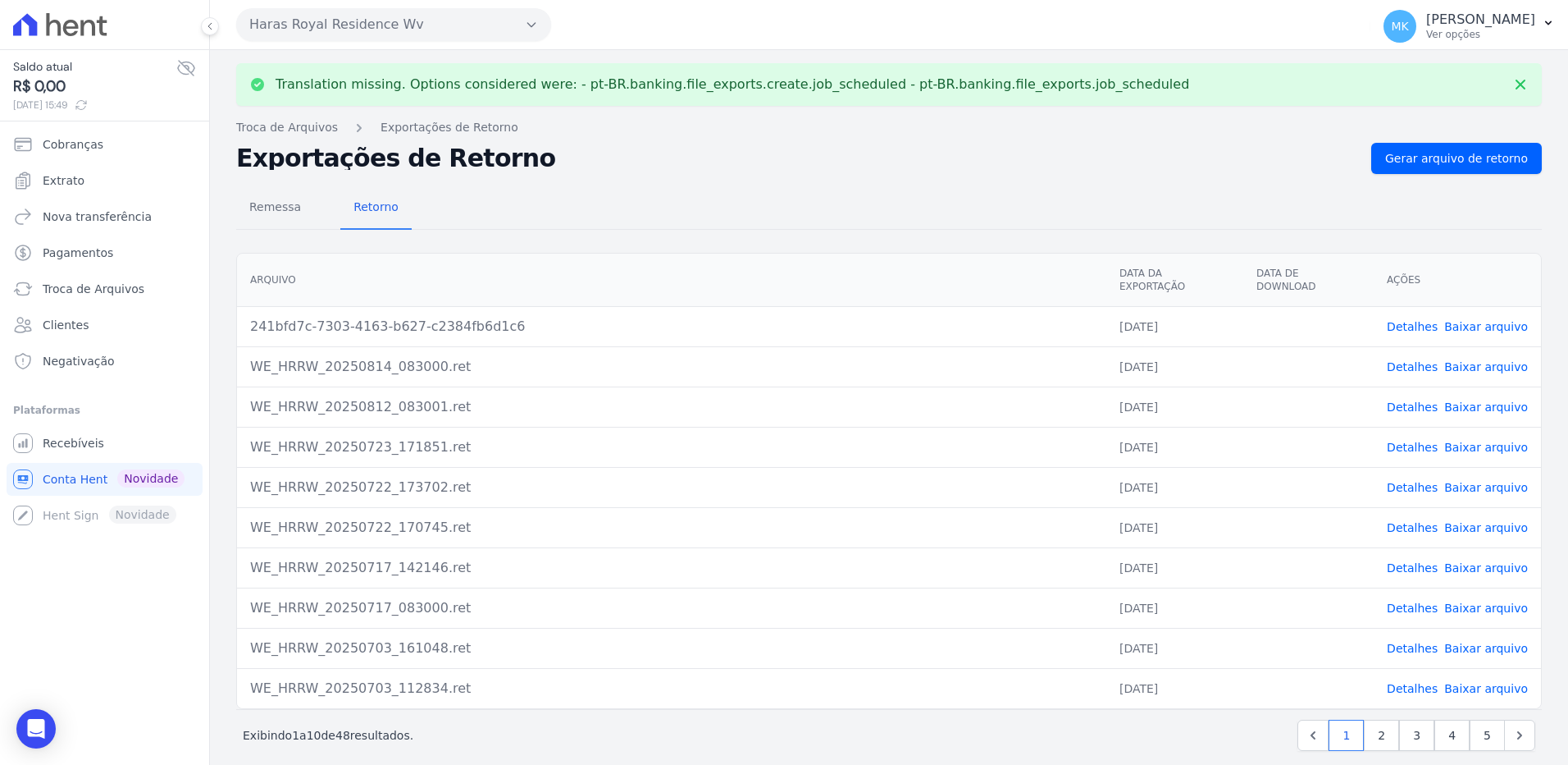
click at [1478, 320] on link "Baixar arquivo" at bounding box center [1486, 327] width 84 height 14
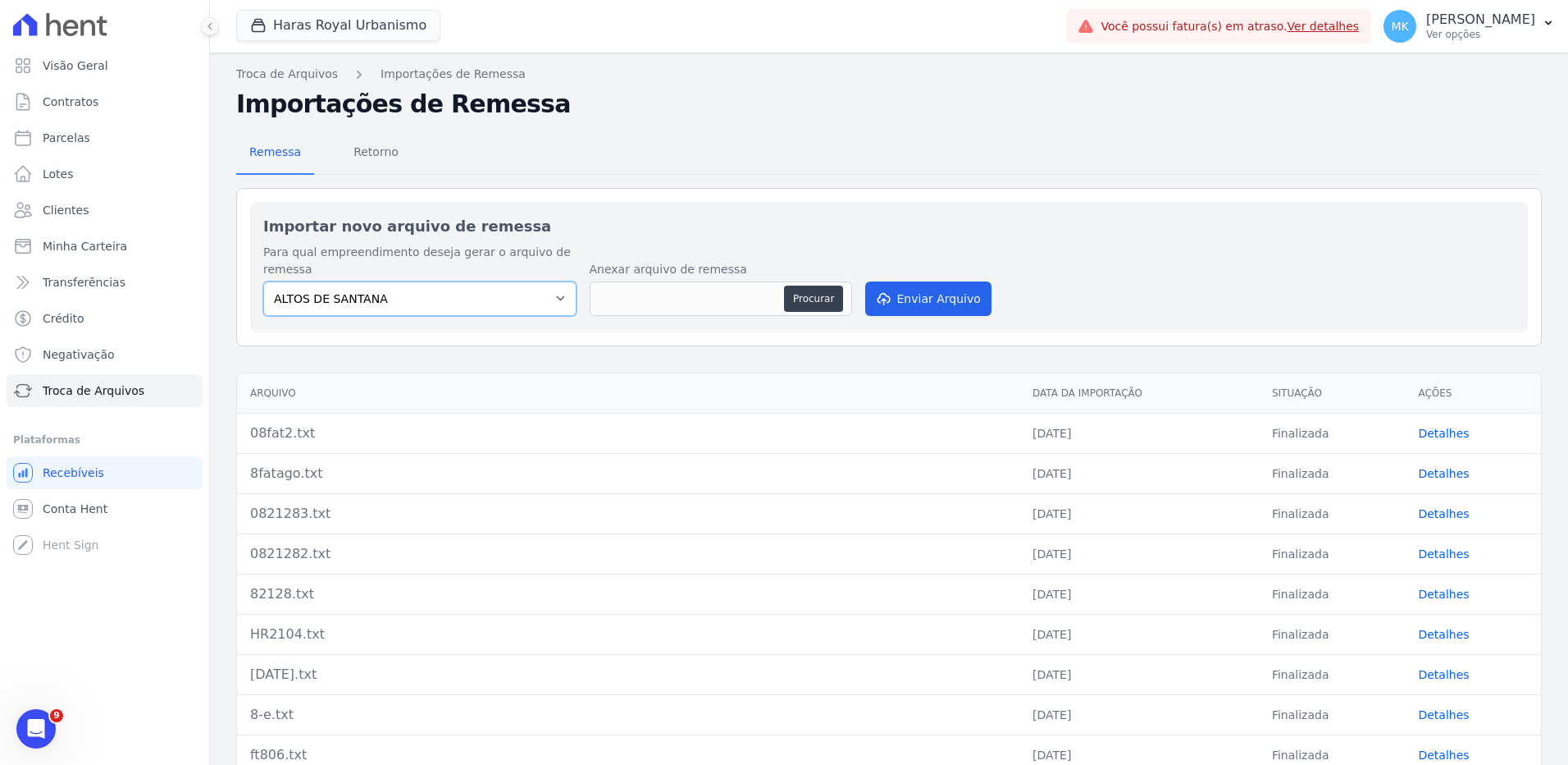
click at [542, 296] on select "[GEOGRAPHIC_DATA] Itaquera Belas Artes Formentor Rio Claro Empreendimentos Imob…" at bounding box center [419, 298] width 313 height 35
select select "a560e636-fc48-440d-a7c4-462896926369"
click at [263, 281] on select "[GEOGRAPHIC_DATA] Itaquera Belas Artes Formentor Rio Claro Empreendimentos Imob…" at bounding box center [419, 298] width 313 height 35
click at [802, 292] on button "Procurar" at bounding box center [814, 298] width 59 height 26
type input "08eli.txt"
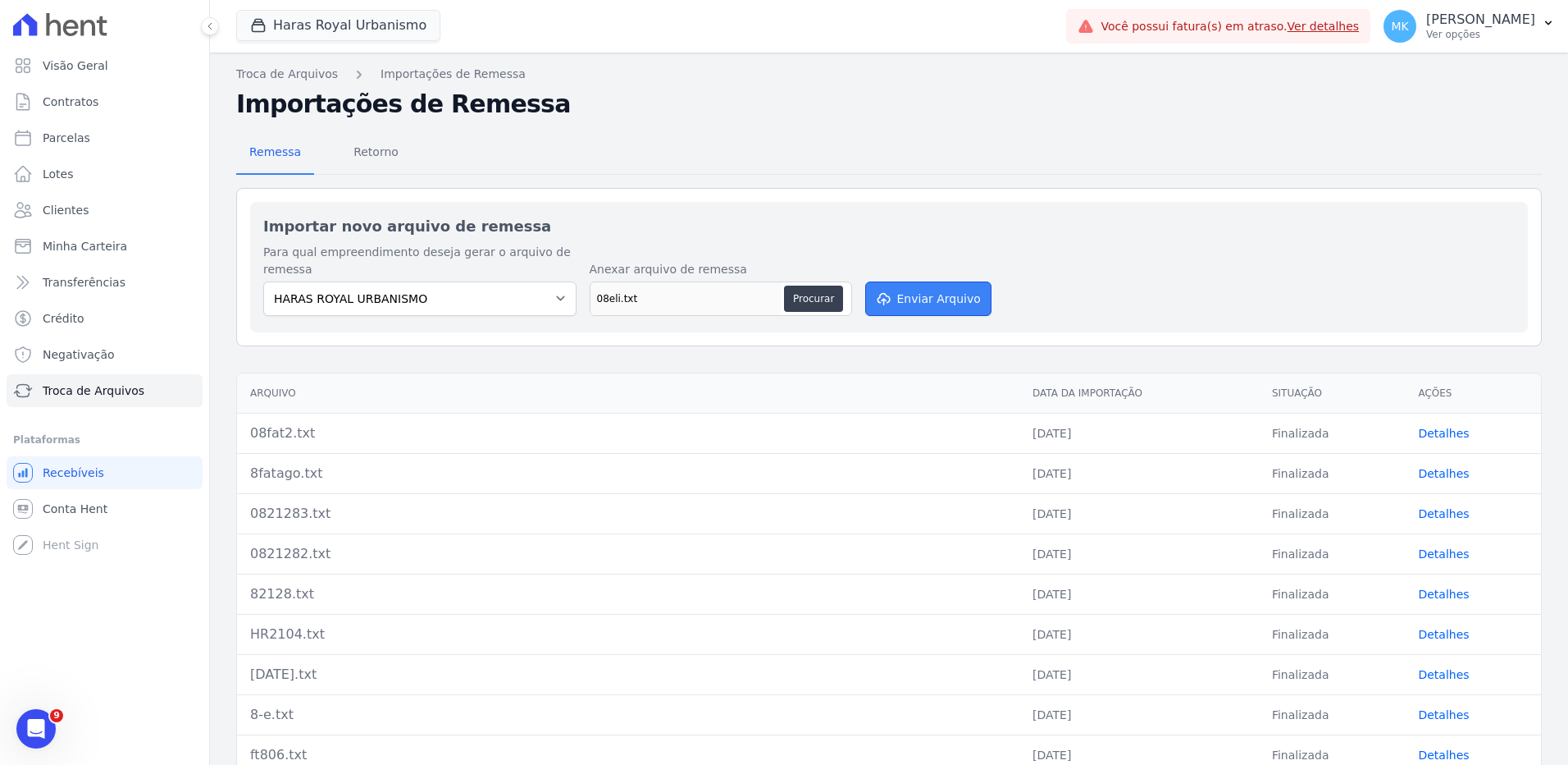
click at [924, 295] on button "Enviar Arquivo" at bounding box center [928, 298] width 127 height 35
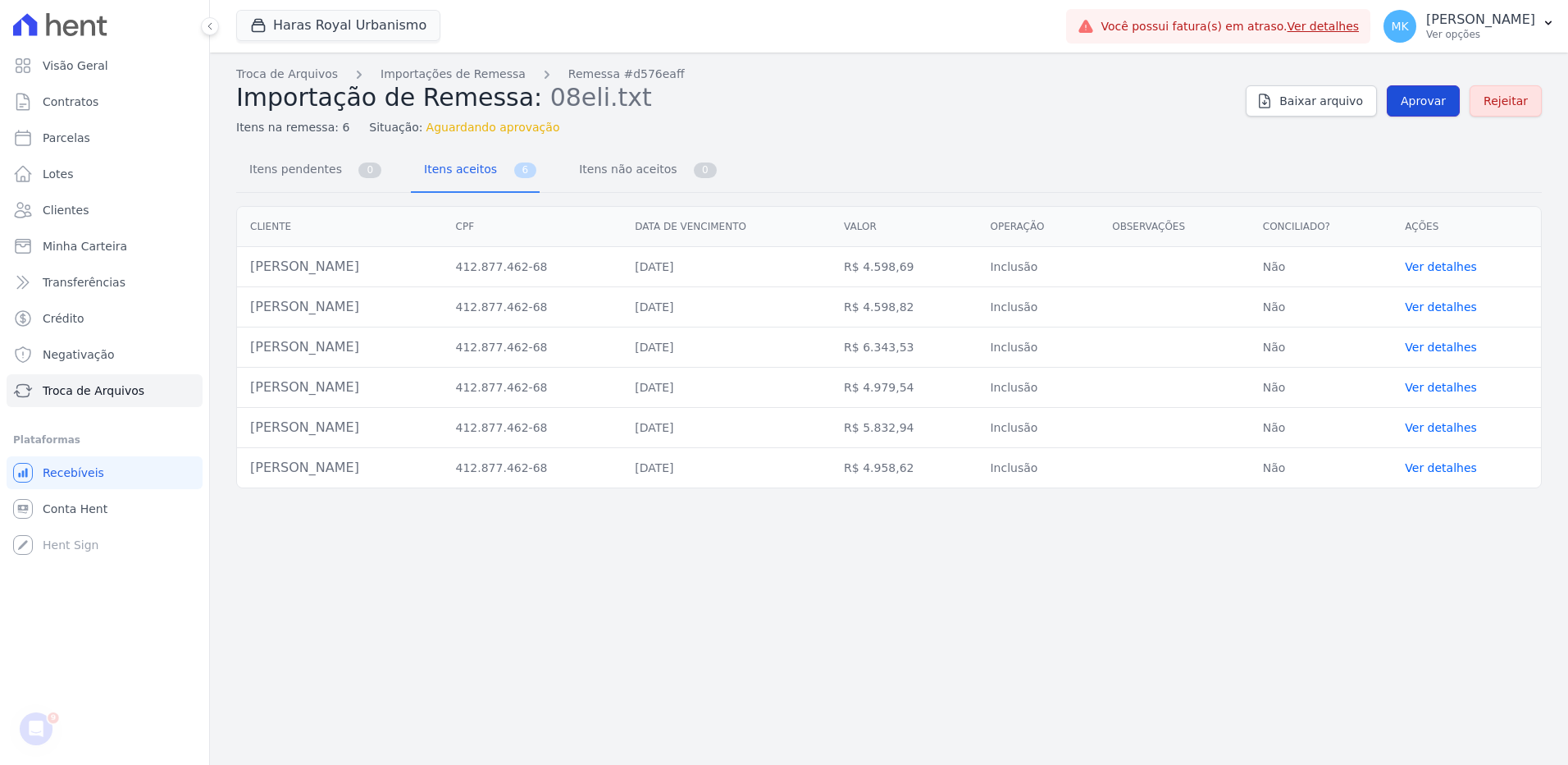
click at [1428, 100] on span "Aprovar" at bounding box center [1423, 100] width 45 height 16
click at [301, 74] on link "Troca de Arquivos" at bounding box center [287, 74] width 102 height 17
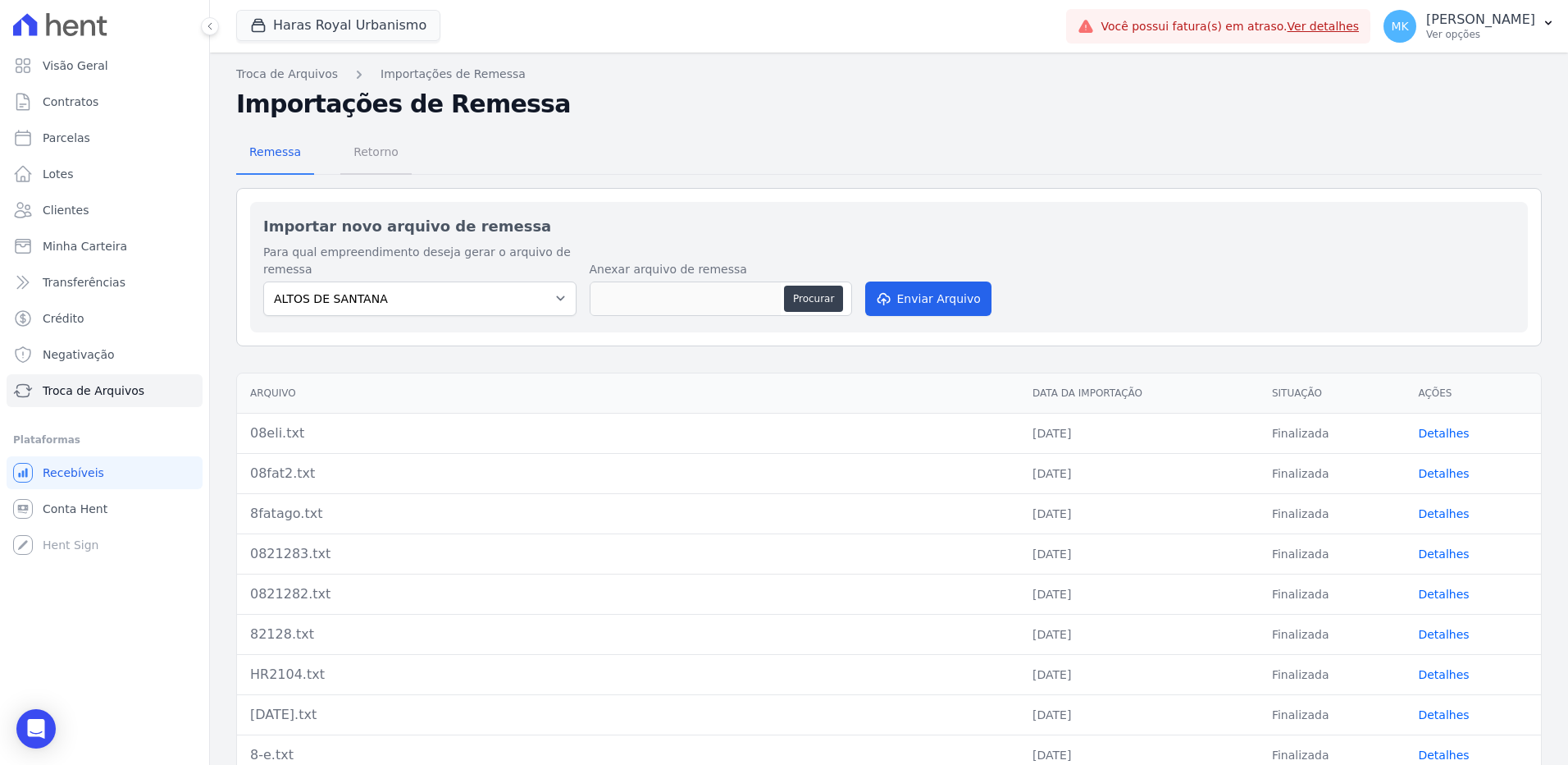
click at [378, 147] on span "Retorno" at bounding box center [376, 151] width 65 height 33
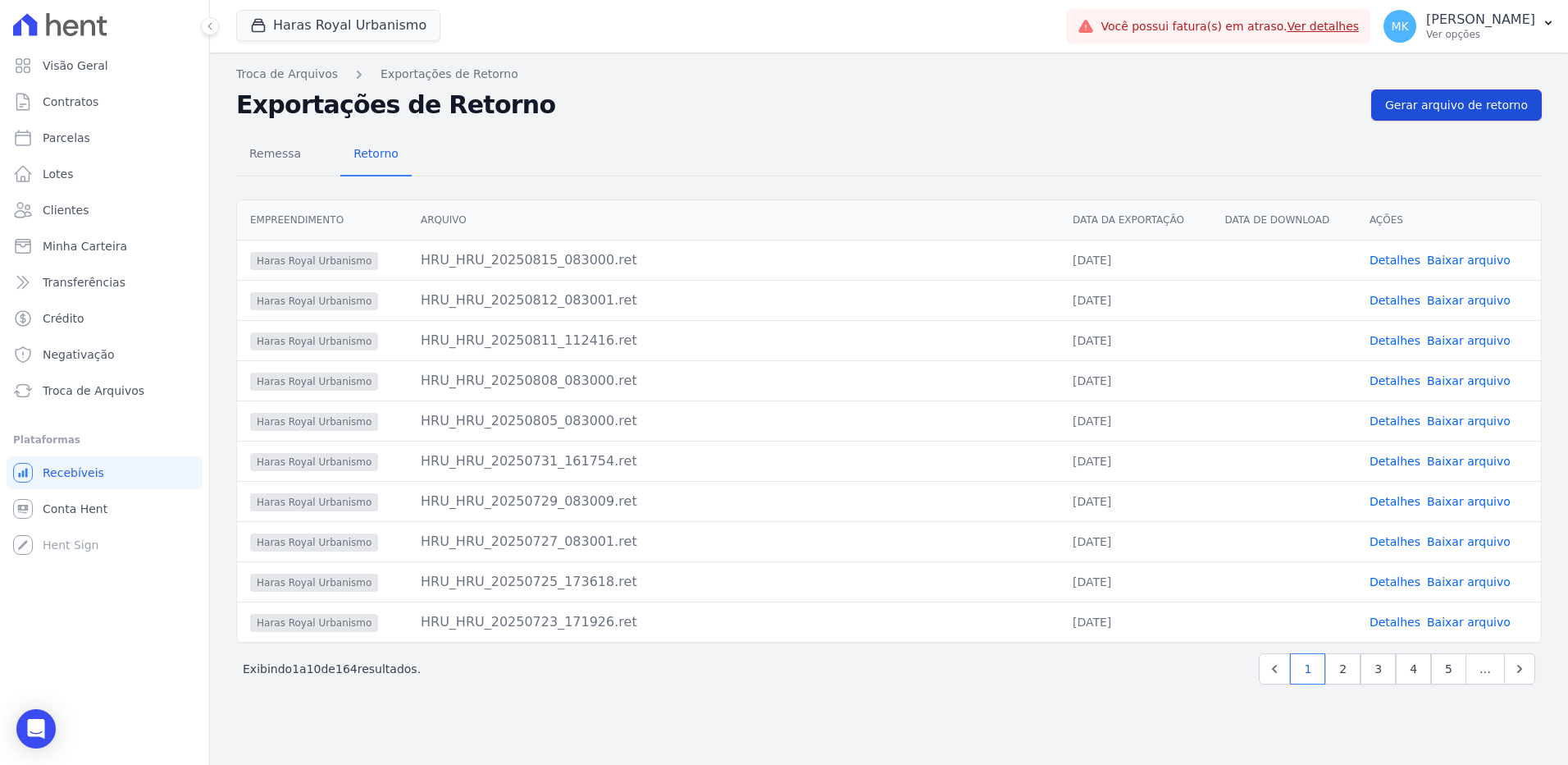
click at [1417, 102] on span "Gerar arquivo de retorno" at bounding box center [1457, 105] width 143 height 16
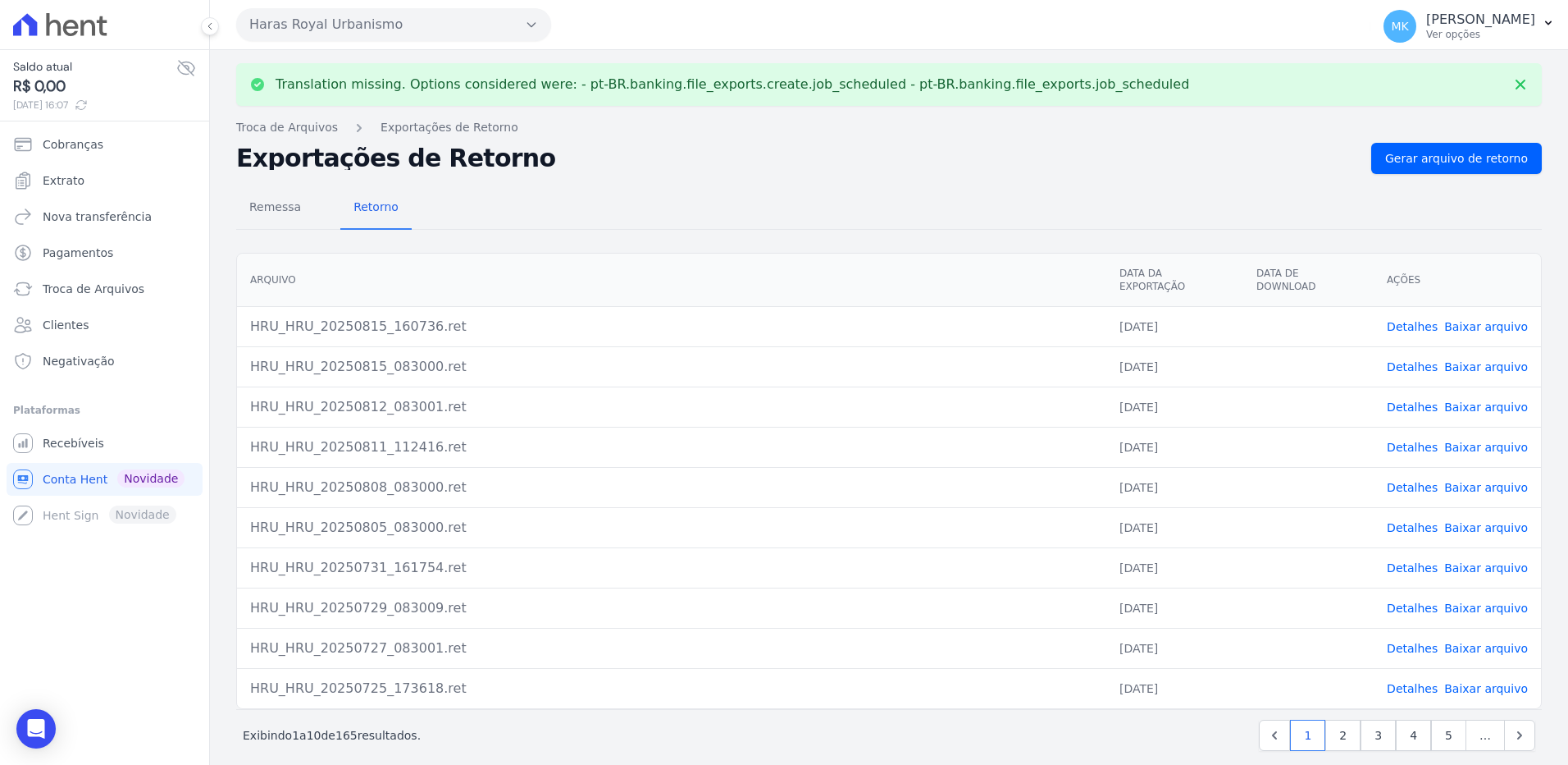
click at [1468, 320] on link "Baixar arquivo" at bounding box center [1486, 327] width 84 height 14
